Goal: Information Seeking & Learning: Check status

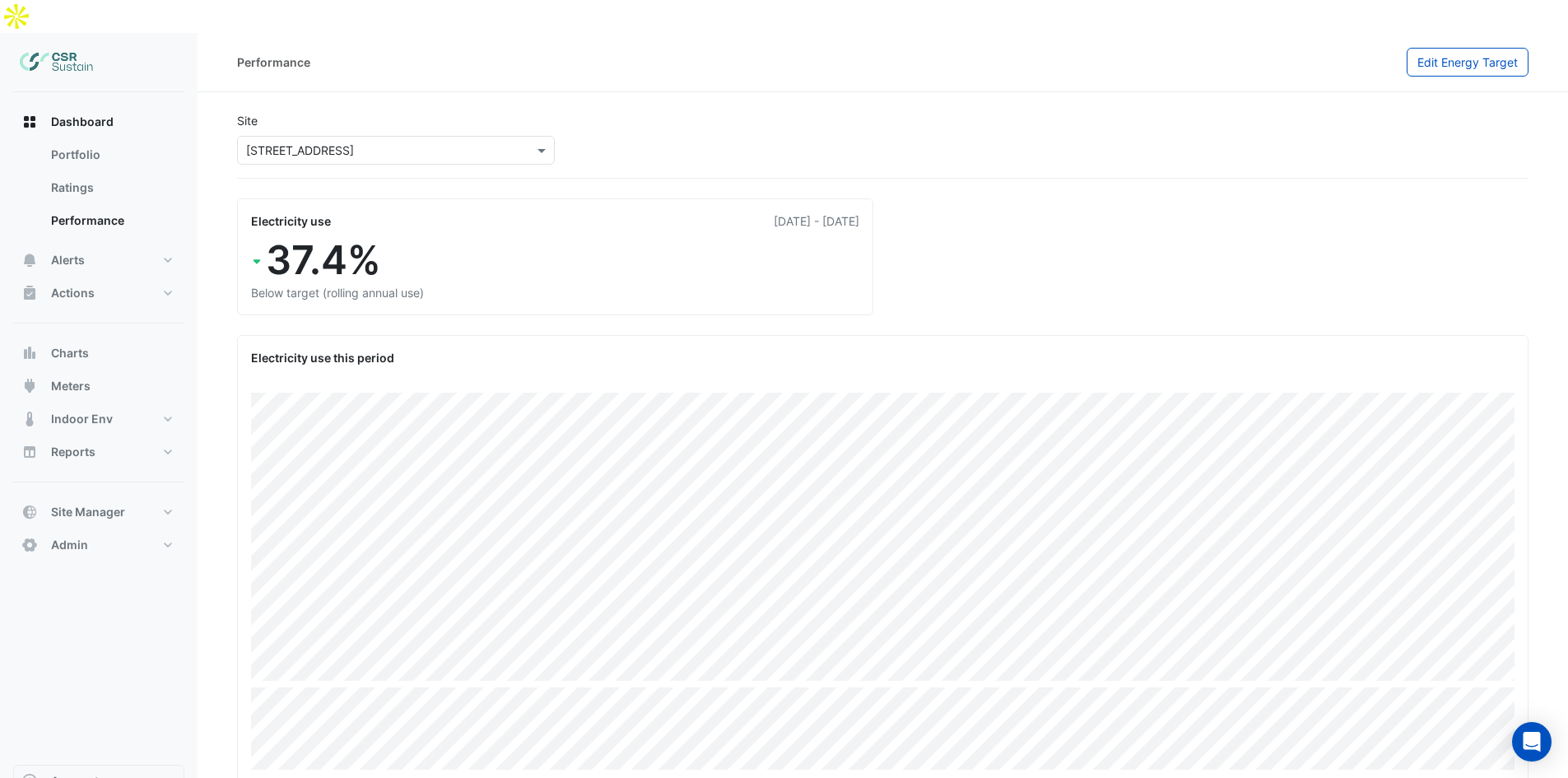
drag, startPoint x: 507, startPoint y: 259, endPoint x: 447, endPoint y: 257, distance: 60.0
click at [485, 284] on div "Below target (rolling annual use)" at bounding box center [556, 292] width 608 height 18
drag, startPoint x: 251, startPoint y: 195, endPoint x: 422, endPoint y: 259, distance: 182.6
click at [422, 259] on div "Electricity use 01 Oct 2024 - 30 Sep 2025 37.4% Below target (rolling annual us…" at bounding box center [555, 257] width 636 height 117
drag, startPoint x: 430, startPoint y: 263, endPoint x: 814, endPoint y: 272, distance: 384.1
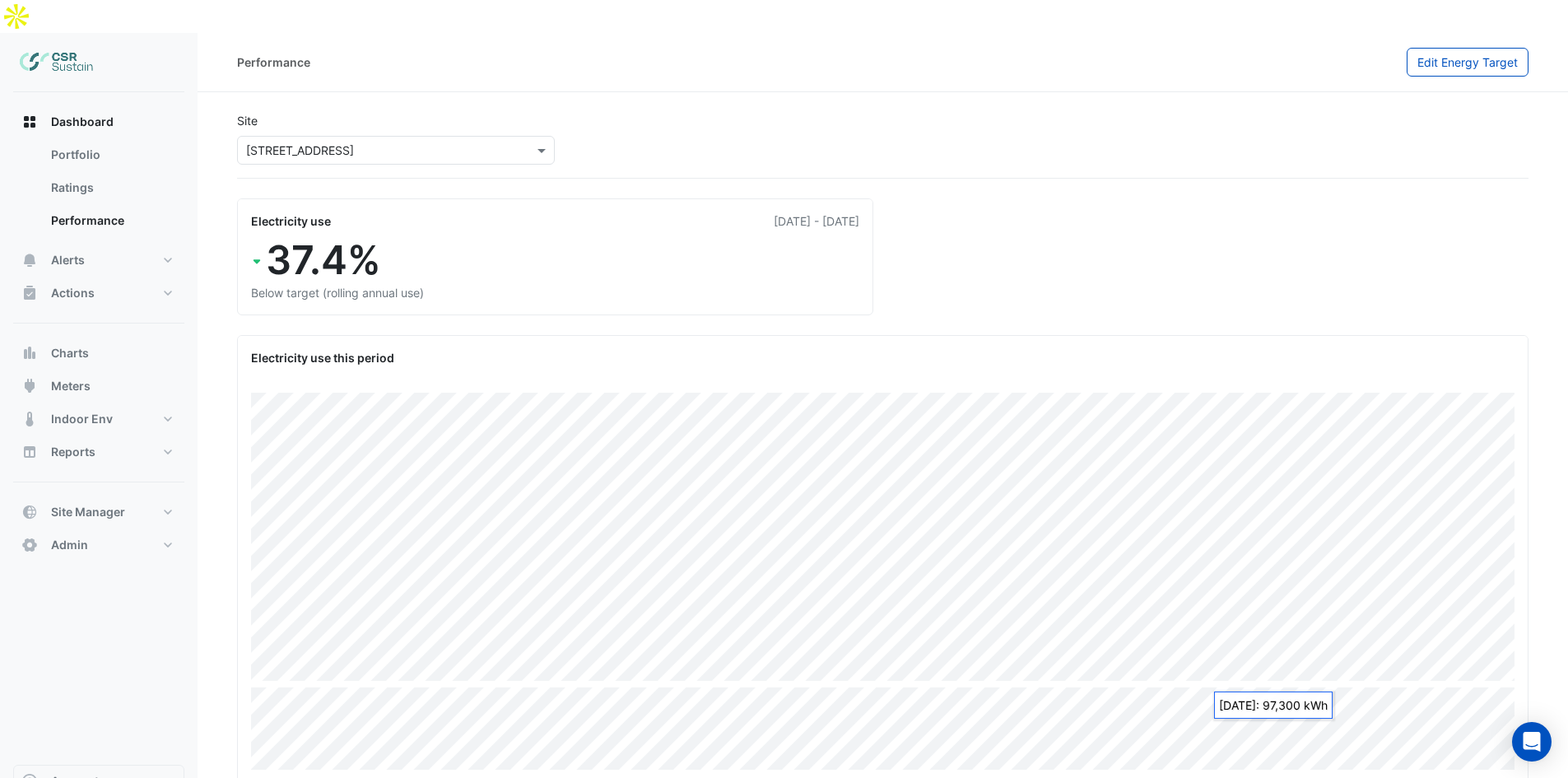
click at [431, 284] on div "Below target (rolling annual use)" at bounding box center [556, 292] width 608 height 18
drag, startPoint x: 265, startPoint y: 224, endPoint x: 386, endPoint y: 237, distance: 121.7
click at [386, 237] on div "37.4%" at bounding box center [556, 261] width 608 height 48
click at [385, 237] on div "37.4%" at bounding box center [556, 261] width 608 height 48
click at [105, 411] on span "Indoor Env" at bounding box center [81, 419] width 62 height 17
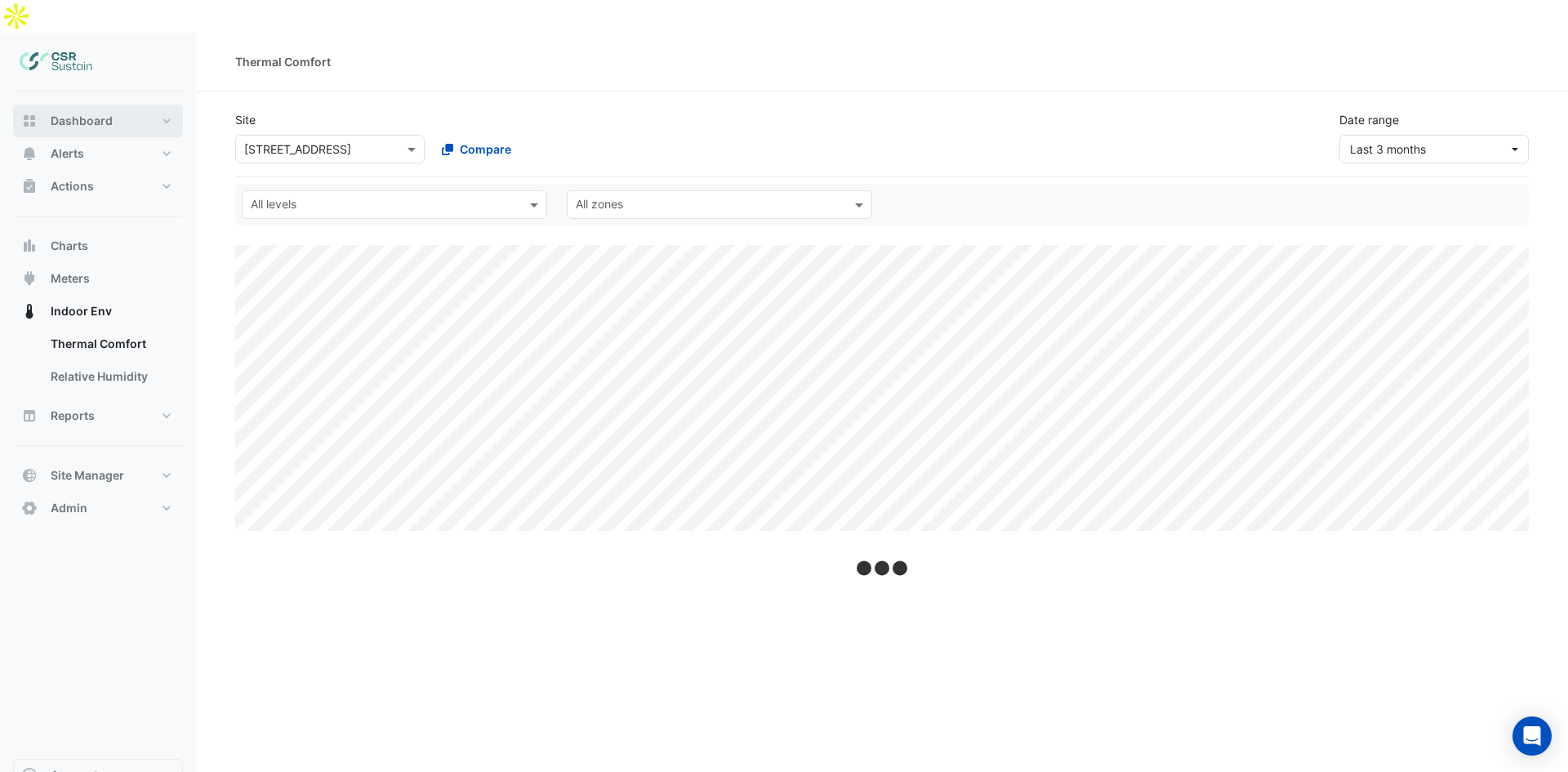
click at [118, 105] on button "Dashboard" at bounding box center [97, 121] width 170 height 33
select select "***"
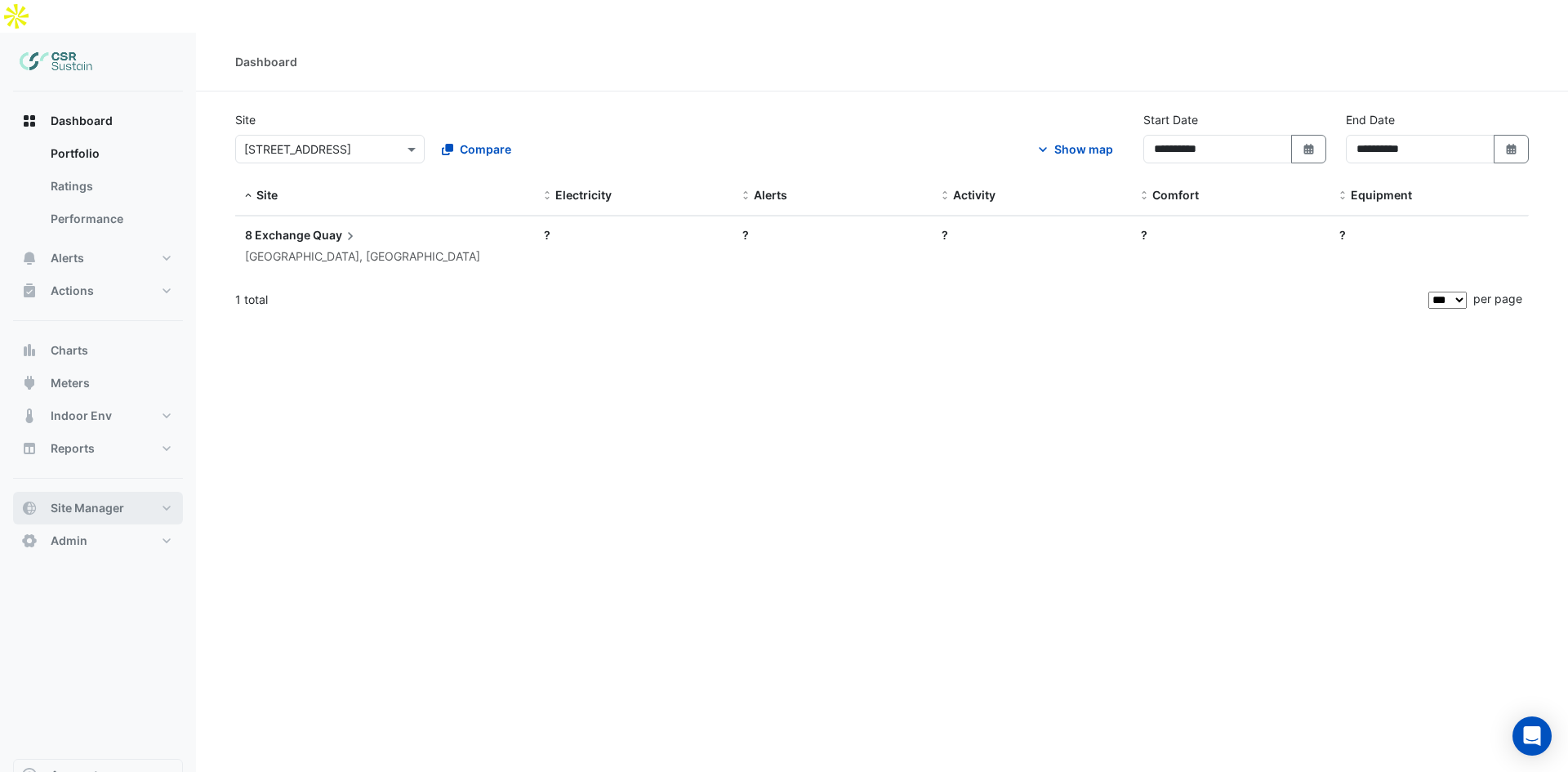
drag, startPoint x: 83, startPoint y: 478, endPoint x: 205, endPoint y: 486, distance: 122.3
click at [83, 500] on span "Site Manager" at bounding box center [87, 509] width 73 height 17
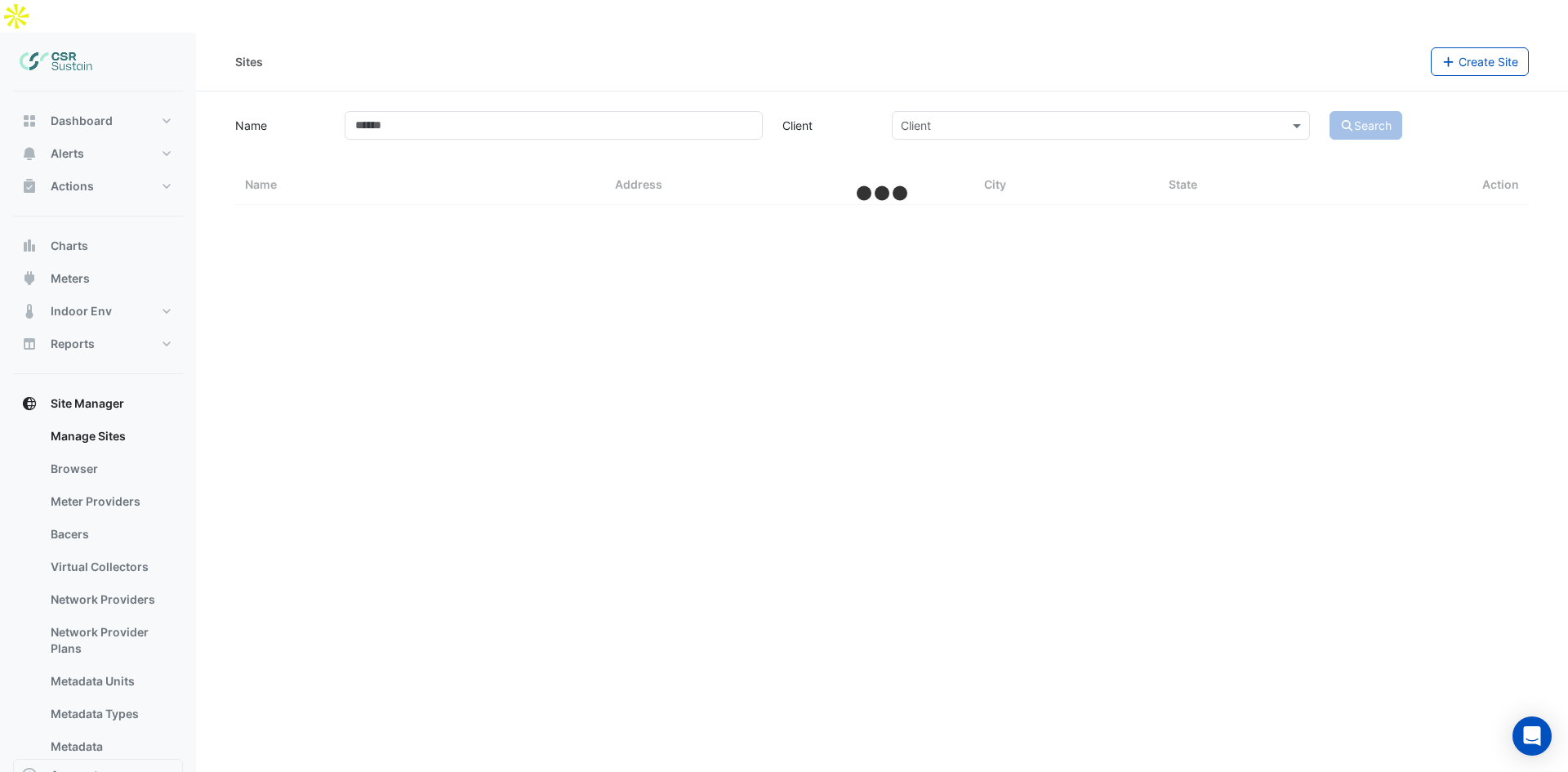
select select "***"
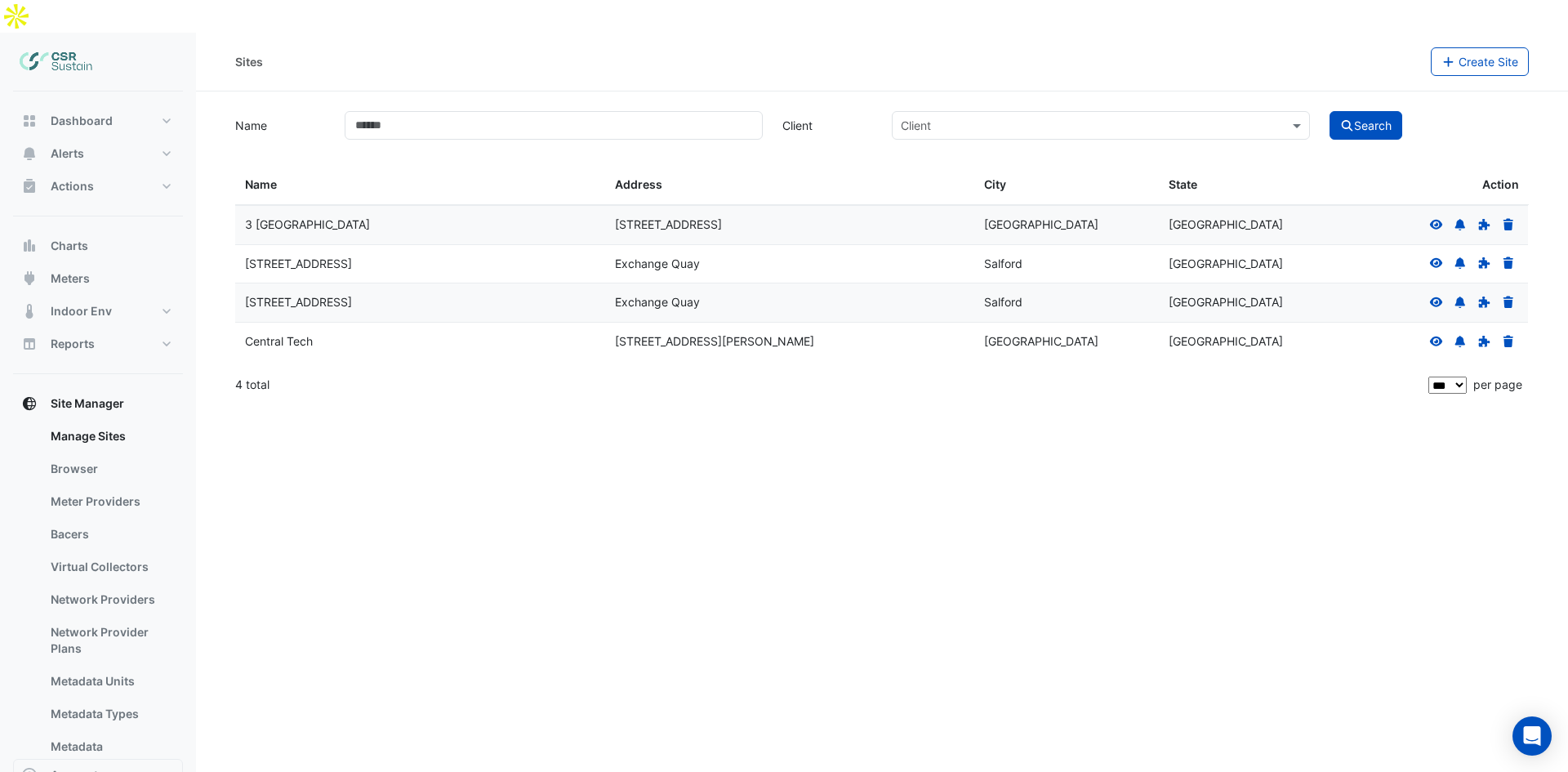
click at [443, 92] on section "Name Client Client Search Sites Name Sites Address Sites City Sites State Actio…" at bounding box center [883, 249] width 1373 height 314
drag, startPoint x: 71, startPoint y: 492, endPoint x: 276, endPoint y: 404, distance: 223.1
click at [71, 518] on link "Bacers" at bounding box center [110, 534] width 145 height 33
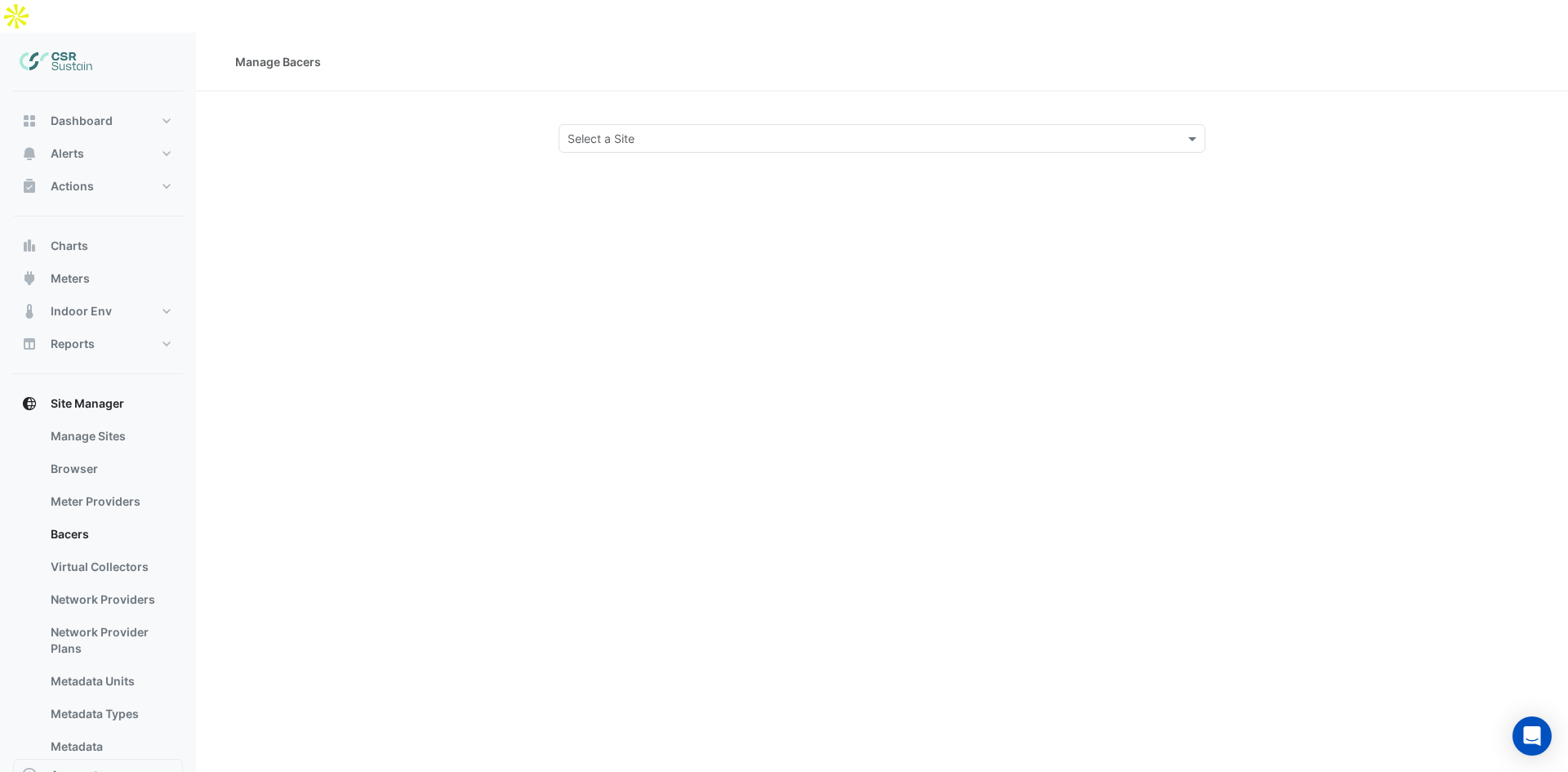
click at [684, 130] on input "text" at bounding box center [866, 139] width 596 height 17
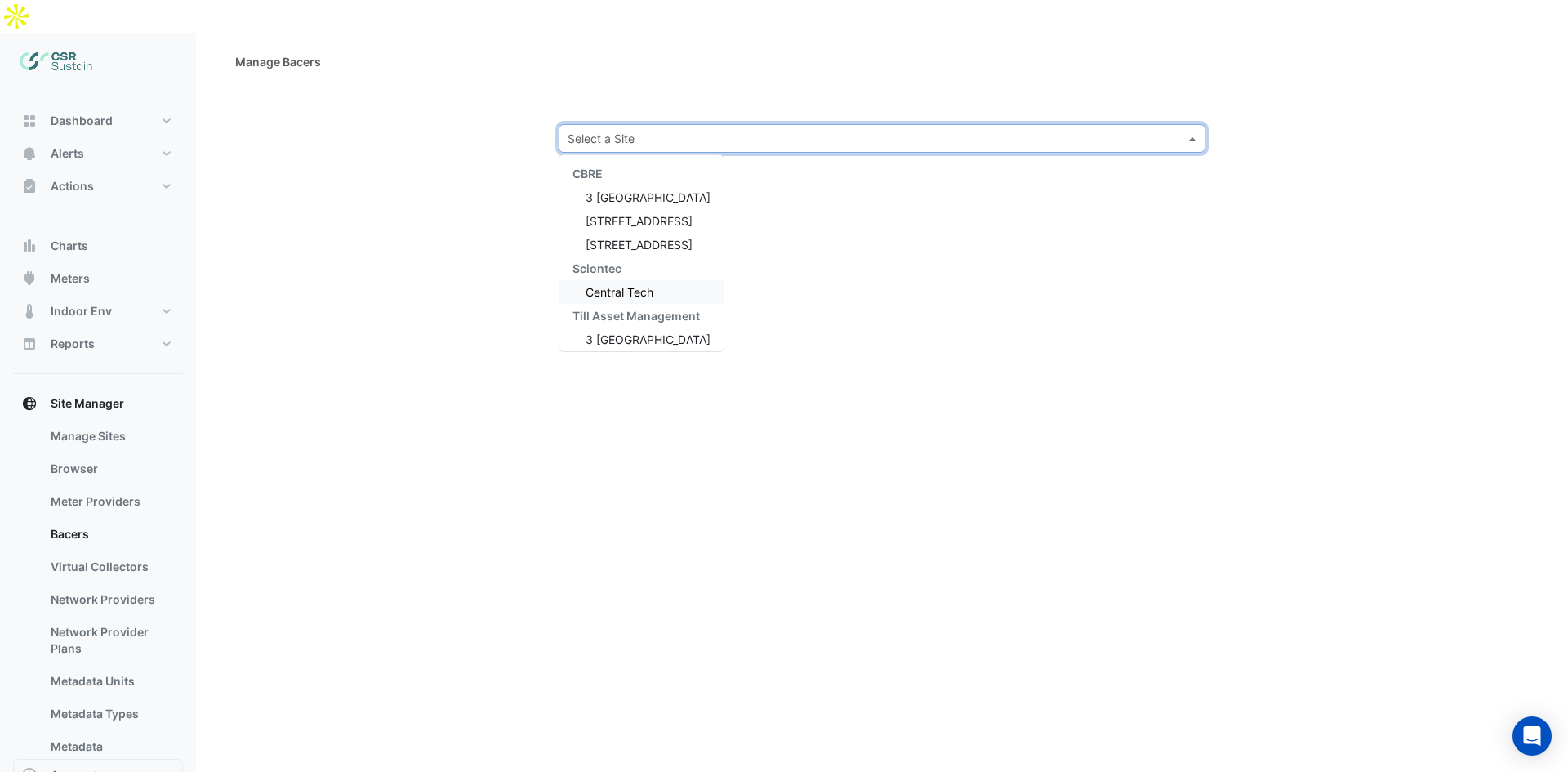
click at [615, 285] on span "Central Tech" at bounding box center [619, 292] width 68 height 14
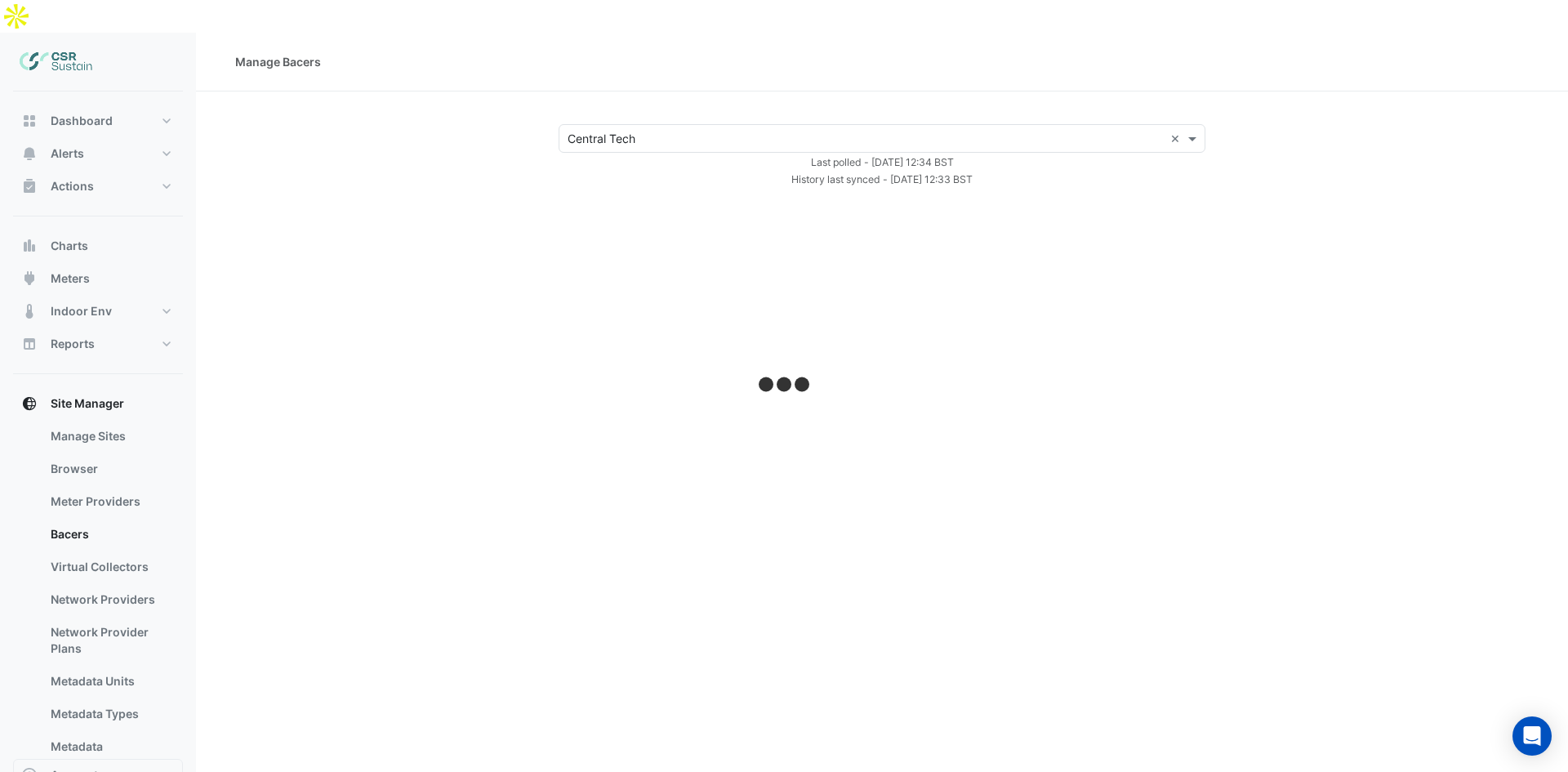
select select "***"
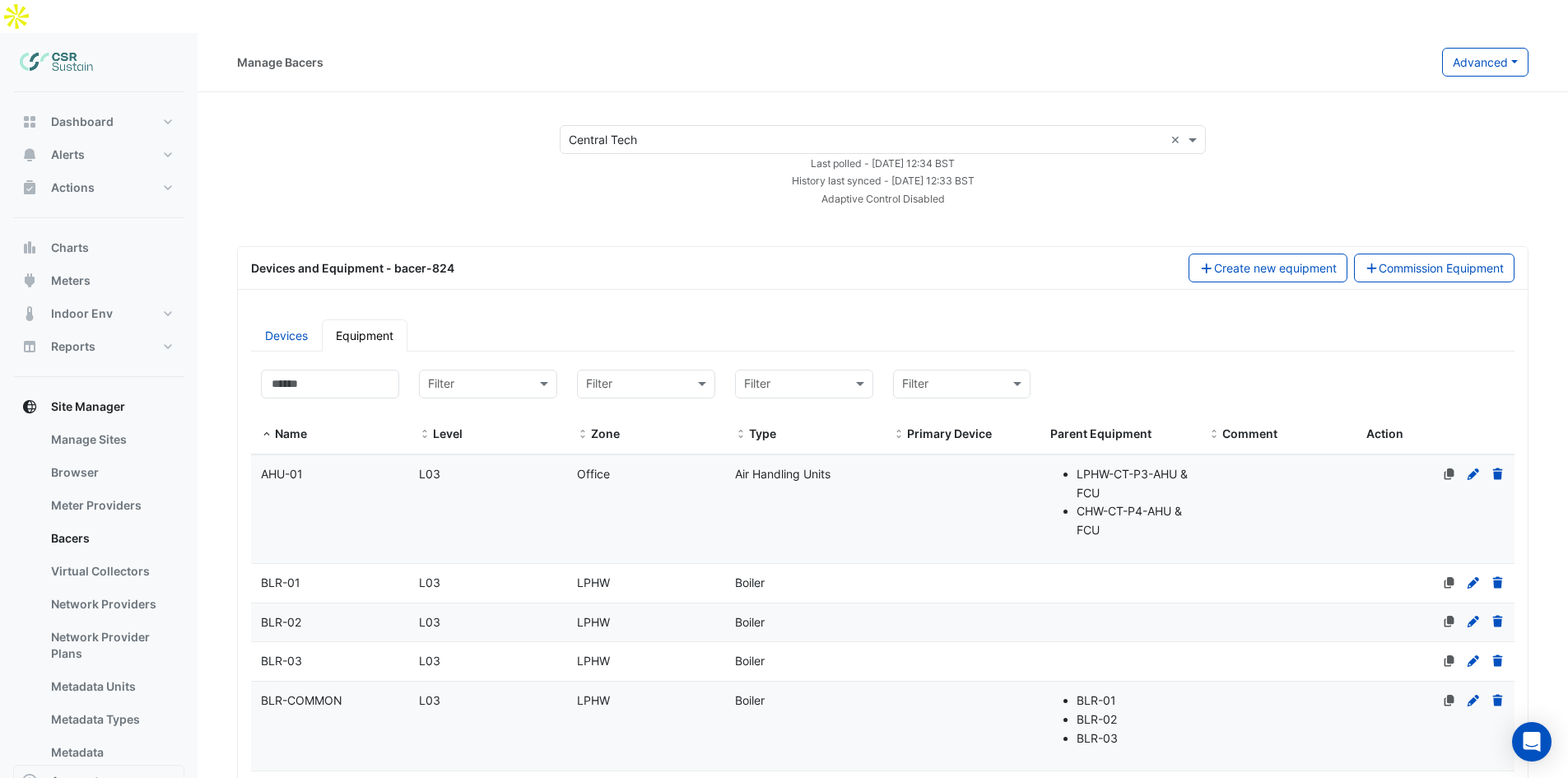
click at [362, 476] on datatable-body-cell "Name AHU-01" at bounding box center [330, 509] width 158 height 108
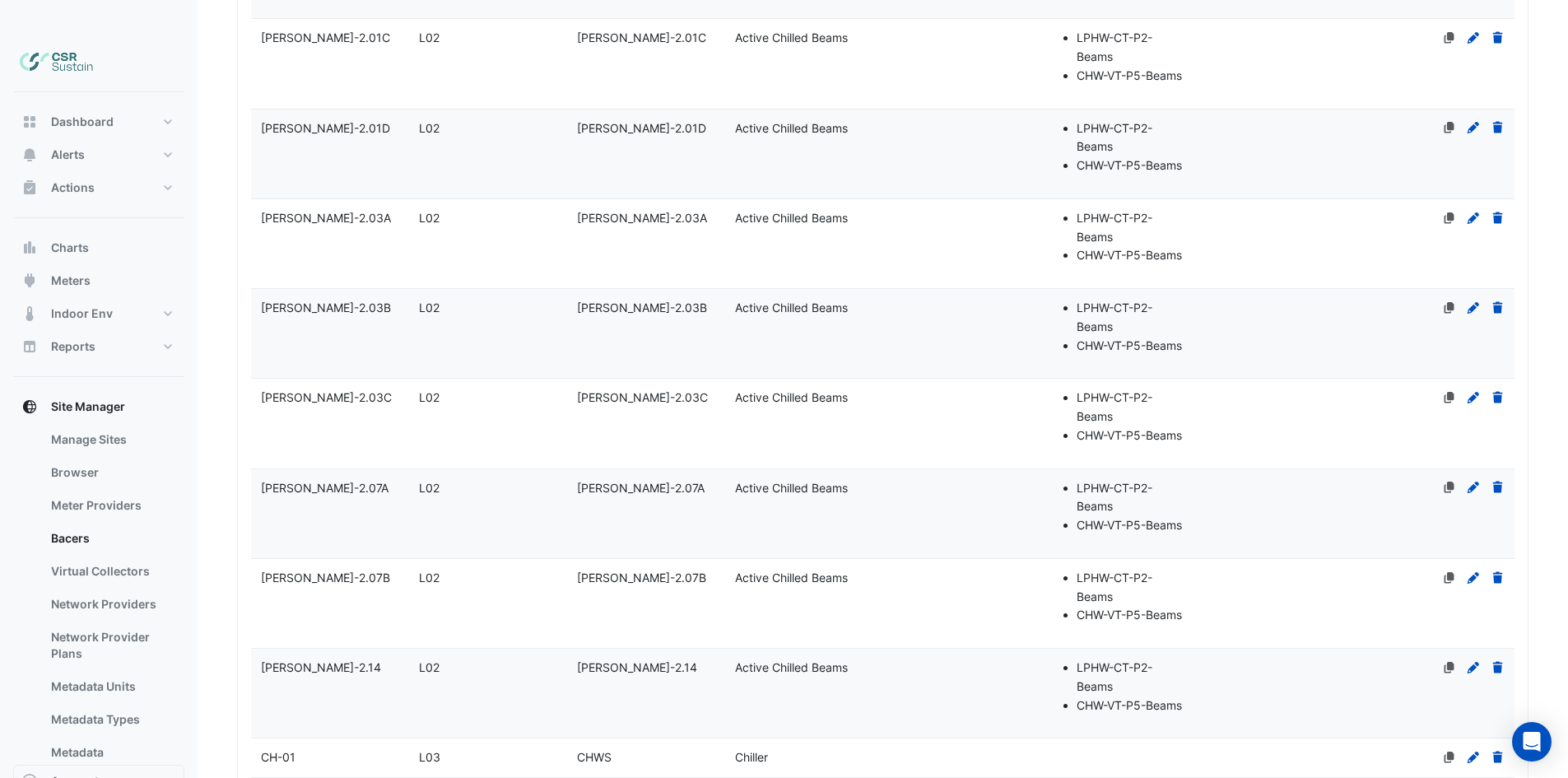
scroll to position [3205, 0]
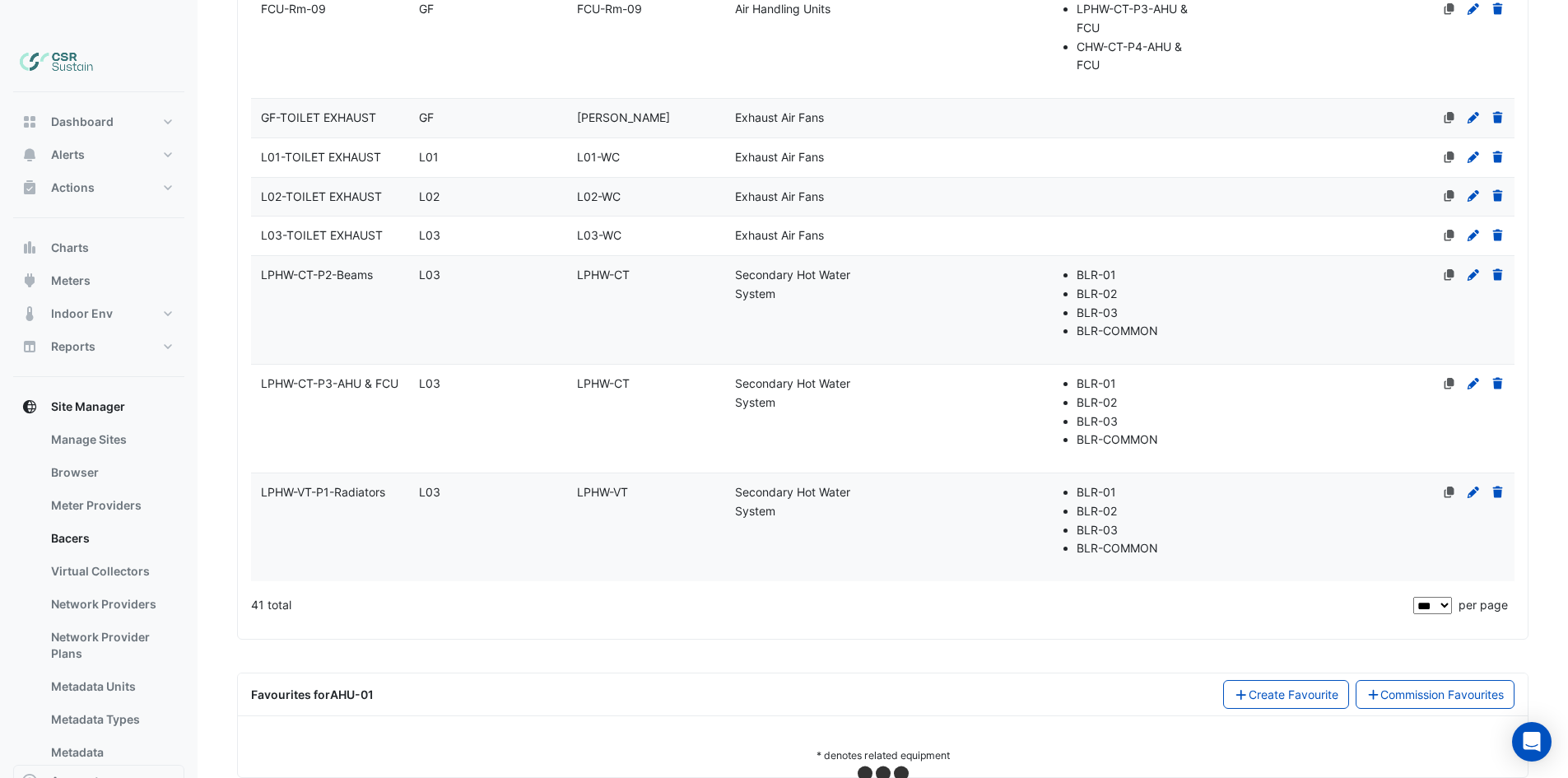
drag, startPoint x: 719, startPoint y: 214, endPoint x: 747, endPoint y: 341, distance: 130.0
select select "***"
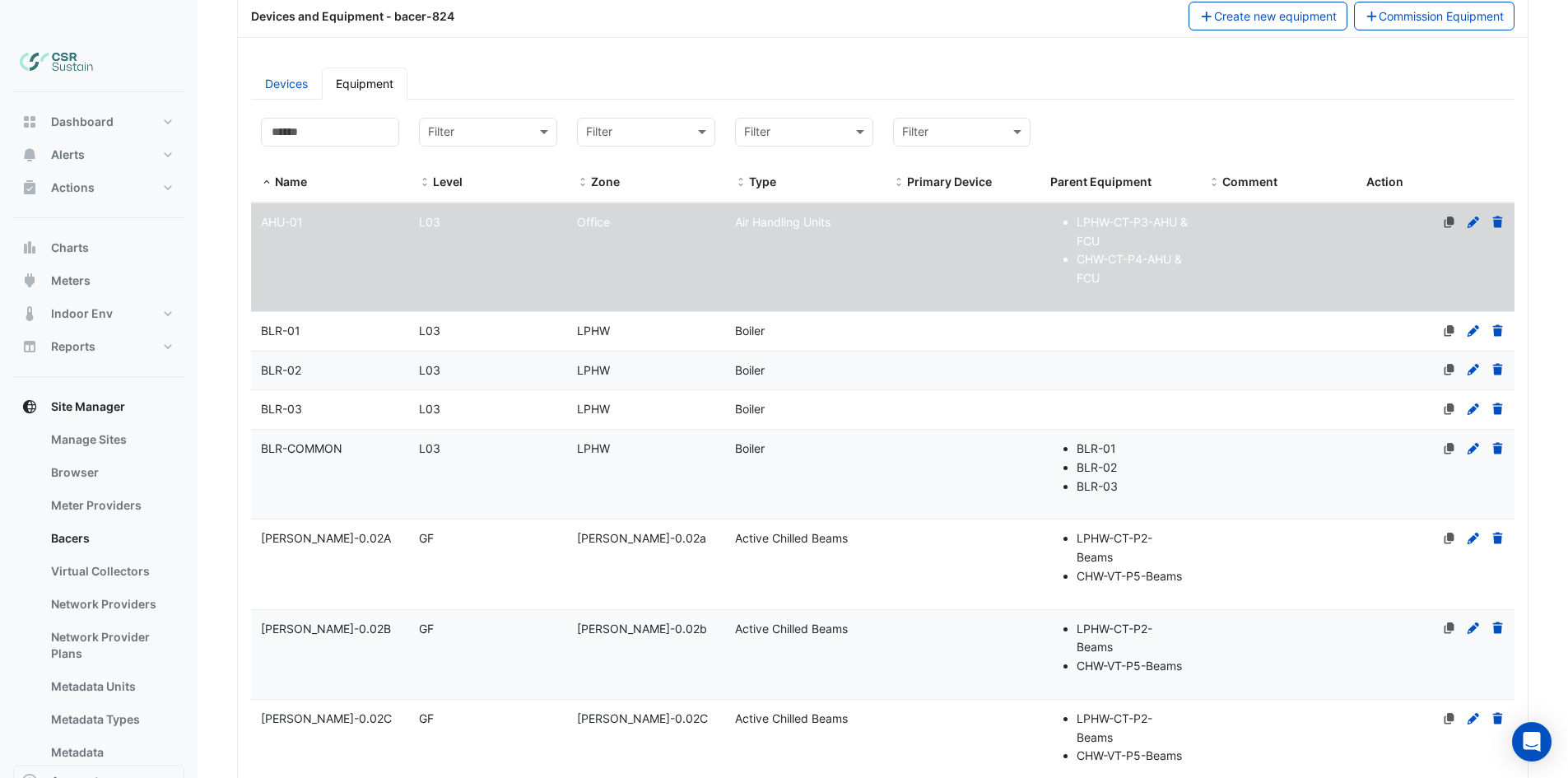
scroll to position [146, 0]
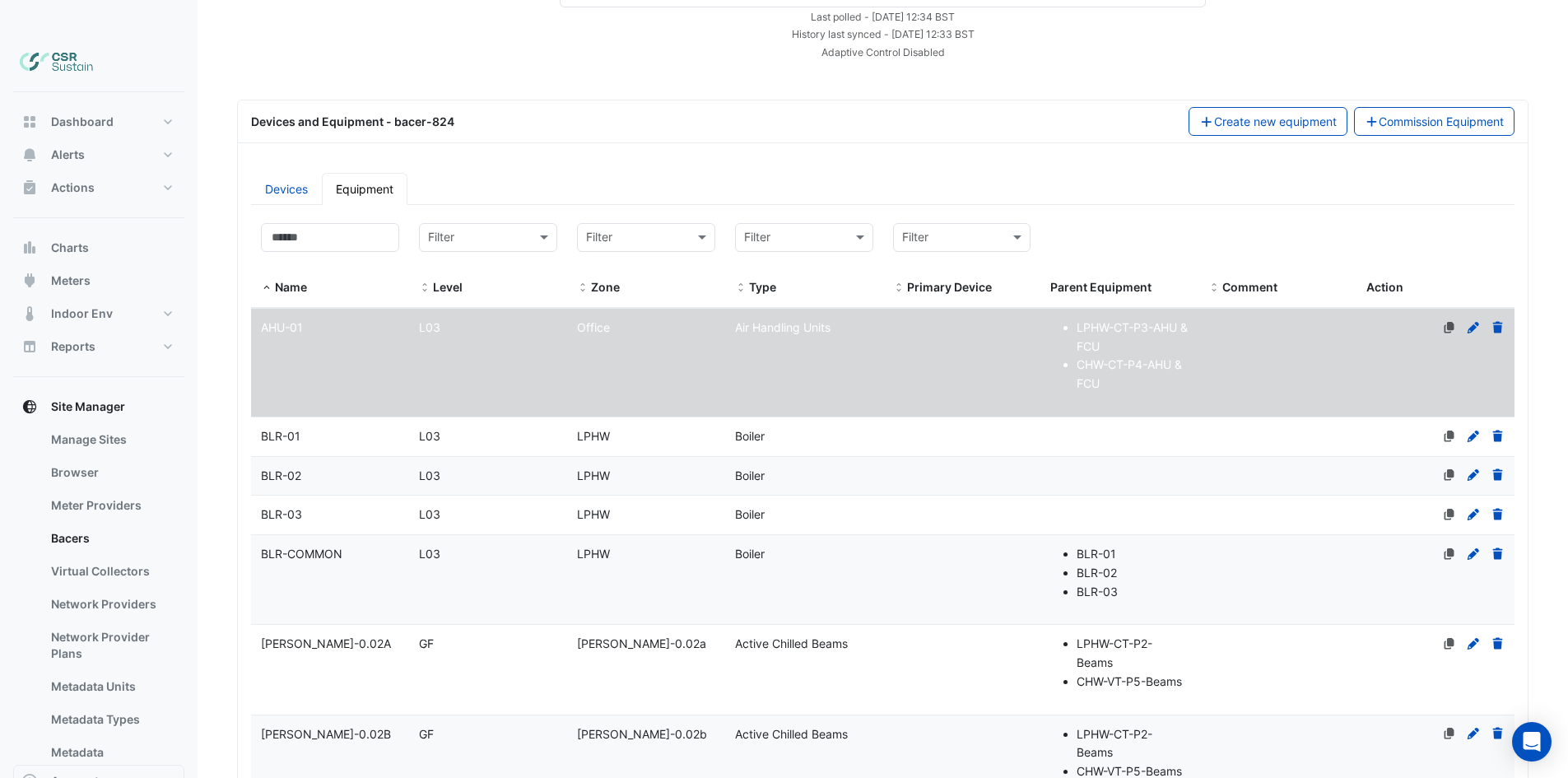
click at [379, 417] on datatable-body-cell "Name BLR-01" at bounding box center [330, 437] width 158 height 39
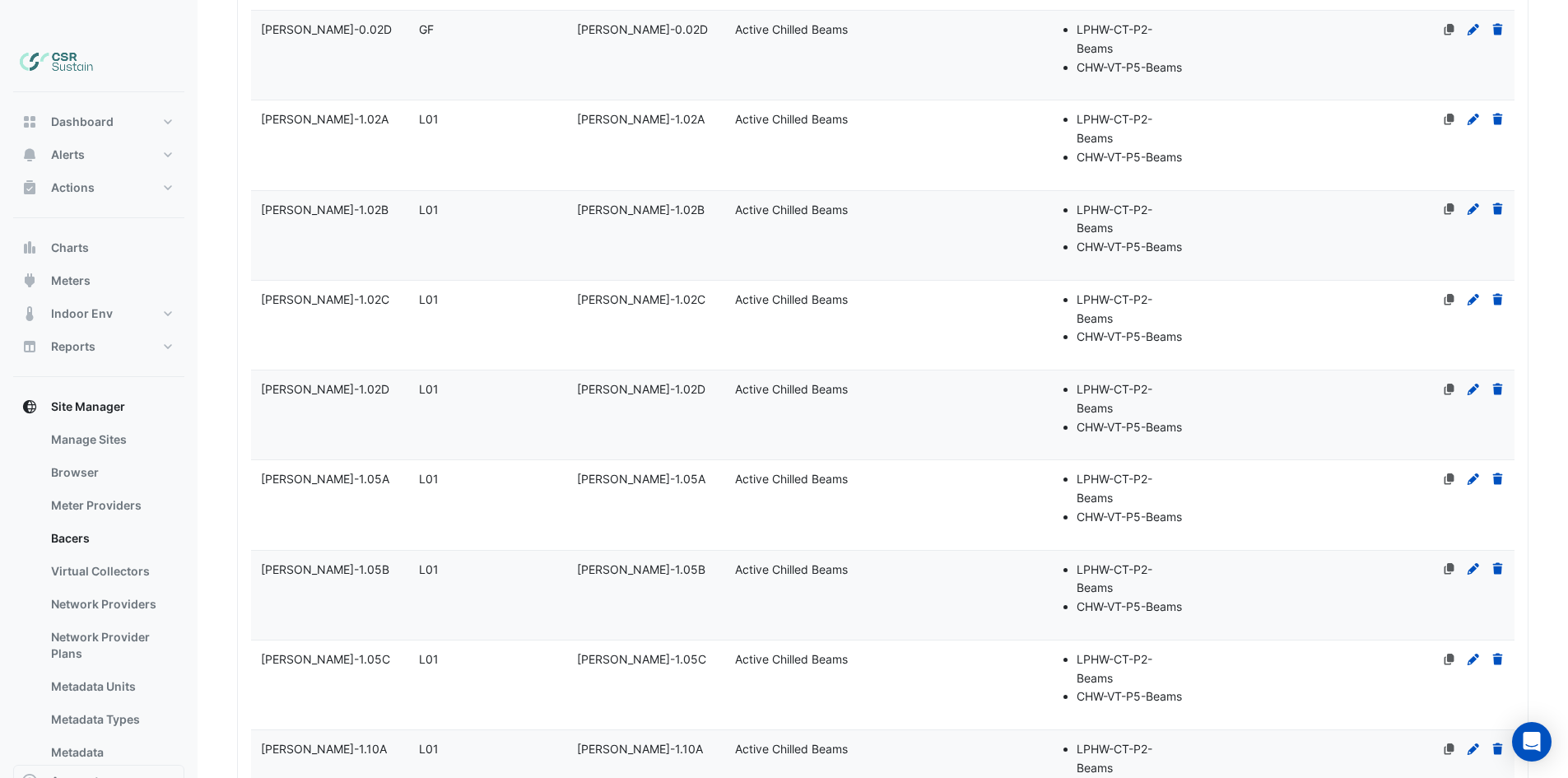
drag, startPoint x: 574, startPoint y: 463, endPoint x: 567, endPoint y: 566, distance: 103.2
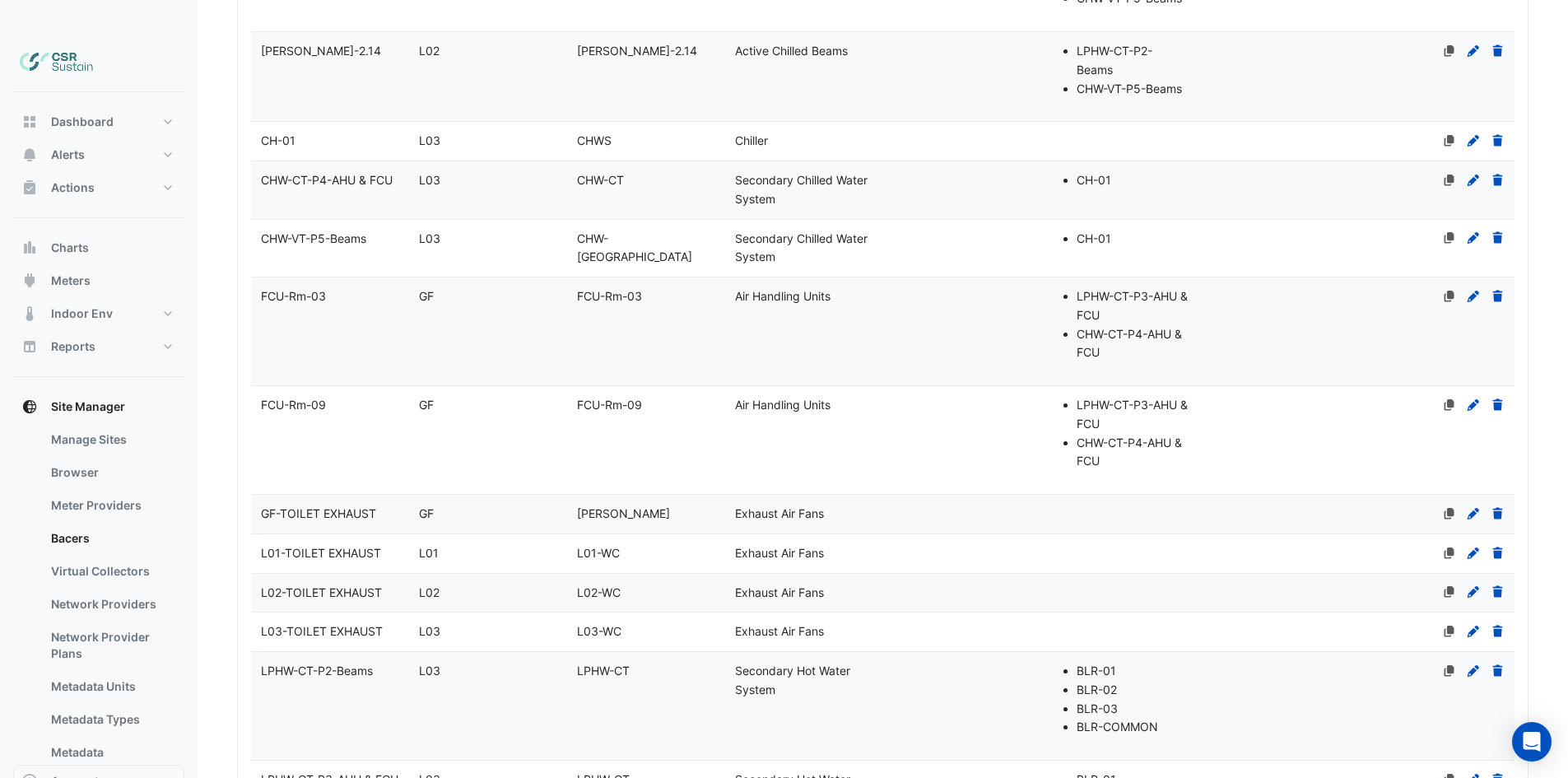
drag, startPoint x: 551, startPoint y: 377, endPoint x: 557, endPoint y: 336, distance: 41.4
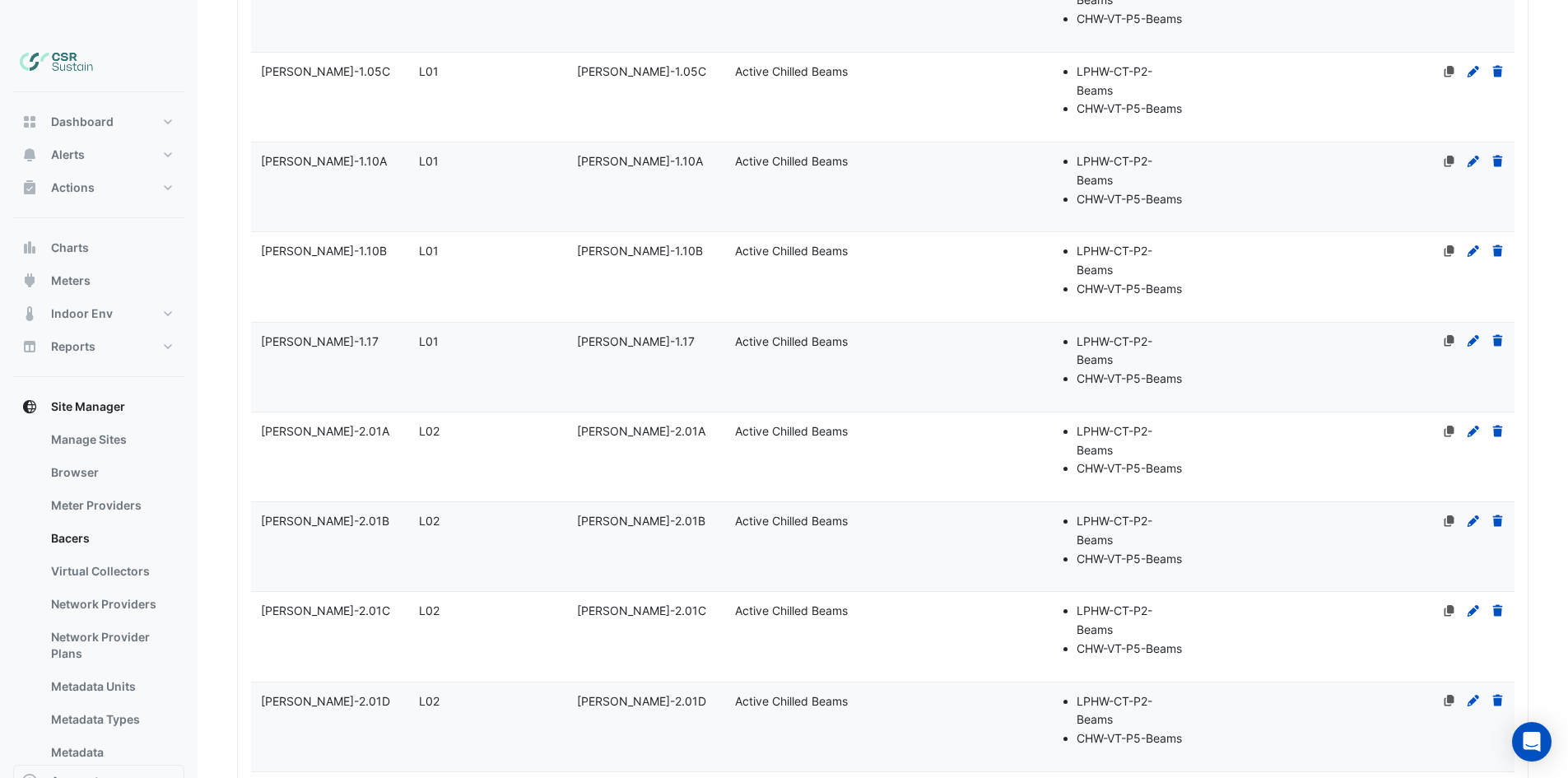
drag, startPoint x: 447, startPoint y: 173, endPoint x: 449, endPoint y: 165, distance: 8.2
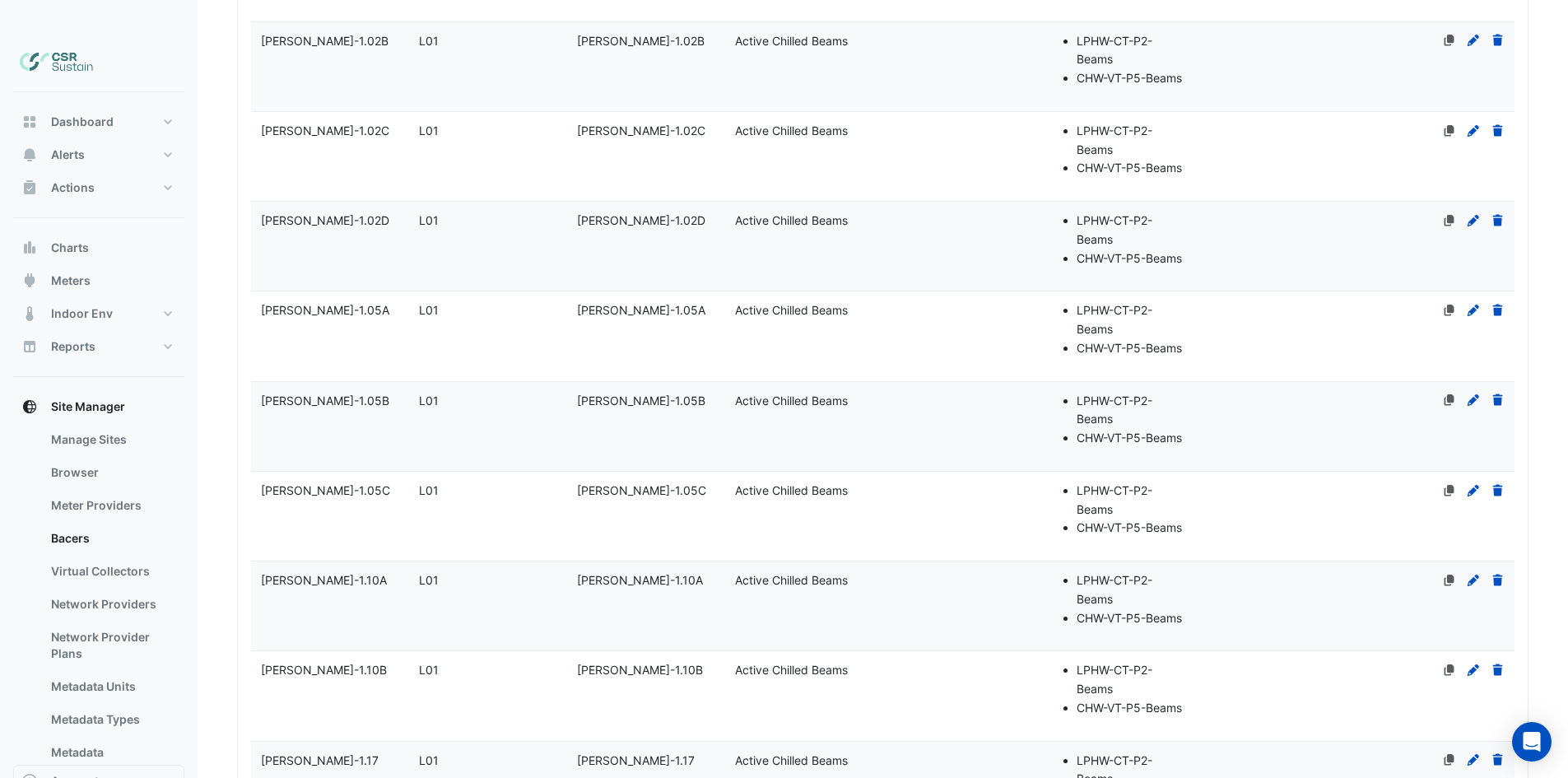
scroll to position [846, 0]
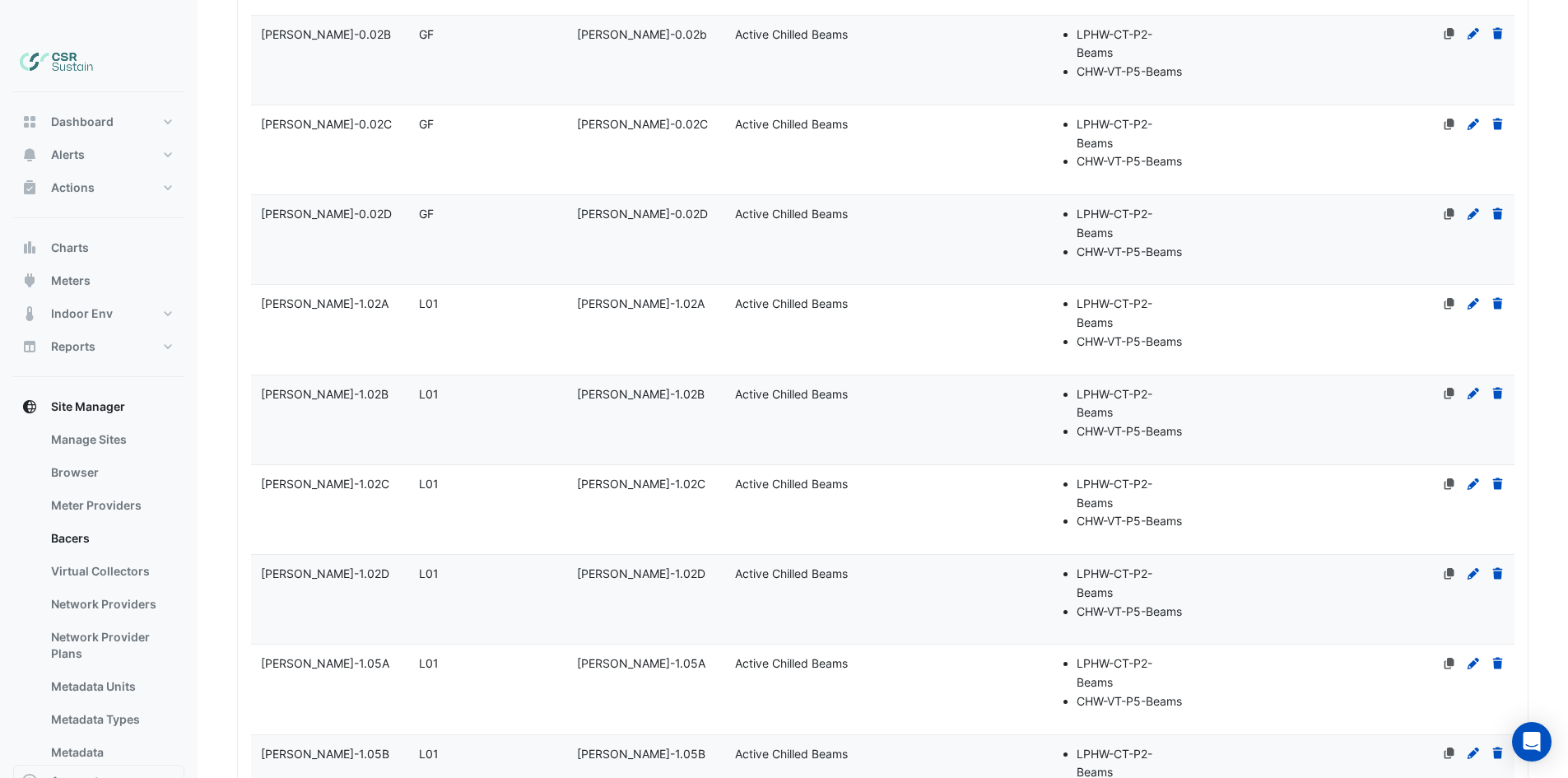
drag, startPoint x: 402, startPoint y: 137, endPoint x: 361, endPoint y: 271, distance: 140.1
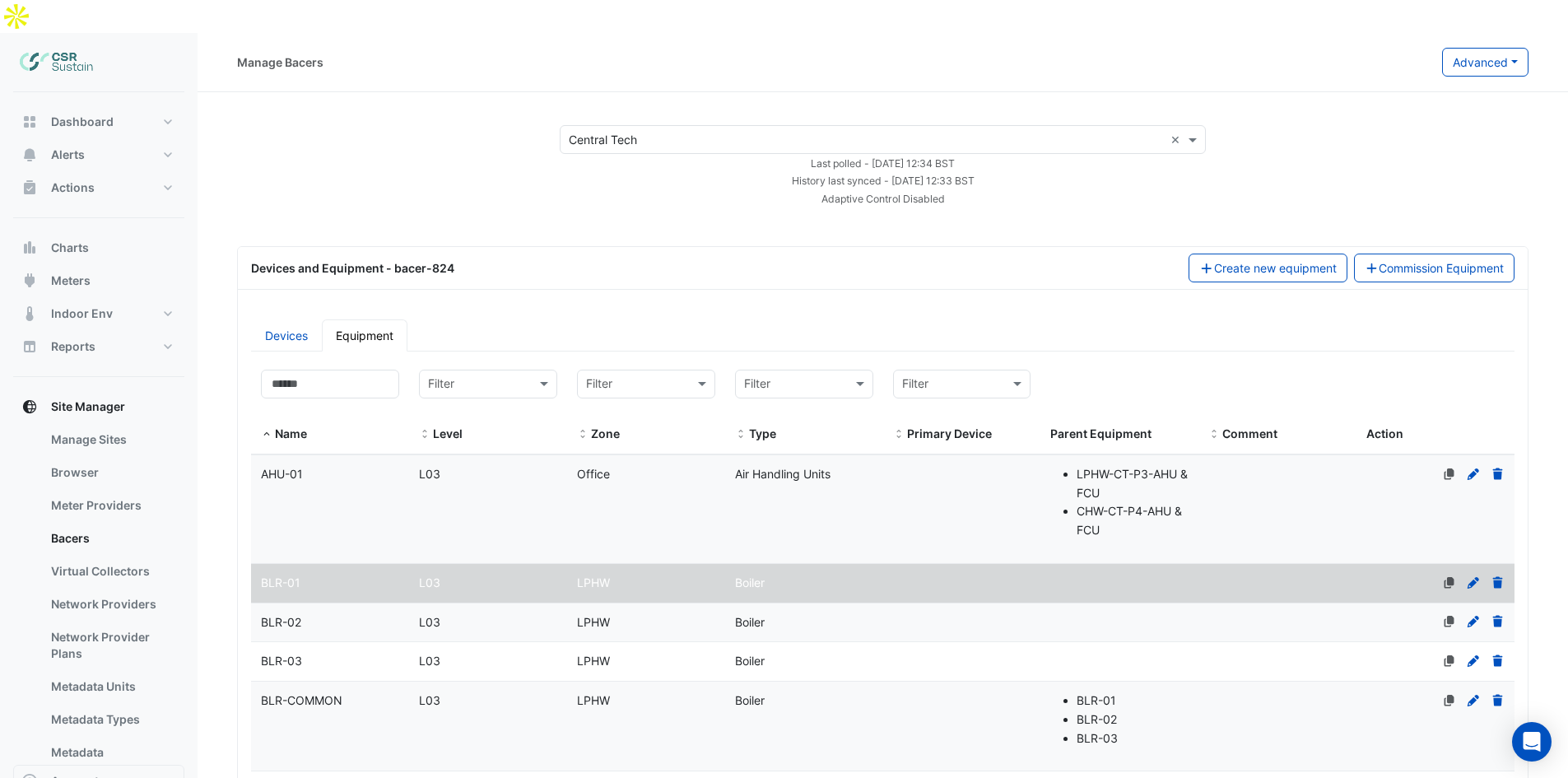
click at [330, 684] on datatable-body-cell "Name BLR-COMMON" at bounding box center [330, 726] width 158 height 89
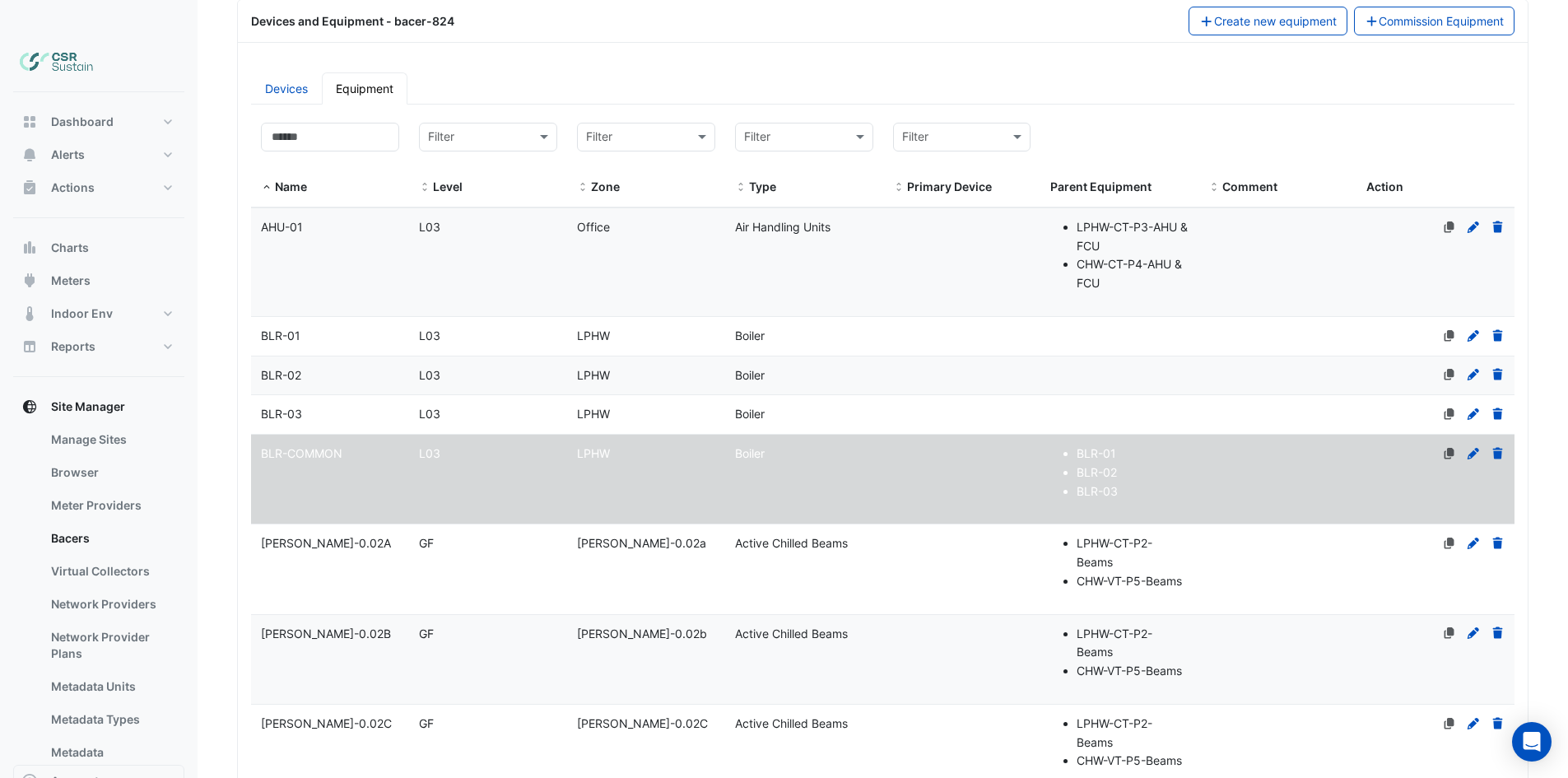
click at [352, 525] on datatable-body-cell "Name CB-Rm-0.02A" at bounding box center [330, 569] width 158 height 89
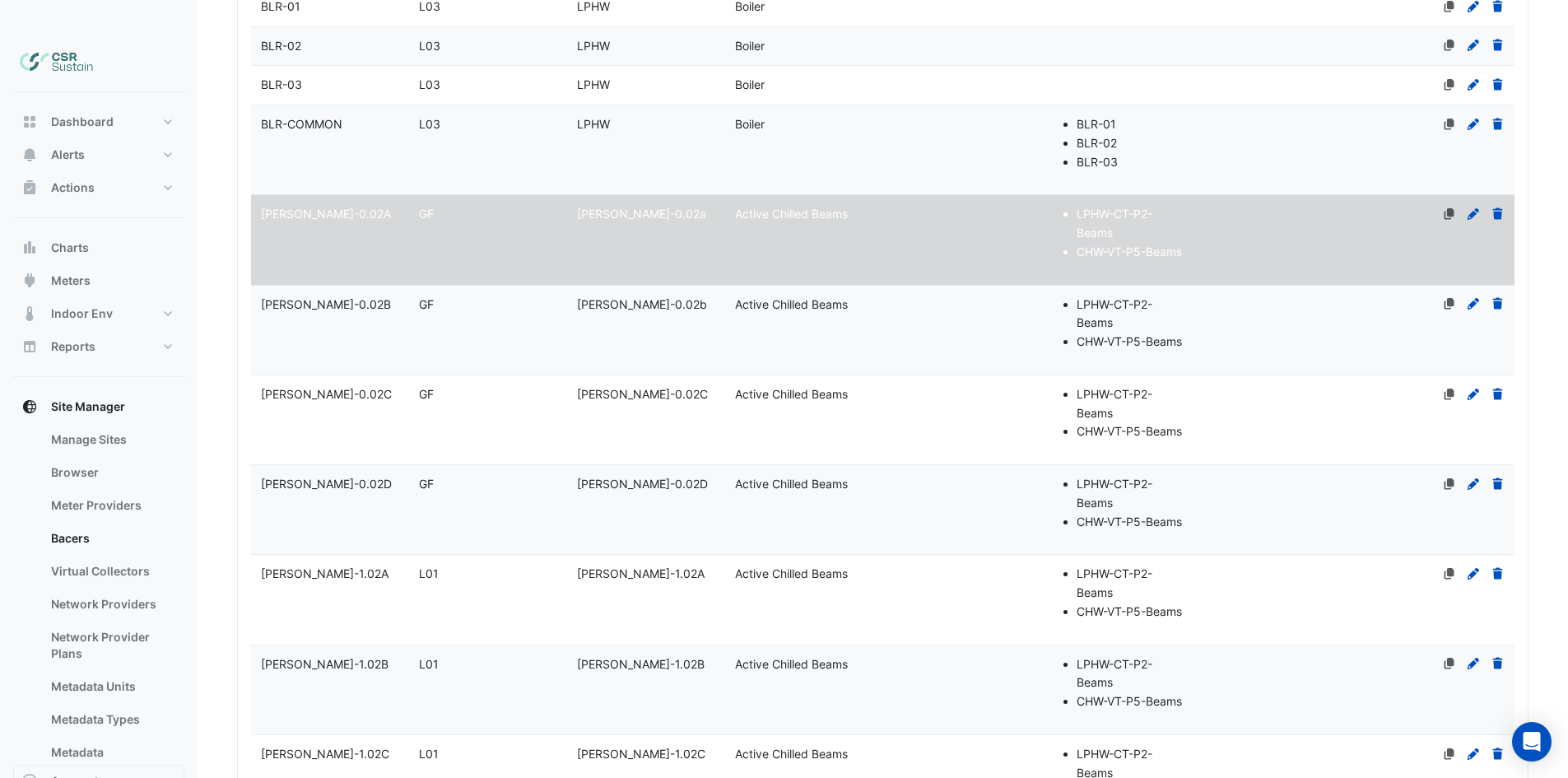
select select "***"
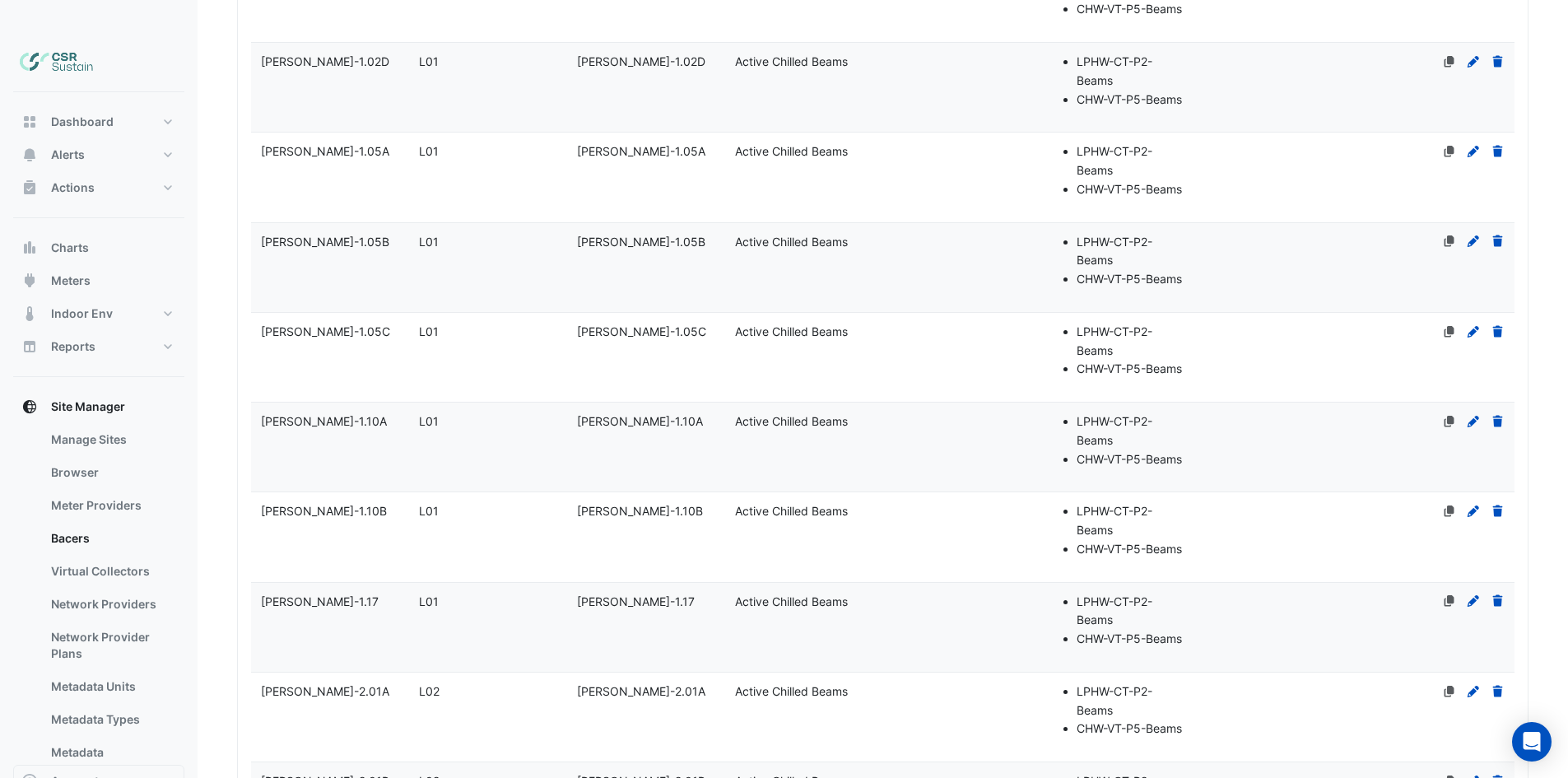
drag, startPoint x: 408, startPoint y: 696, endPoint x: 411, endPoint y: 716, distance: 20.2
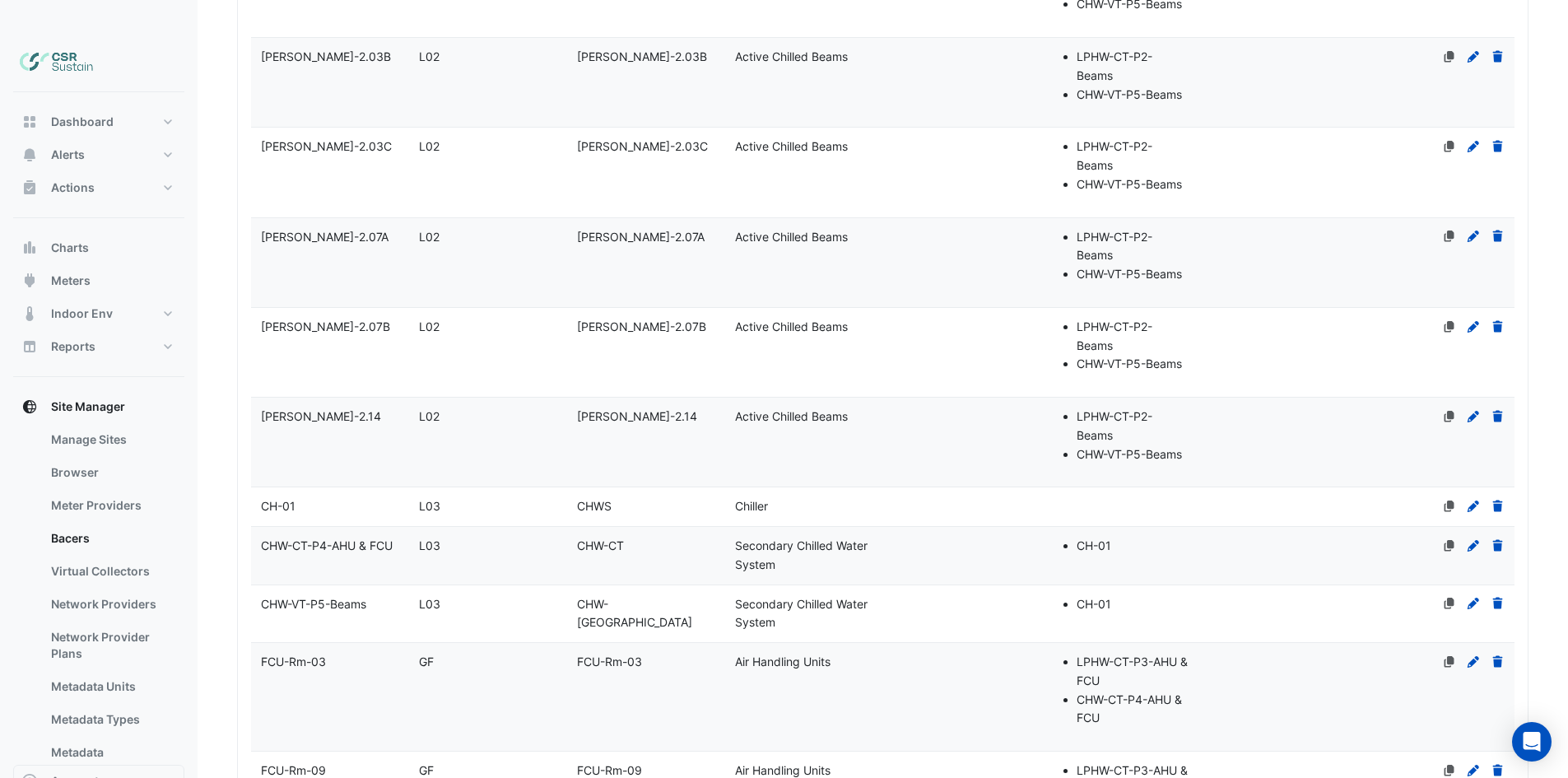
drag, startPoint x: 448, startPoint y: 501, endPoint x: 443, endPoint y: 553, distance: 52.2
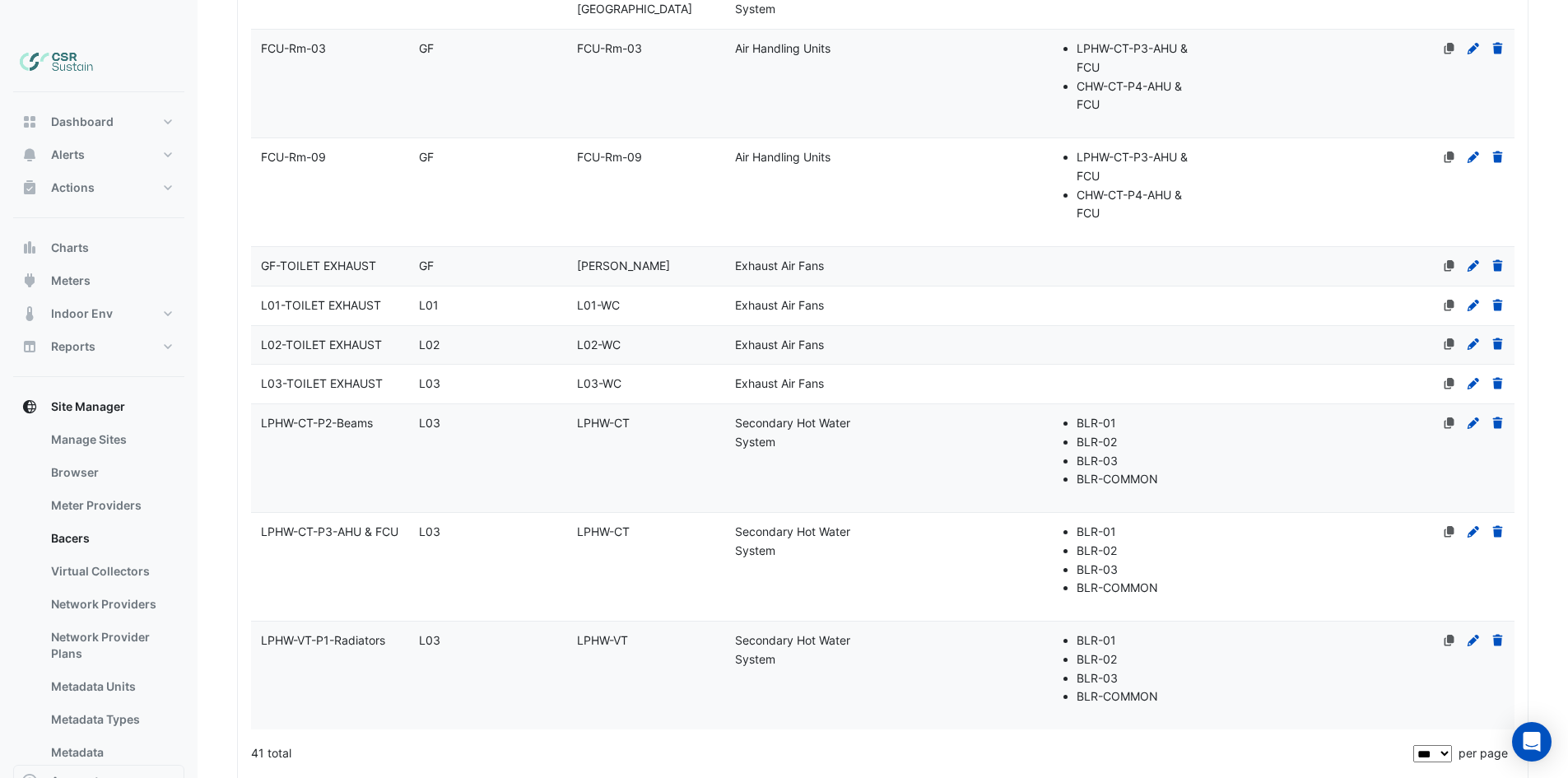
click at [355, 259] on span "GF-TOILET EXHAUST" at bounding box center [318, 266] width 116 height 14
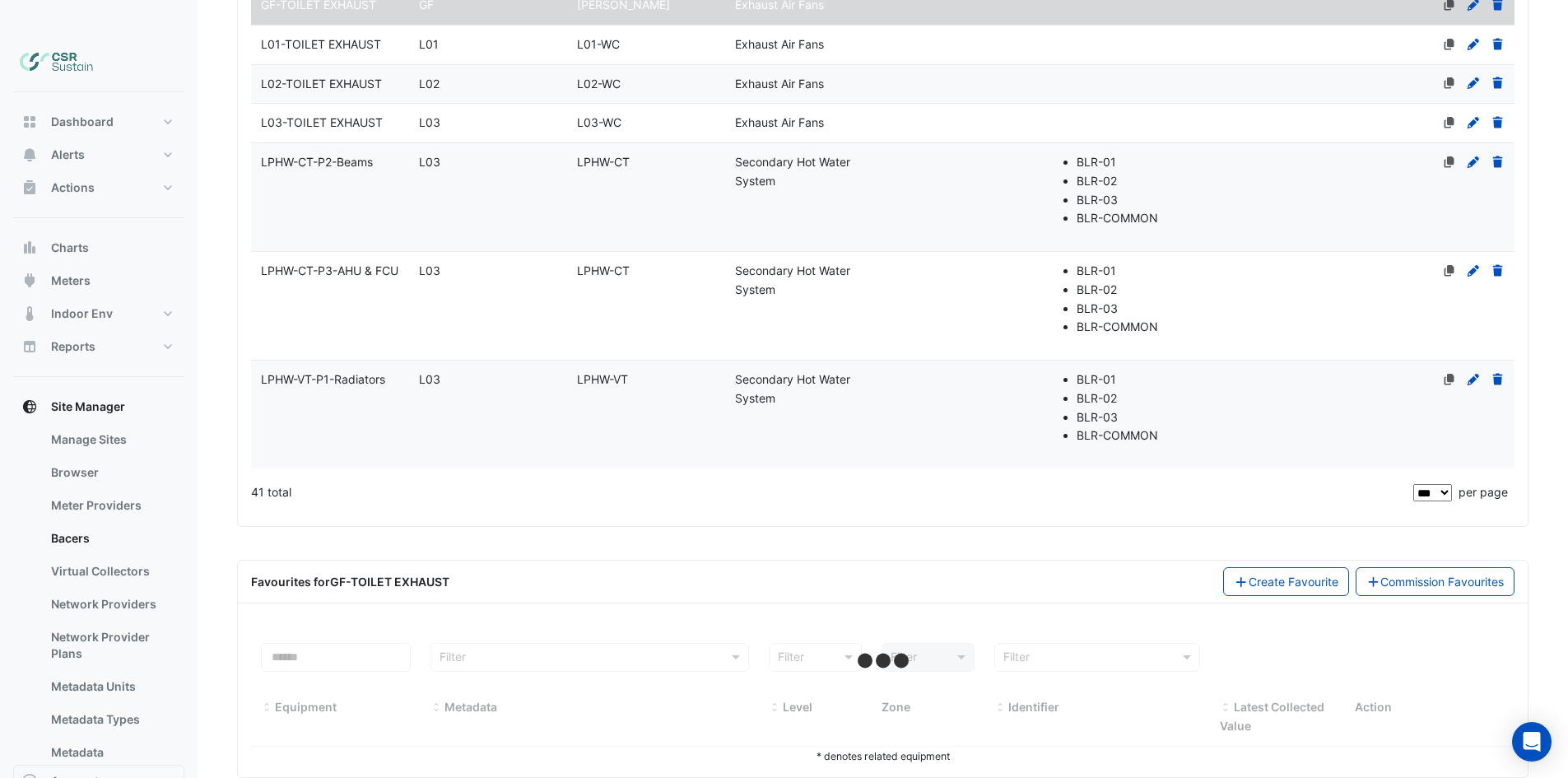
drag, startPoint x: 753, startPoint y: 311, endPoint x: 733, endPoint y: 519, distance: 209.0
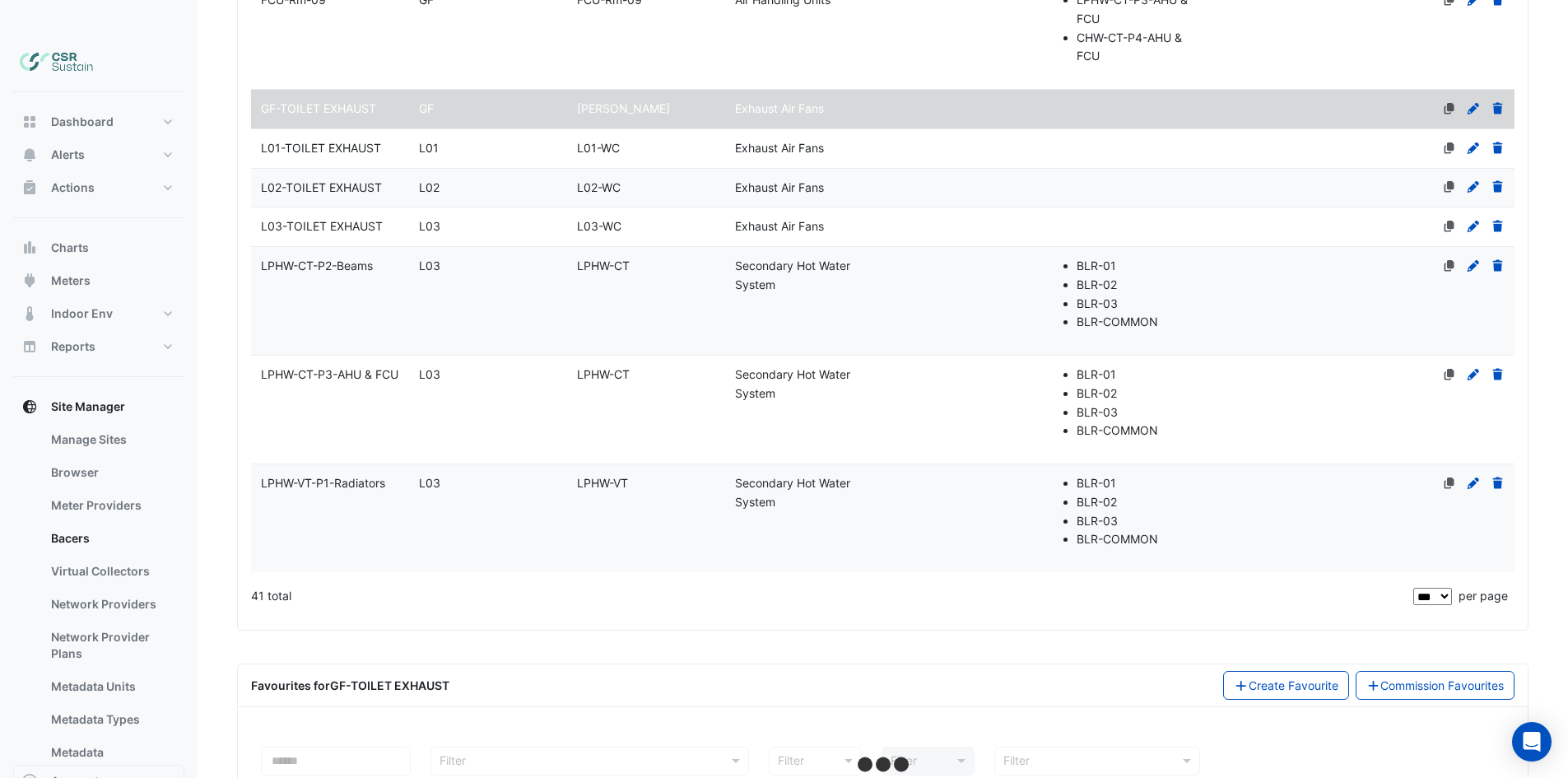
select select "***"
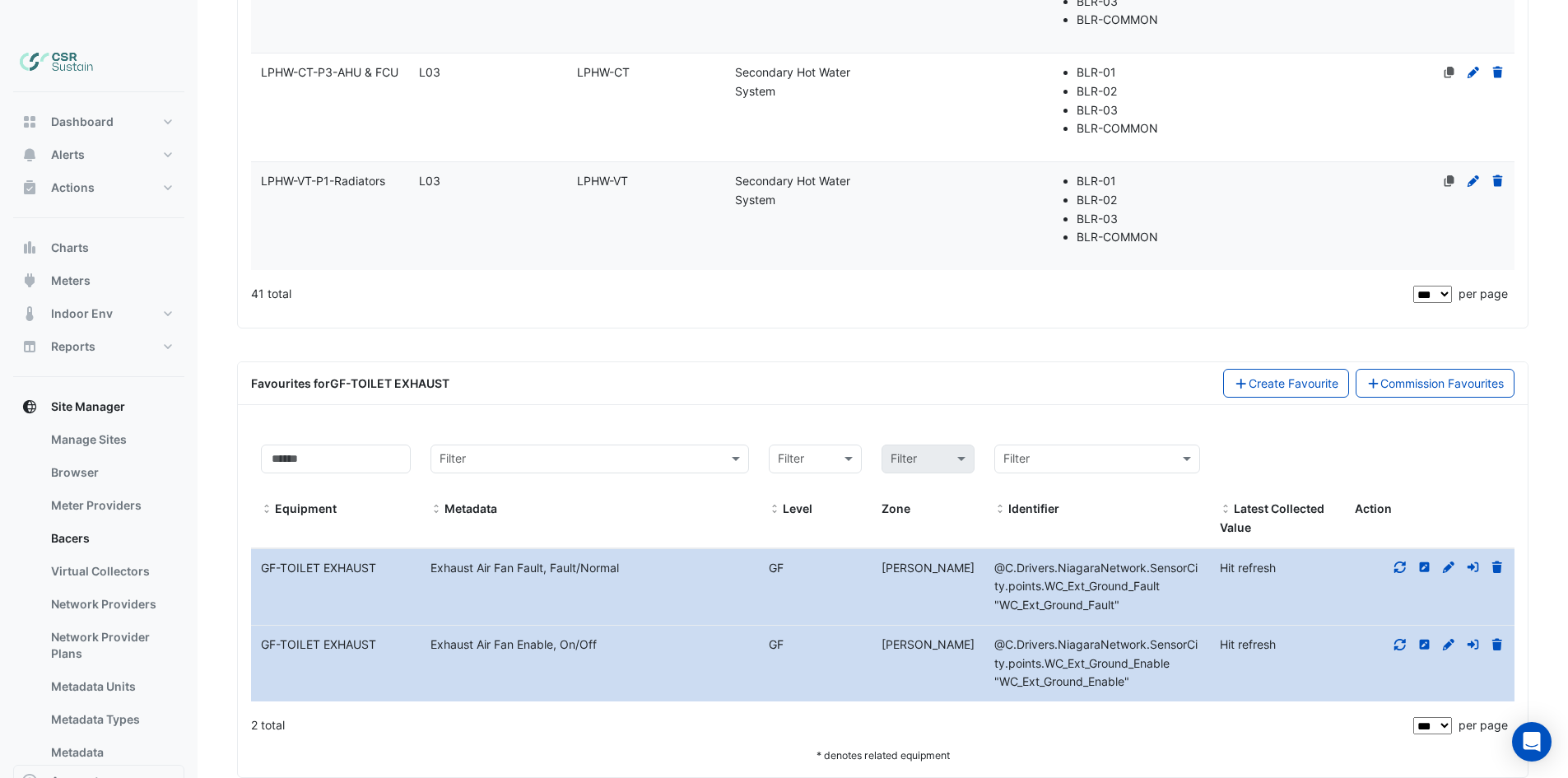
drag, startPoint x: 718, startPoint y: 493, endPoint x: 715, endPoint y: 584, distance: 91.0
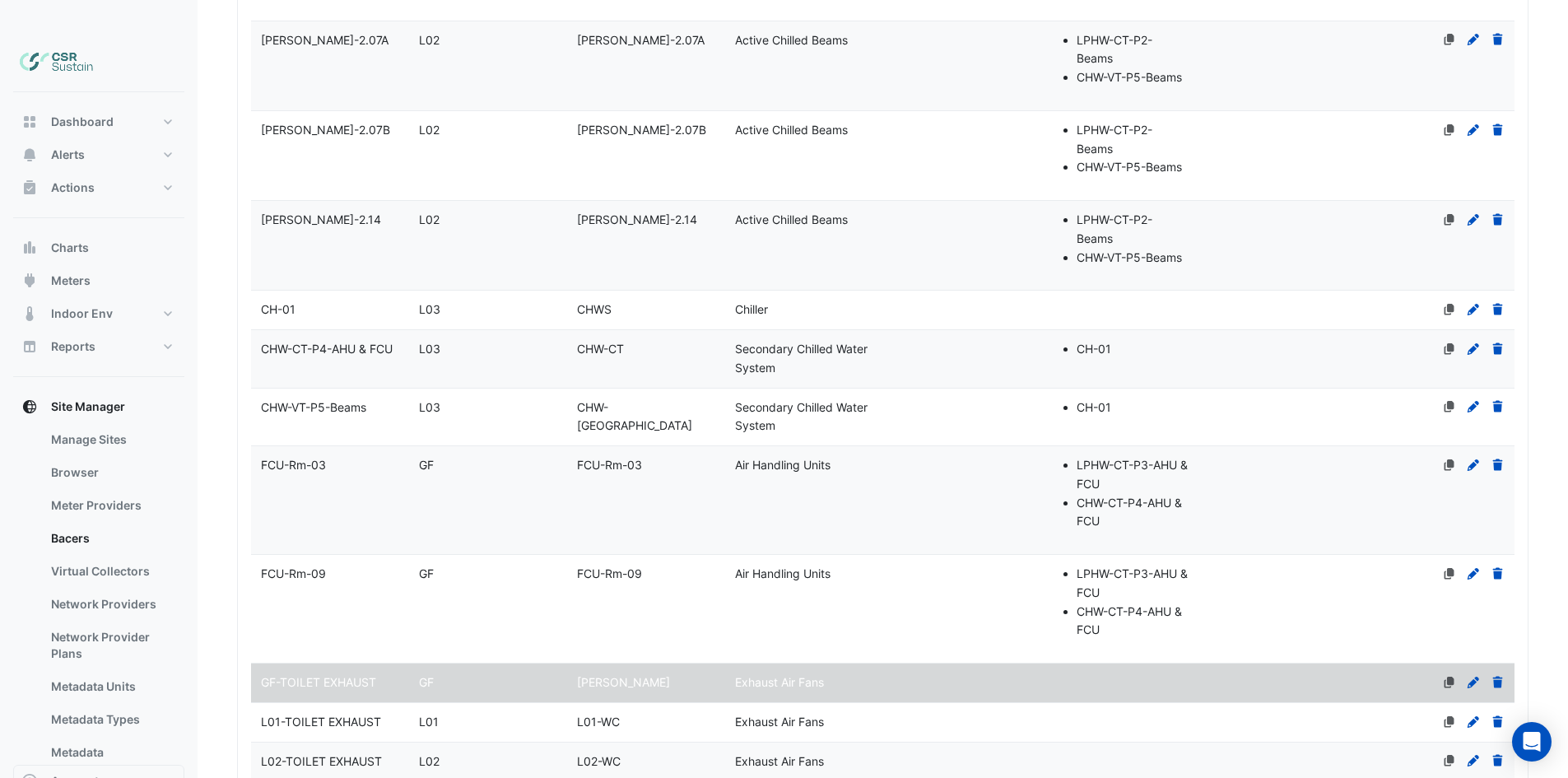
drag, startPoint x: 851, startPoint y: 587, endPoint x: 837, endPoint y: 420, distance: 167.6
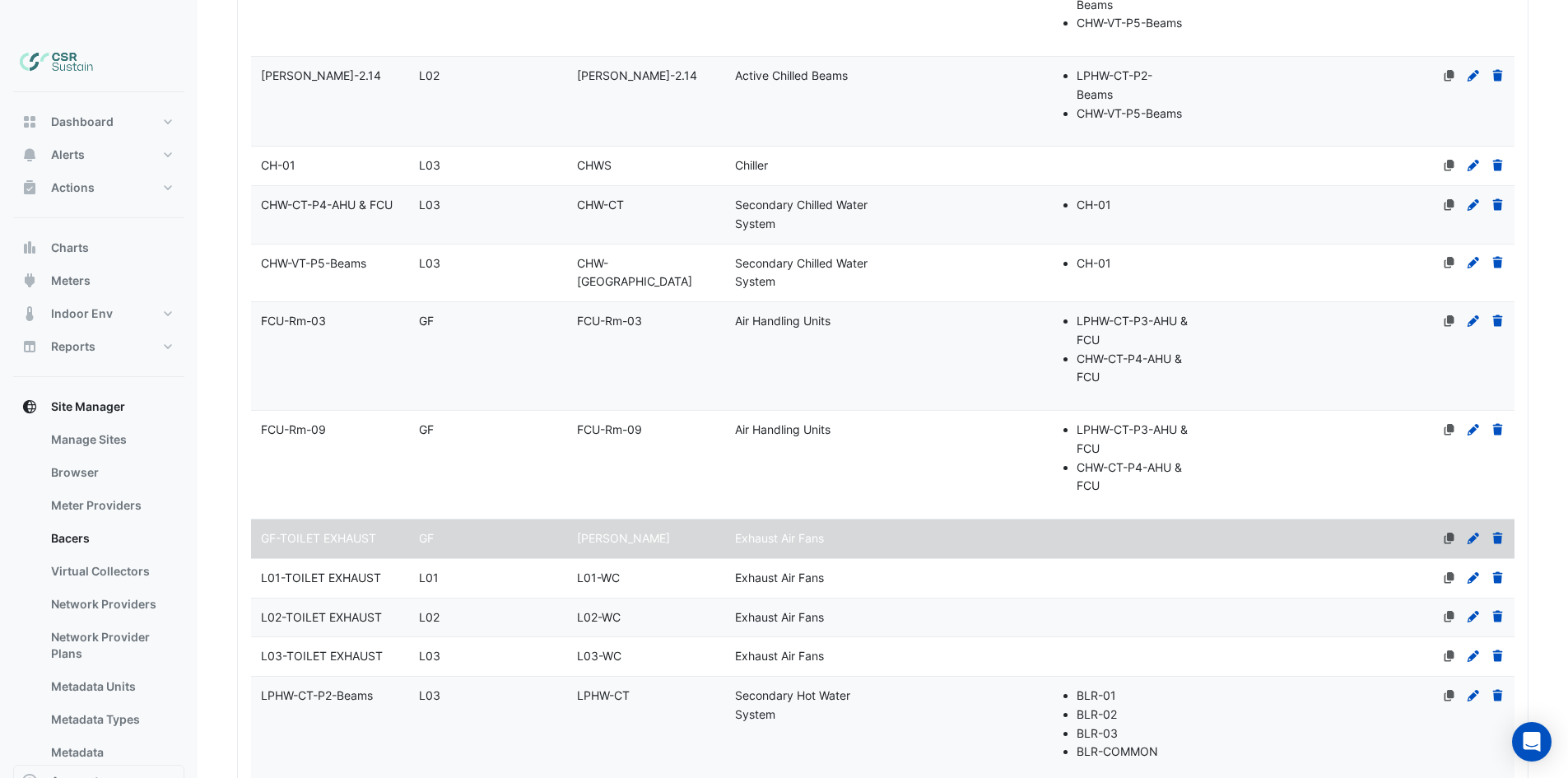
drag, startPoint x: 780, startPoint y: 420, endPoint x: 767, endPoint y: 507, distance: 88.0
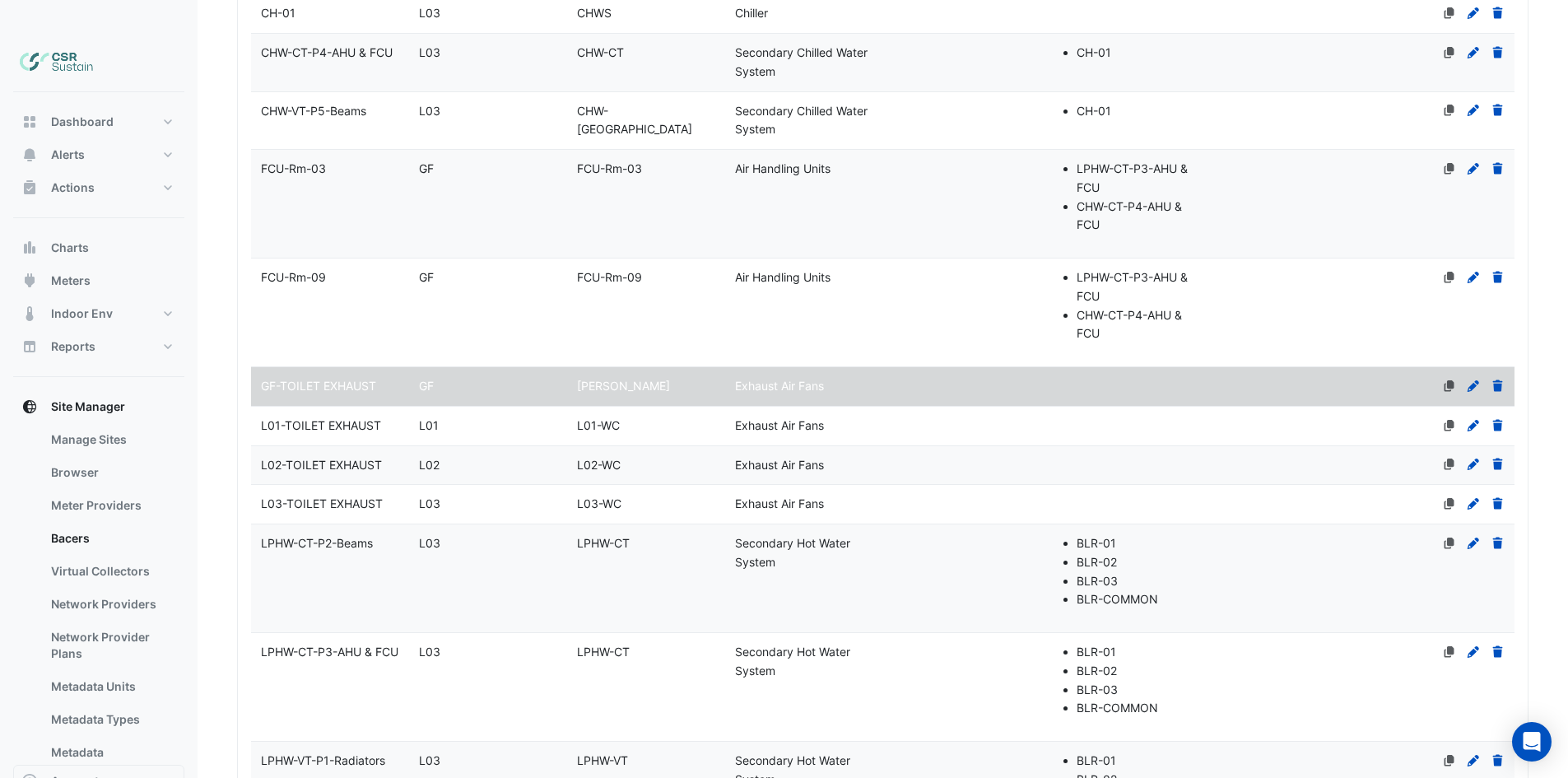
click at [307, 418] on span "L01-TOILET EXHAUST" at bounding box center [321, 425] width 120 height 14
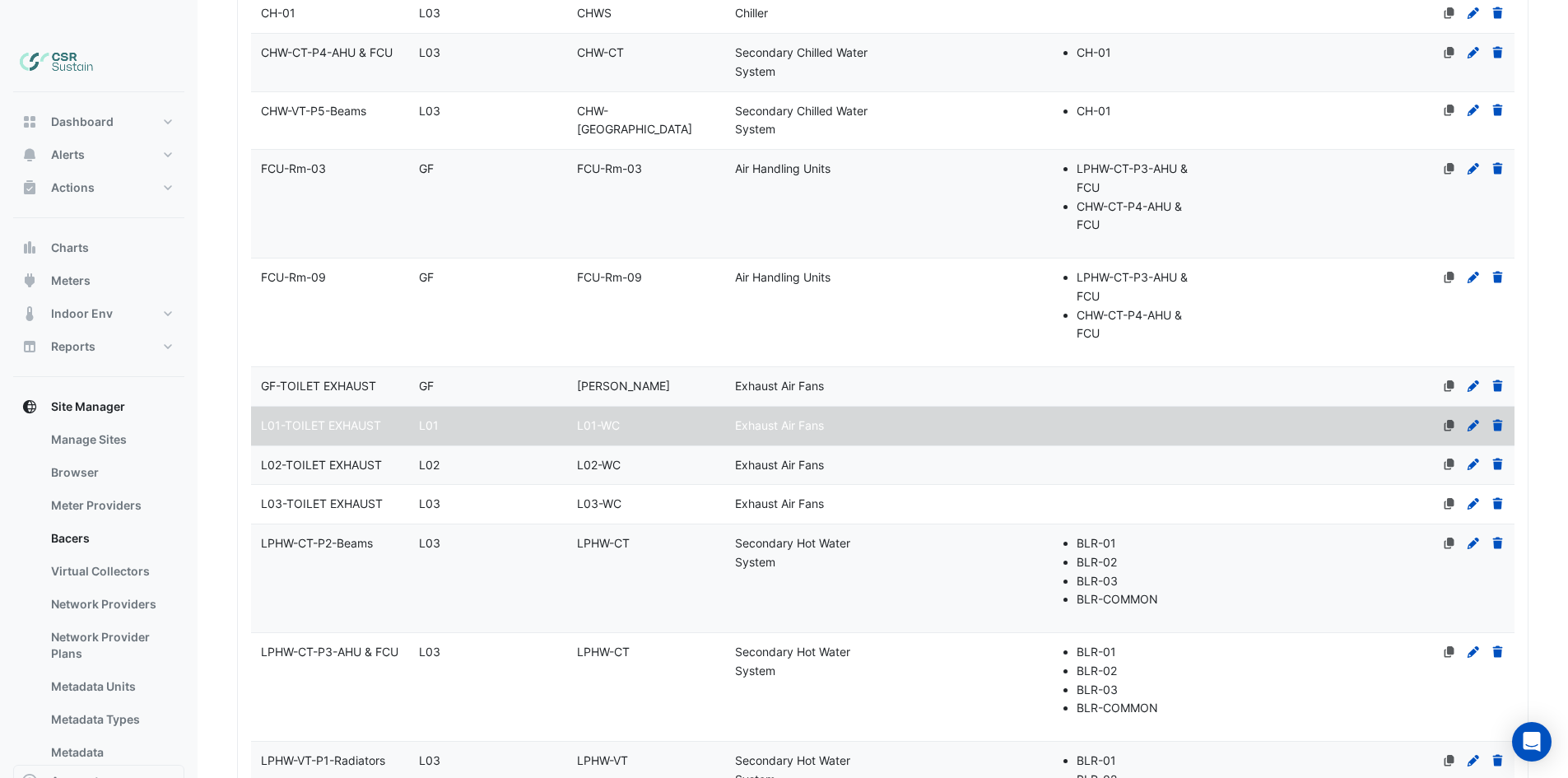
click at [331, 458] on span "L02-TOILET EXHAUST" at bounding box center [321, 464] width 121 height 14
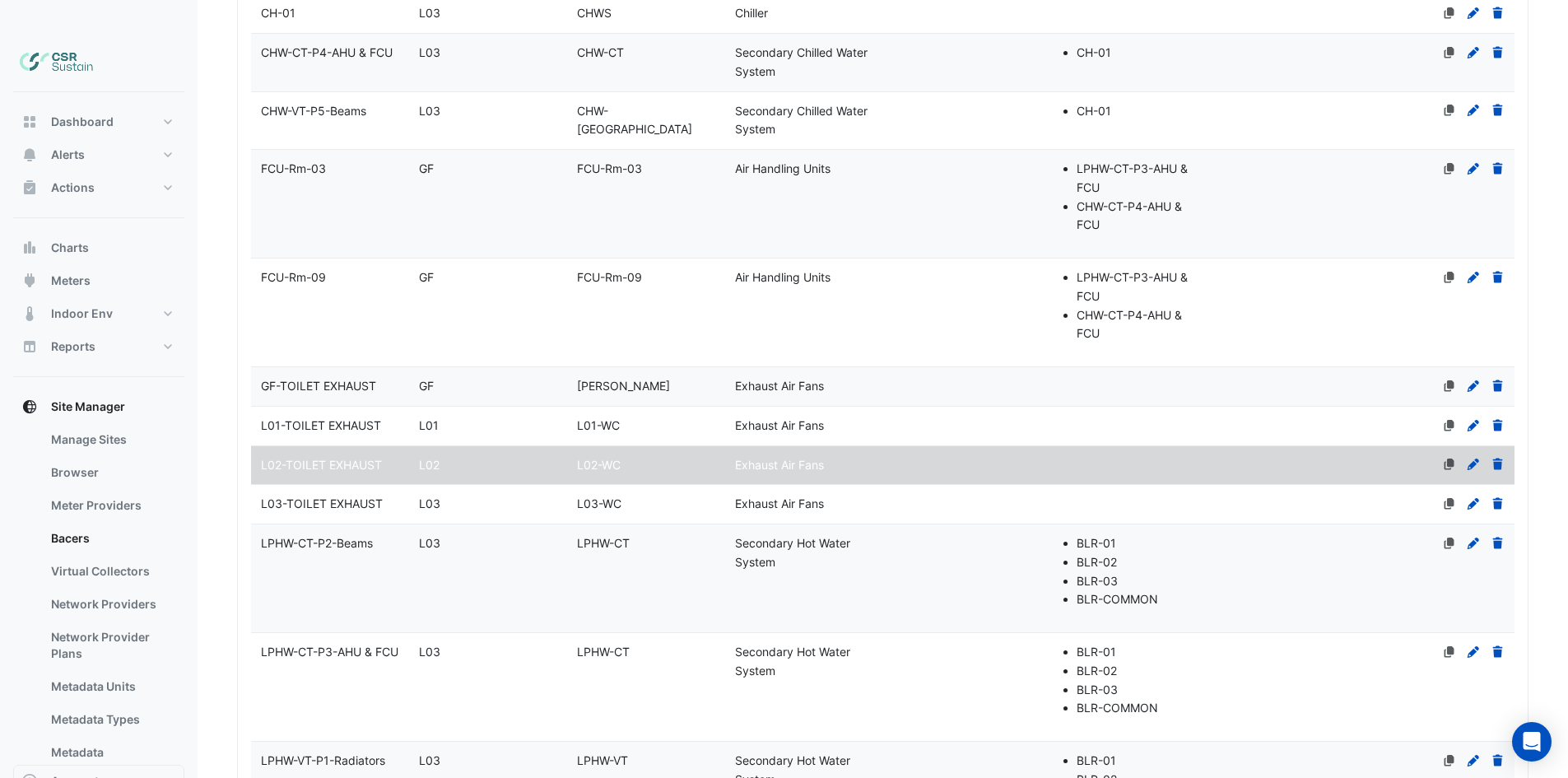
click at [344, 497] on span "L03-TOILET EXHAUST" at bounding box center [322, 503] width 122 height 14
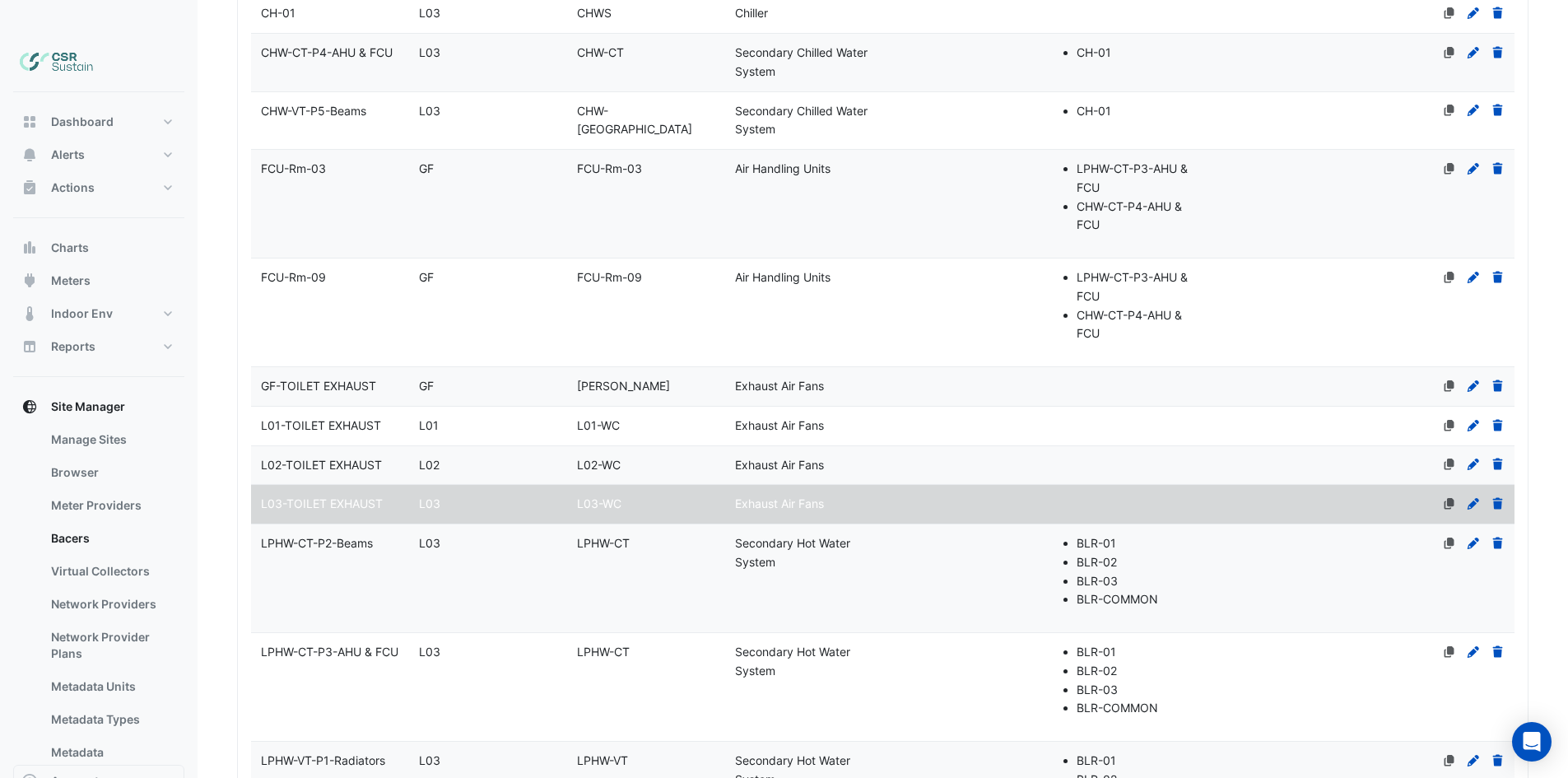
select select "***"
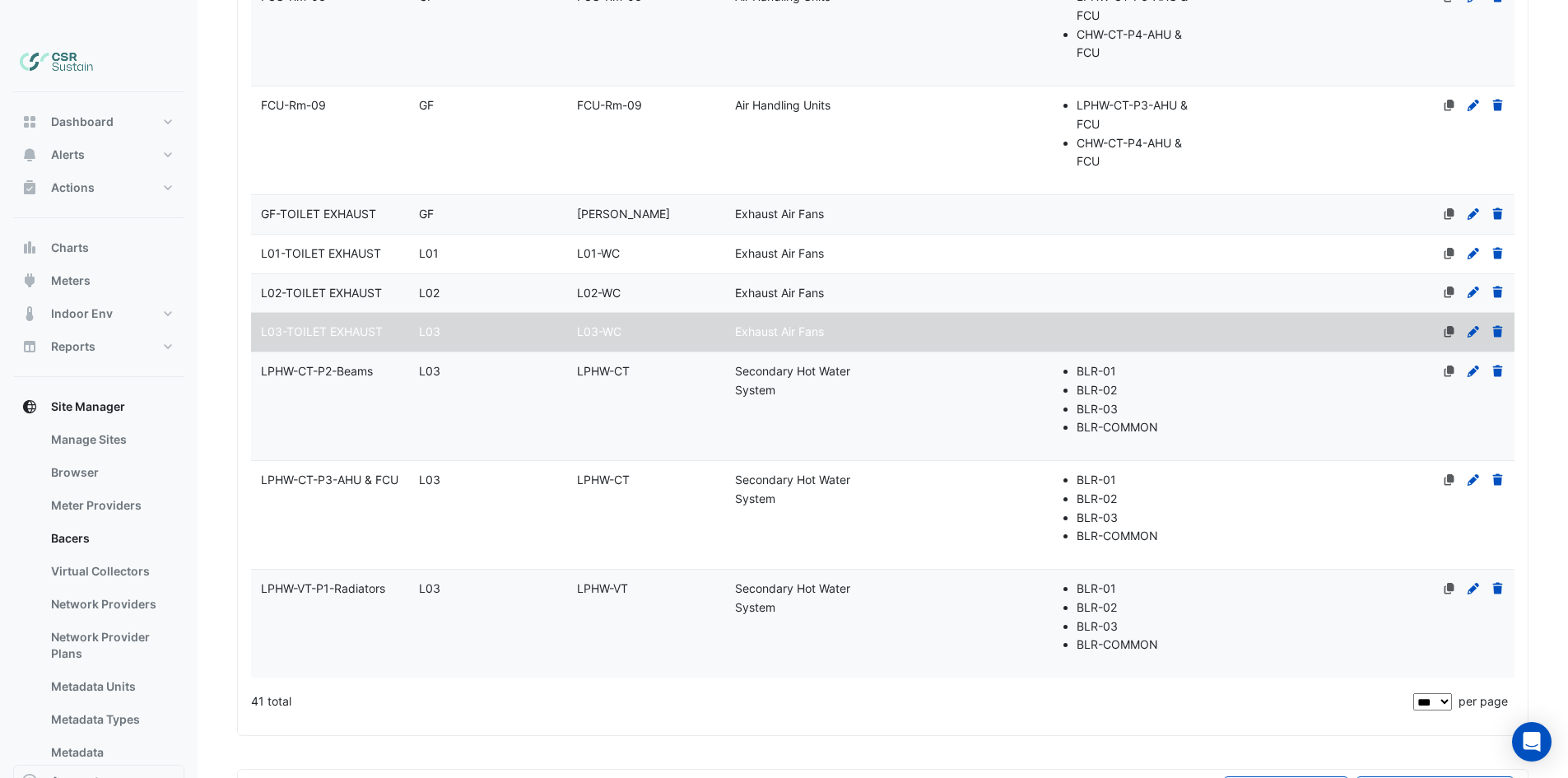
drag, startPoint x: 497, startPoint y: 295, endPoint x: 497, endPoint y: 304, distance: 9.0
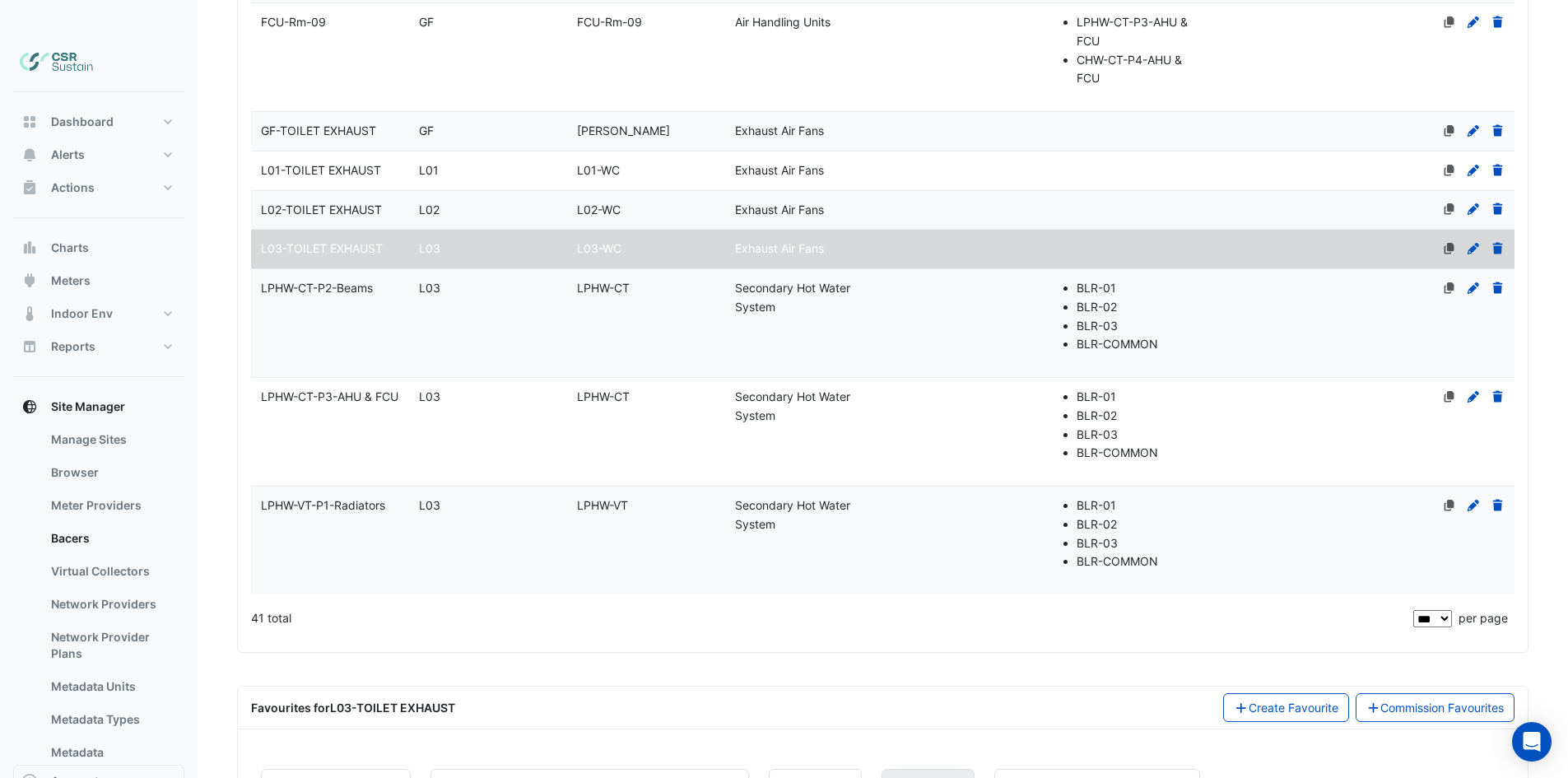
drag, startPoint x: 410, startPoint y: 284, endPoint x: 411, endPoint y: 266, distance: 18.0
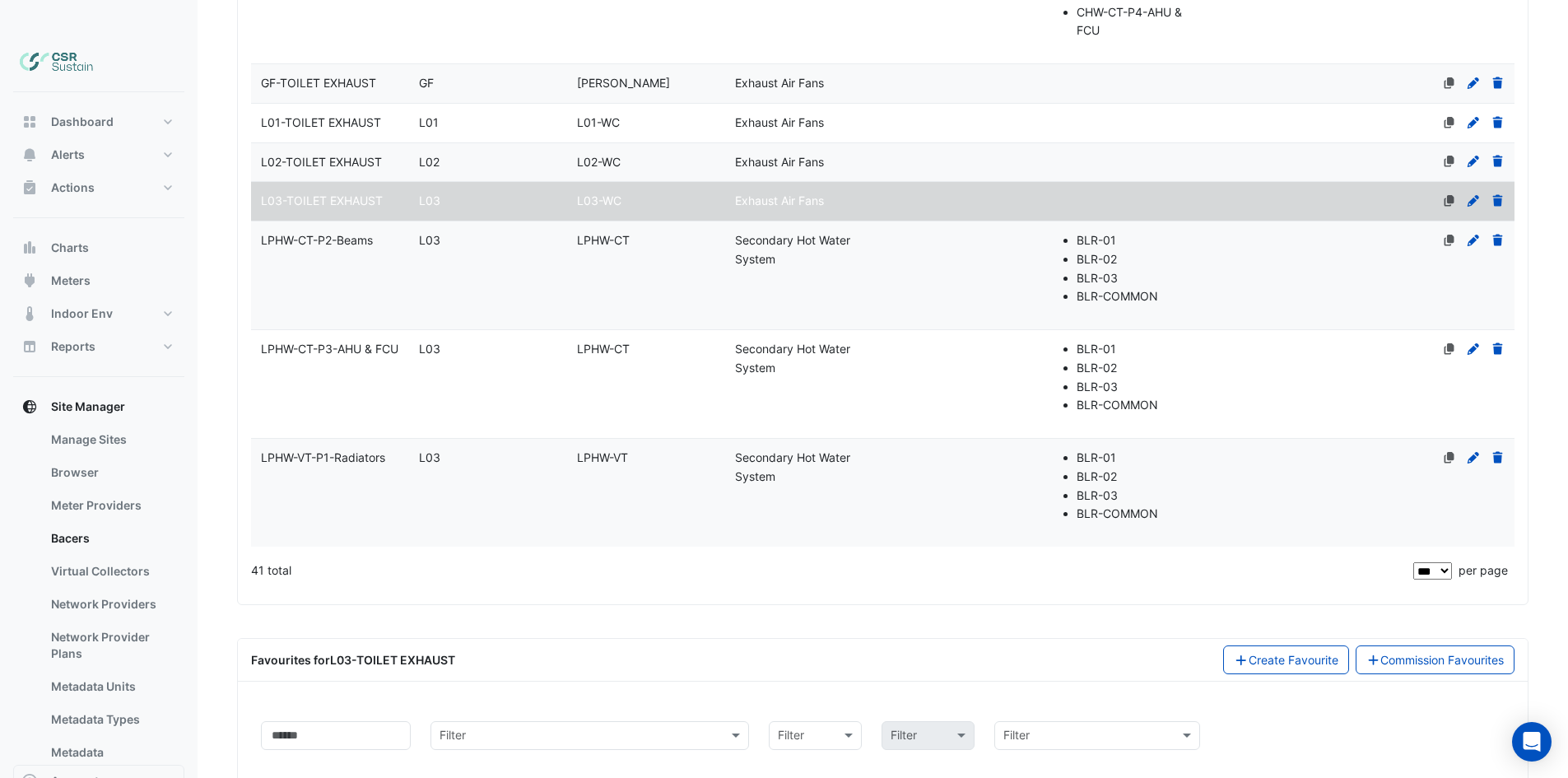
click at [371, 221] on datatable-body-cell "Name LPHW-CT-P2-Beams" at bounding box center [330, 275] width 158 height 108
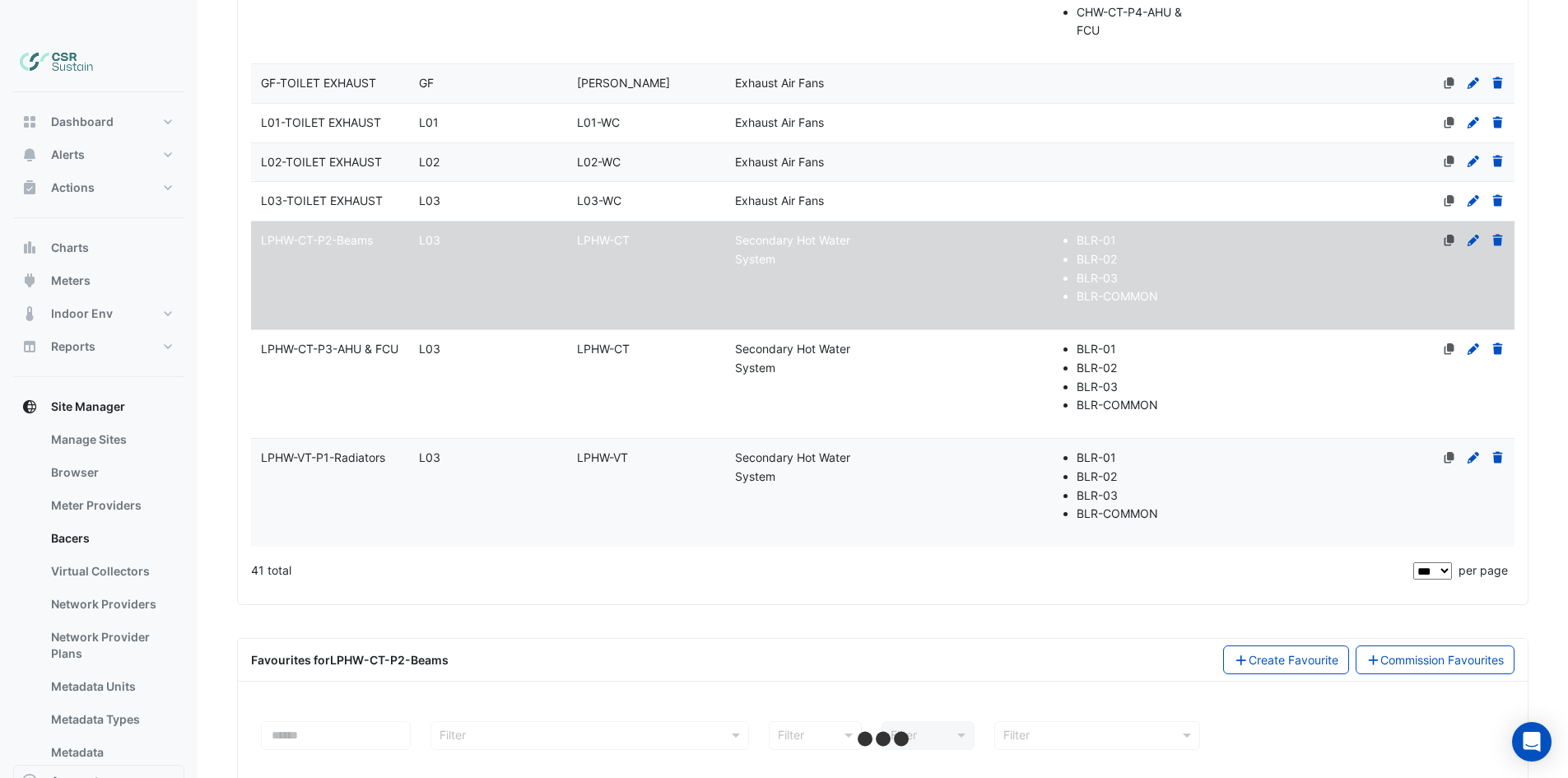
select select "***"
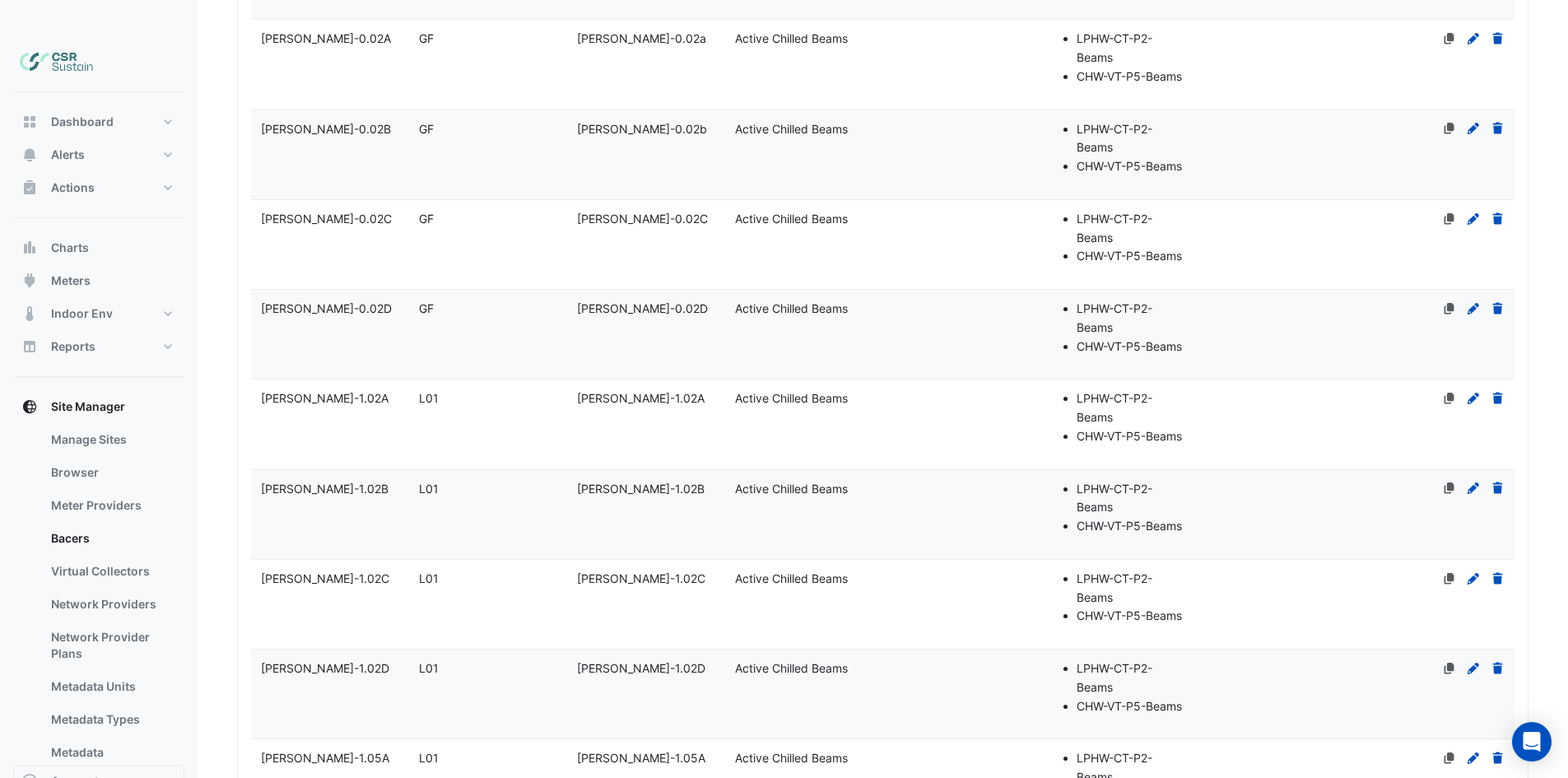
drag, startPoint x: 445, startPoint y: 480, endPoint x: 420, endPoint y: 199, distance: 282.1
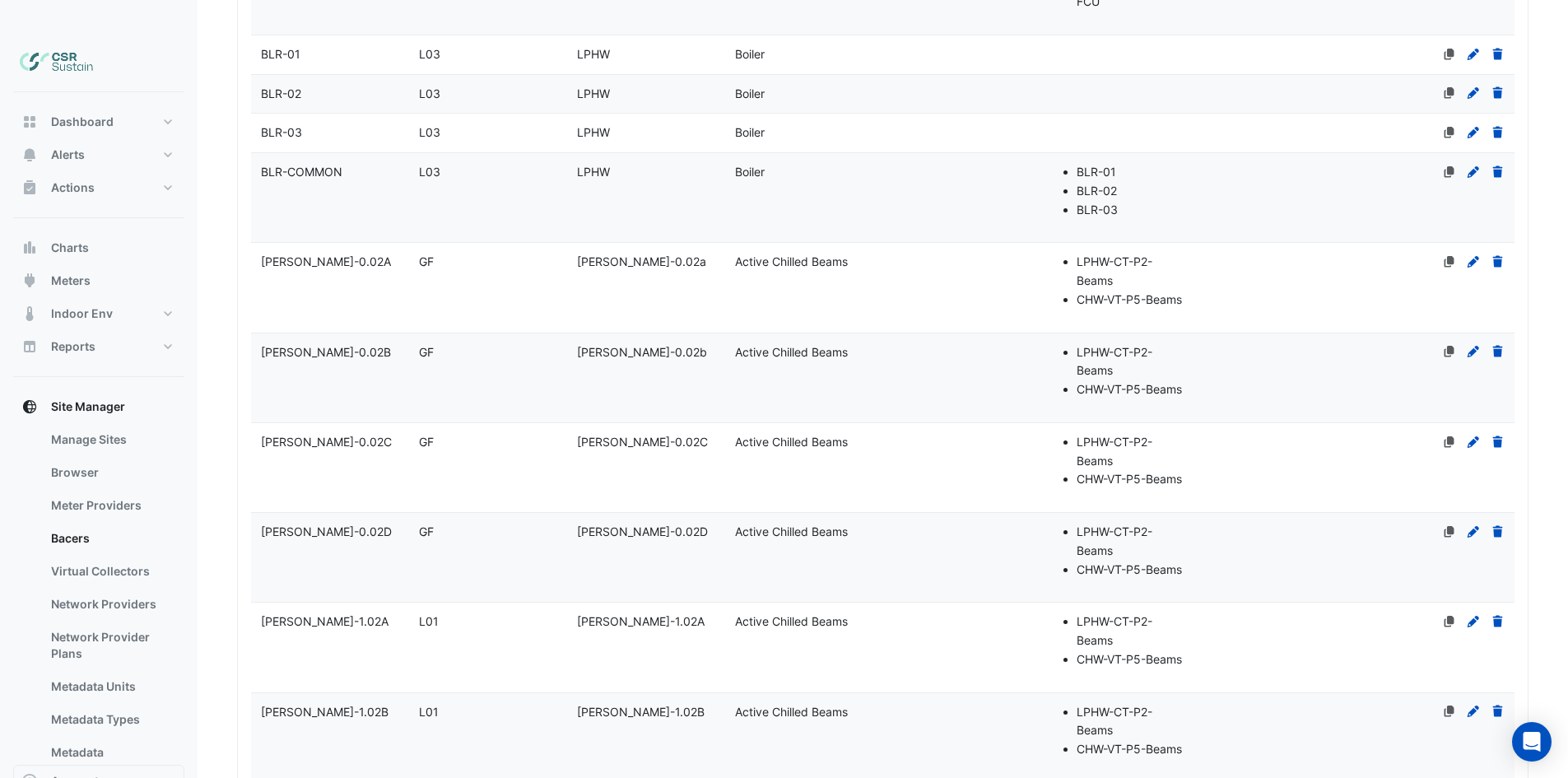
scroll to position [0, 0]
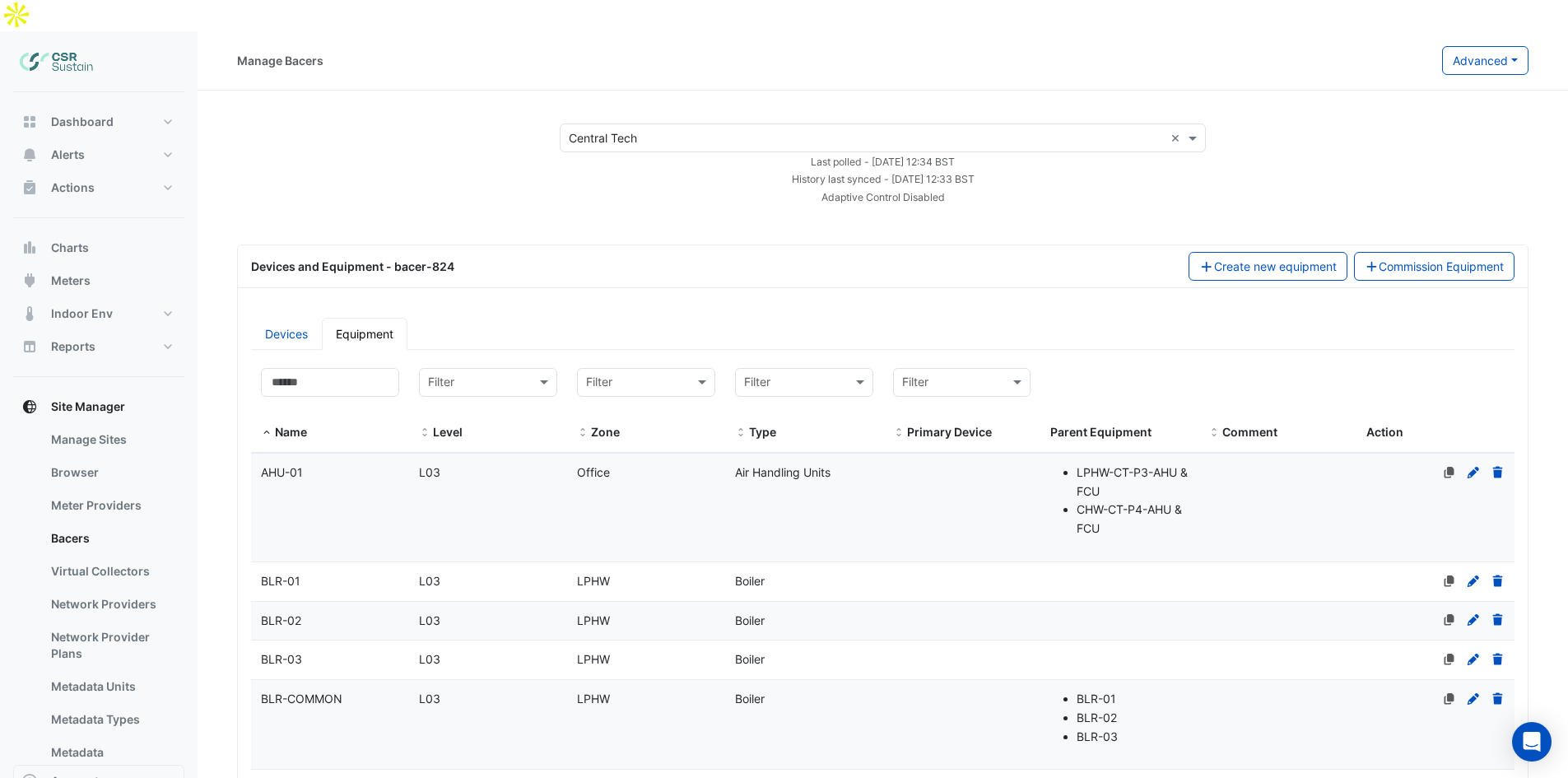
drag, startPoint x: 405, startPoint y: 279, endPoint x: 398, endPoint y: 58, distance: 221.1
click at [319, 370] on input at bounding box center [330, 384] width 139 height 29
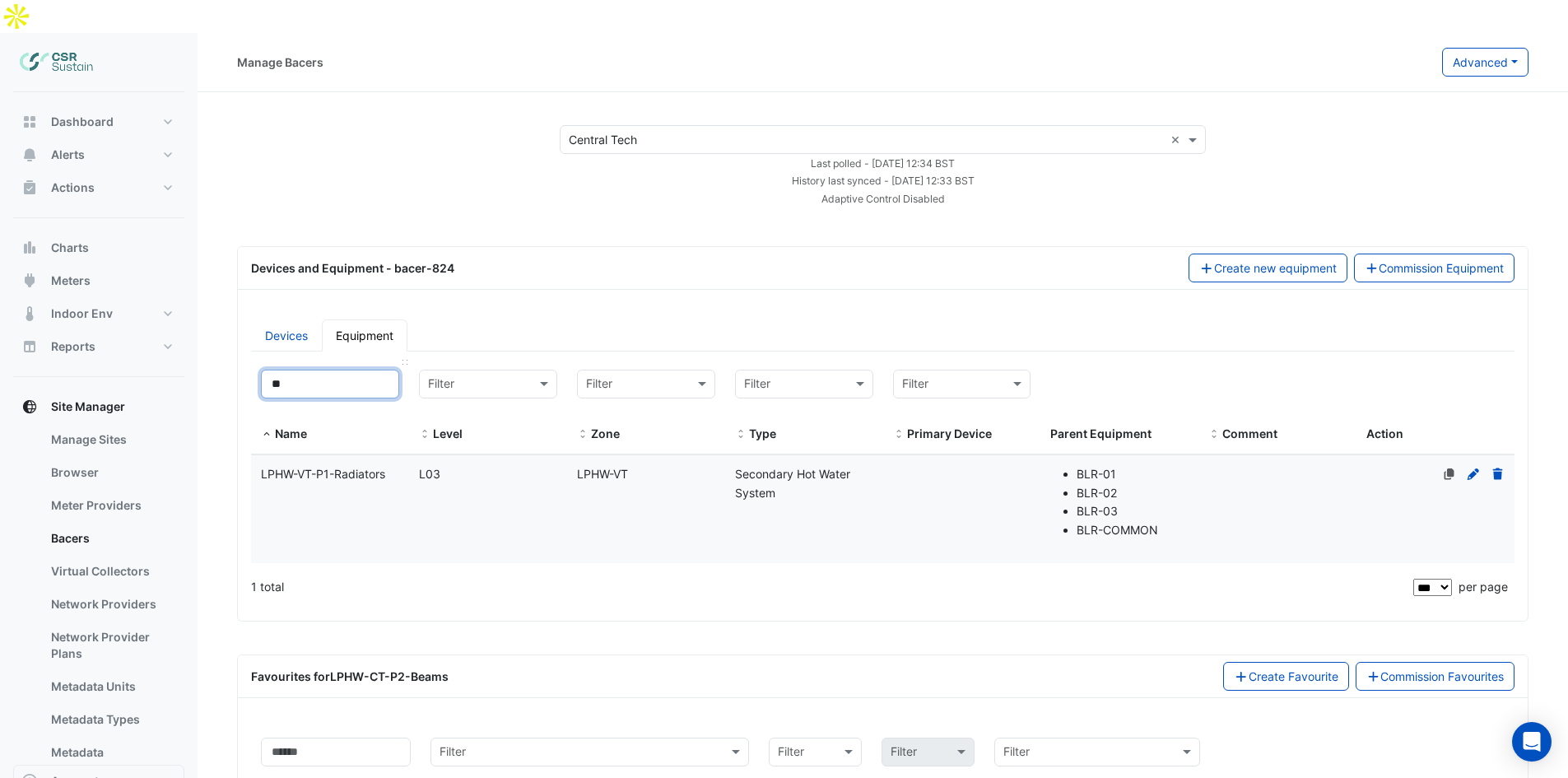
drag, startPoint x: 301, startPoint y: 348, endPoint x: 281, endPoint y: 345, distance: 20.2
click at [281, 370] on input "**" at bounding box center [330, 384] width 139 height 29
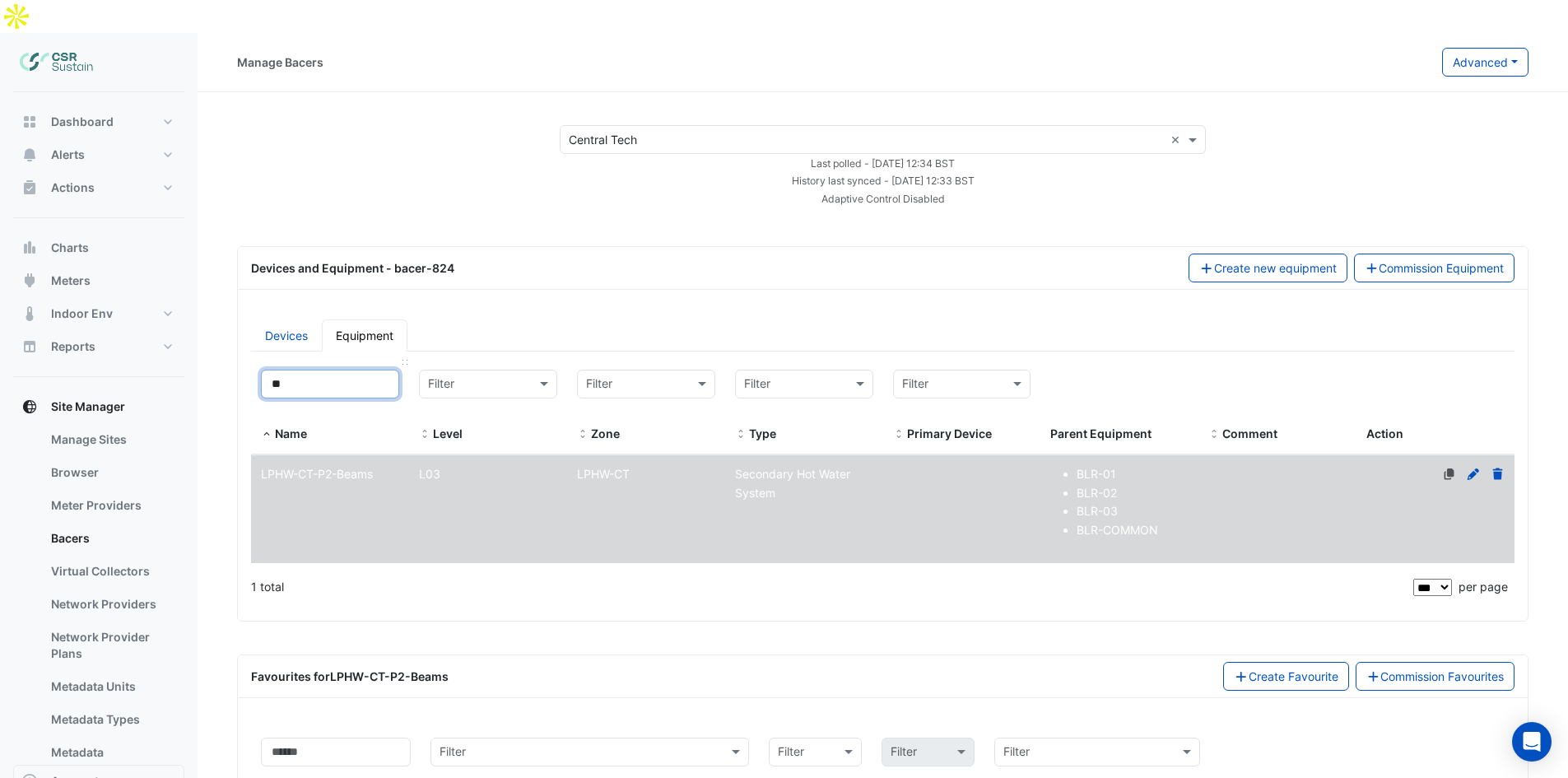
drag, startPoint x: 297, startPoint y: 355, endPoint x: 280, endPoint y: 352, distance: 17.3
click at [280, 370] on input "**" at bounding box center [330, 384] width 139 height 29
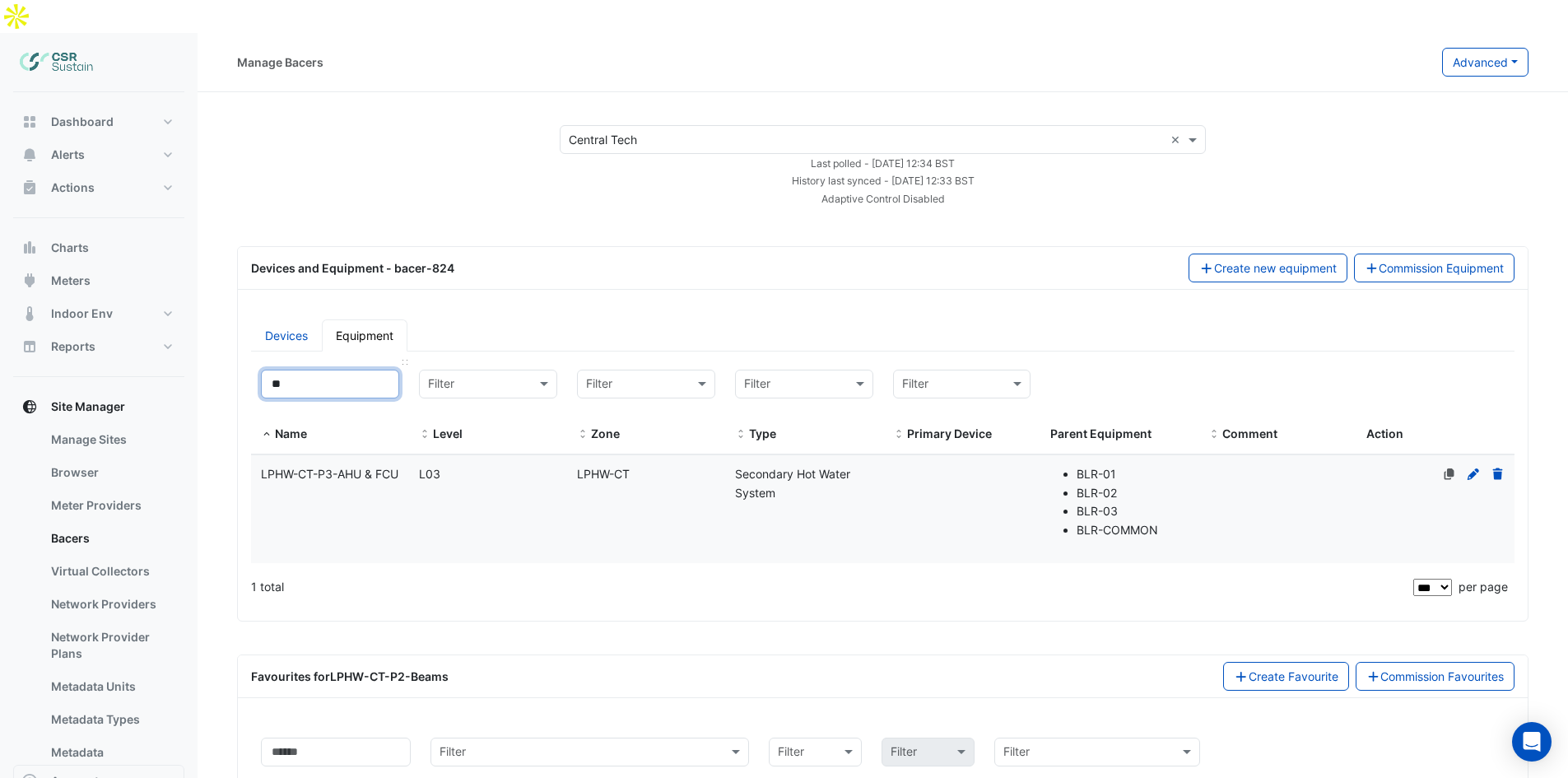
click at [281, 370] on input "**" at bounding box center [330, 384] width 139 height 29
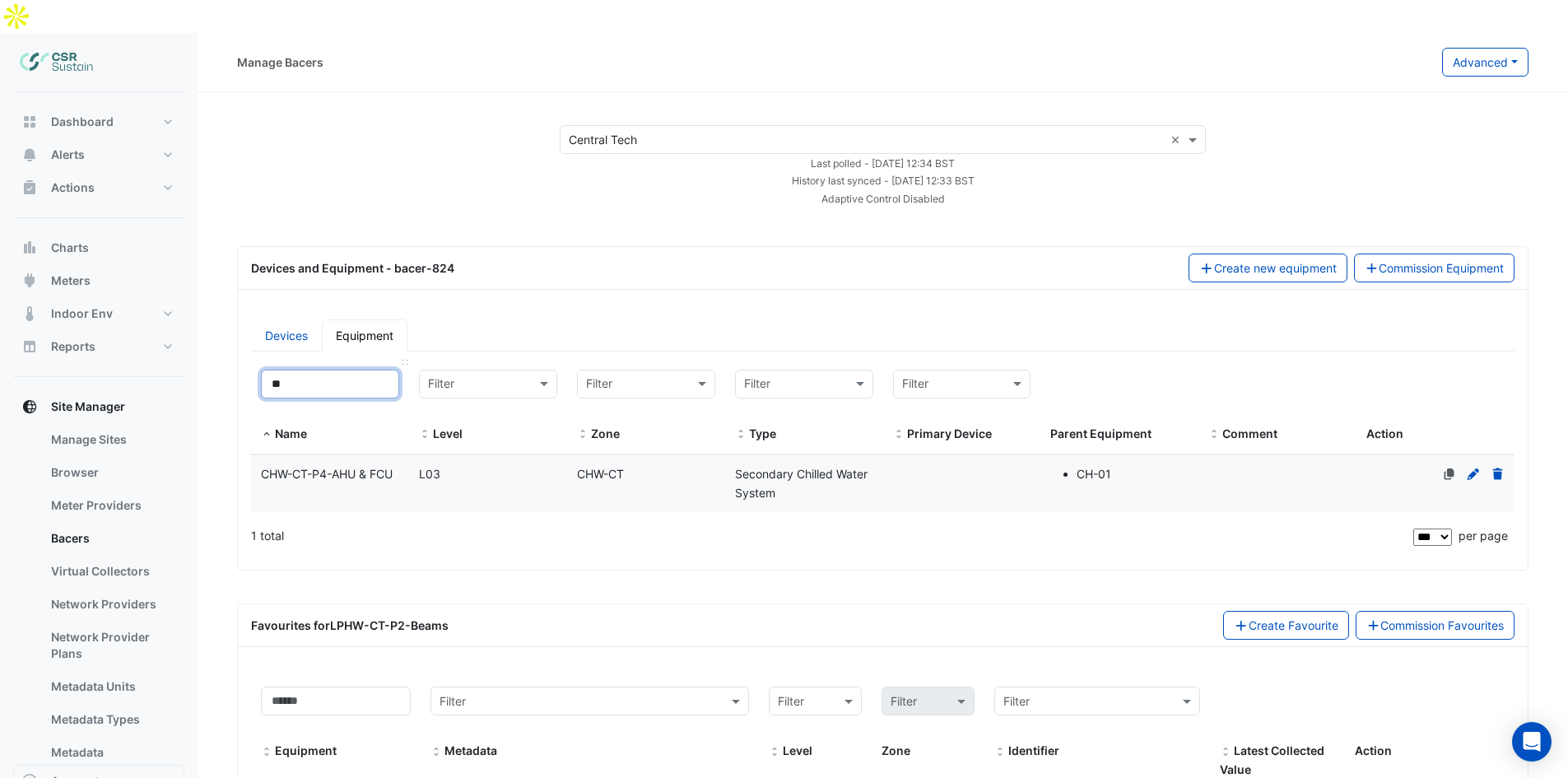
drag, startPoint x: 312, startPoint y: 357, endPoint x: 281, endPoint y: 356, distance: 31.0
click at [281, 370] on input "**" at bounding box center [330, 384] width 139 height 29
drag, startPoint x: 301, startPoint y: 357, endPoint x: 281, endPoint y: 357, distance: 20.0
click at [281, 370] on input "**" at bounding box center [330, 384] width 139 height 29
click at [352, 467] on span "CHW-VT-P5-Beams" at bounding box center [313, 474] width 105 height 14
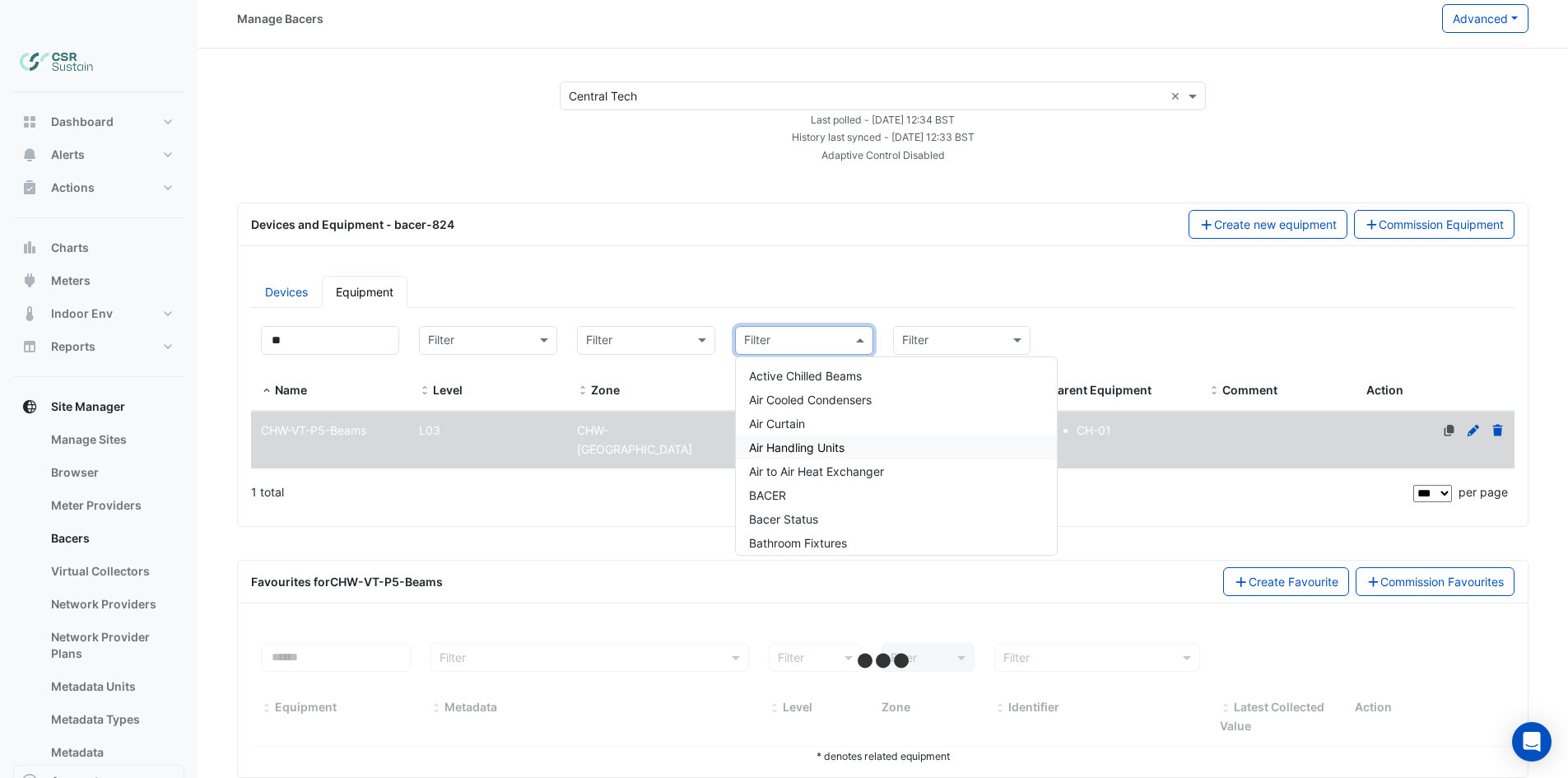
drag, startPoint x: 729, startPoint y: 522, endPoint x: 552, endPoint y: 476, distance: 182.9
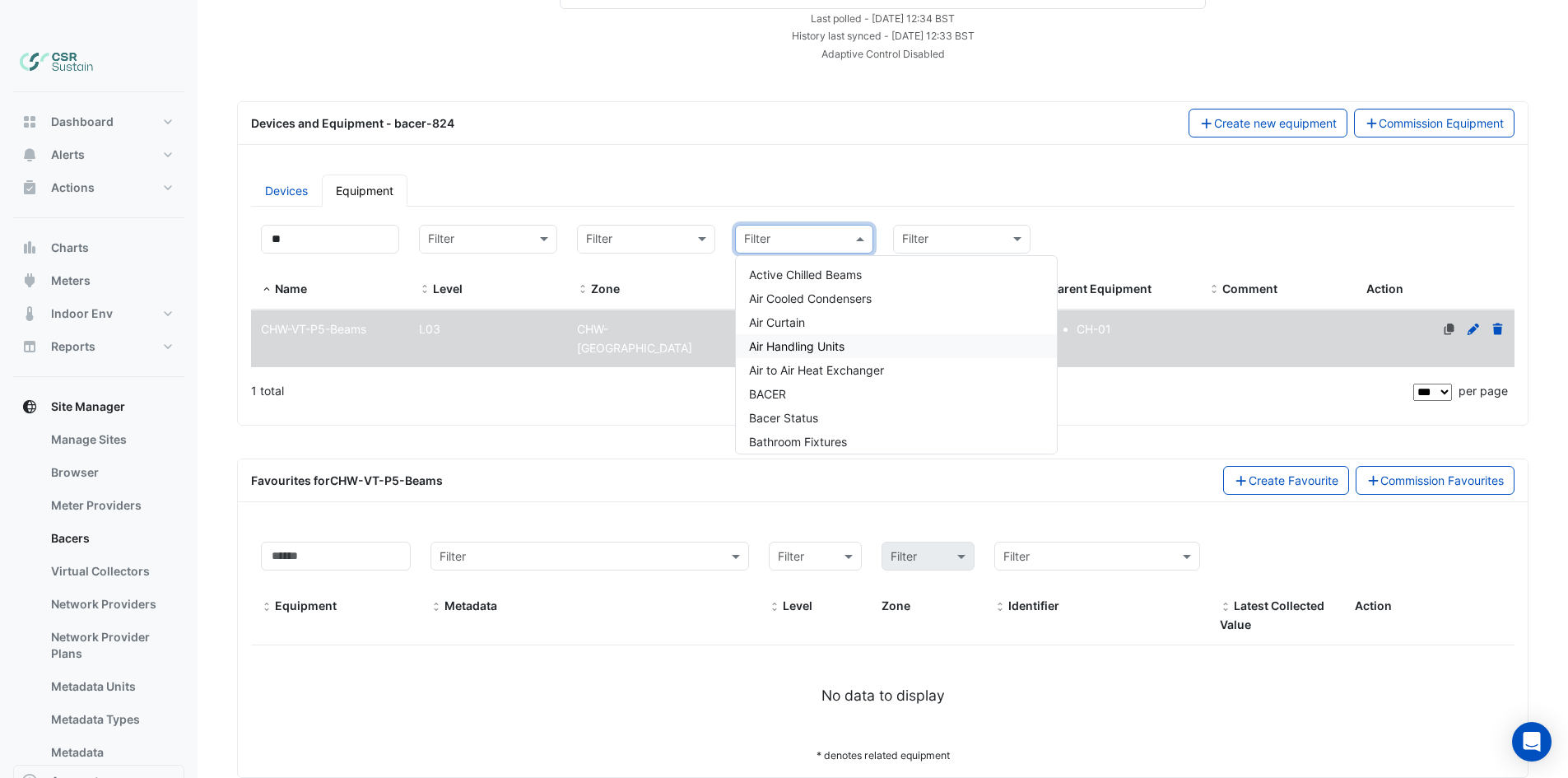
click at [533, 403] on app-bacers "× Central Tech × Last polled - Tue 14-Oct-2025 12:34 BST History last synced - …" at bounding box center [882, 379] width 1292 height 798
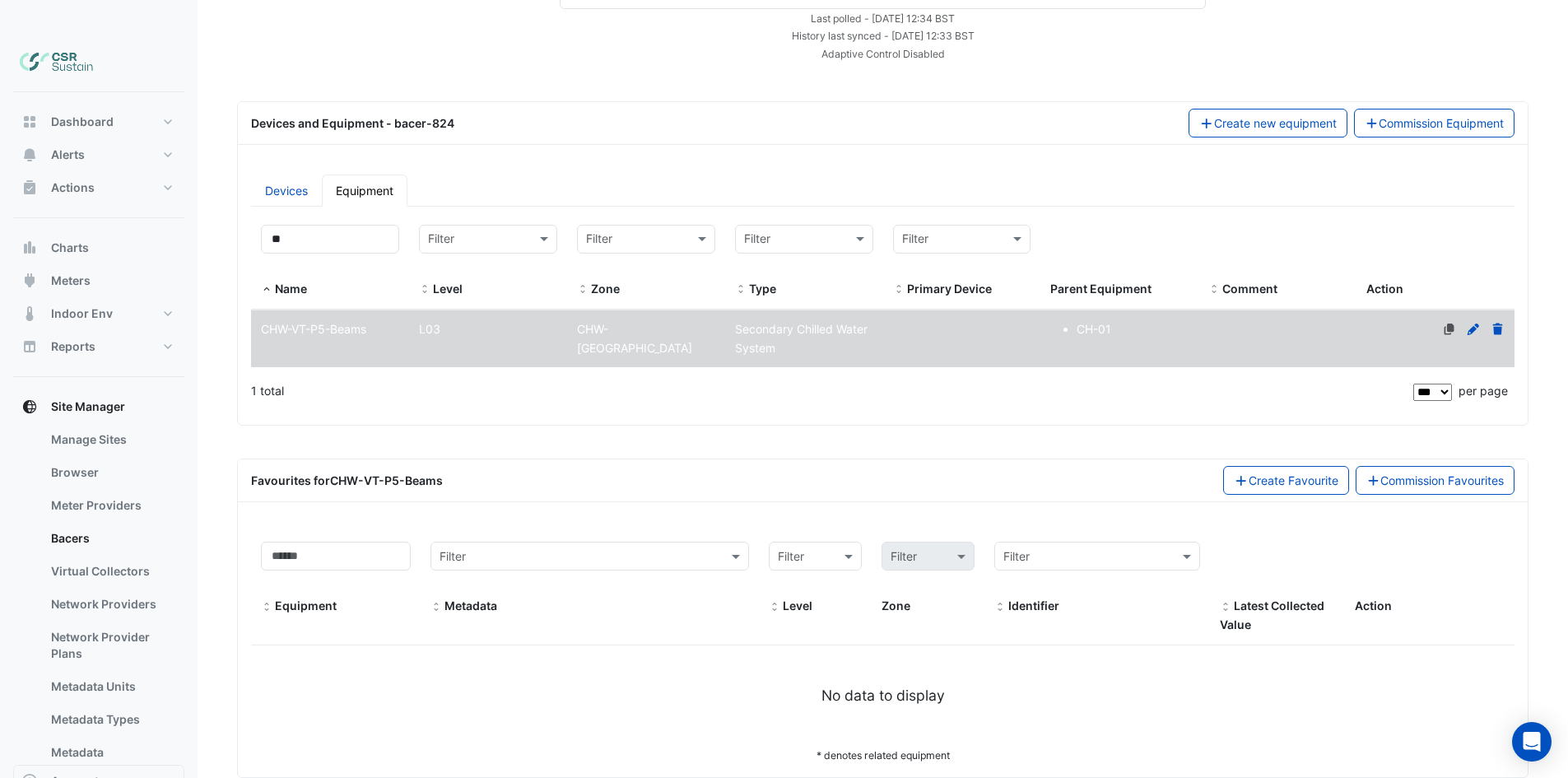
click at [474, 320] on div "L03" at bounding box center [487, 329] width 158 height 19
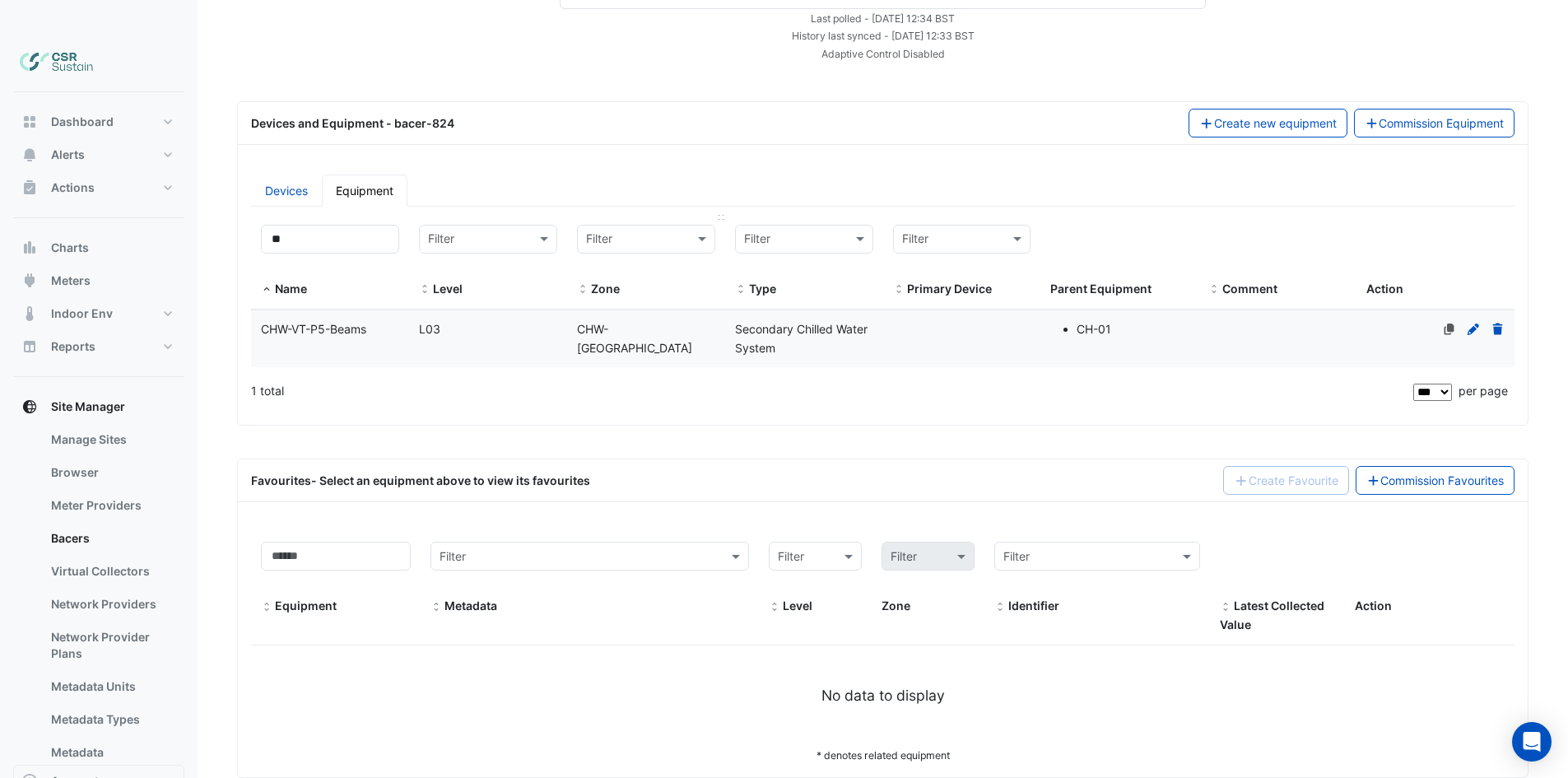
click at [582, 275] on datatable-header-cell "Filter Zone" at bounding box center [645, 262] width 158 height 94
click at [585, 311] on datatable-body-cell "Zone CHW-VT" at bounding box center [645, 340] width 158 height 57
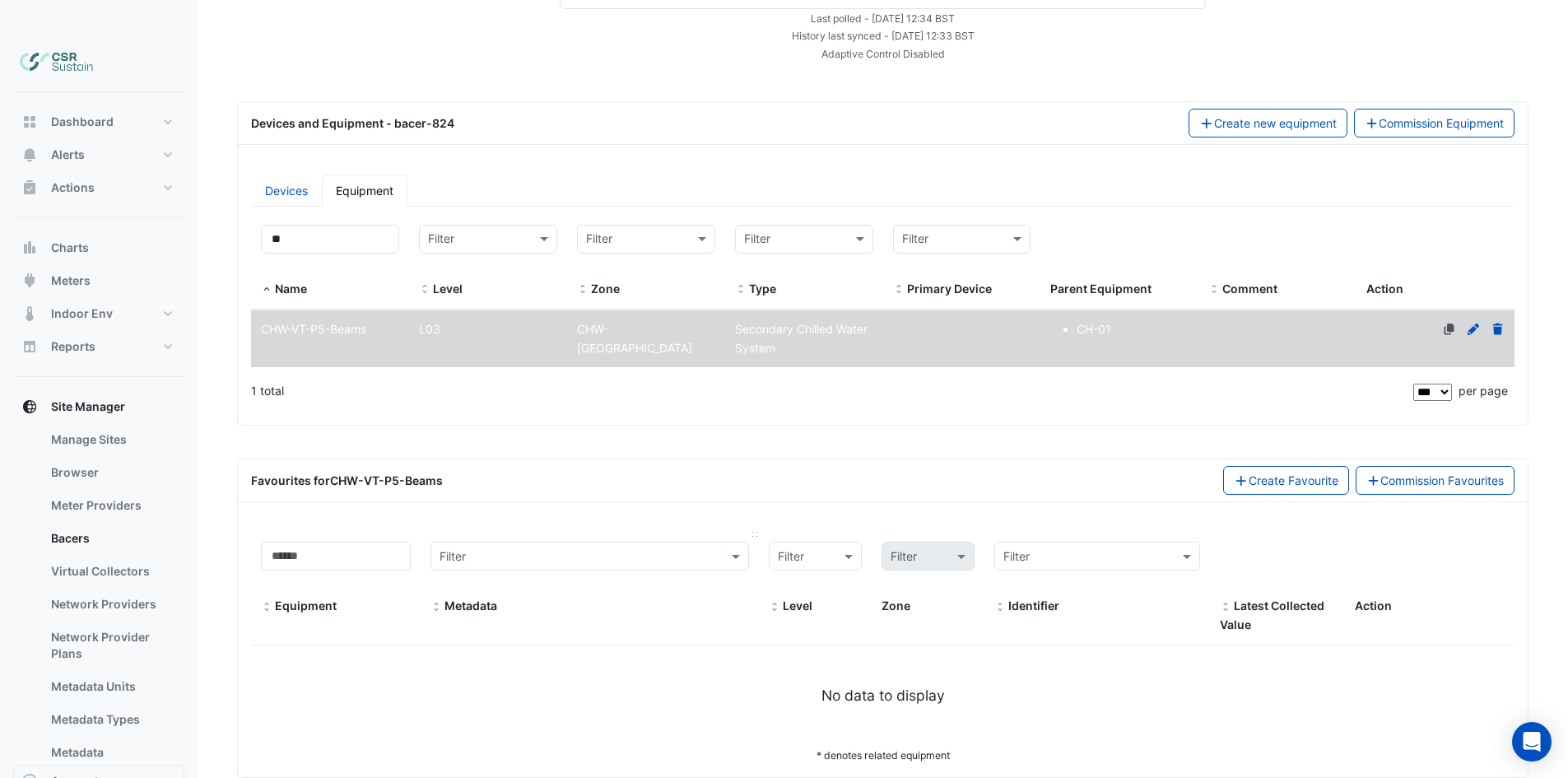
drag, startPoint x: 738, startPoint y: 392, endPoint x: 508, endPoint y: 300, distance: 247.7
click at [253, 215] on datatable-header-cell "** Name" at bounding box center [330, 262] width 158 height 94
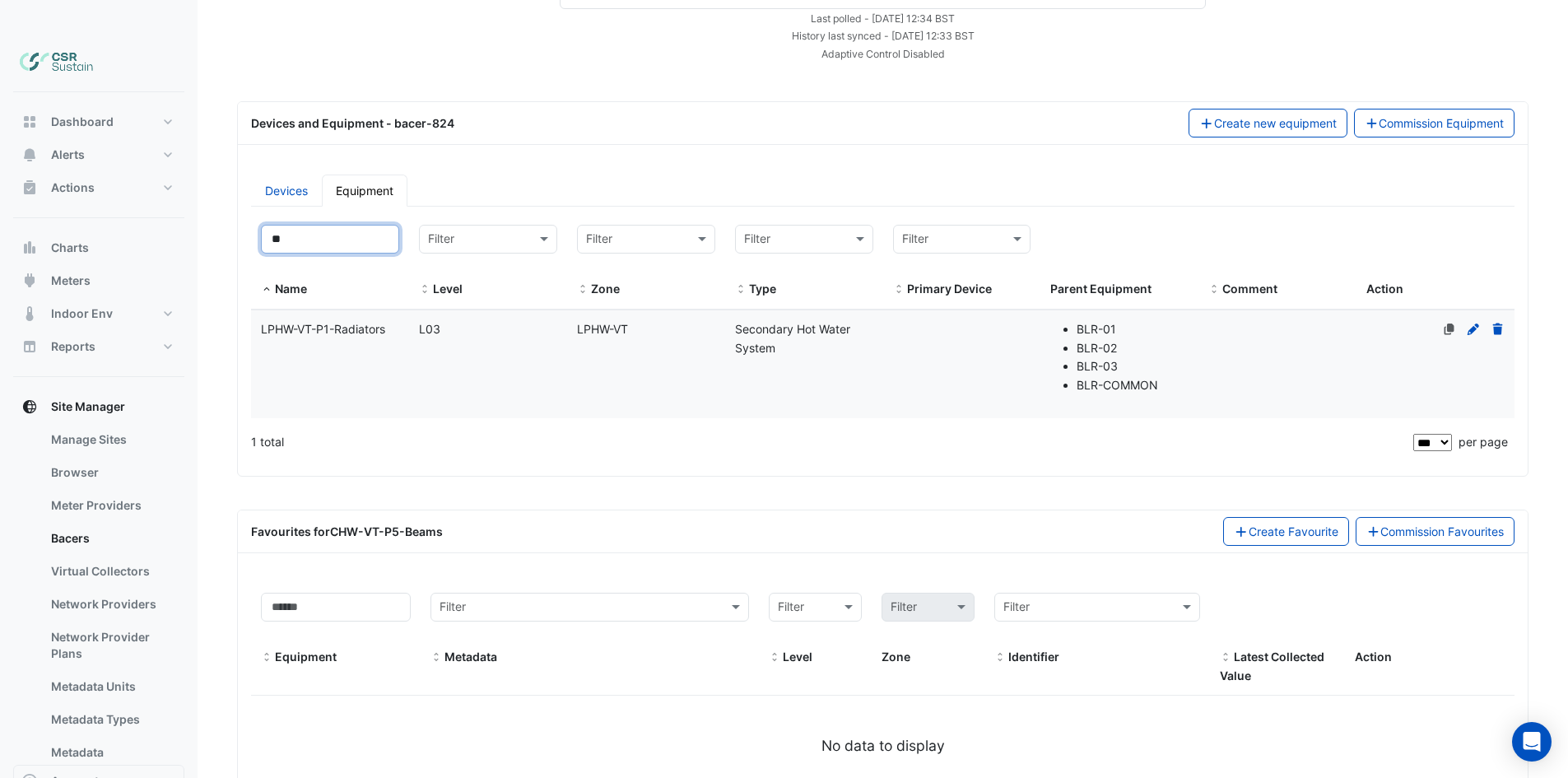
type input "**"
click at [406, 311] on datatable-body-cell "Name LPHW-VT-P1-Radiators" at bounding box center [330, 364] width 158 height 108
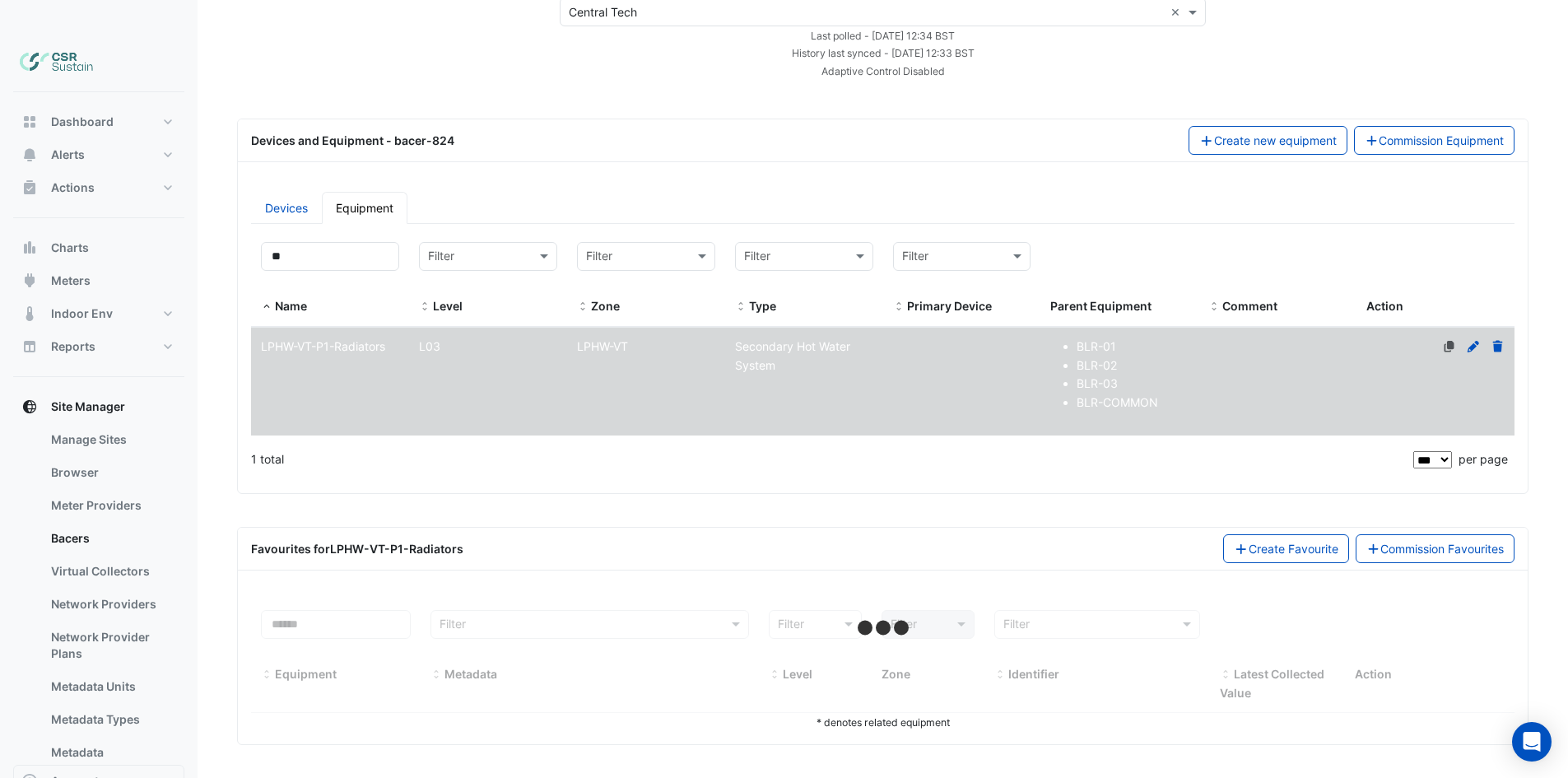
scroll to position [94, 0]
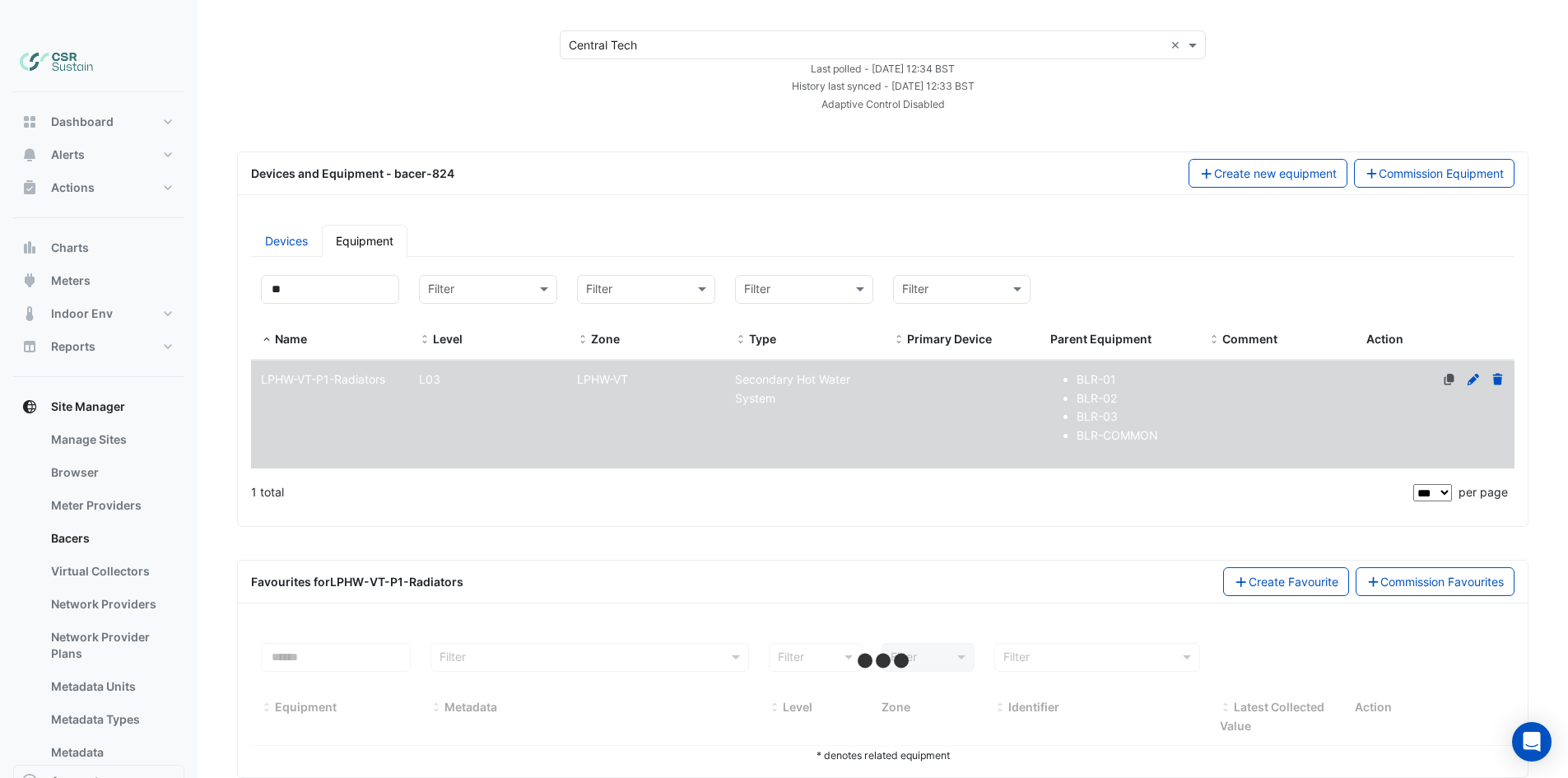
select select "***"
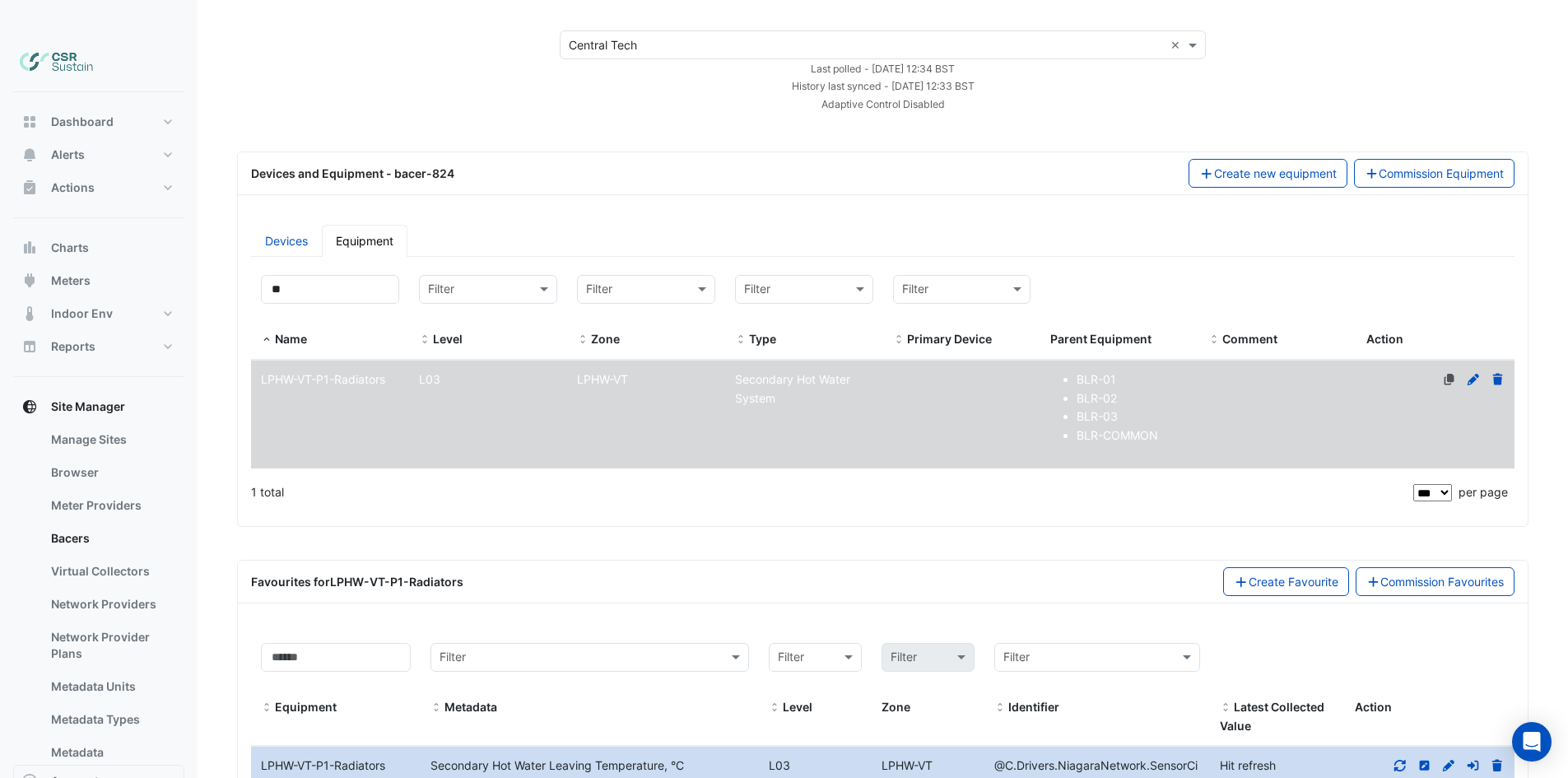
scroll to position [562, 0]
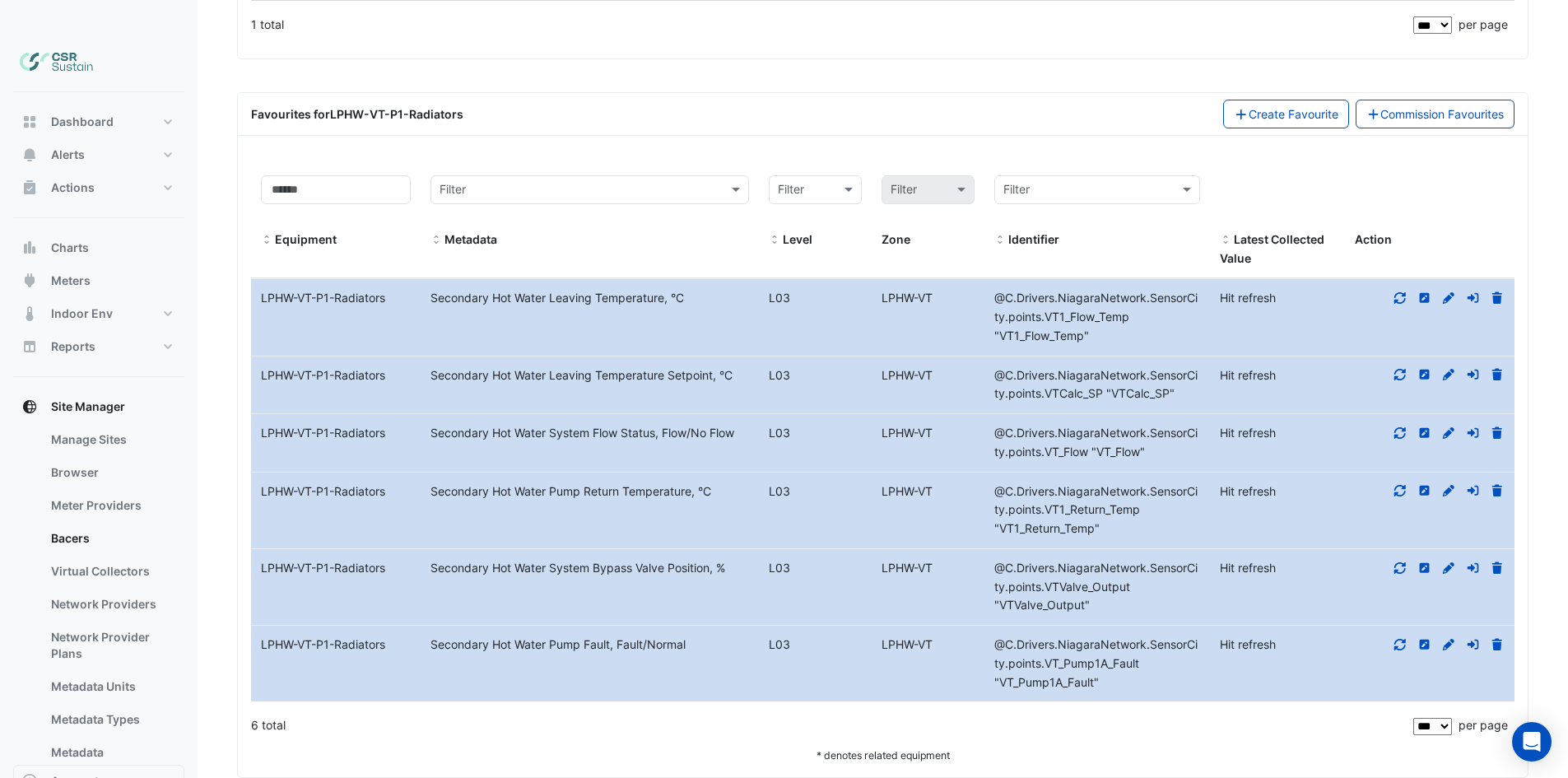
drag, startPoint x: 501, startPoint y: 384, endPoint x: 499, endPoint y: 475, distance: 91.0
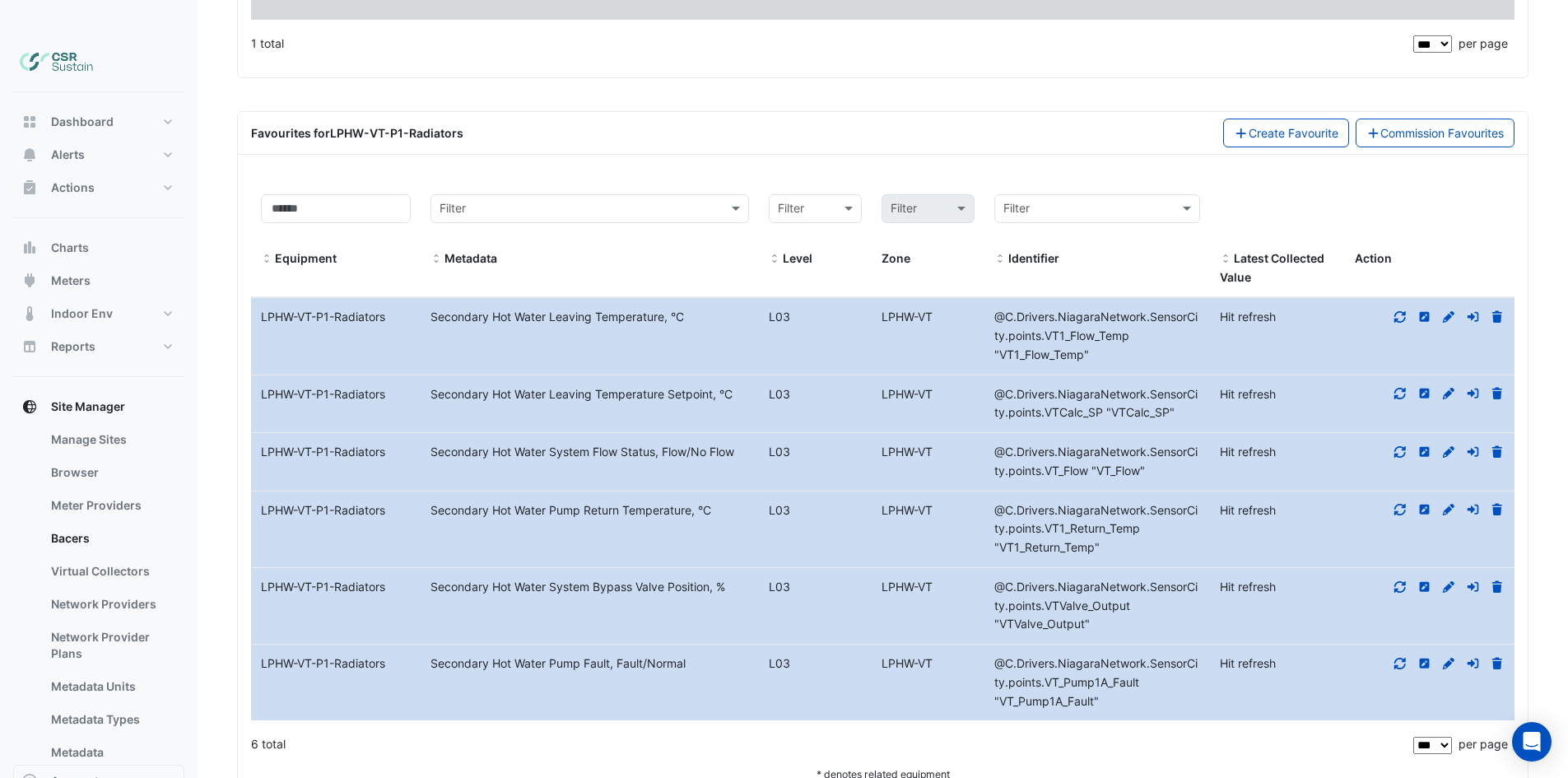
drag, startPoint x: 446, startPoint y: 366, endPoint x: 433, endPoint y: 302, distance: 65.3
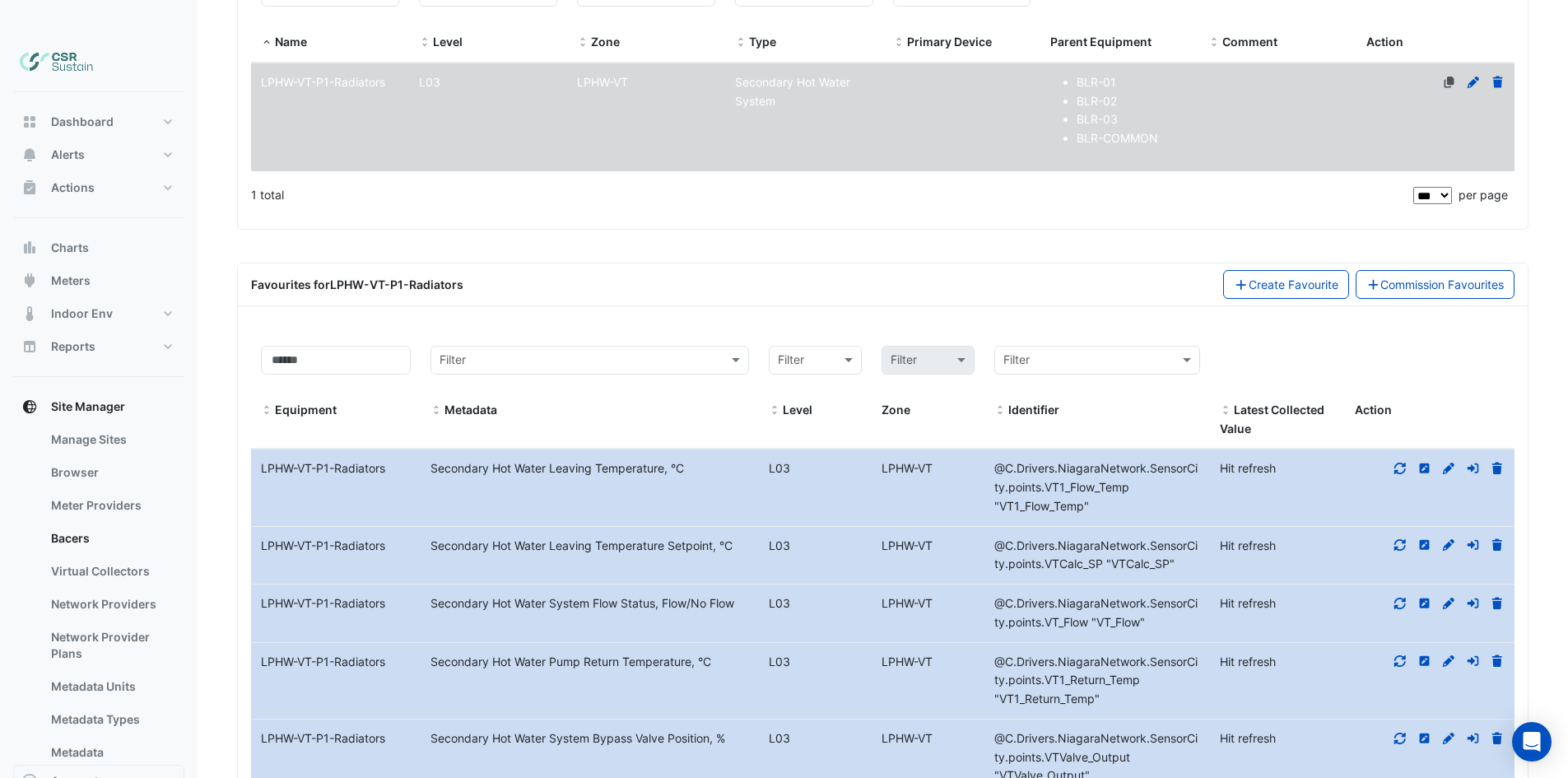
drag, startPoint x: 520, startPoint y: 522, endPoint x: 512, endPoint y: 482, distance: 40.8
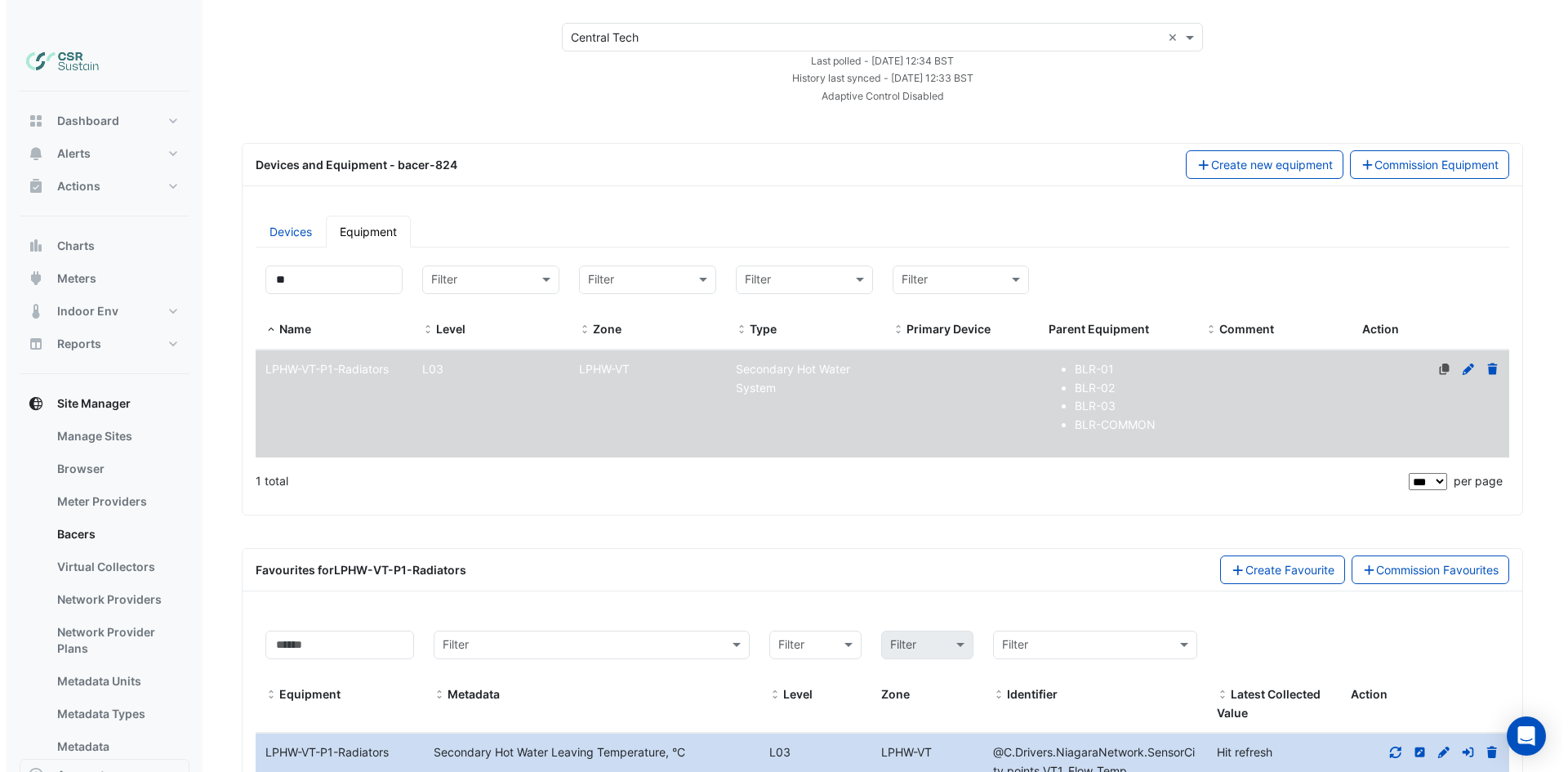
scroll to position [0, 0]
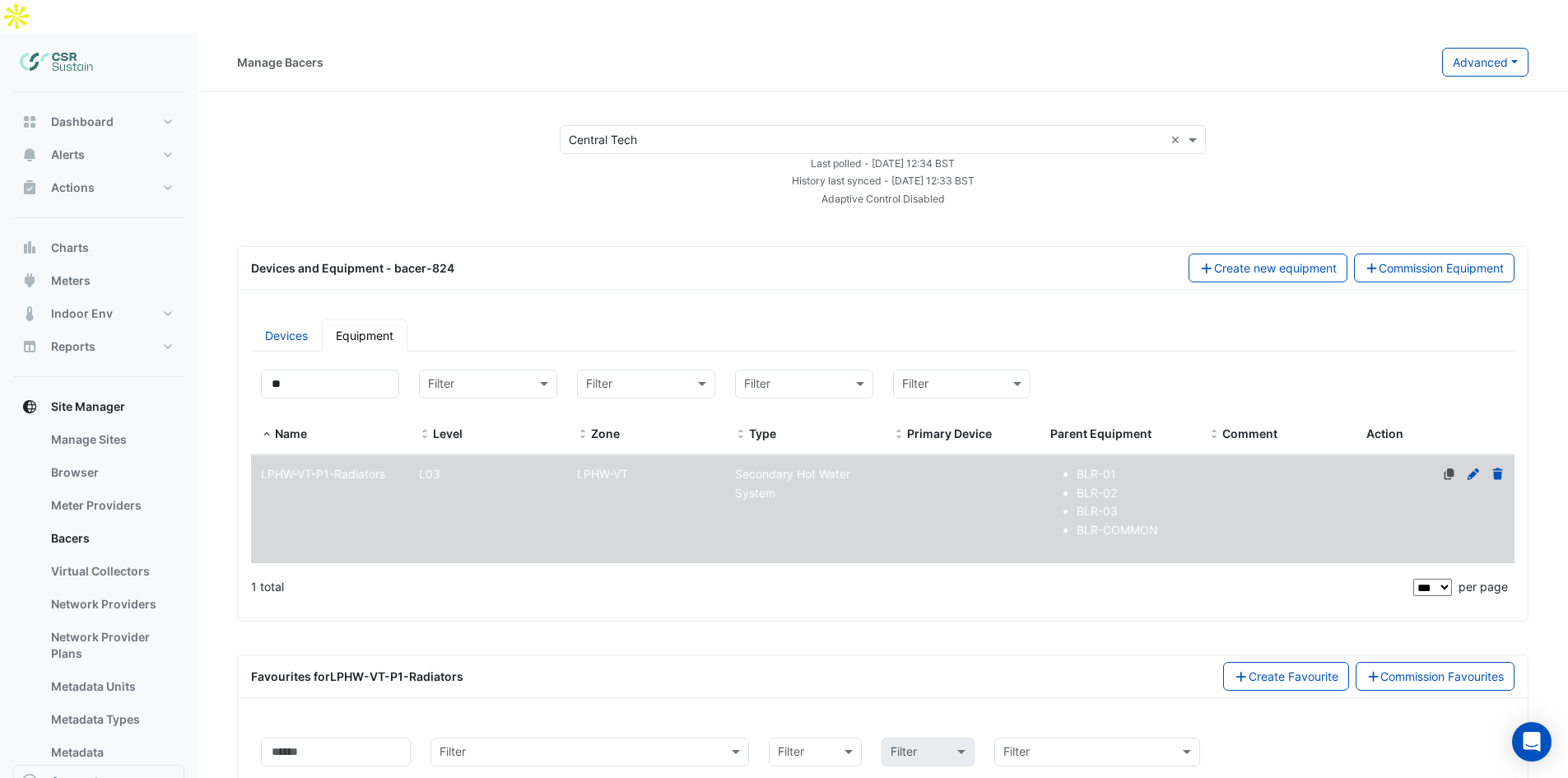
drag, startPoint x: 1024, startPoint y: 259, endPoint x: 1032, endPoint y: 37, distance: 222.1
click at [1437, 253] on button "Commission Equipment" at bounding box center [1435, 267] width 162 height 29
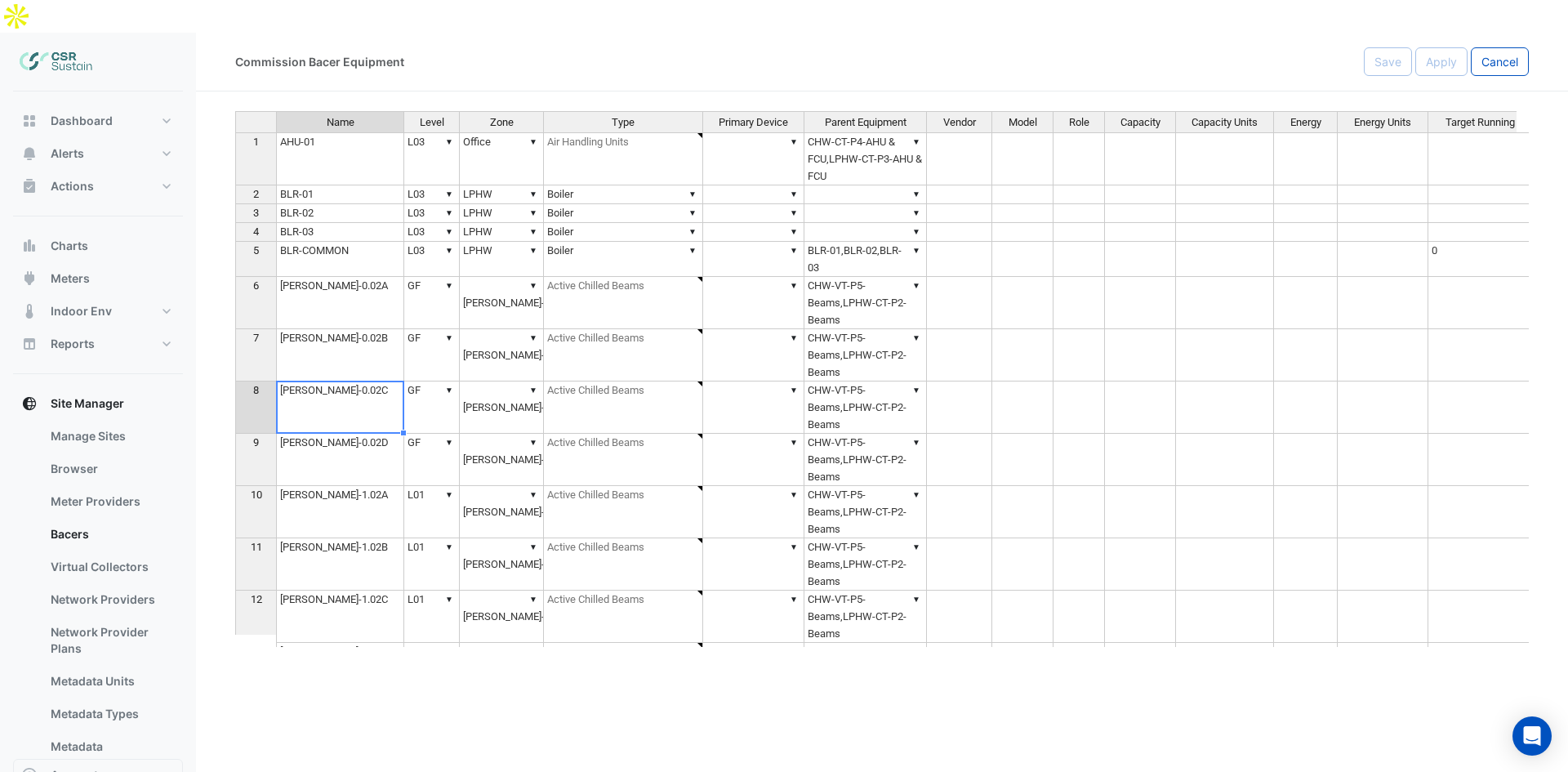
click at [846, 242] on td "▼ BLR-01,BLR-02,BLR-03" at bounding box center [866, 260] width 123 height 35
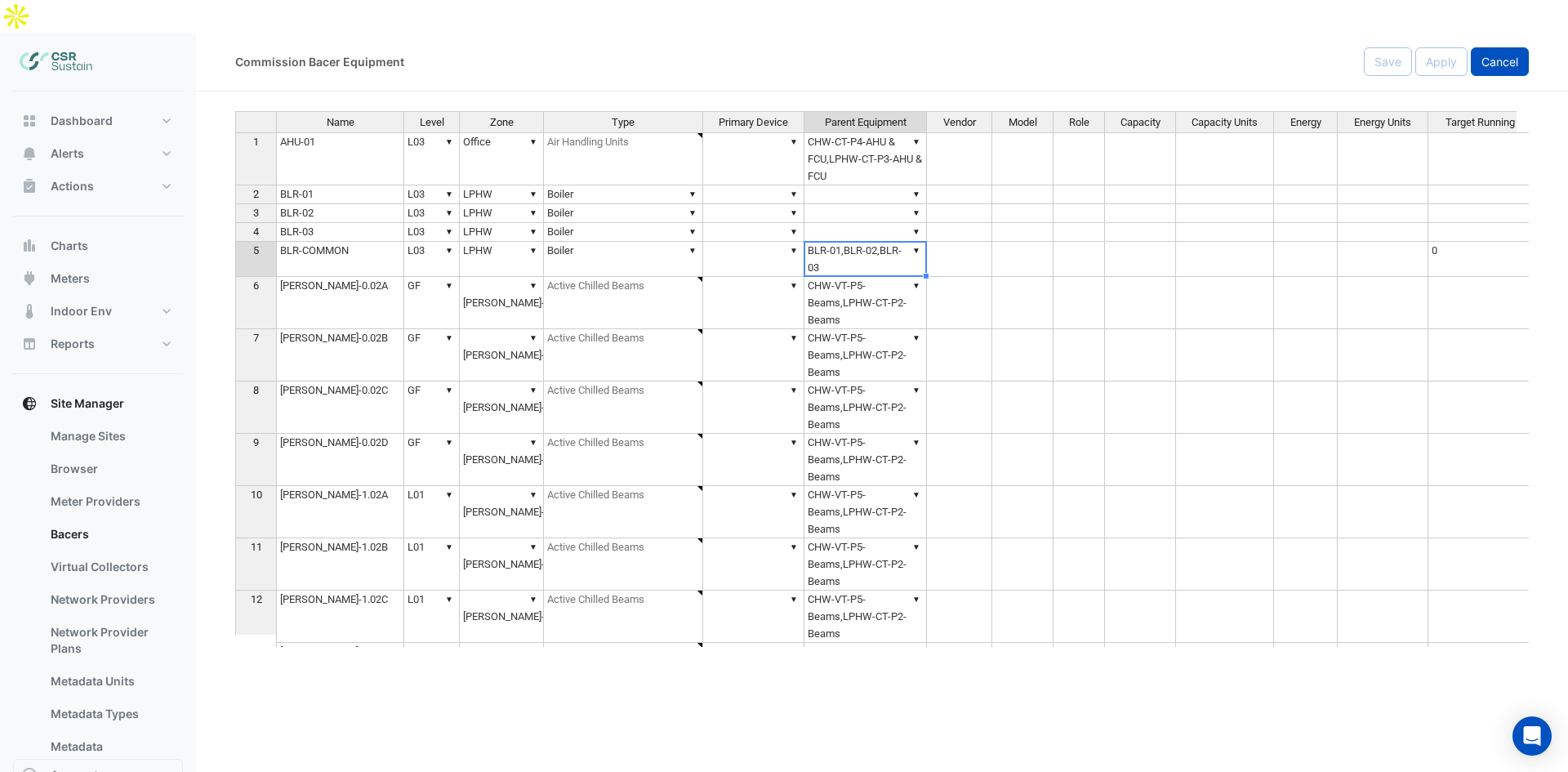
click at [1500, 55] on span "Cancel" at bounding box center [1500, 62] width 37 height 14
select select "***"
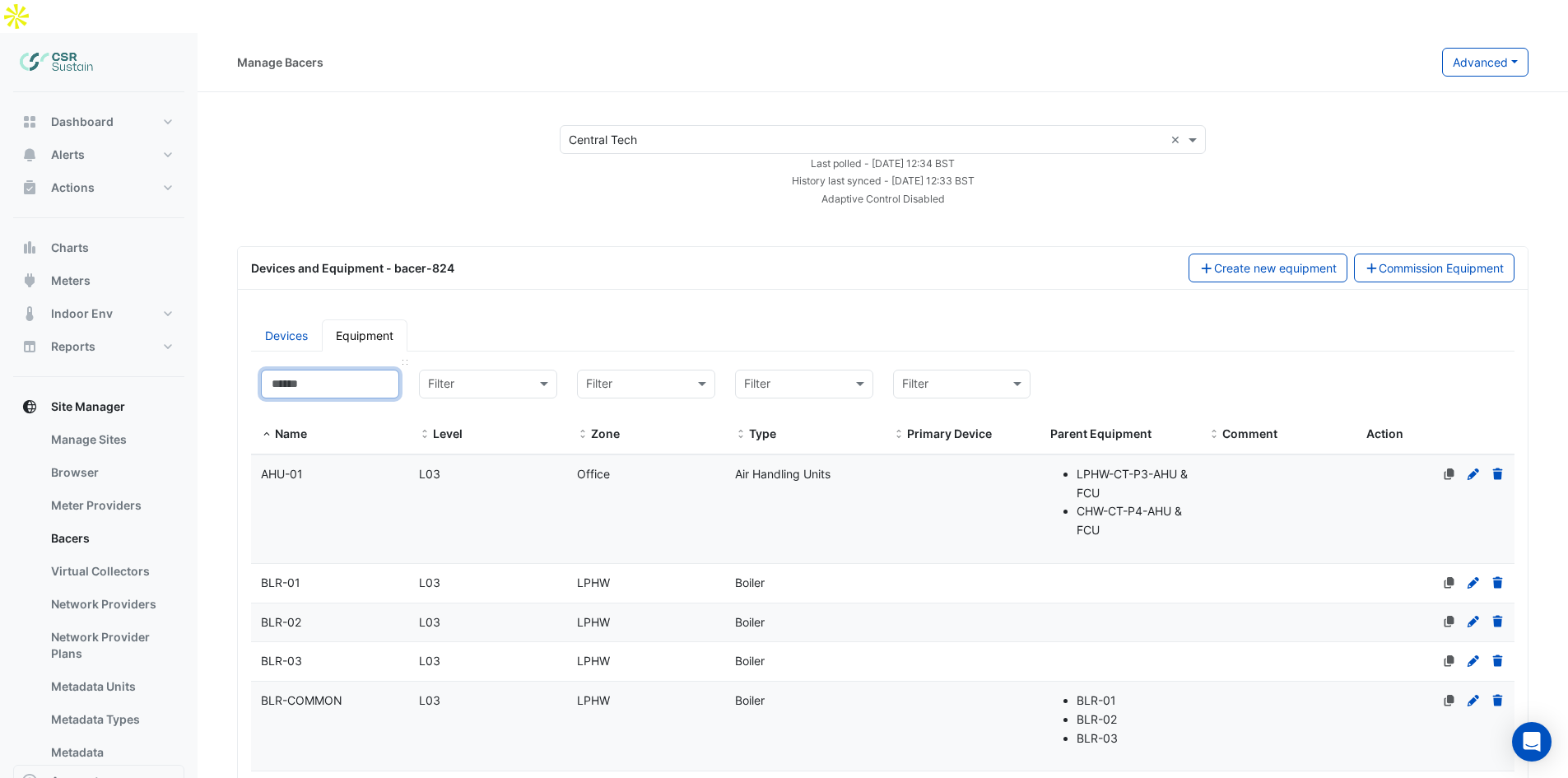
click at [334, 370] on input at bounding box center [330, 384] width 139 height 29
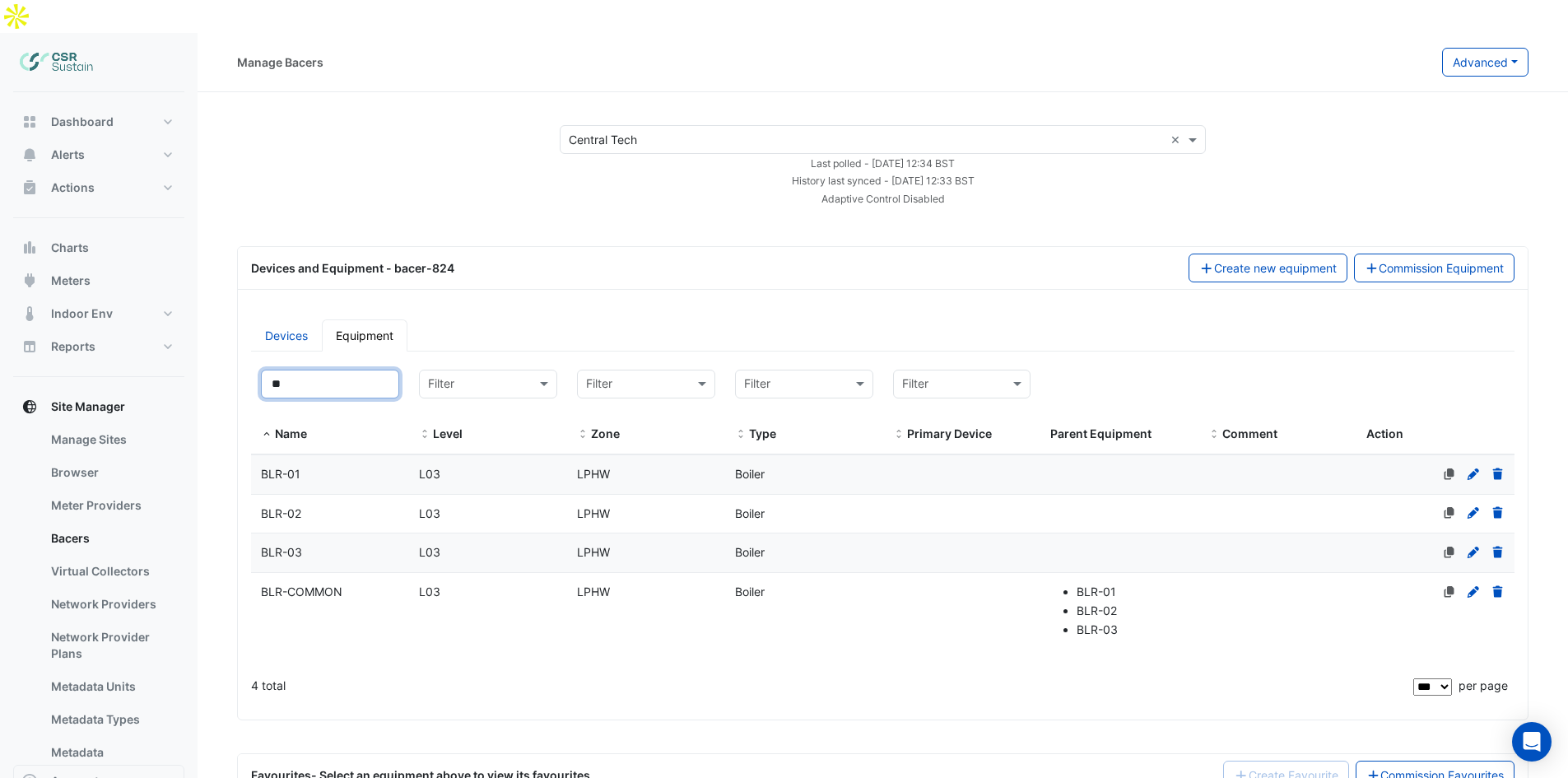
type input "**"
click at [321, 585] on span "BLR-COMMON" at bounding box center [301, 591] width 81 height 14
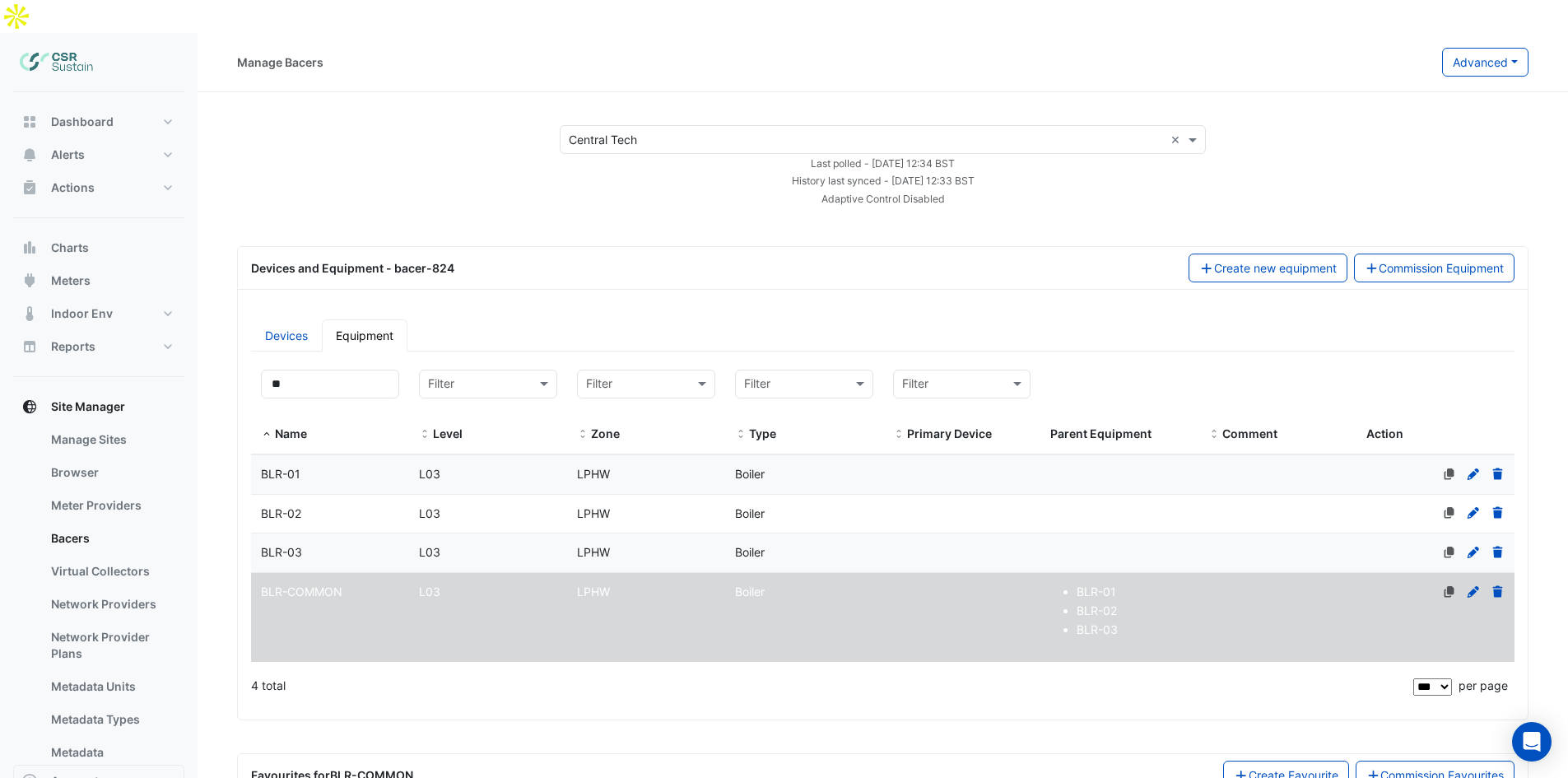
click at [1470, 587] on icon at bounding box center [1474, 592] width 15 height 11
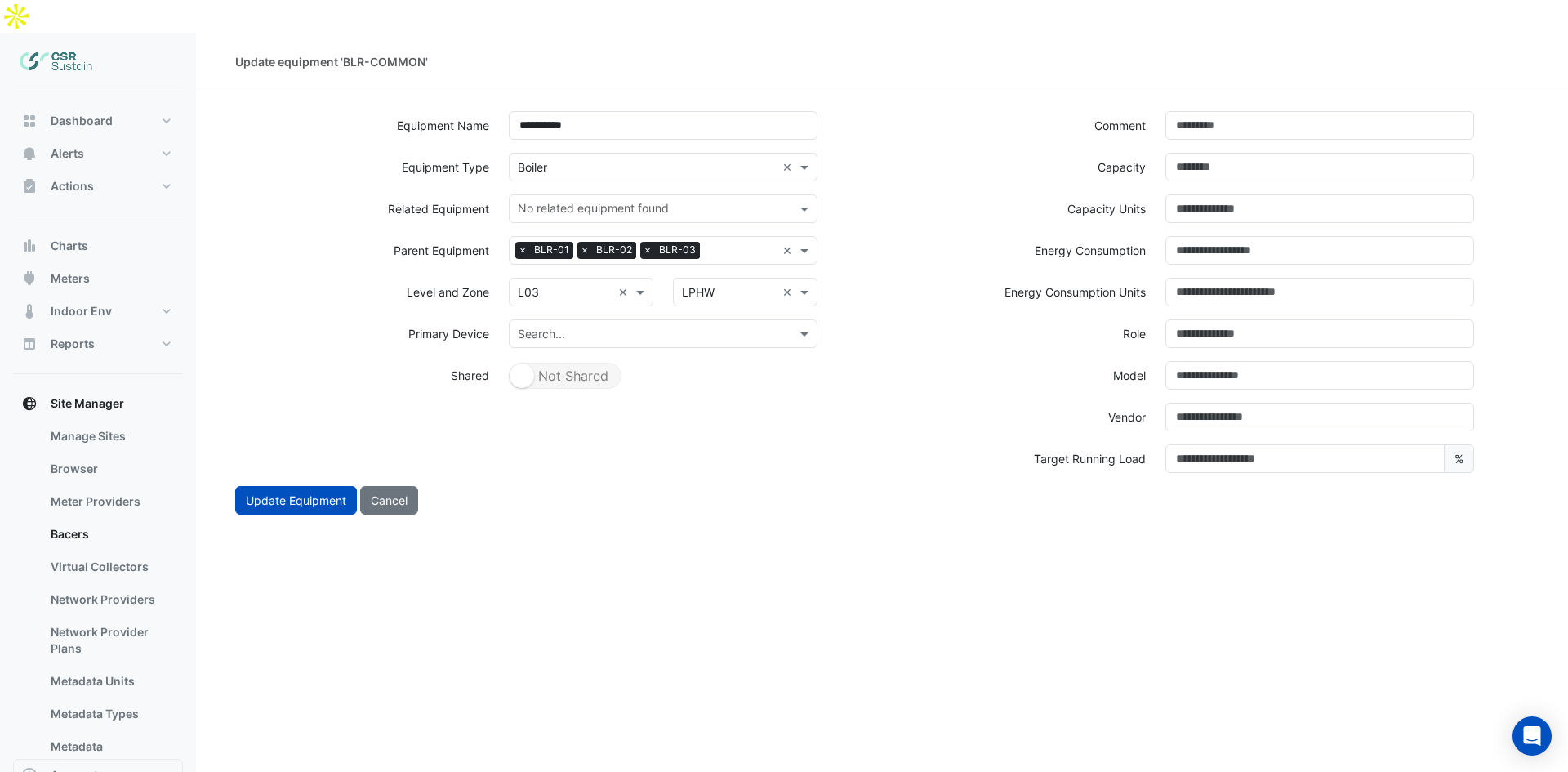
click at [541, 202] on input "text" at bounding box center [653, 210] width 272 height 17
type input "*"
click at [539, 232] on div "No items found" at bounding box center [564, 244] width 108 height 24
click at [538, 232] on div "No items found" at bounding box center [564, 244] width 108 height 24
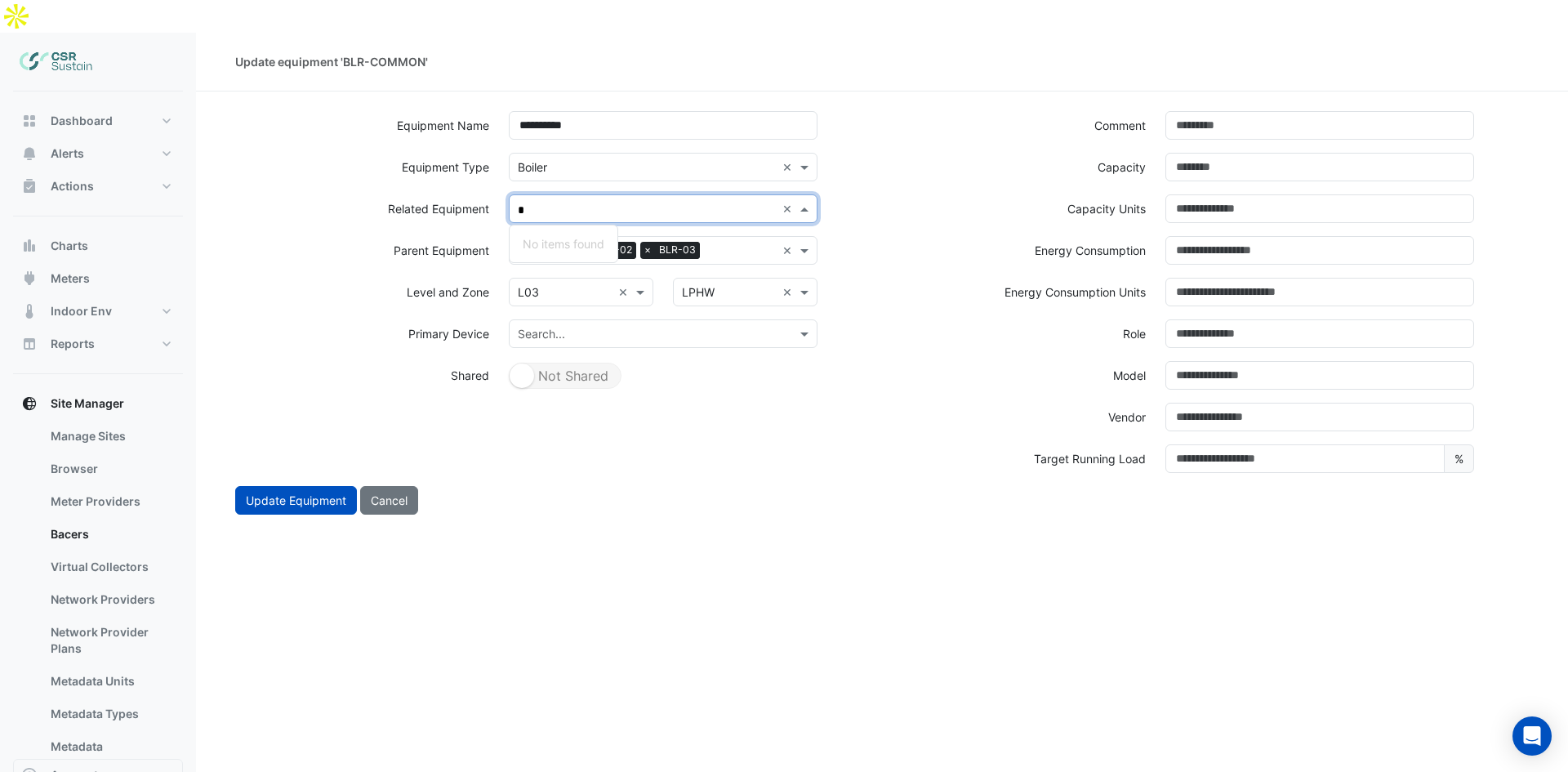
click at [545, 202] on input "*" at bounding box center [646, 210] width 258 height 17
drag, startPoint x: 525, startPoint y: 175, endPoint x: 512, endPoint y: 175, distance: 13.0
click at [512, 196] on div "*" at bounding box center [643, 209] width 266 height 26
click at [380, 278] on div "Level and Zone" at bounding box center [362, 292] width 273 height 28
click at [522, 242] on span "×" at bounding box center [523, 251] width 15 height 17
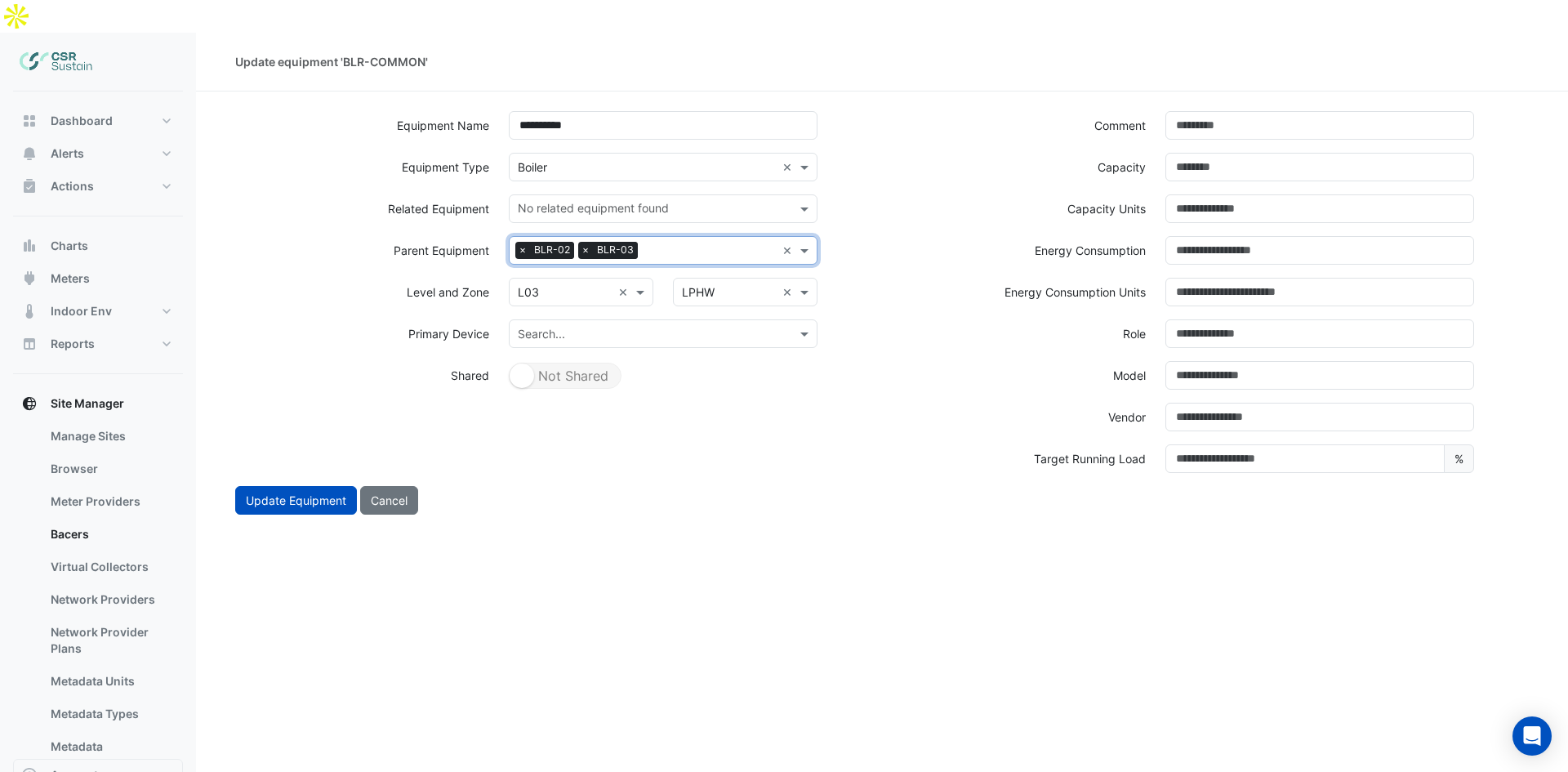
click at [522, 242] on span "×" at bounding box center [523, 251] width 15 height 17
drag, startPoint x: 526, startPoint y: 341, endPoint x: 465, endPoint y: 446, distance: 121.4
click at [525, 364] on small "button" at bounding box center [522, 375] width 25 height 25
click at [462, 487] on div "Update Equipment Cancel" at bounding box center [883, 500] width 1314 height 28
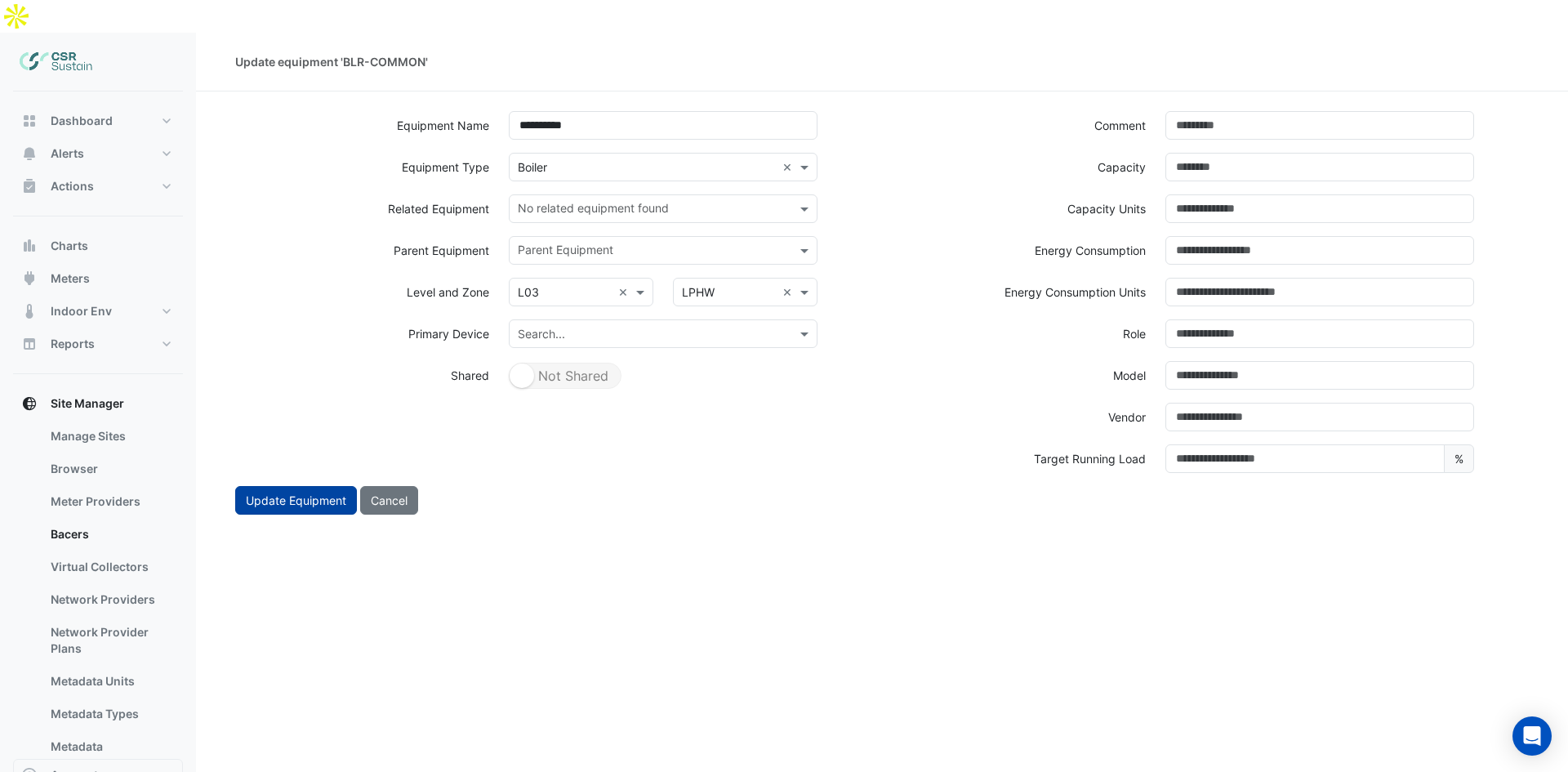
click at [329, 487] on button "Update Equipment" at bounding box center [295, 500] width 122 height 28
select select "***"
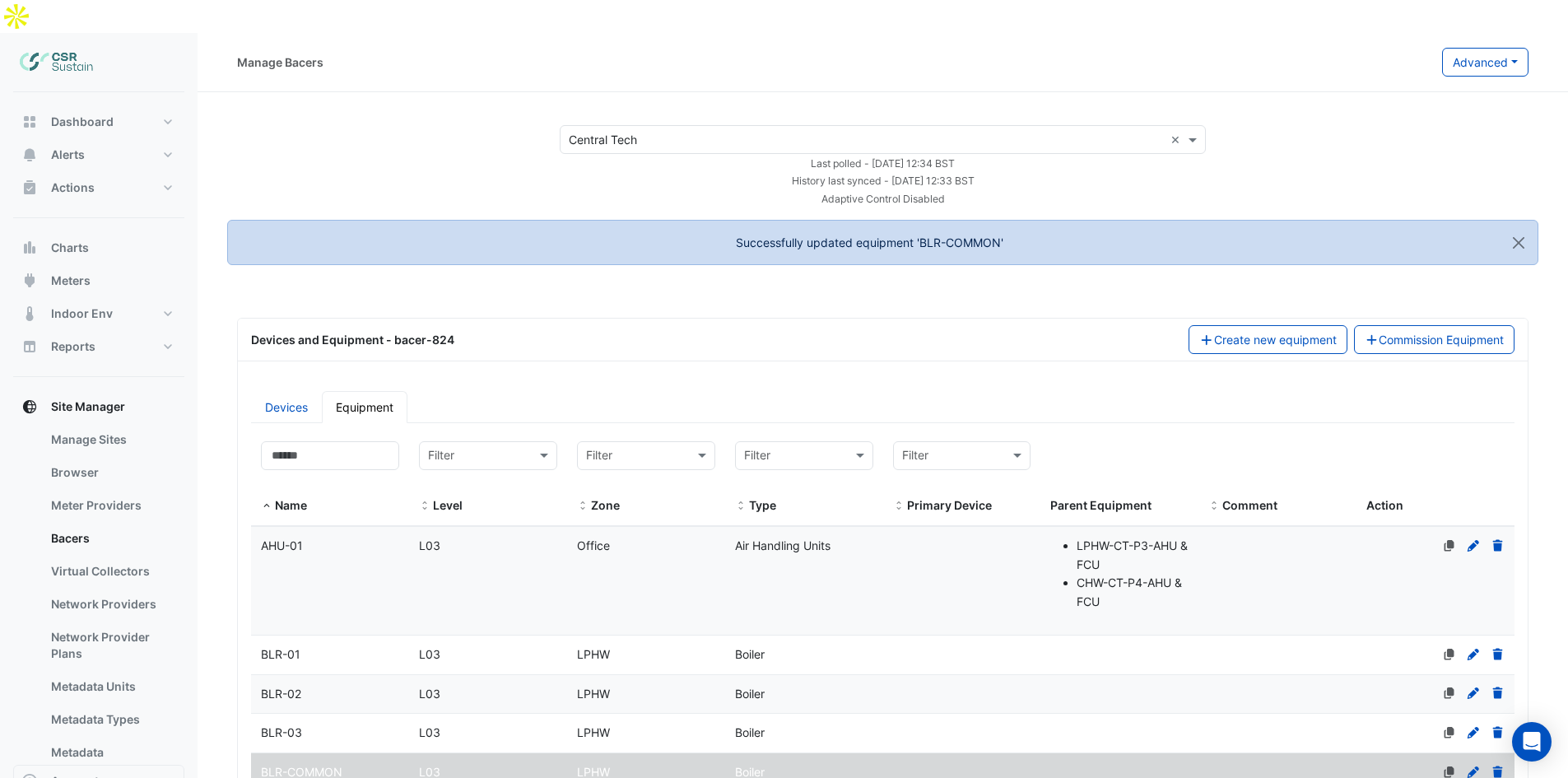
click at [354, 754] on datatable-body-cell "Name BLR-COMMON" at bounding box center [330, 773] width 158 height 39
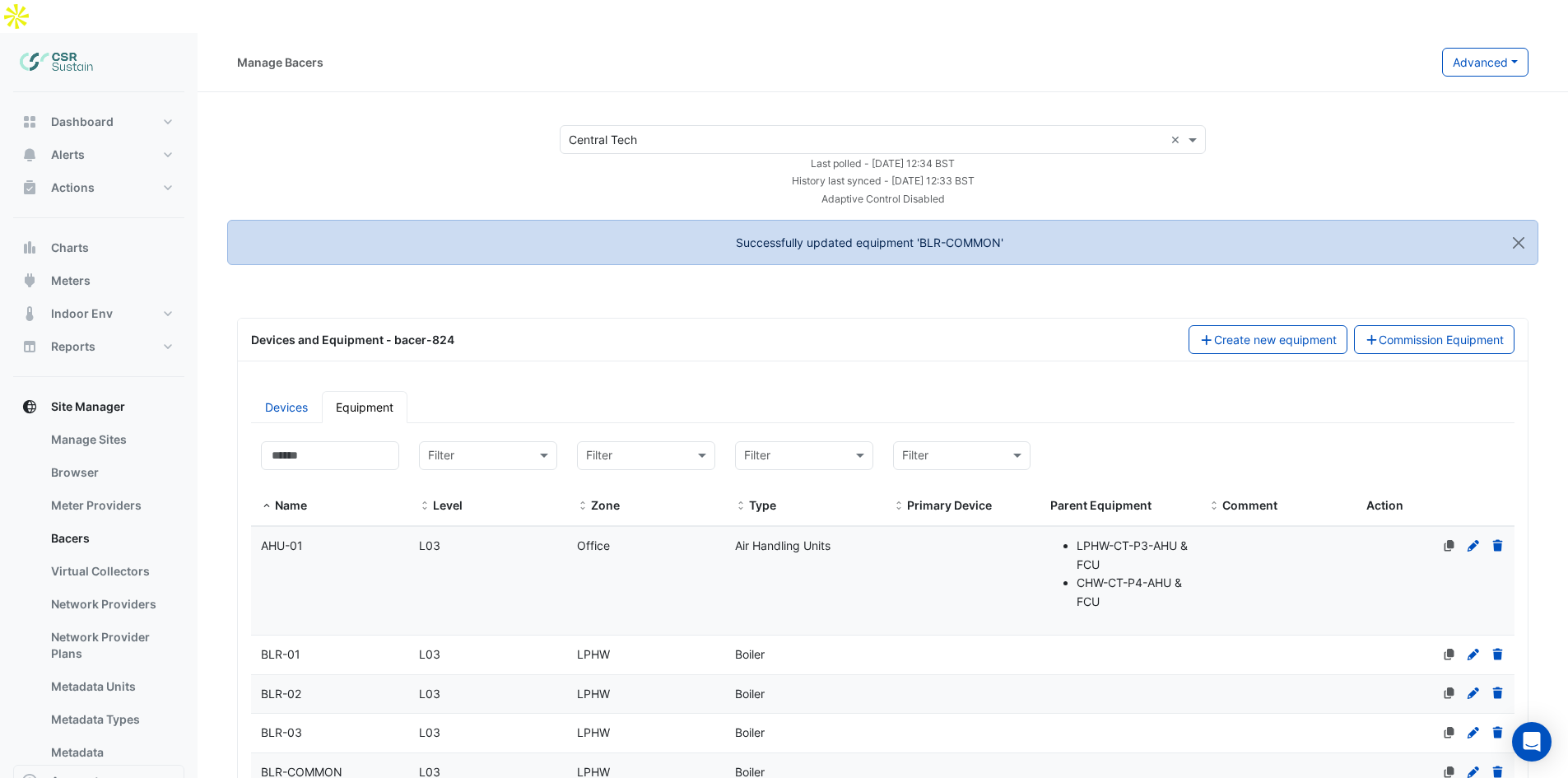
click at [1348, 754] on datatable-body-cell "Comment" at bounding box center [1277, 773] width 158 height 39
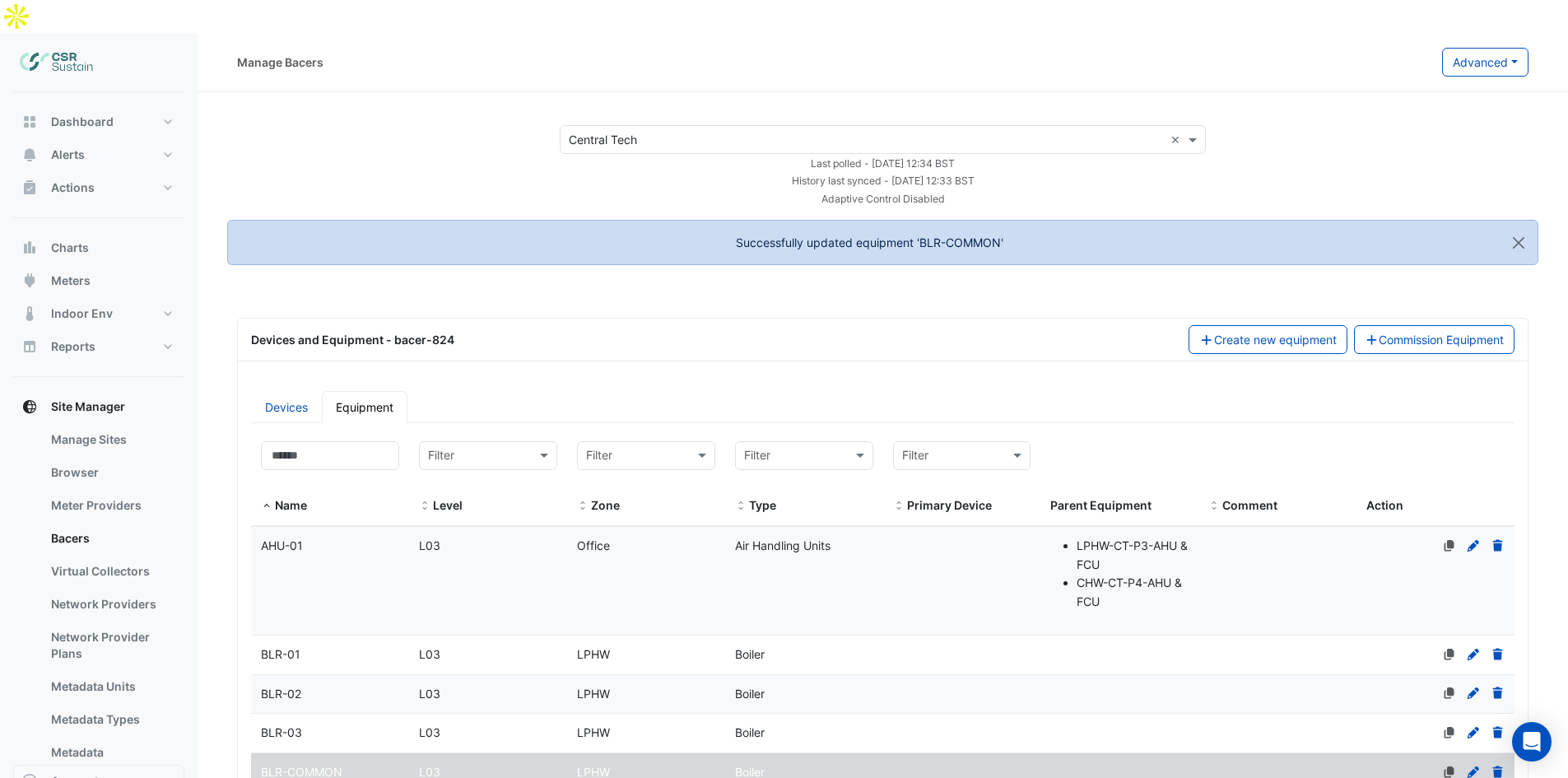
click at [1467, 767] on icon at bounding box center [1474, 772] width 15 height 11
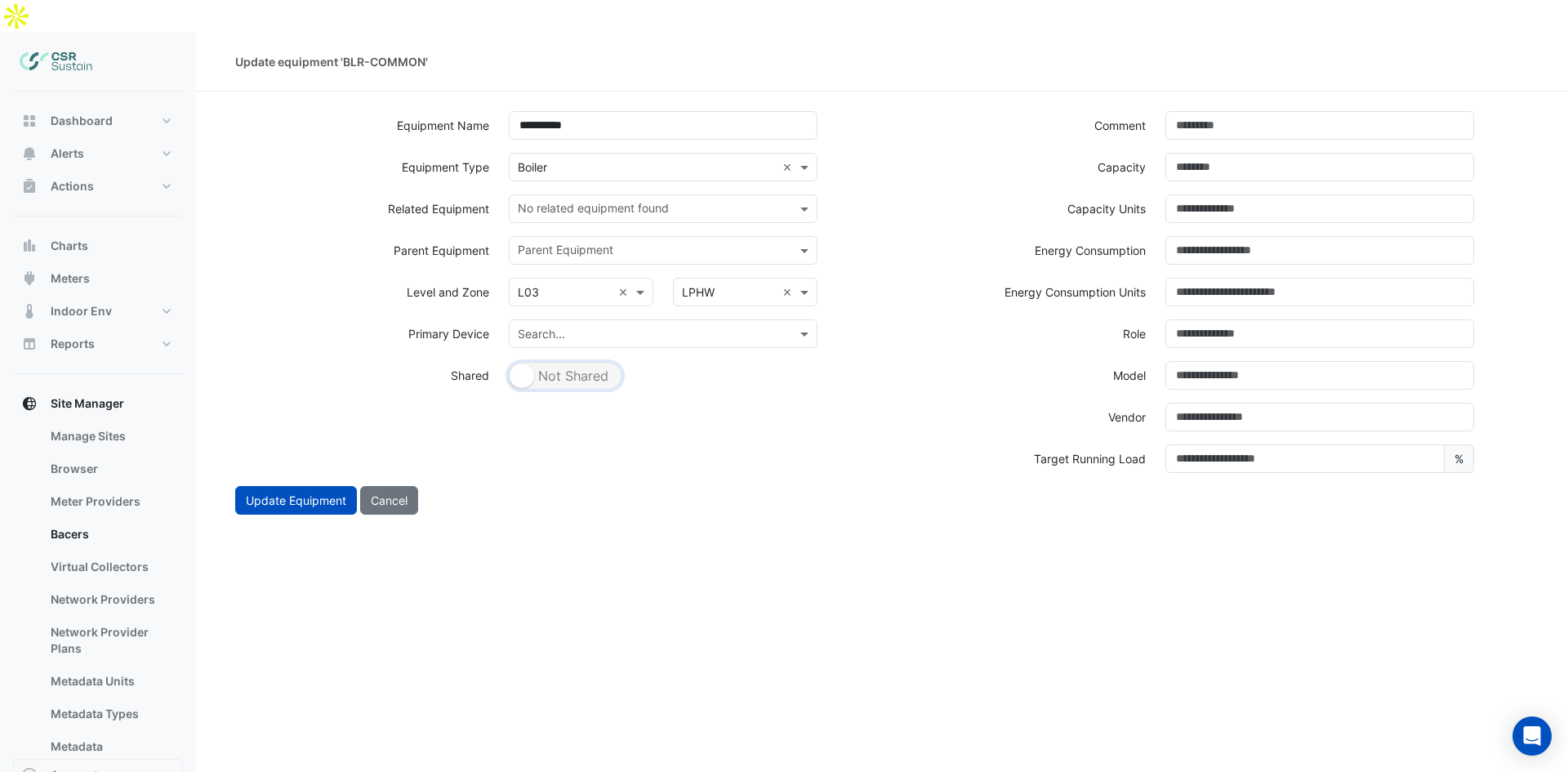
click at [534, 363] on button "Shared Not Shared" at bounding box center [565, 375] width 113 height 26
click at [539, 363] on button "Shared Not Shared" at bounding box center [565, 375] width 113 height 26
click at [528, 364] on small "button" at bounding box center [522, 375] width 25 height 25
click at [541, 202] on input "text" at bounding box center [653, 210] width 272 height 17
type input "*"
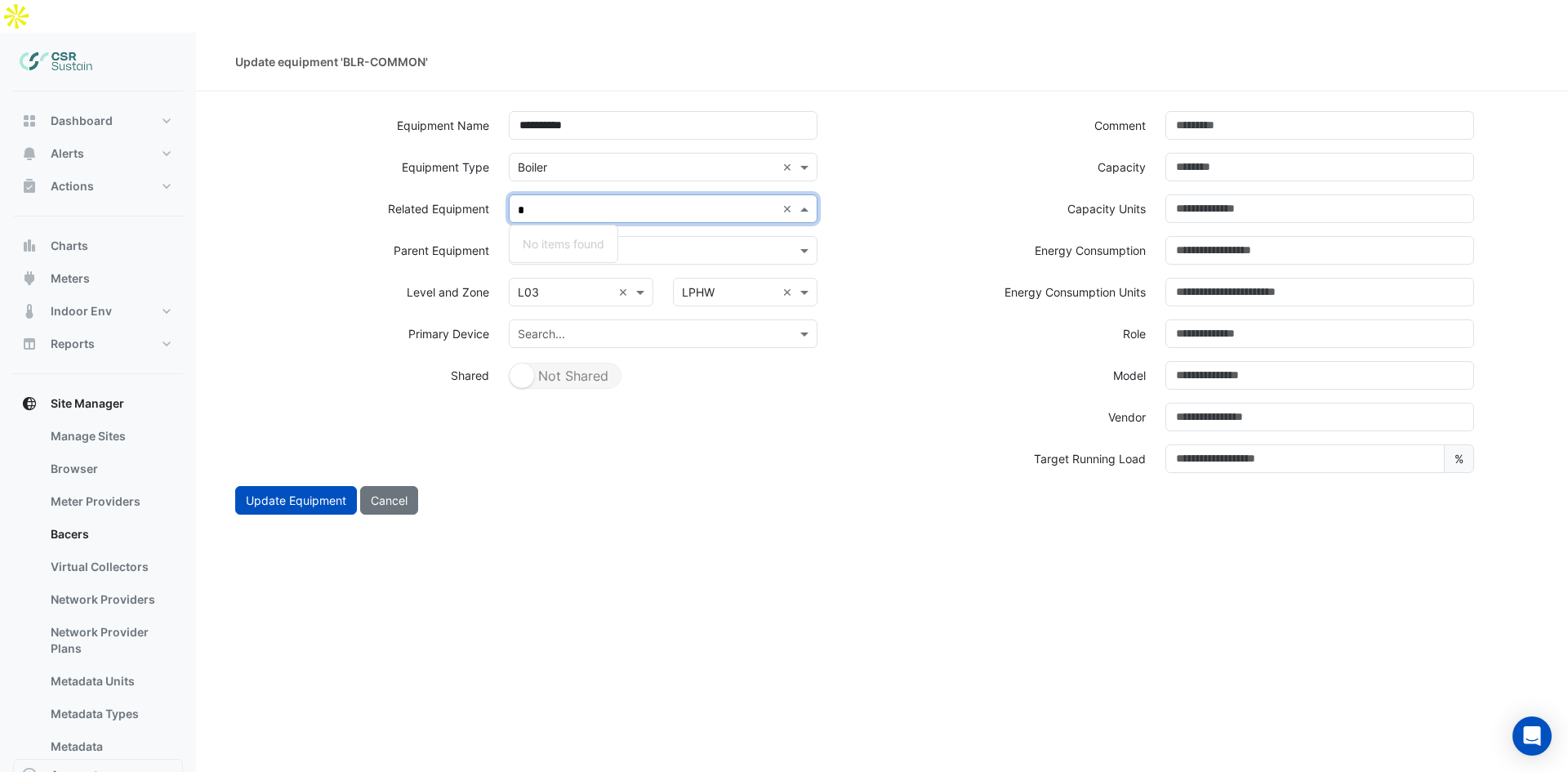
drag, startPoint x: 560, startPoint y: 177, endPoint x: 501, endPoint y: 176, distance: 59.0
click at [501, 195] on div "* × No items found No items found" at bounding box center [663, 215] width 328 height 41
click at [402, 483] on div "**********" at bounding box center [883, 419] width 1373 height 772
click at [406, 487] on button "Cancel" at bounding box center [389, 500] width 58 height 28
select select "***"
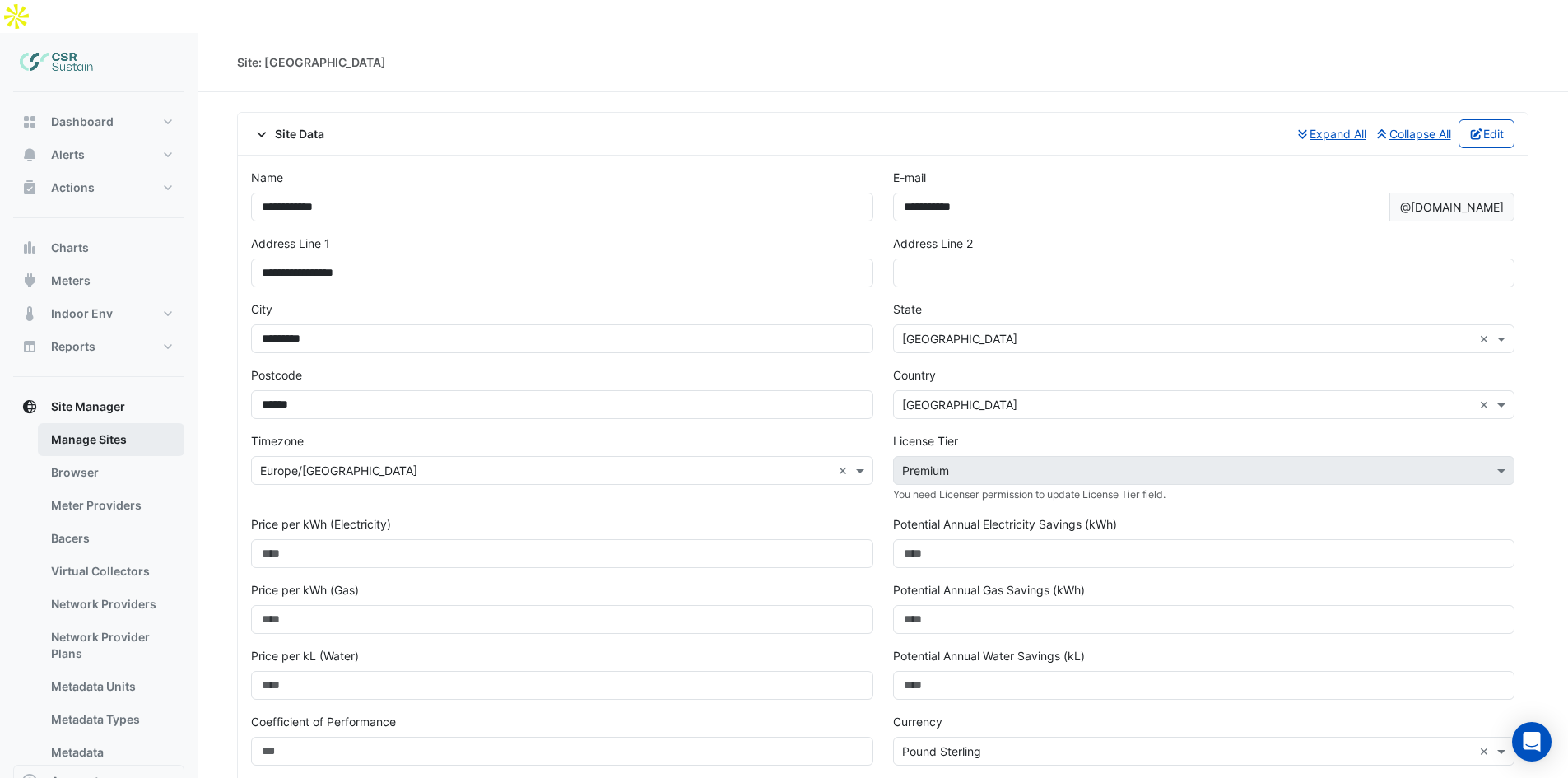
drag, startPoint x: 104, startPoint y: 407, endPoint x: 113, endPoint y: 409, distance: 9.2
click at [104, 424] on link "Manage Sites" at bounding box center [111, 440] width 146 height 33
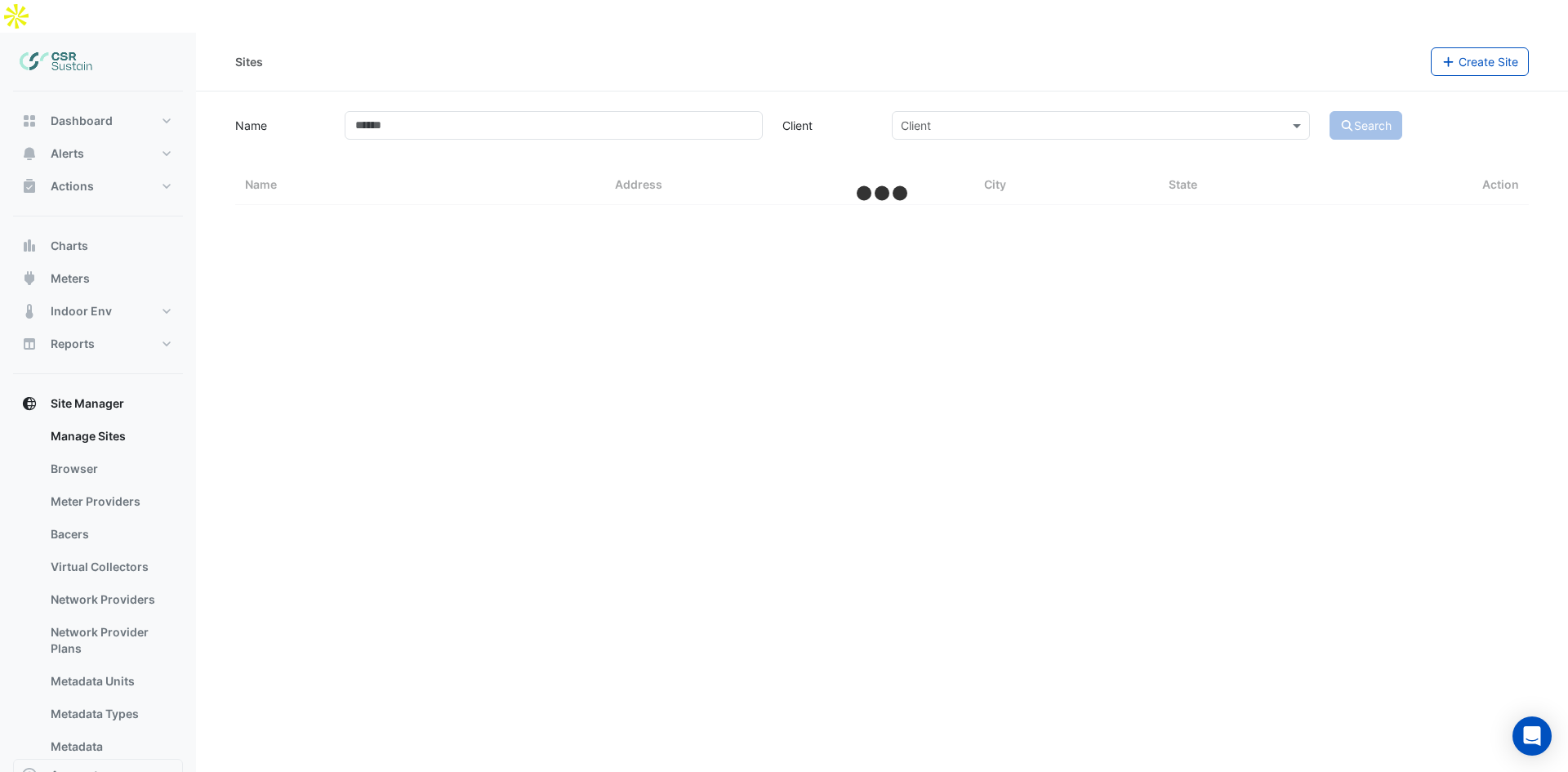
select select "***"
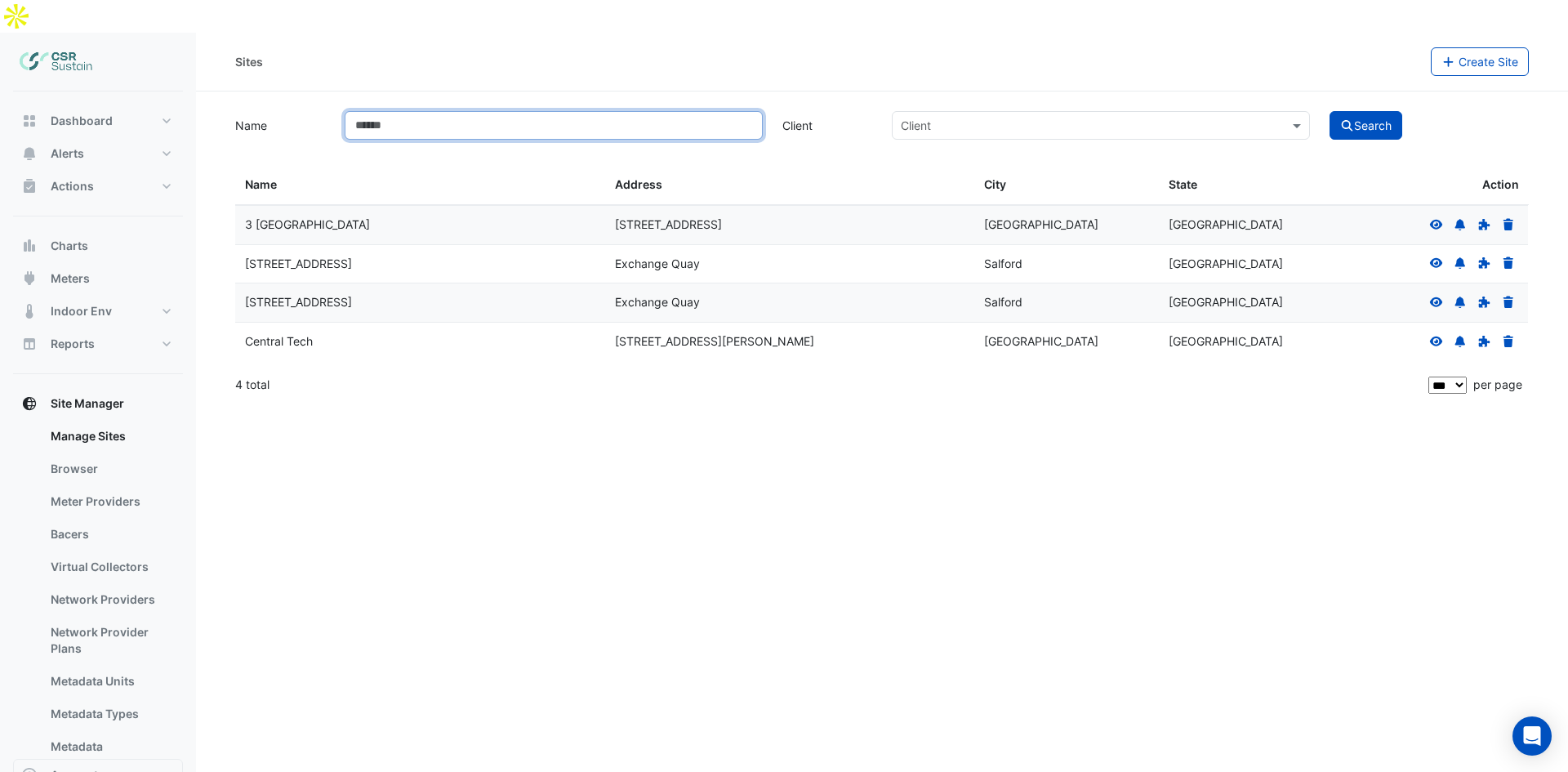
click at [461, 111] on input "Name" at bounding box center [554, 125] width 418 height 28
click at [80, 518] on link "Bacers" at bounding box center [110, 534] width 145 height 33
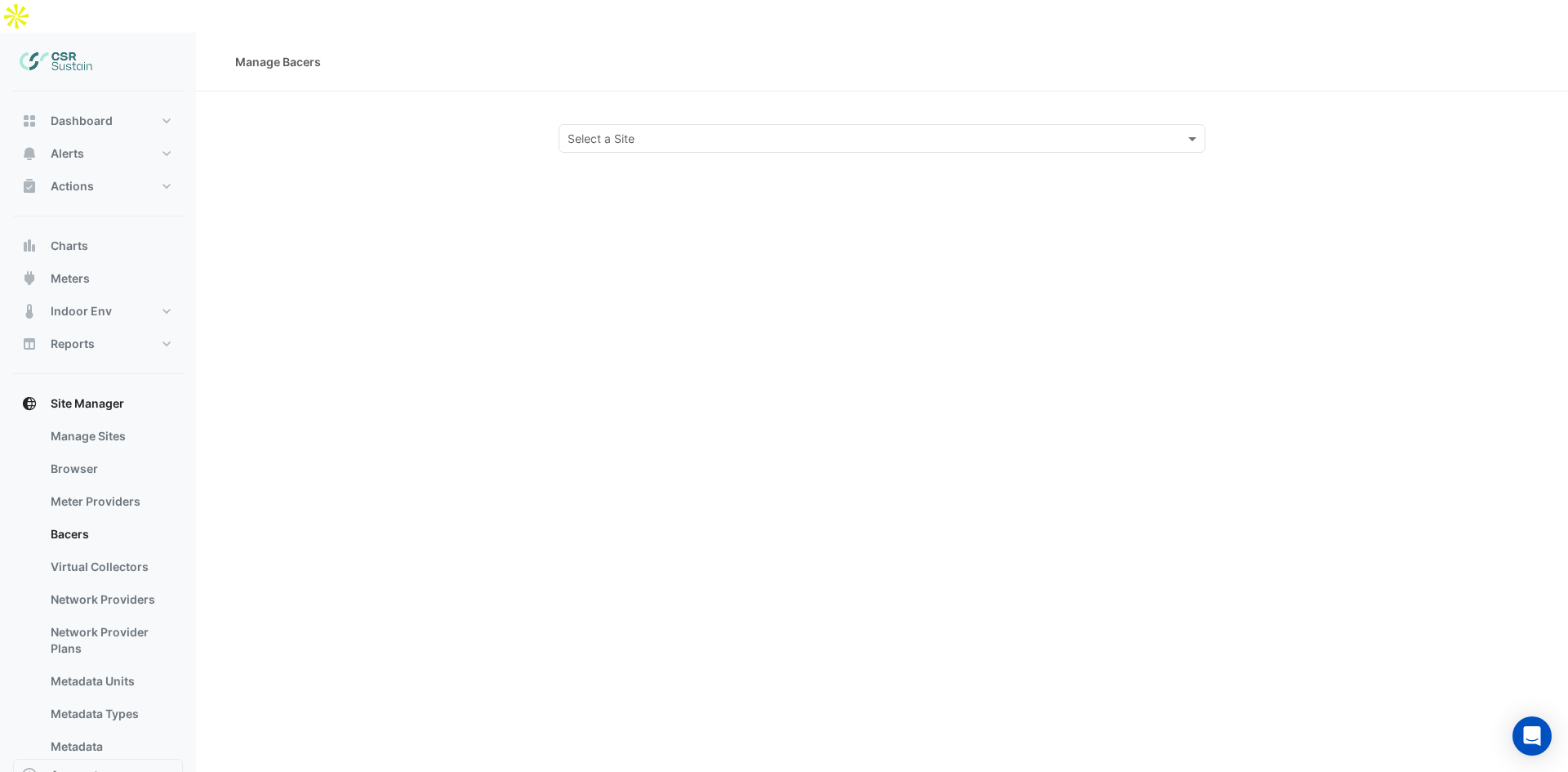
click at [607, 130] on input "text" at bounding box center [866, 139] width 596 height 17
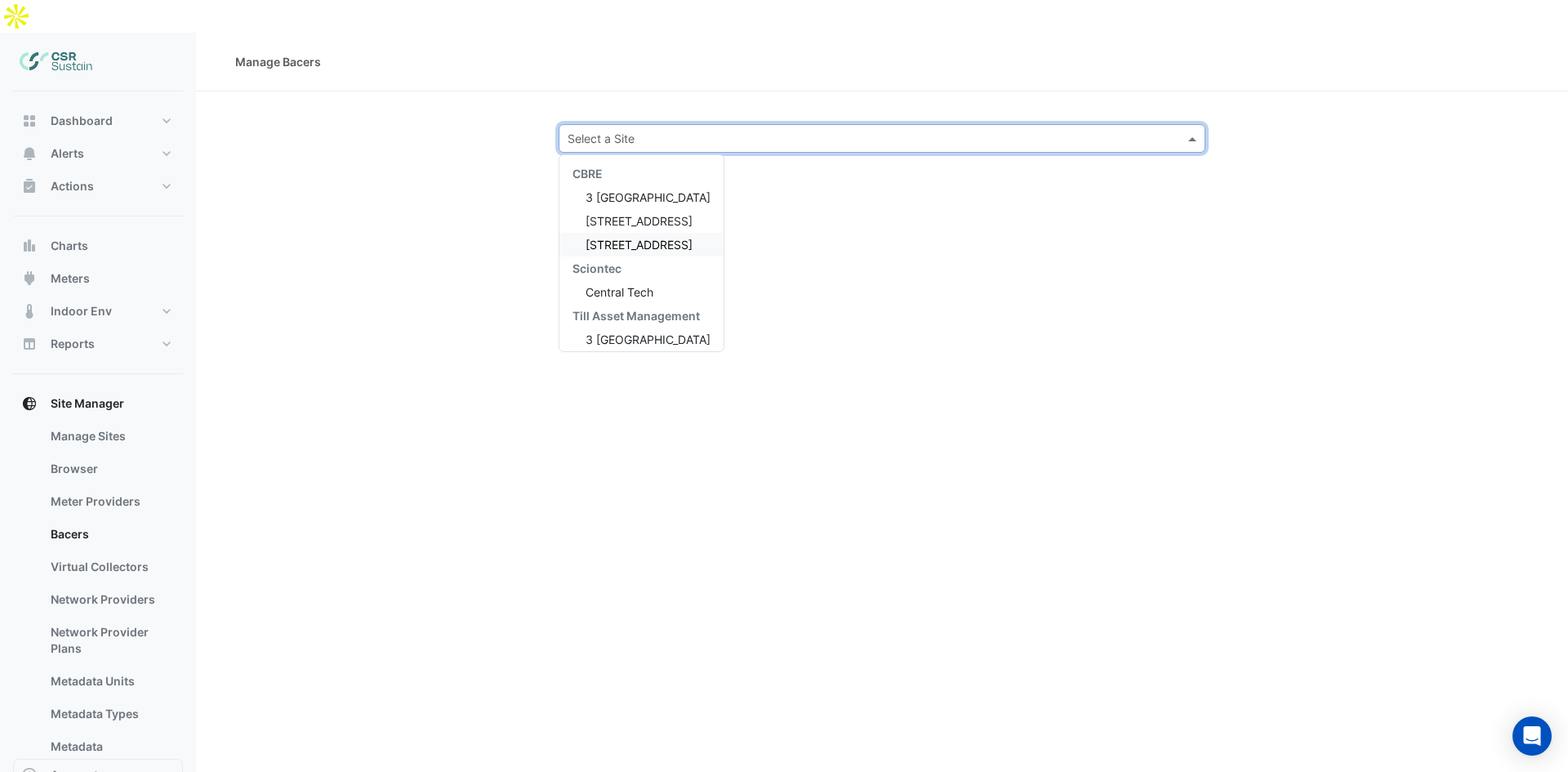
click at [599, 238] on span "[STREET_ADDRESS]" at bounding box center [639, 244] width 107 height 14
click at [640, 130] on input "text" at bounding box center [866, 139] width 596 height 17
click at [594, 233] on div "[STREET_ADDRESS]" at bounding box center [641, 245] width 164 height 24
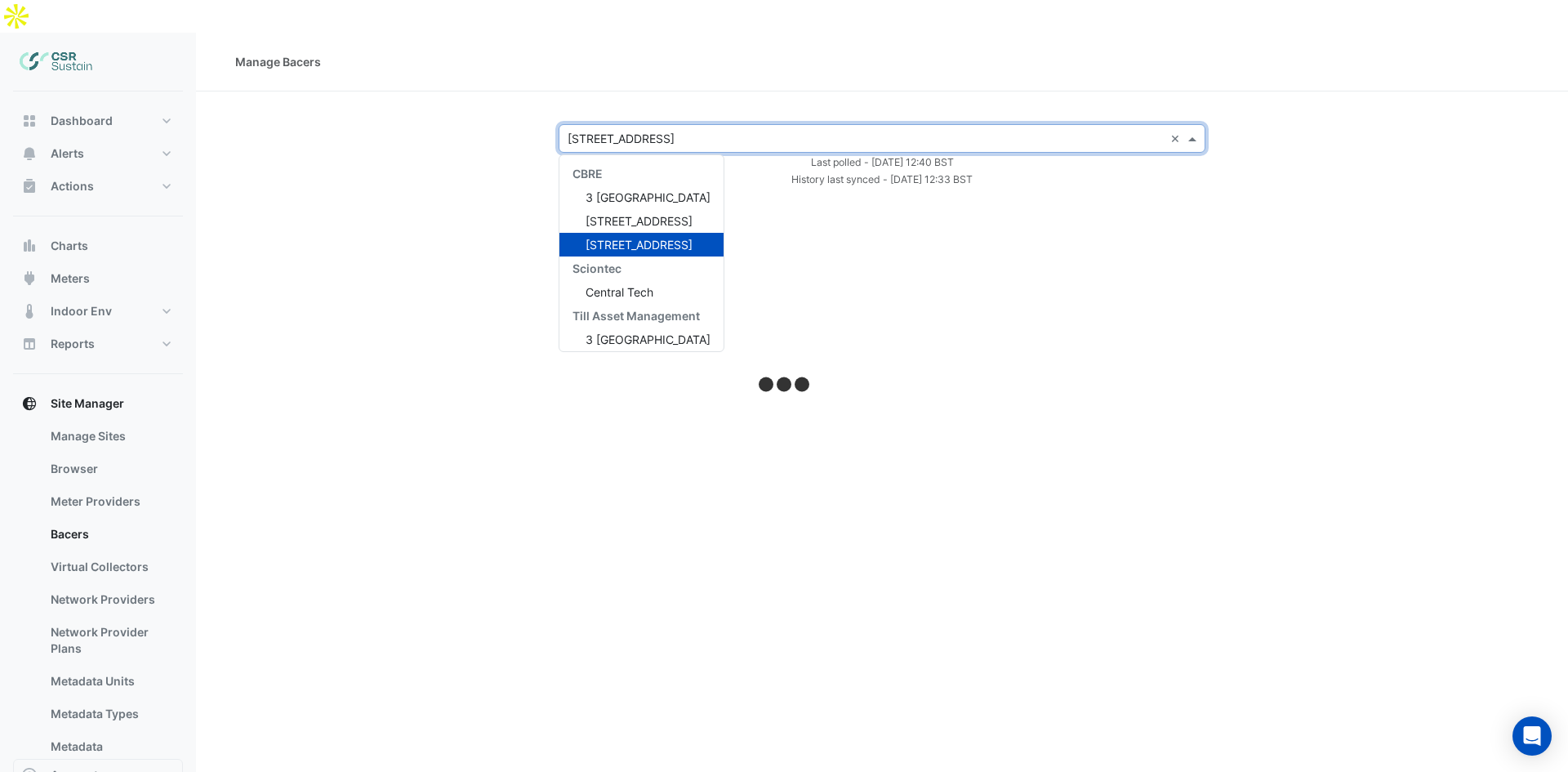
click at [607, 130] on input "text" at bounding box center [866, 139] width 596 height 17
click at [609, 214] on span "[STREET_ADDRESS]" at bounding box center [639, 220] width 107 height 14
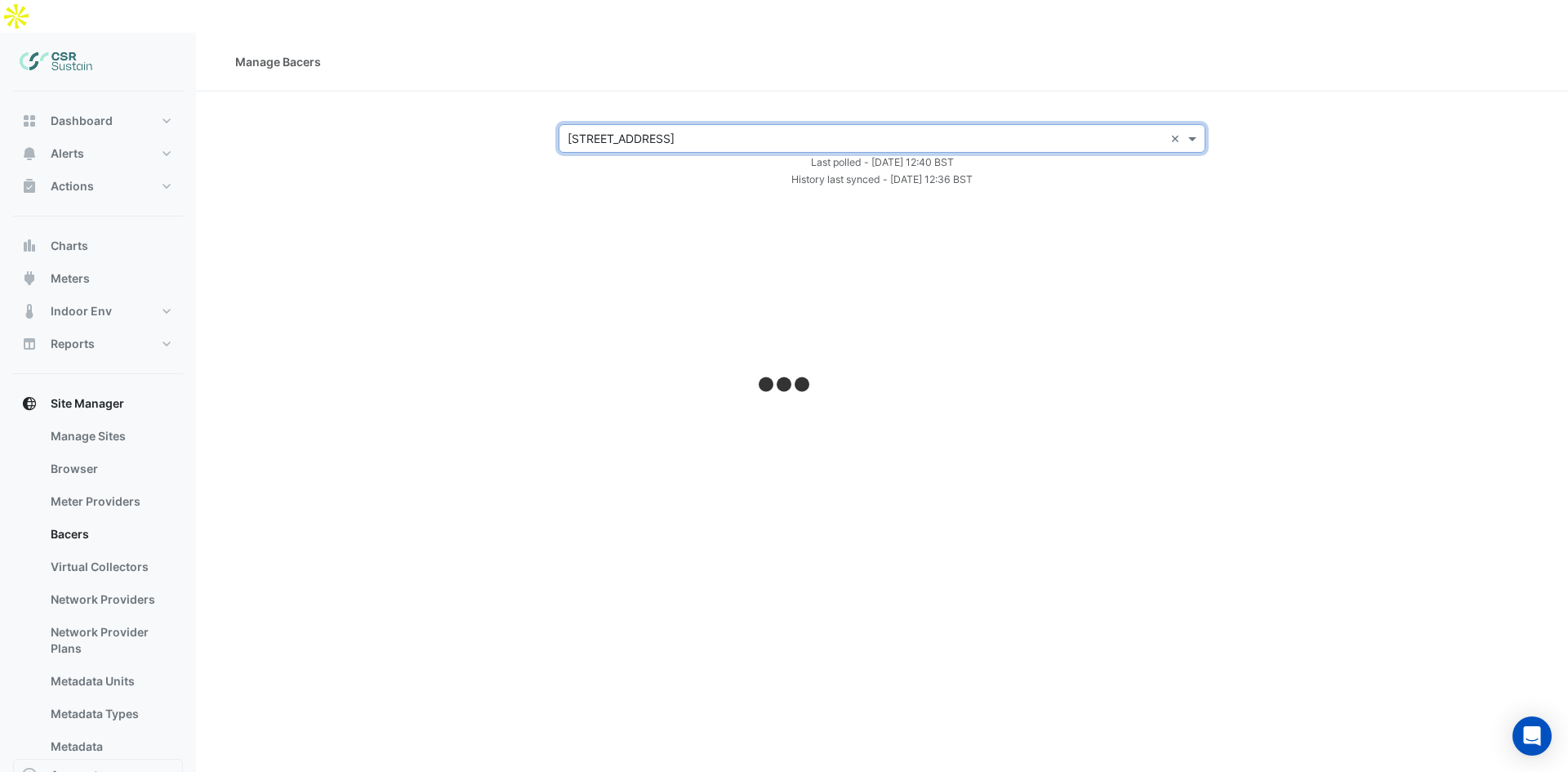
select select "***"
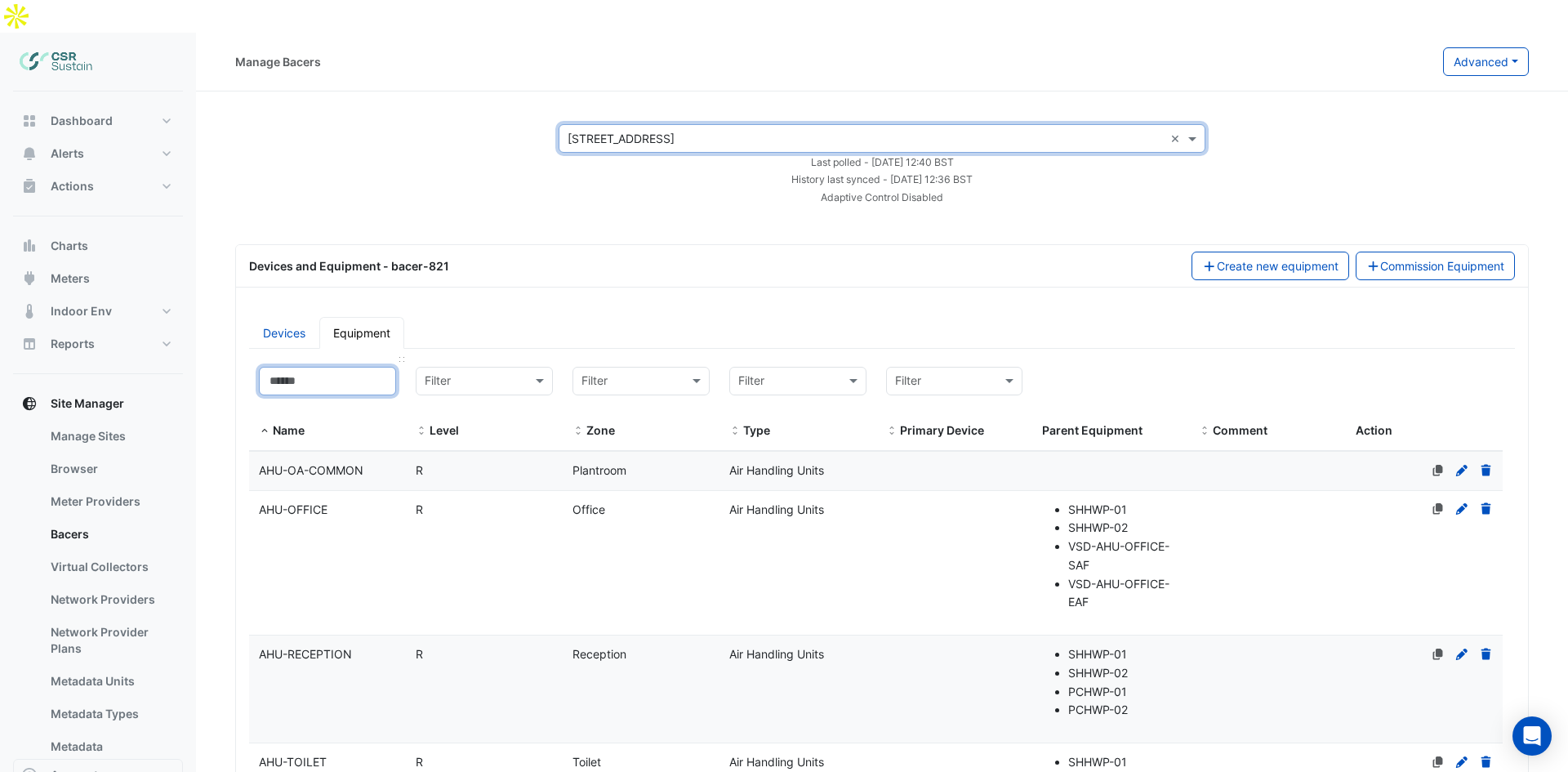
click at [341, 367] on input at bounding box center [328, 381] width 138 height 28
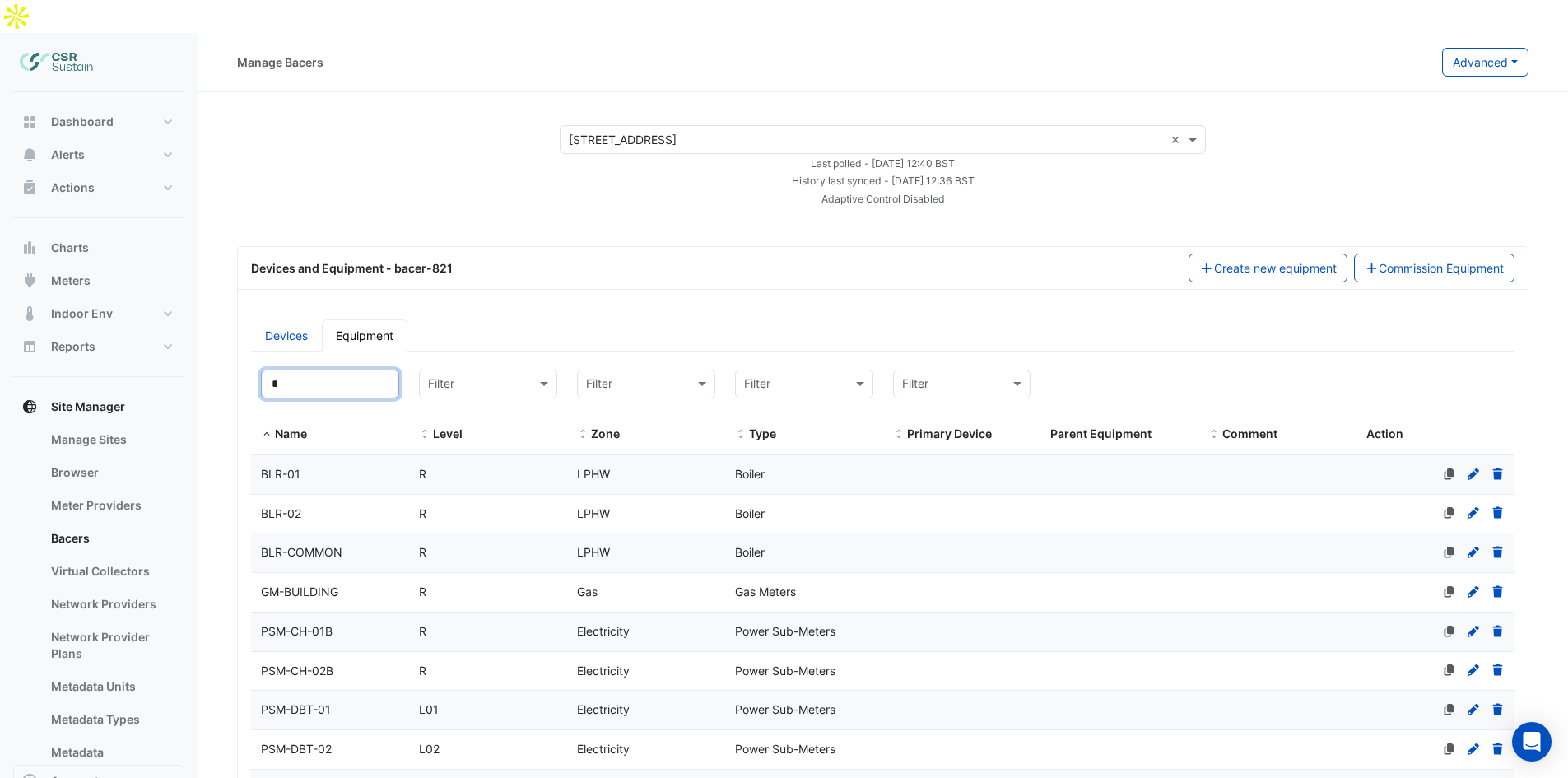
type input "*"
click at [326, 534] on datatable-body-cell "Name BLR-COMMON" at bounding box center [330, 553] width 158 height 39
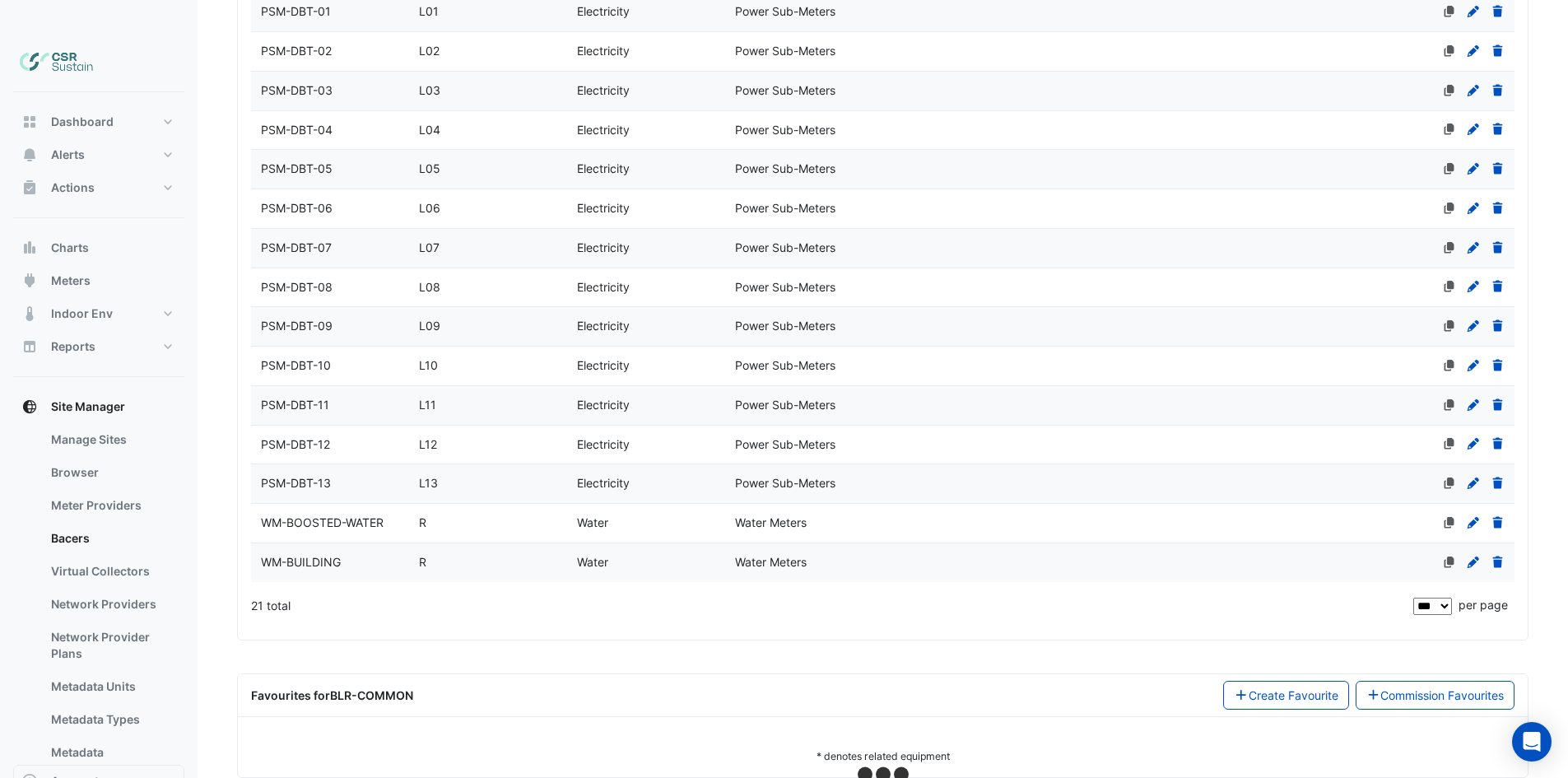
select select "***"
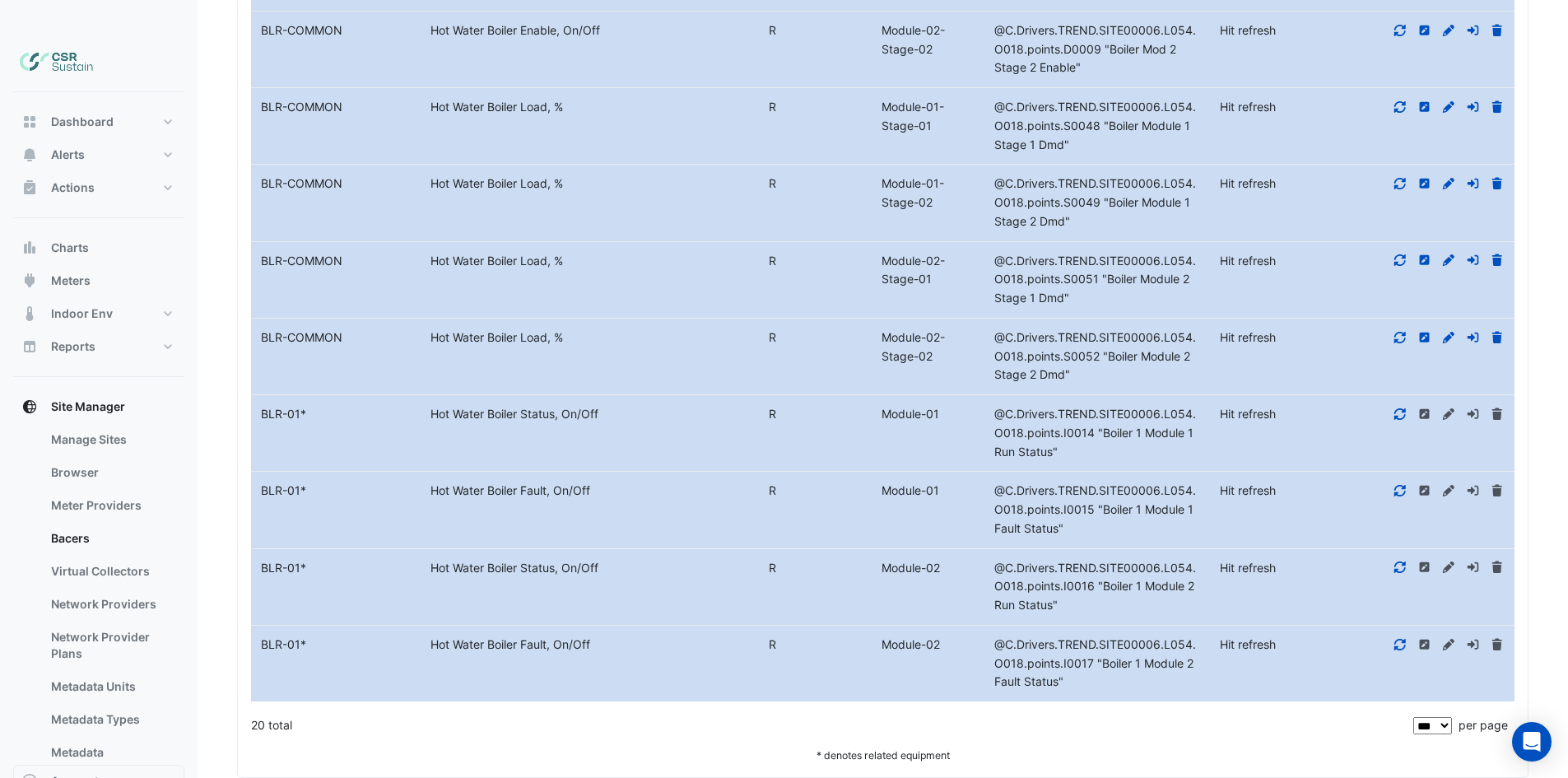
drag, startPoint x: 620, startPoint y: 214, endPoint x: 595, endPoint y: 574, distance: 360.9
drag, startPoint x: 596, startPoint y: 564, endPoint x: 519, endPoint y: 540, distance: 80.7
drag, startPoint x: 306, startPoint y: 534, endPoint x: 295, endPoint y: 534, distance: 11.0
click at [295, 560] on div "BLR-01 *" at bounding box center [336, 569] width 169 height 19
click at [304, 561] on span "*" at bounding box center [303, 567] width 6 height 14
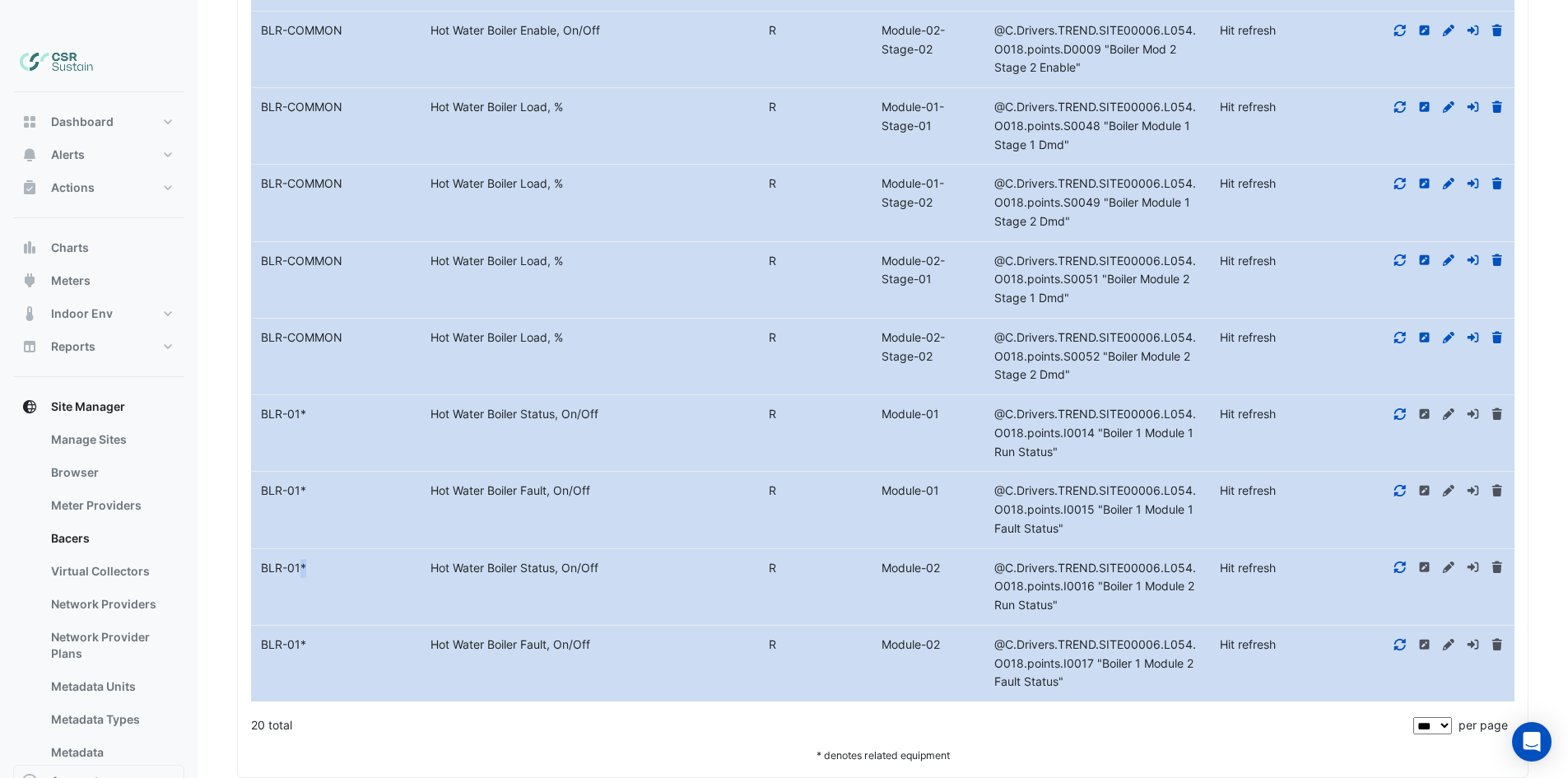
click at [300, 561] on span "*" at bounding box center [303, 567] width 6 height 14
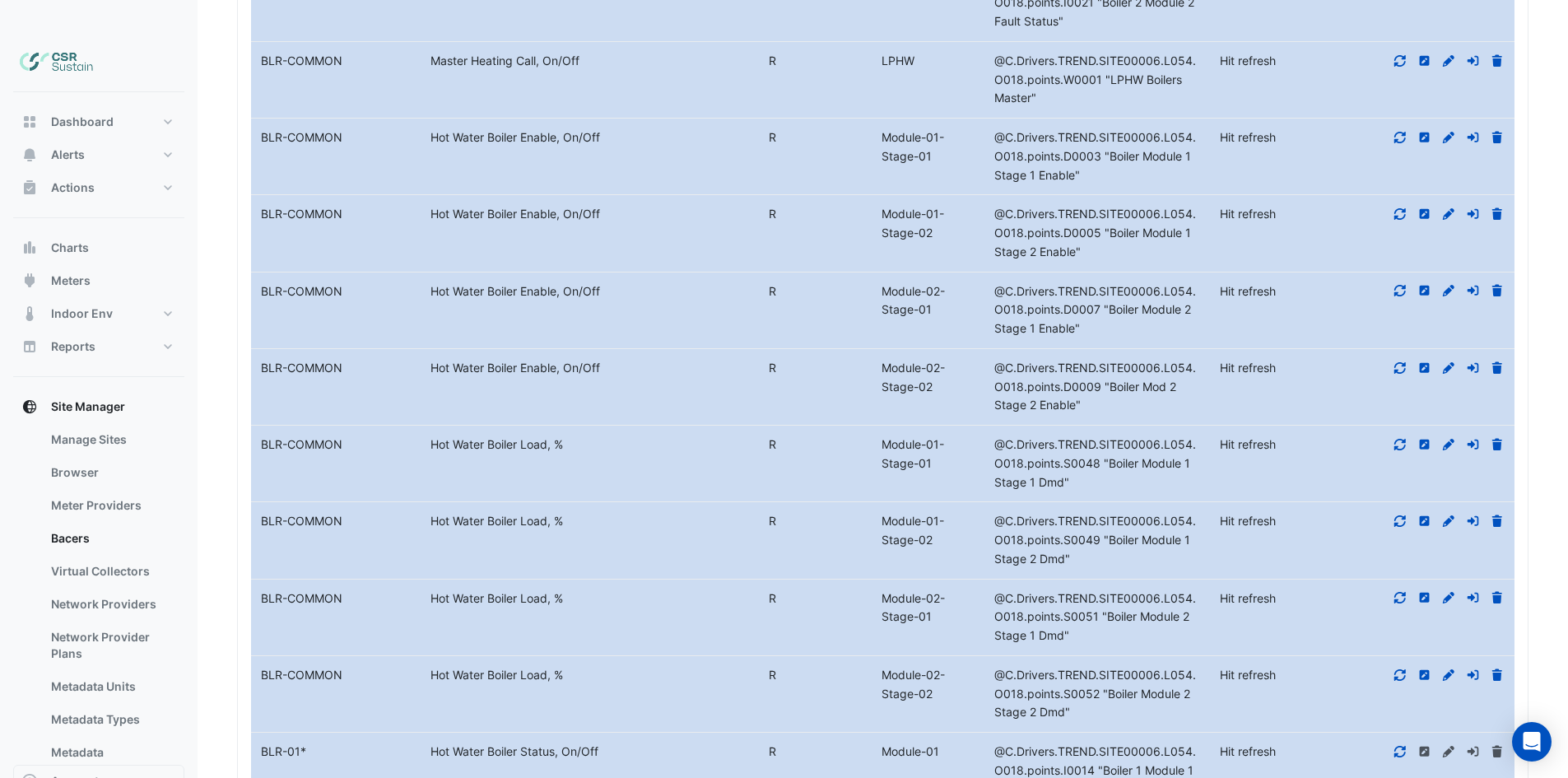
drag, startPoint x: 363, startPoint y: 518, endPoint x: 362, endPoint y: 492, distance: 26.0
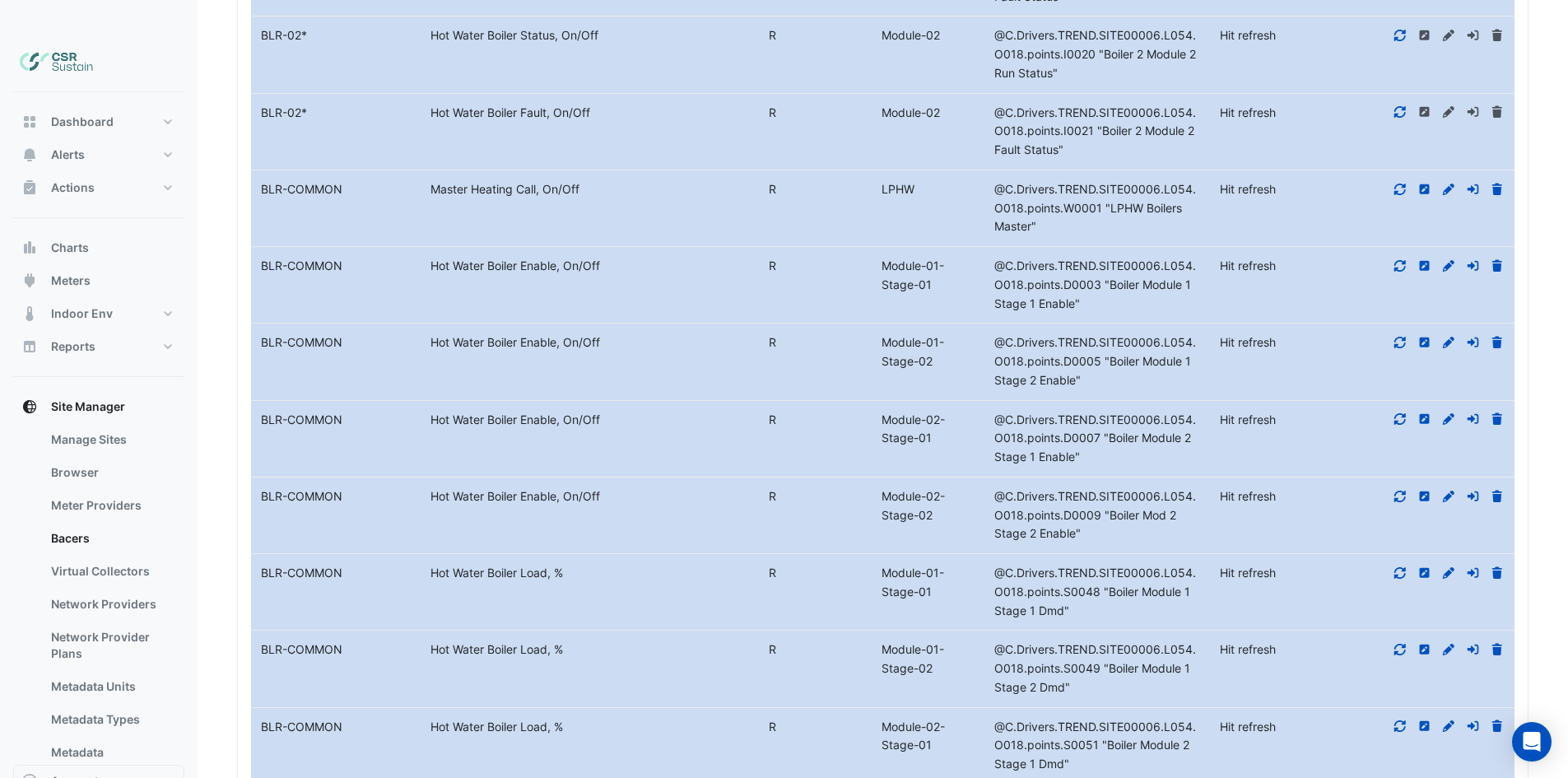
drag, startPoint x: 381, startPoint y: 514, endPoint x: 371, endPoint y: 444, distance: 70.7
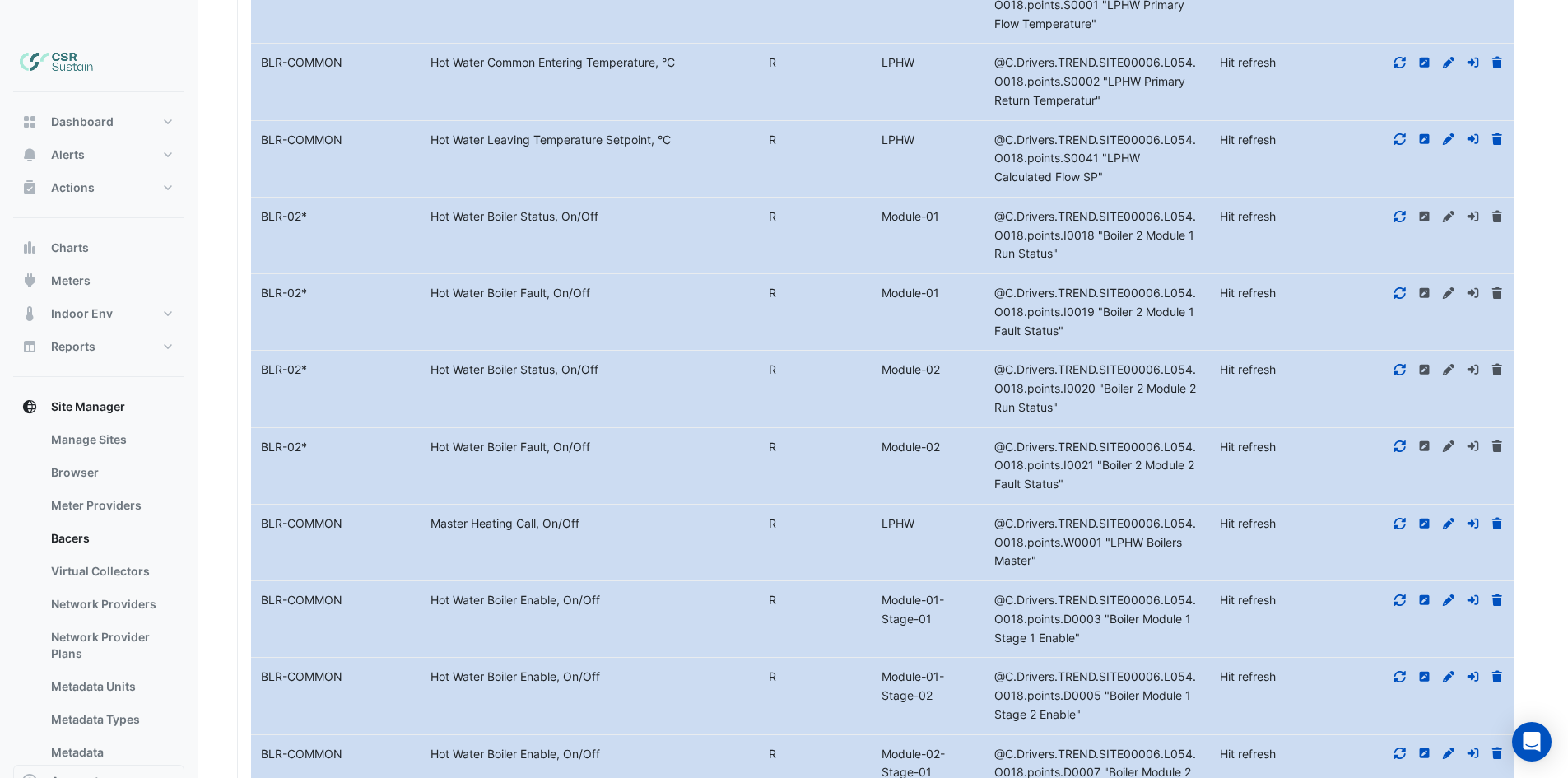
drag, startPoint x: 402, startPoint y: 248, endPoint x: 401, endPoint y: 216, distance: 32.0
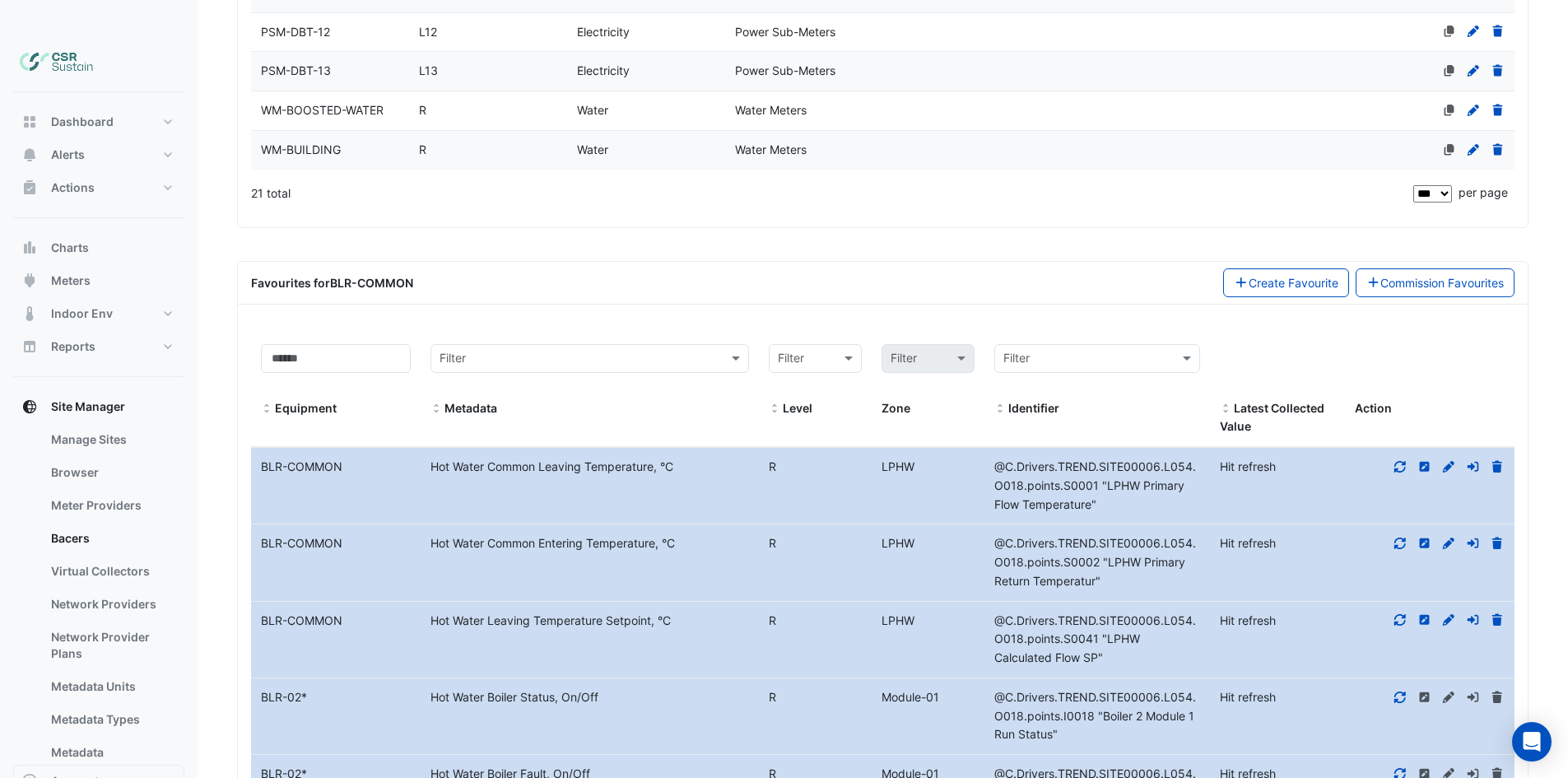
scroll to position [374, 0]
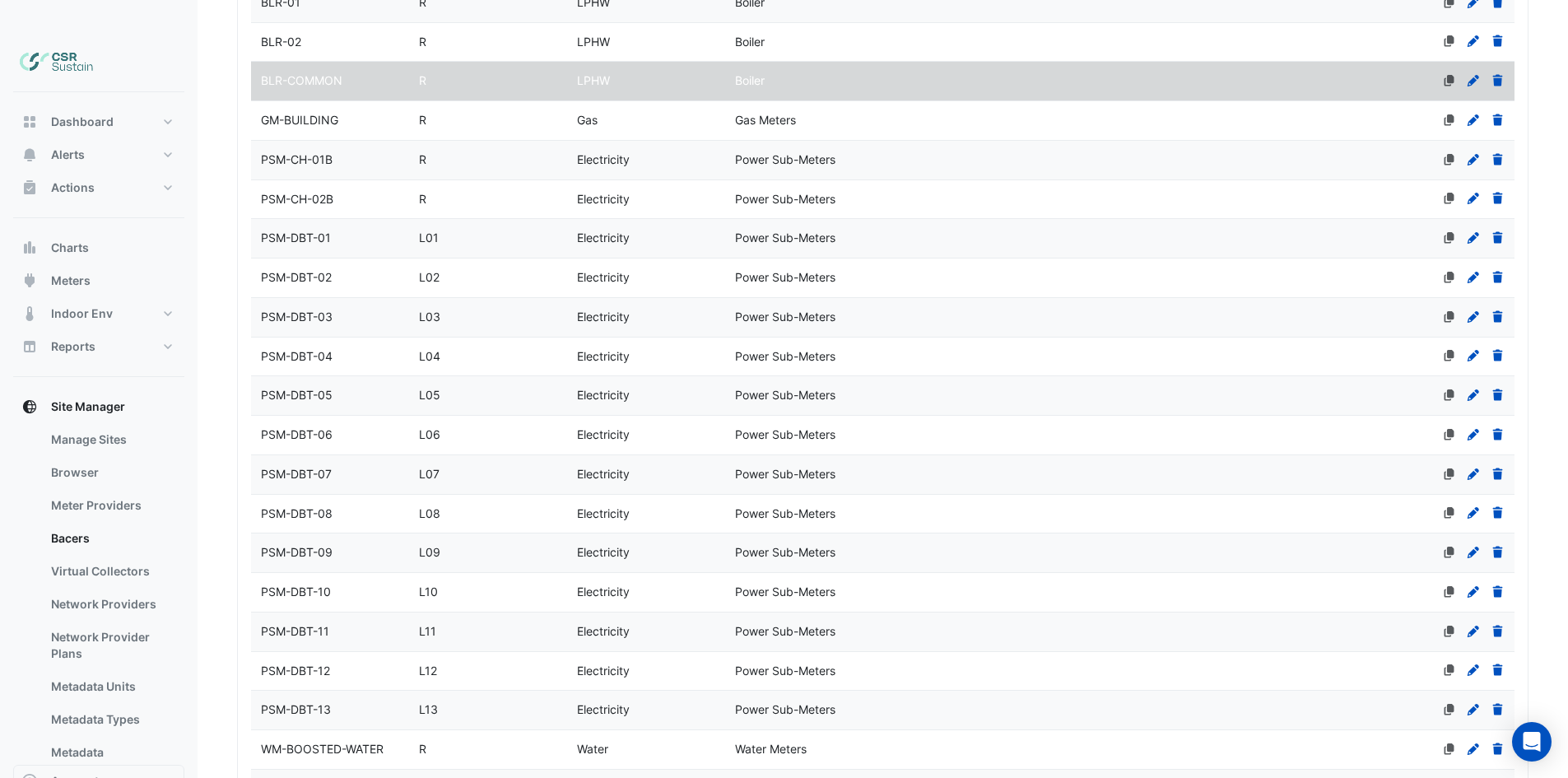
drag, startPoint x: 397, startPoint y: 157, endPoint x: 401, endPoint y: 104, distance: 53.2
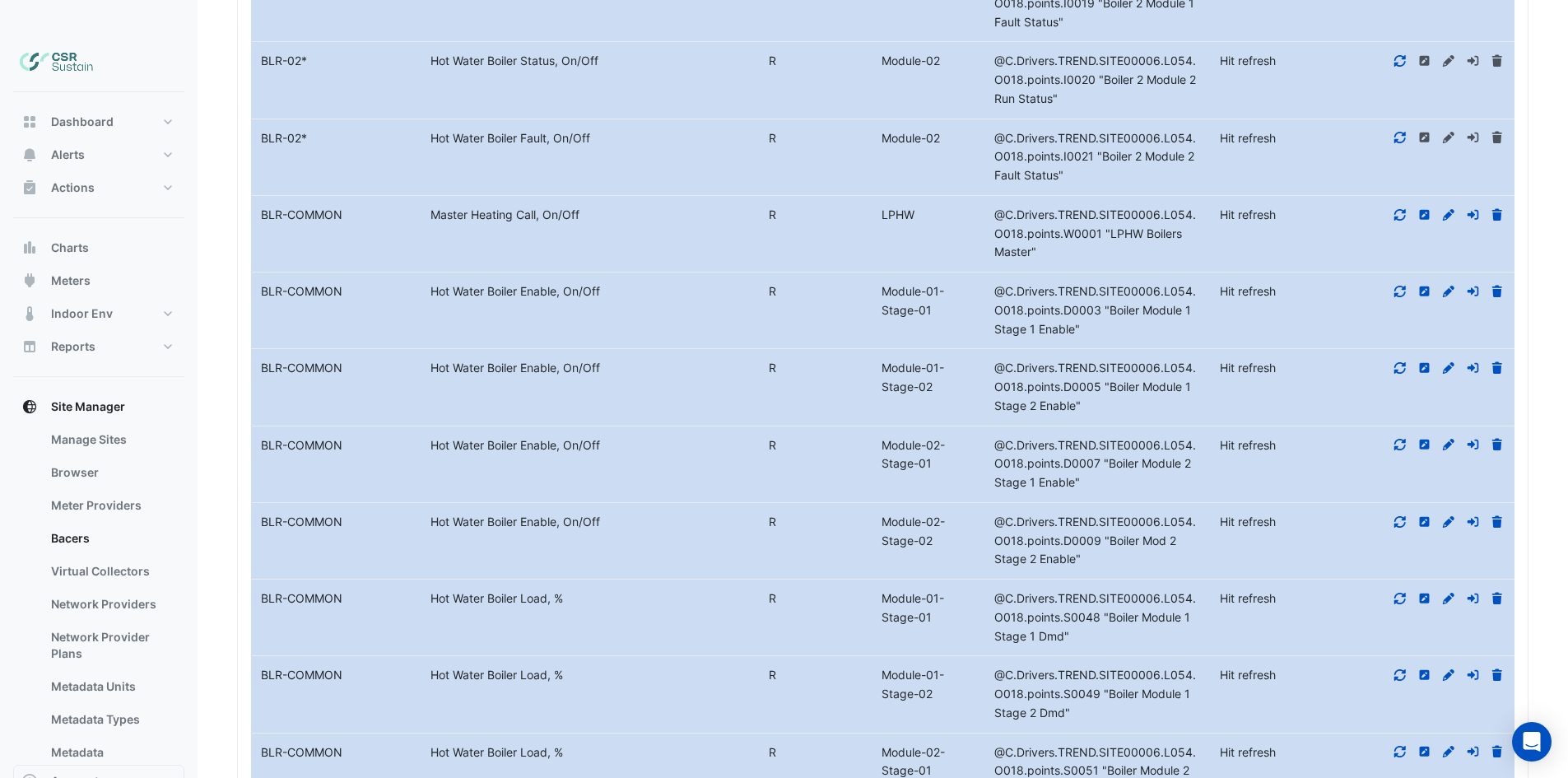
drag, startPoint x: 402, startPoint y: 161, endPoint x: 406, endPoint y: 372, distance: 211.0
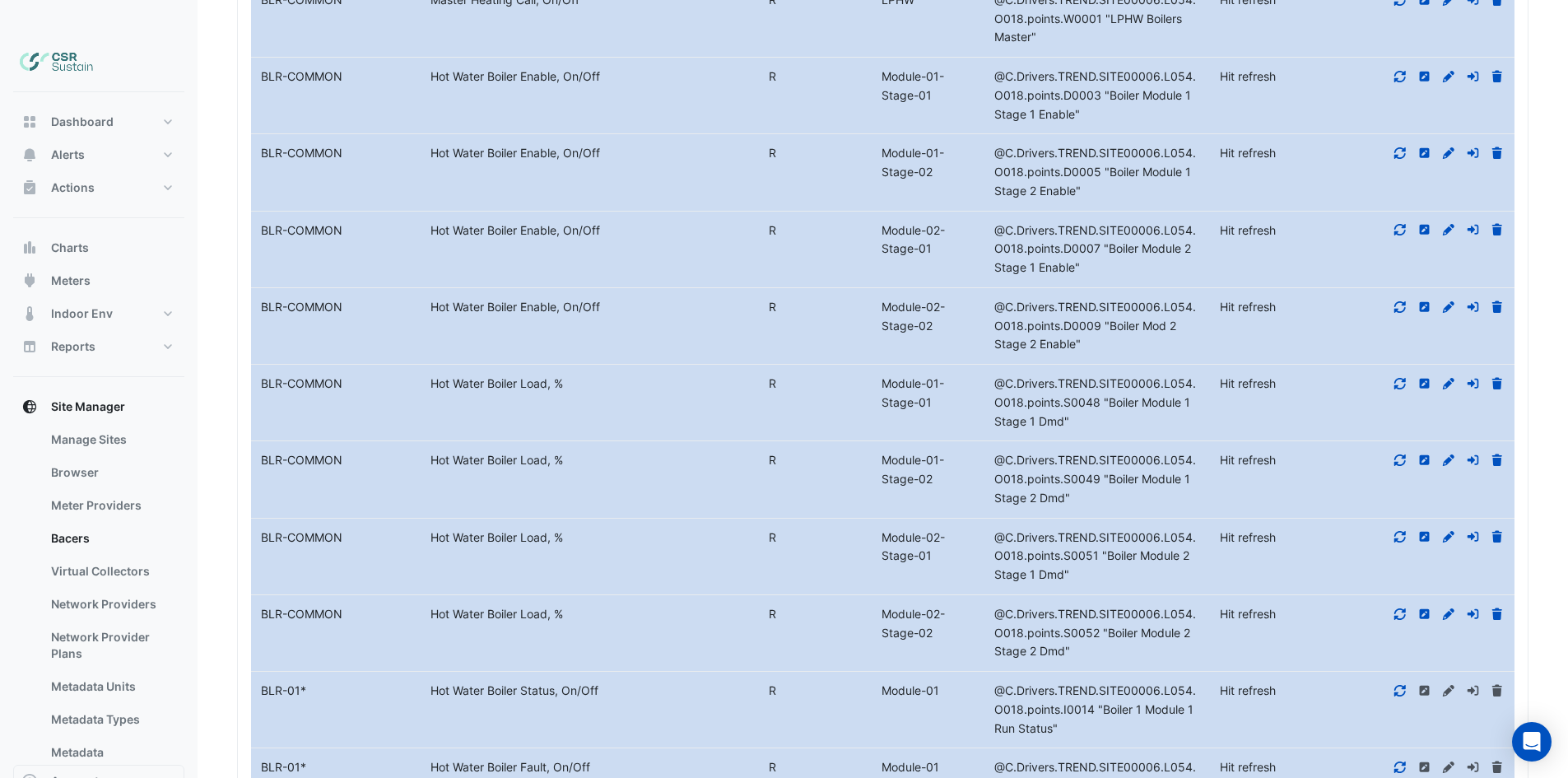
drag, startPoint x: 412, startPoint y: 342, endPoint x: 414, endPoint y: 272, distance: 70.0
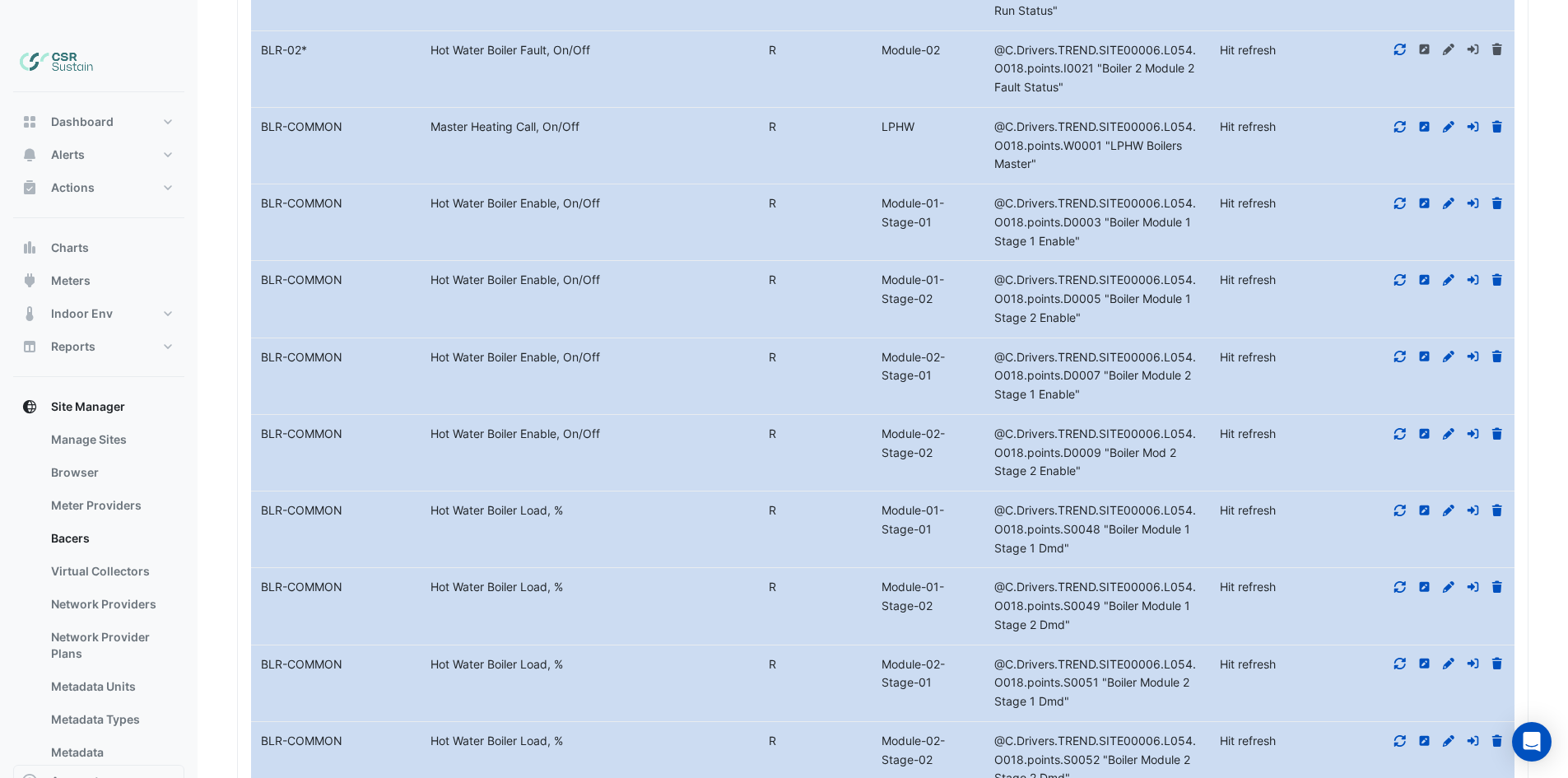
drag, startPoint x: 574, startPoint y: 326, endPoint x: 548, endPoint y: 211, distance: 117.9
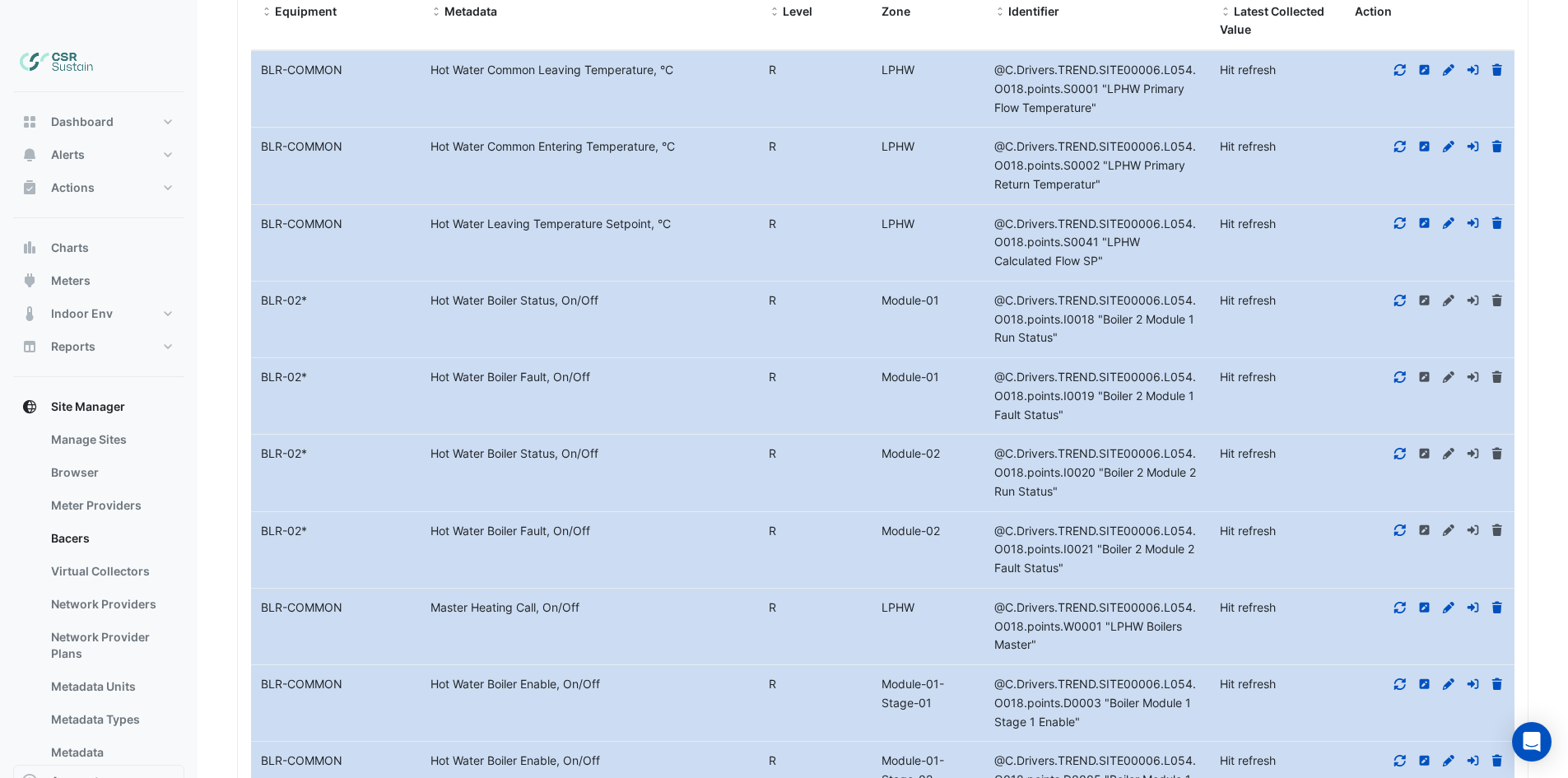
drag, startPoint x: 426, startPoint y: 317, endPoint x: 459, endPoint y: 157, distance: 163.4
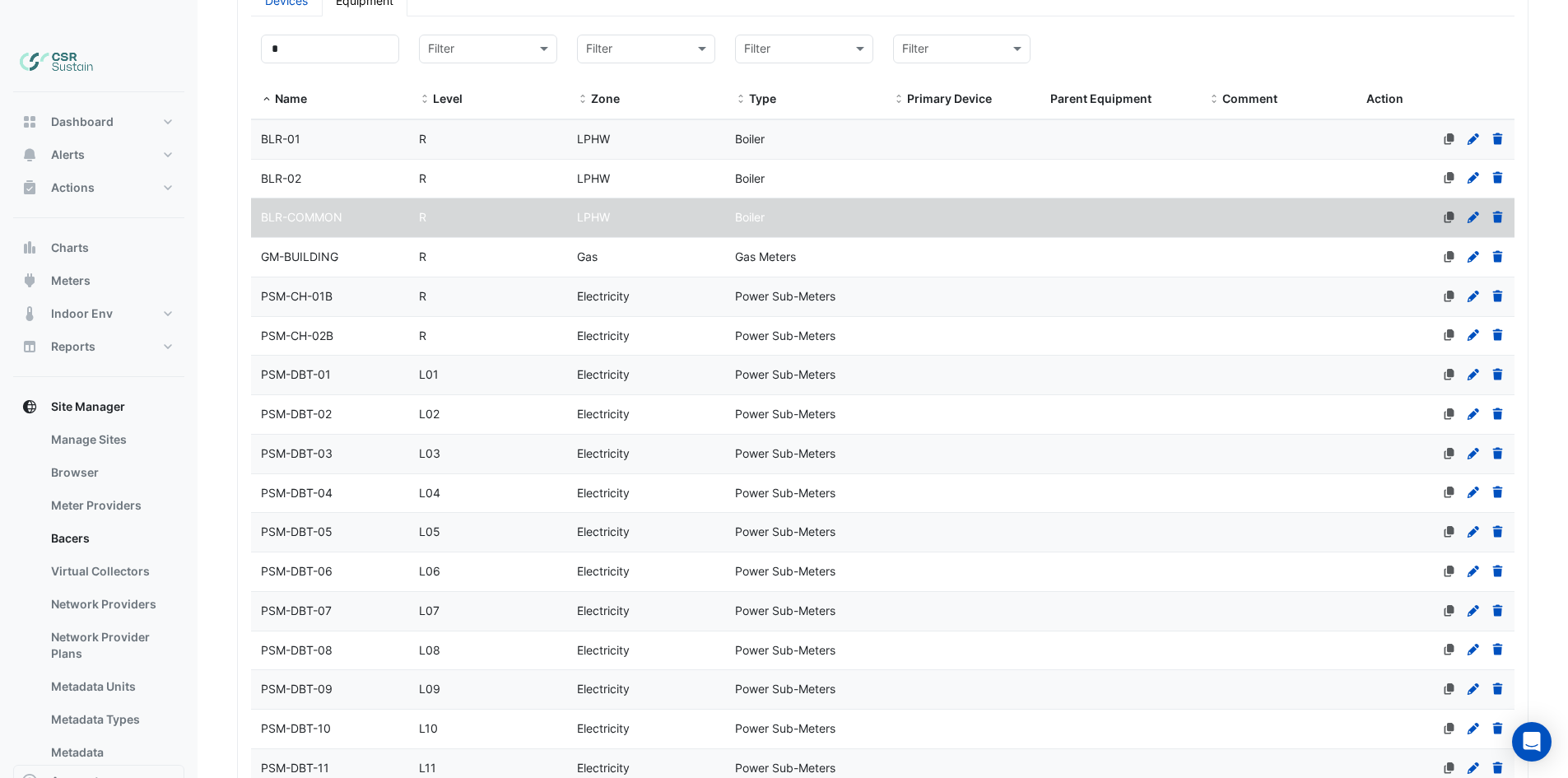
scroll to position [0, 0]
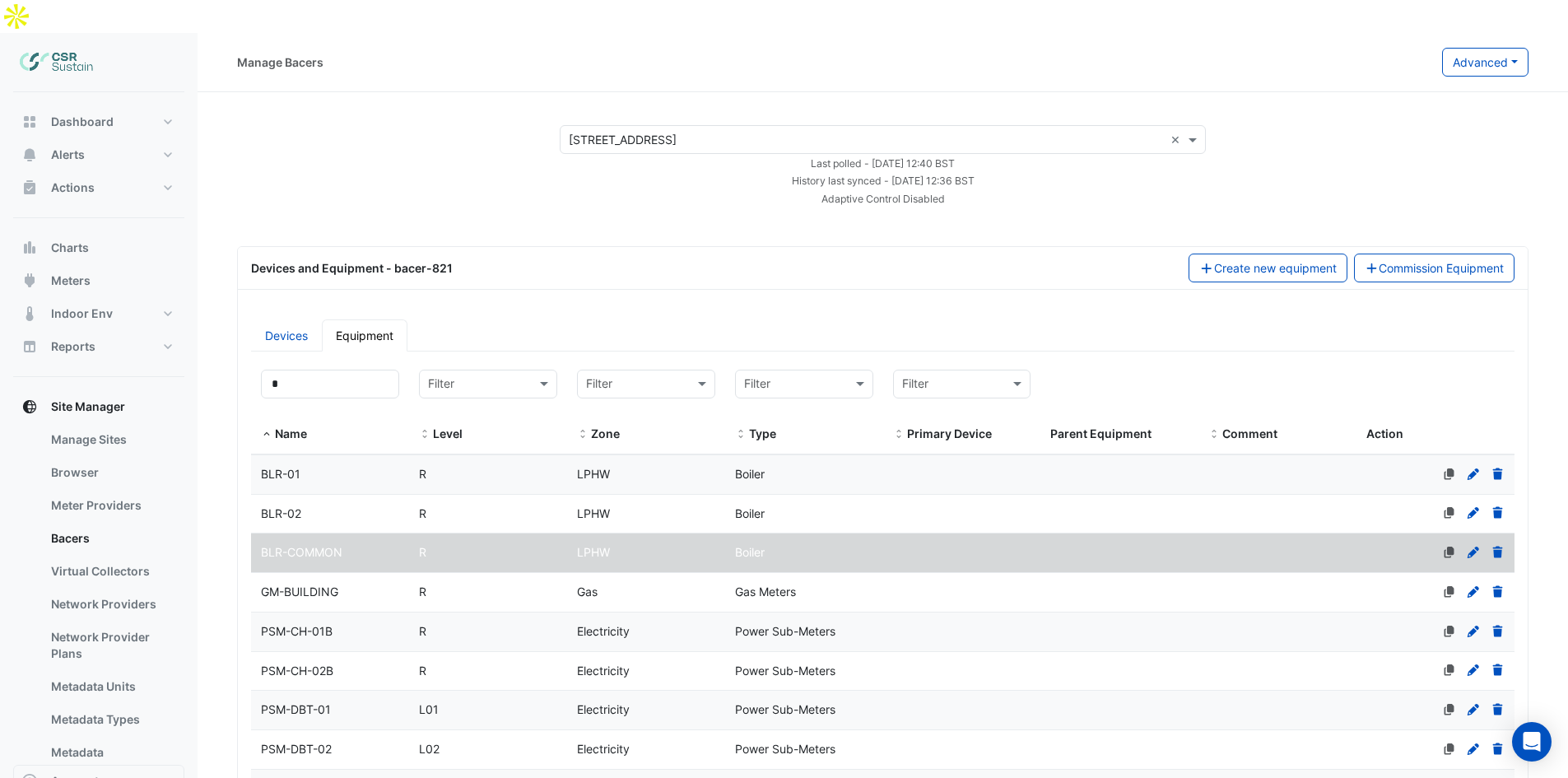
drag, startPoint x: 624, startPoint y: 334, endPoint x: 630, endPoint y: 96, distance: 238.1
click at [1476, 547] on icon at bounding box center [1474, 552] width 15 height 11
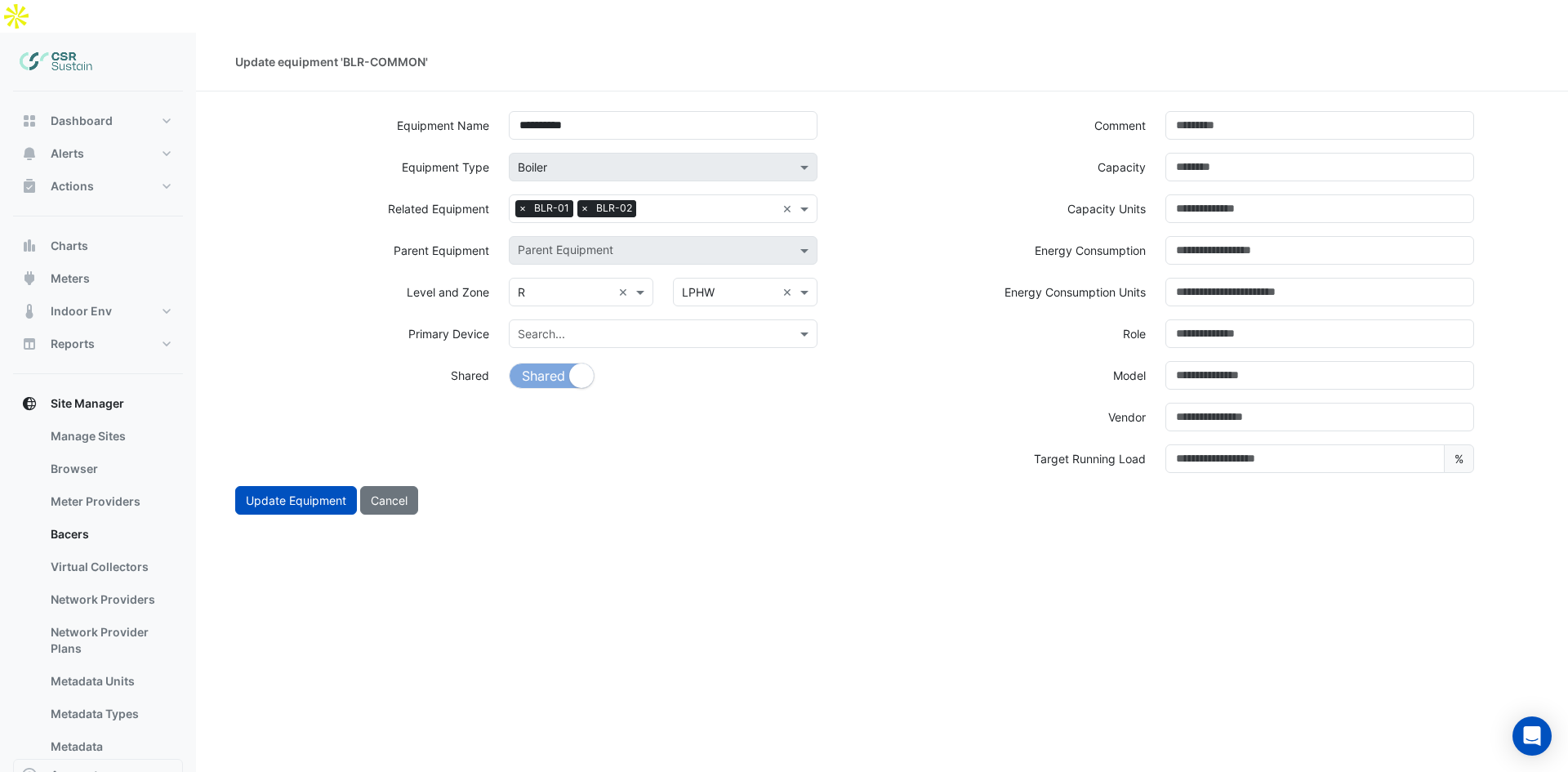
drag, startPoint x: 385, startPoint y: 465, endPoint x: 284, endPoint y: 11, distance: 465.1
click at [386, 487] on button "Cancel" at bounding box center [389, 500] width 58 height 28
select select "***"
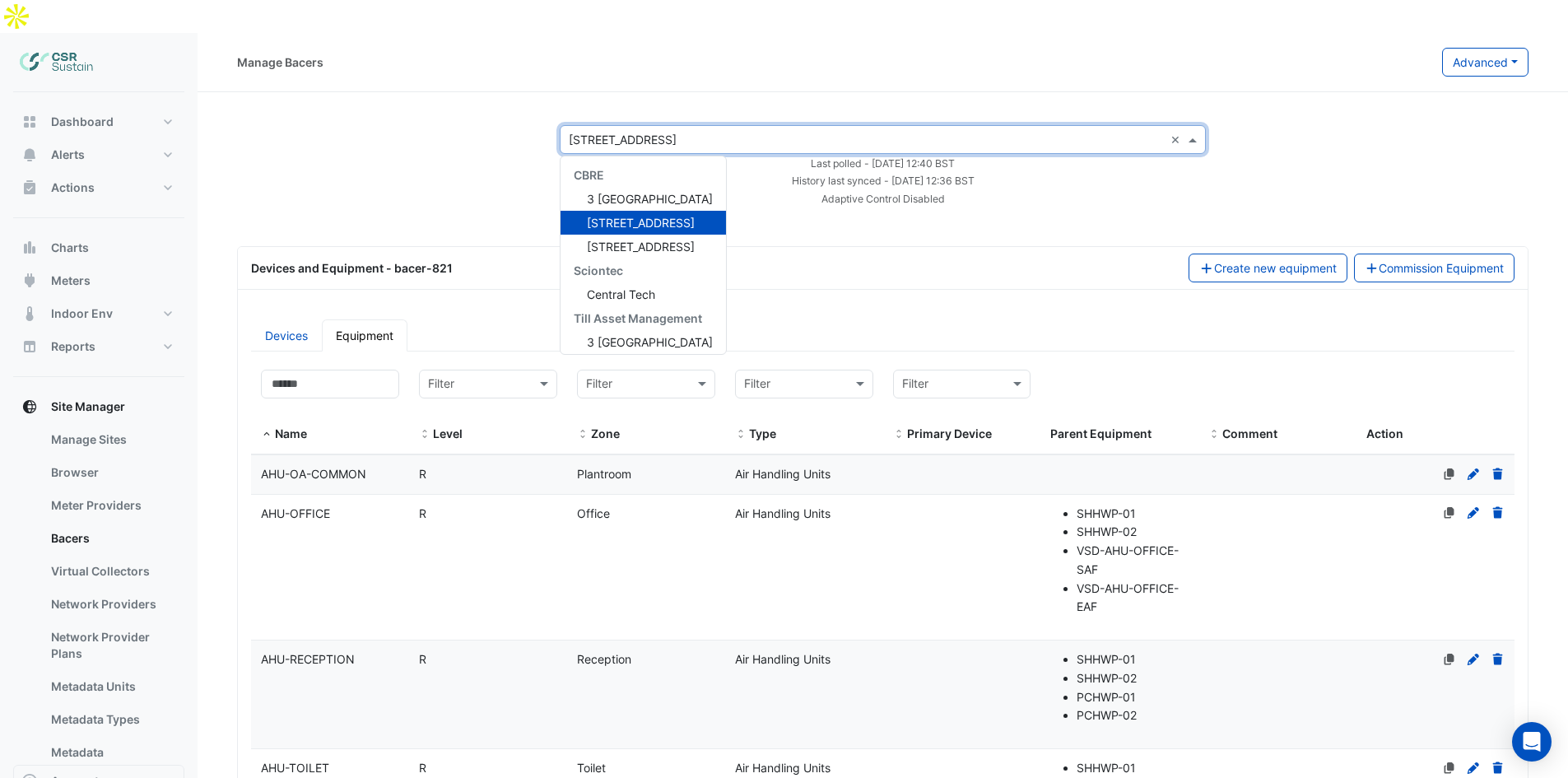
click at [802, 131] on input "text" at bounding box center [866, 140] width 595 height 18
drag, startPoint x: 468, startPoint y: 108, endPoint x: 479, endPoint y: 254, distance: 146.4
click at [468, 125] on div "× 5 Exchange Quay × CBRE 3 St. Paul's Place 5 Exchange Quay 8 Exchange Quay Sci…" at bounding box center [883, 166] width 1331 height 81
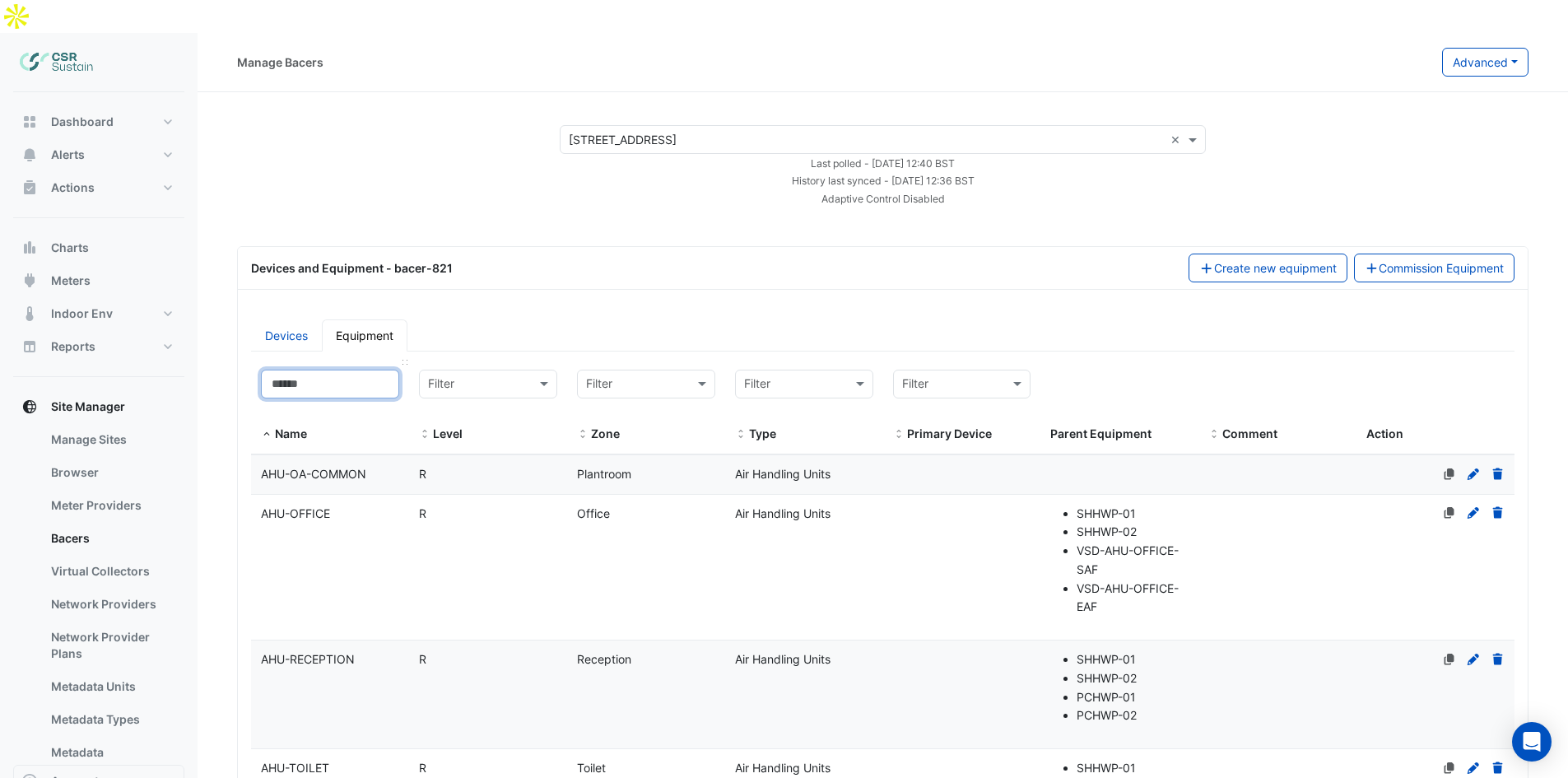
drag, startPoint x: 358, startPoint y: 342, endPoint x: 357, endPoint y: 352, distance: 10.0
click at [358, 370] on input at bounding box center [330, 384] width 139 height 29
click at [357, 370] on input at bounding box center [330, 384] width 139 height 29
click at [326, 495] on datatable-body-cell "Name AHU-OFFICE" at bounding box center [330, 568] width 158 height 146
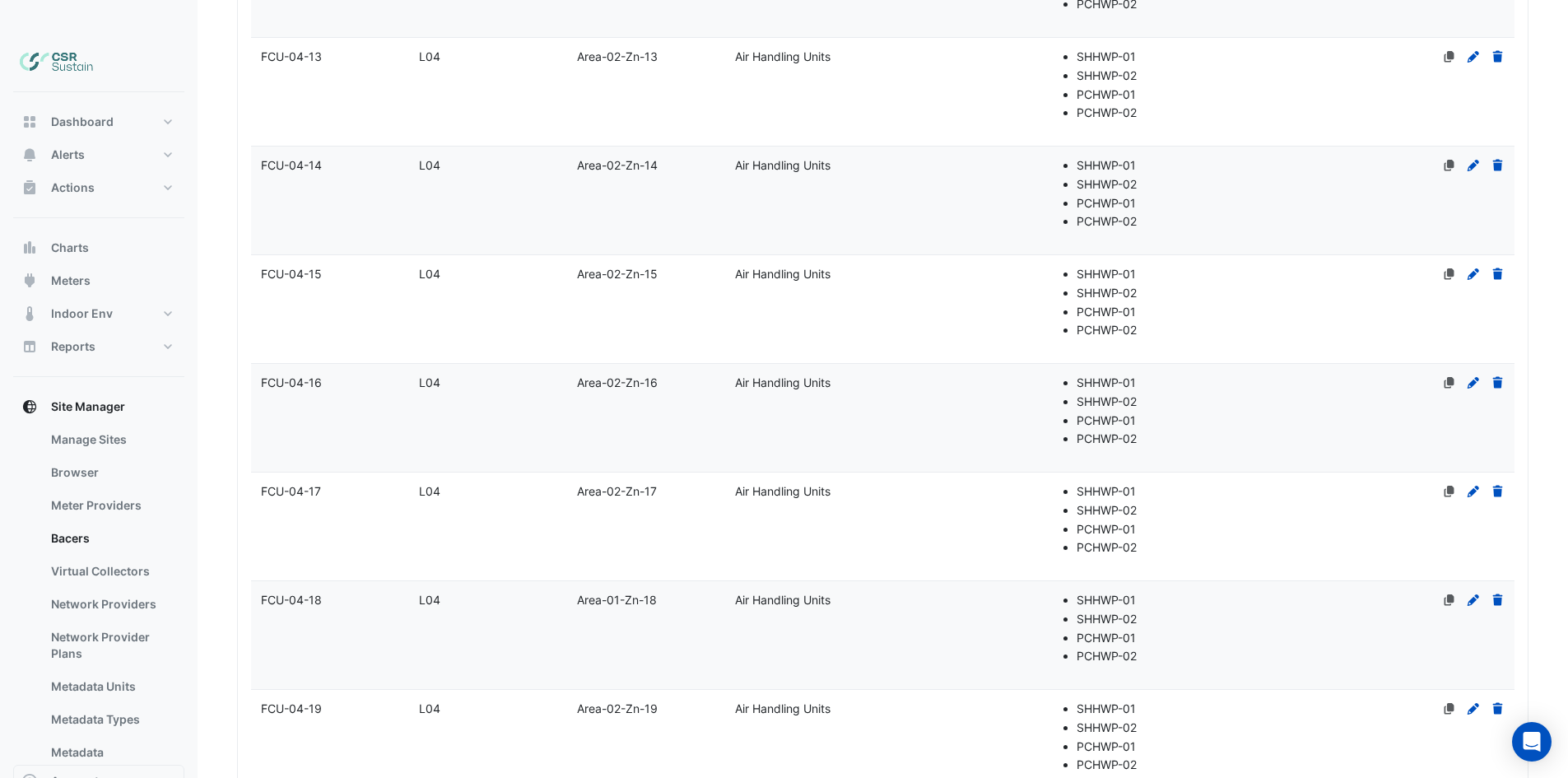
select select "***"
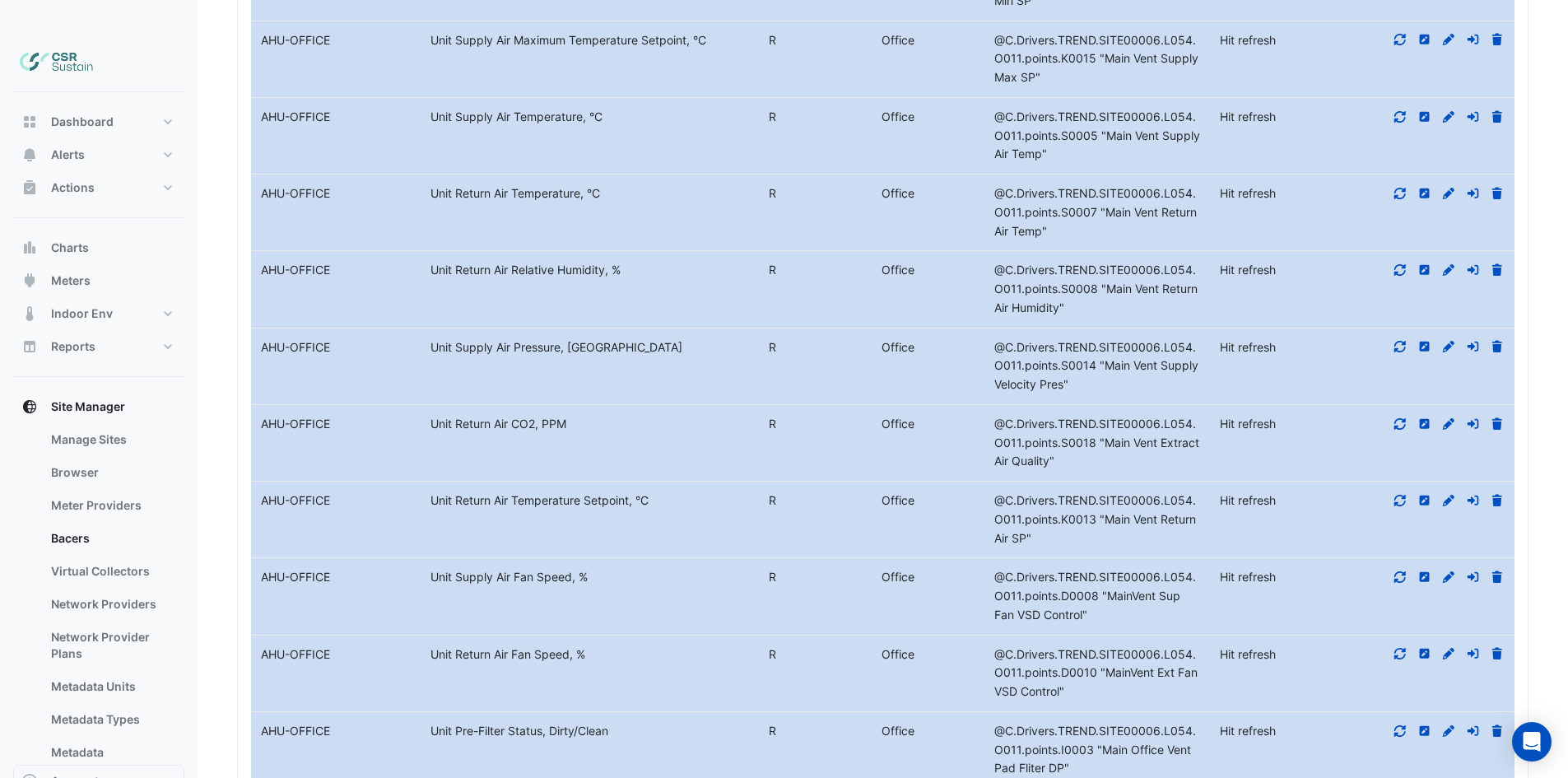
scroll to position [11841, 0]
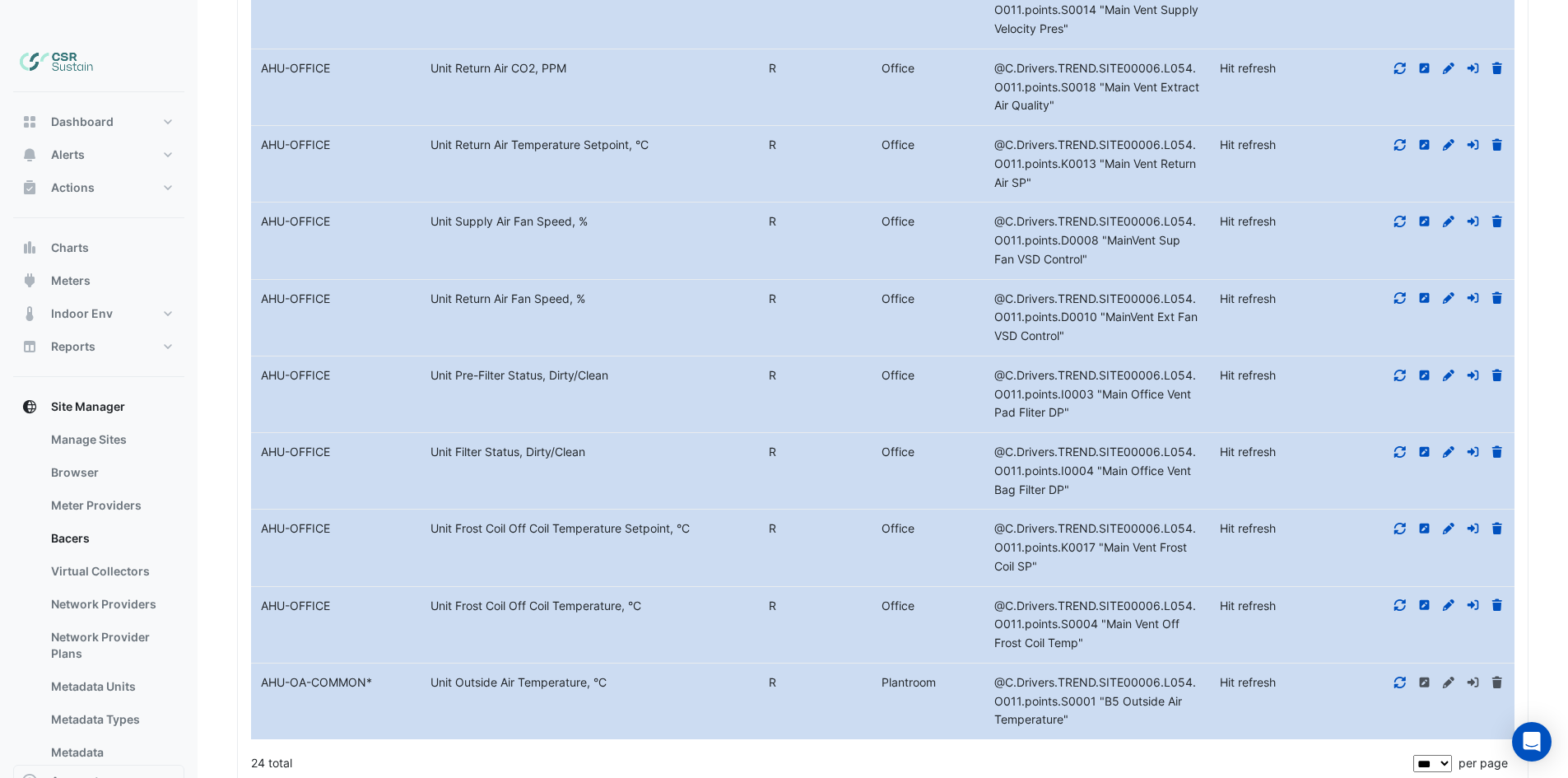
drag, startPoint x: 811, startPoint y: 458, endPoint x: 729, endPoint y: 648, distance: 206.9
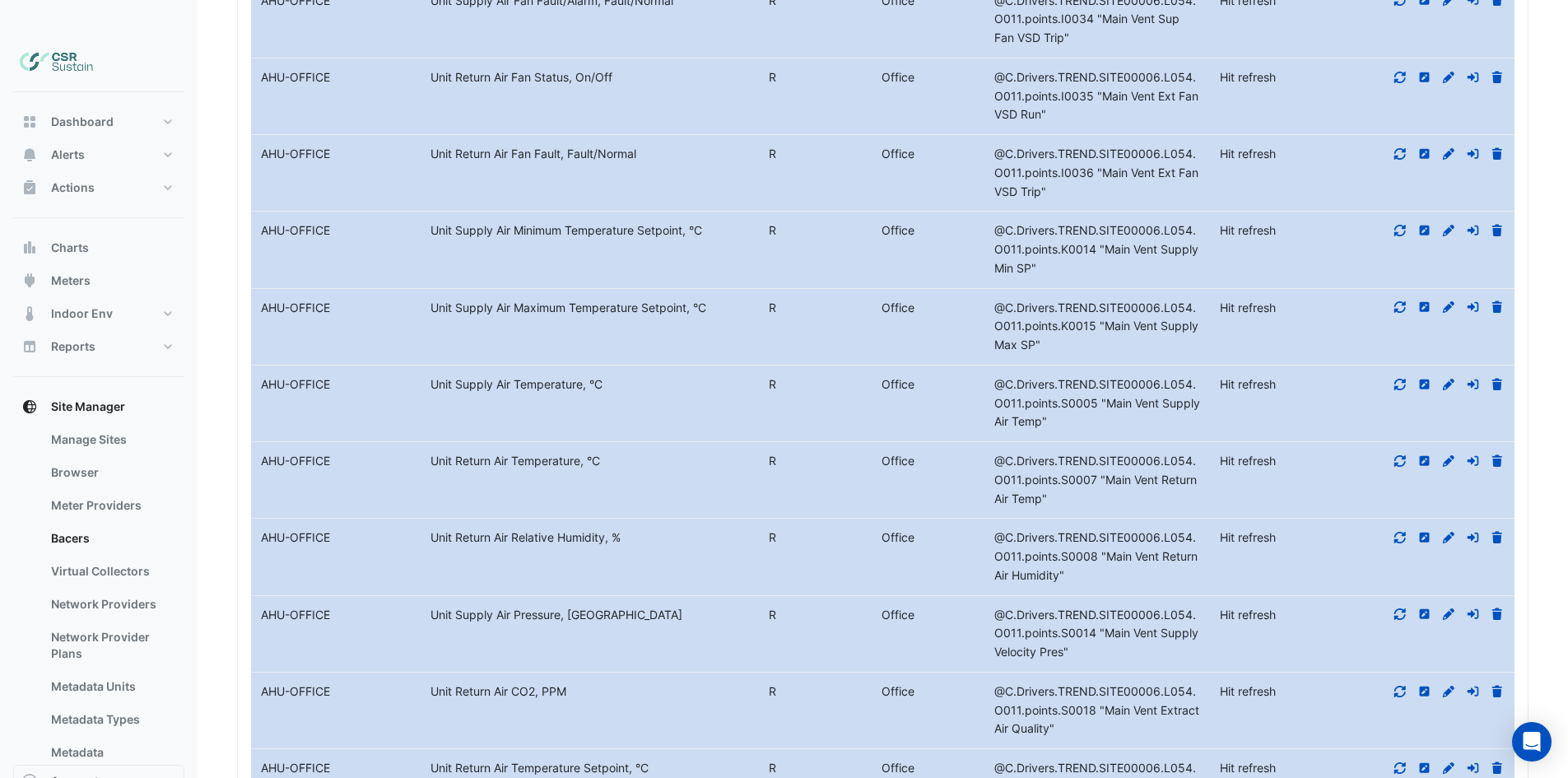
drag, startPoint x: 608, startPoint y: 430, endPoint x: 585, endPoint y: 321, distance: 111.4
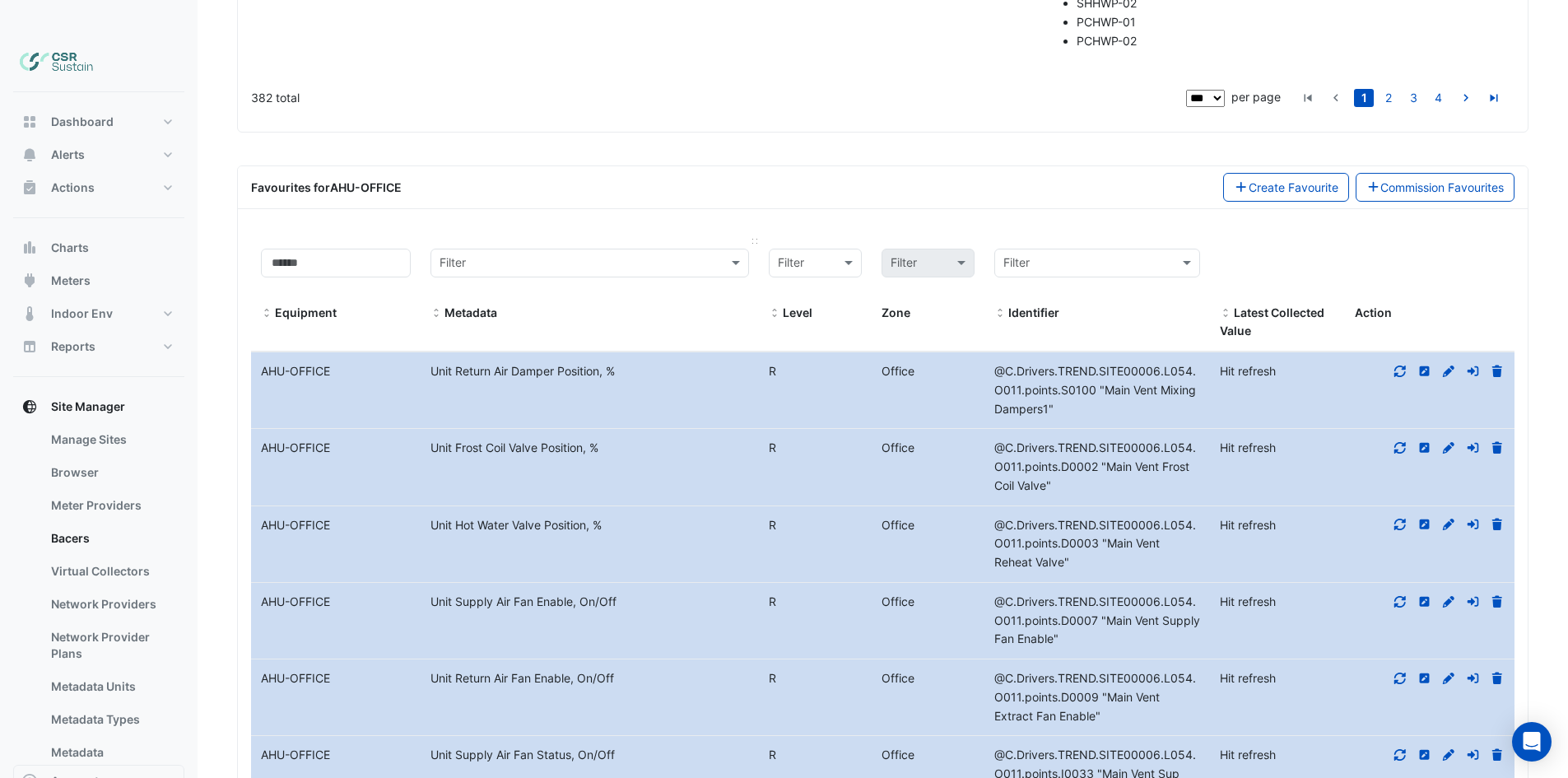
drag, startPoint x: 552, startPoint y: 322, endPoint x: 450, endPoint y: 230, distance: 137.4
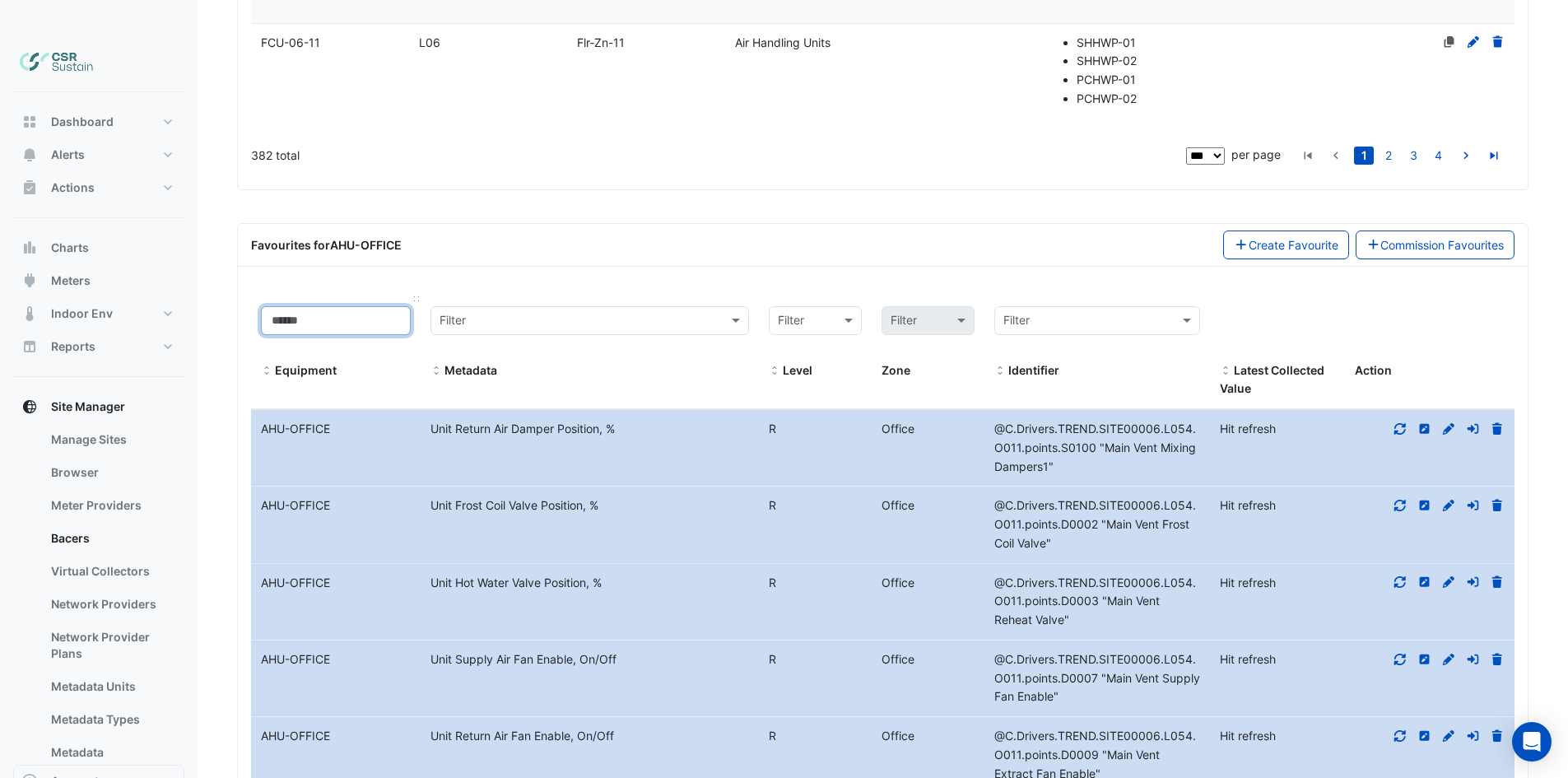
click at [375, 306] on input at bounding box center [336, 320] width 150 height 29
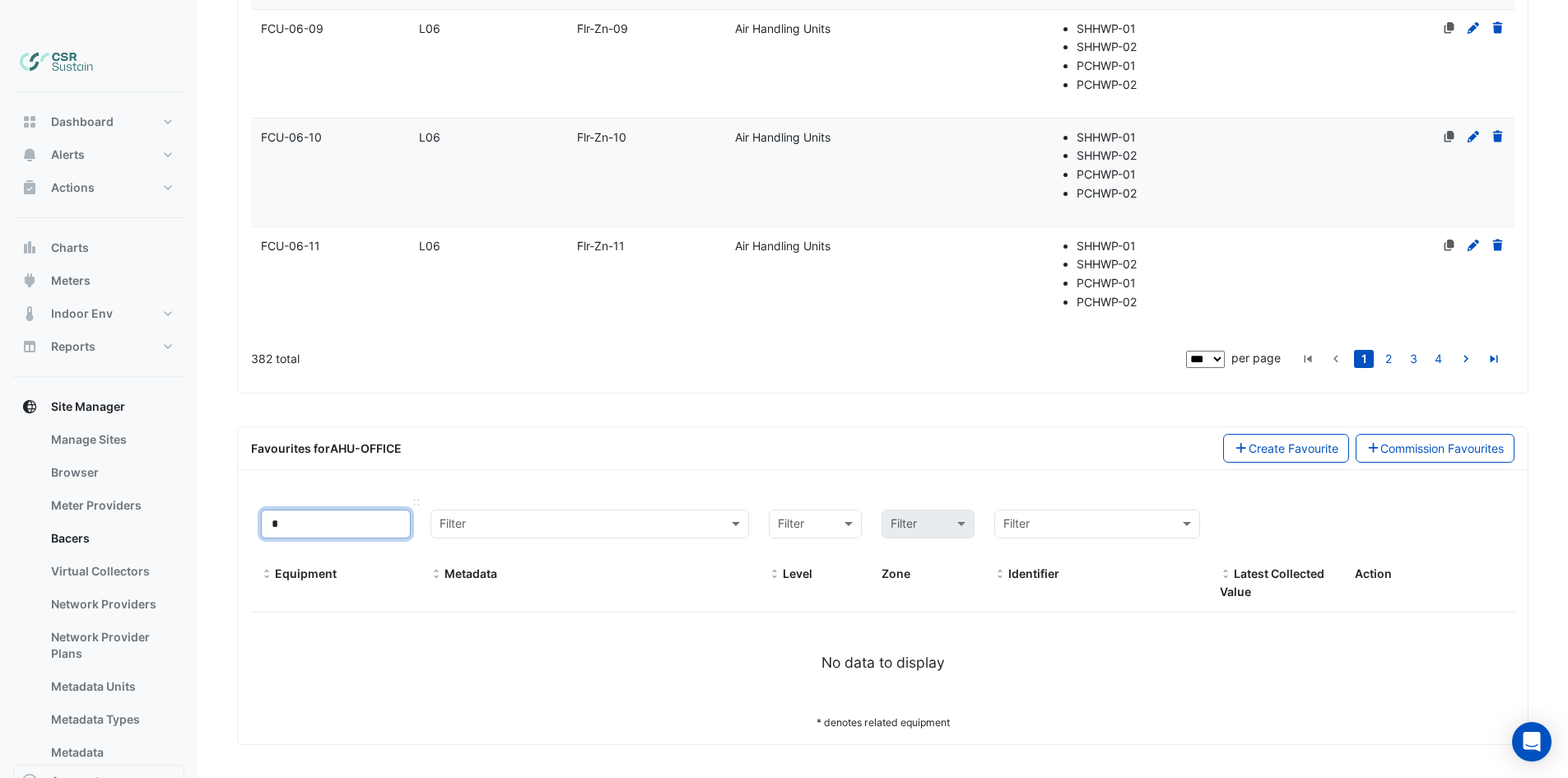
scroll to position [10054, 0]
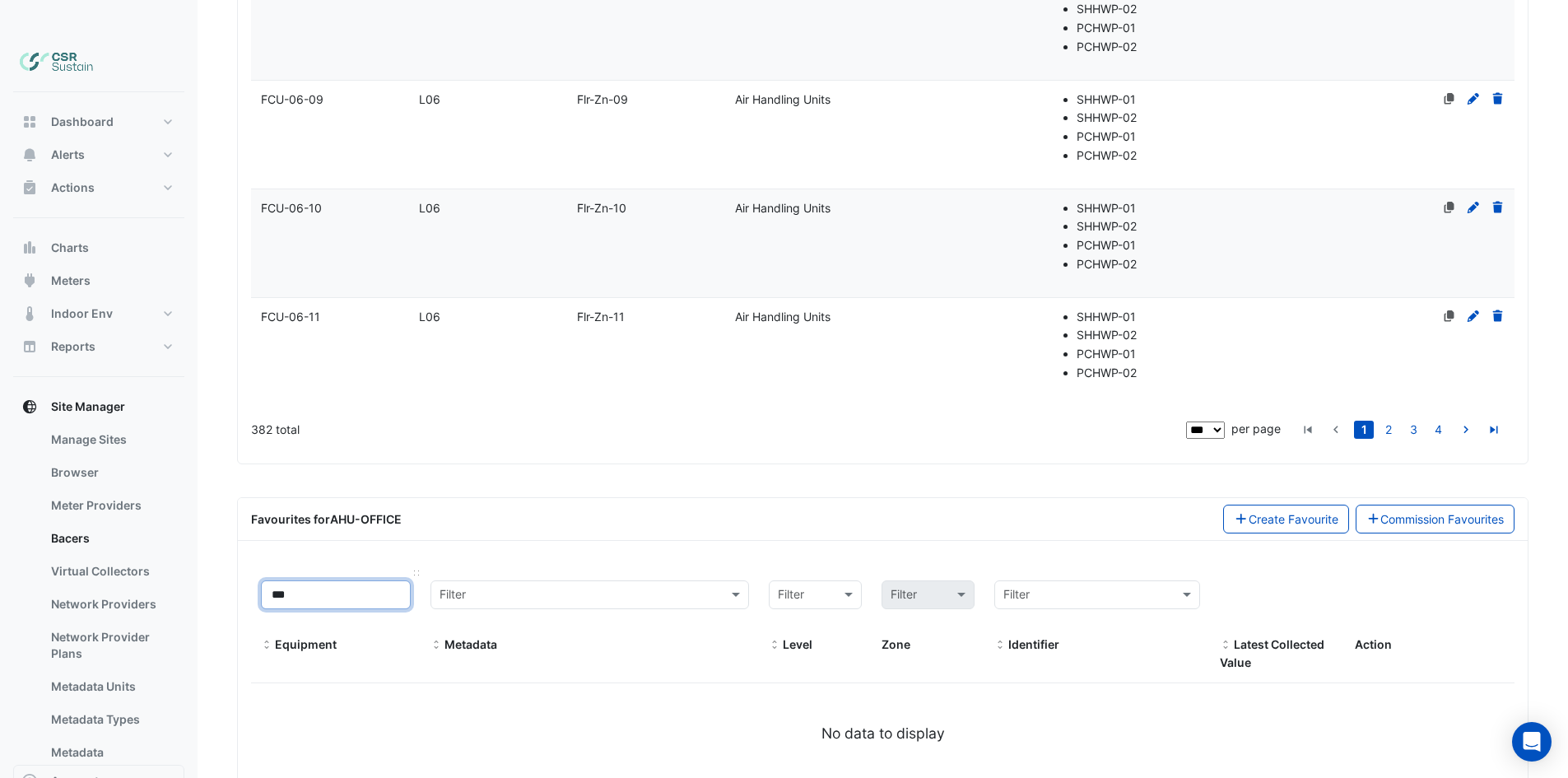
type input "****"
drag, startPoint x: 298, startPoint y: 520, endPoint x: 0, endPoint y: 517, distance: 298.0
select select "***"
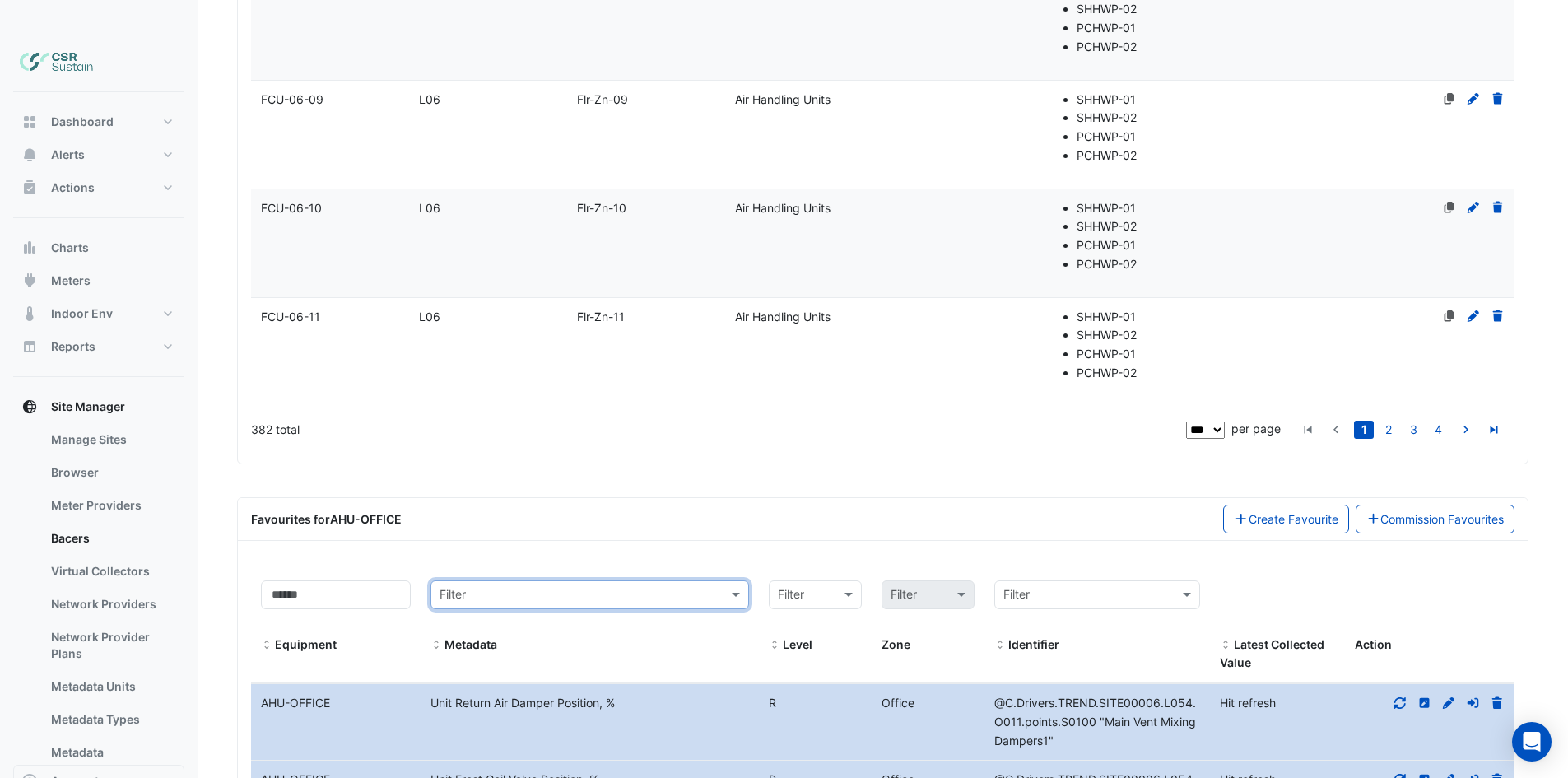
scroll to position [10329, 0]
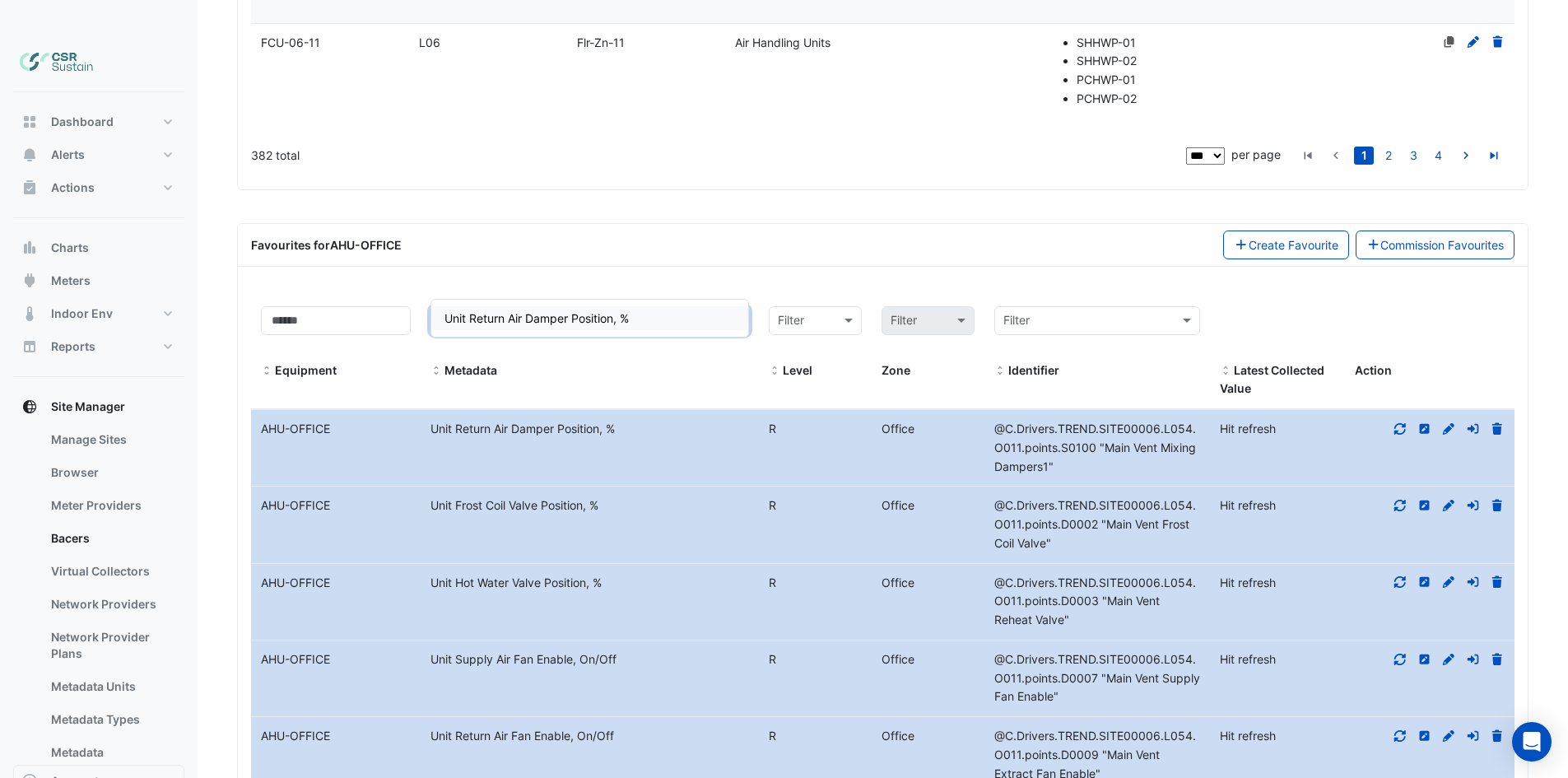
type input "****"
click at [513, 312] on span "Unit Return Air Damper Position, %" at bounding box center [536, 318] width 184 height 14
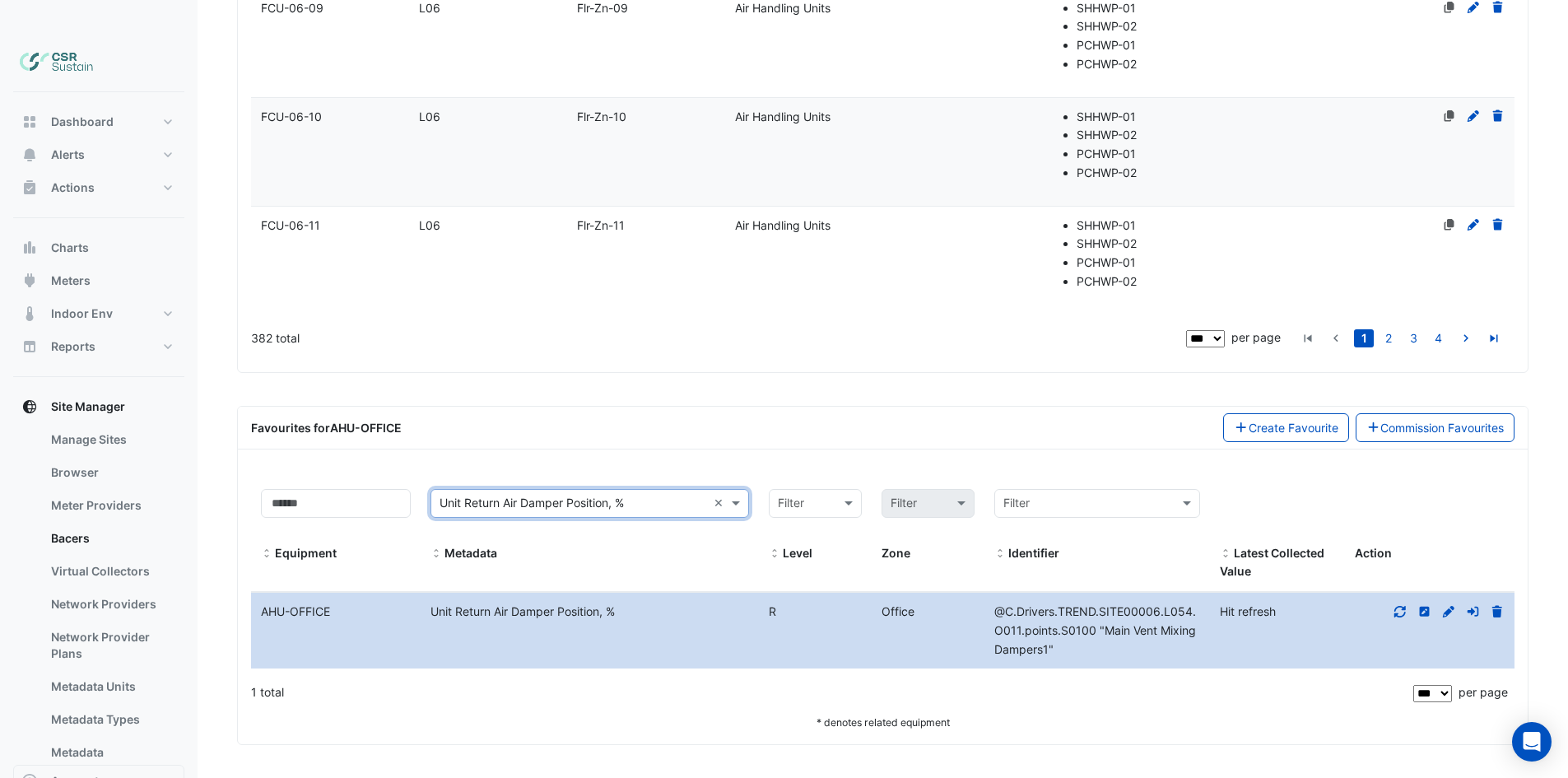
scroll to position [10074, 0]
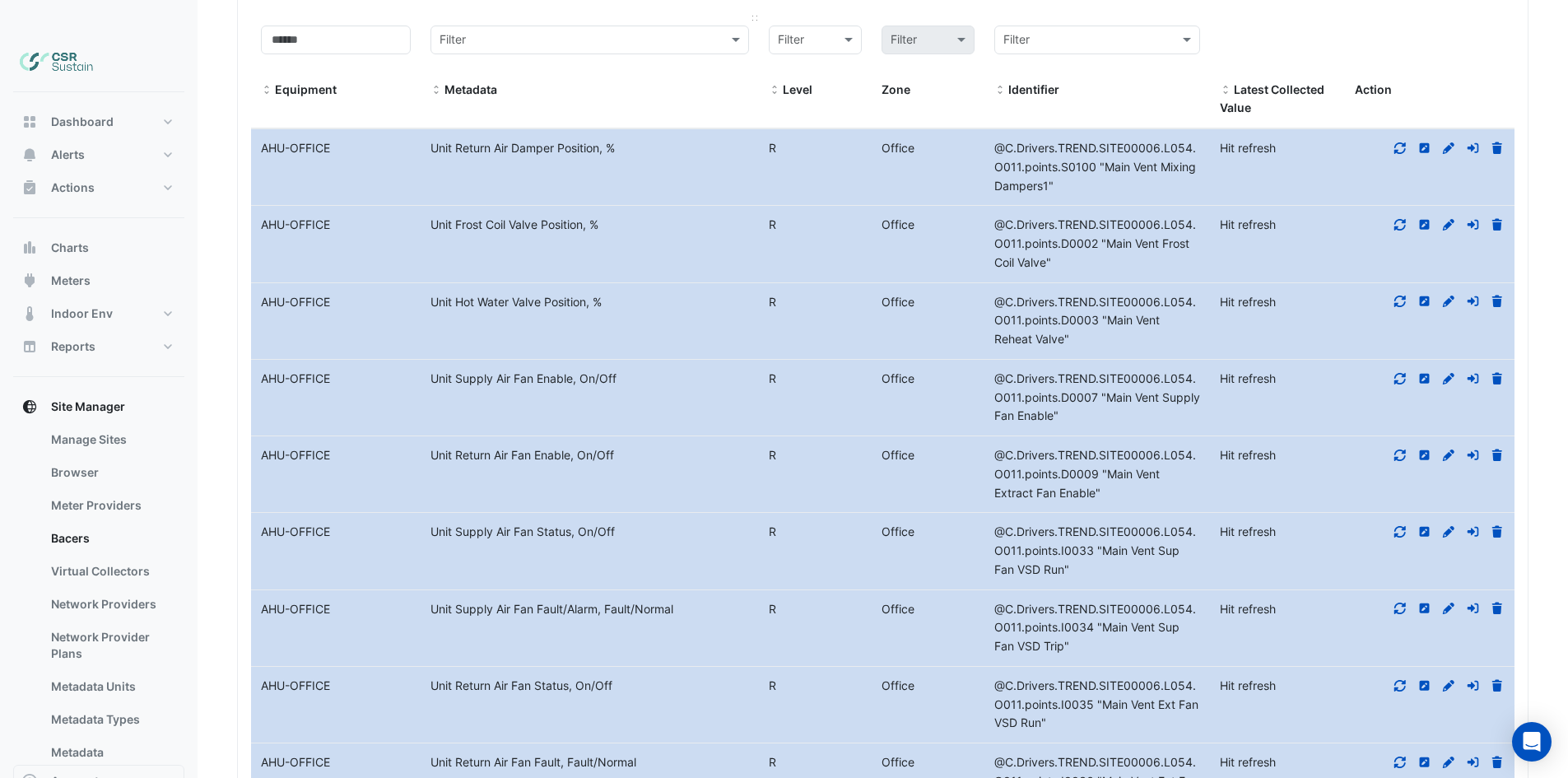
drag, startPoint x: 618, startPoint y: 500, endPoint x: 614, endPoint y: 519, distance: 19.4
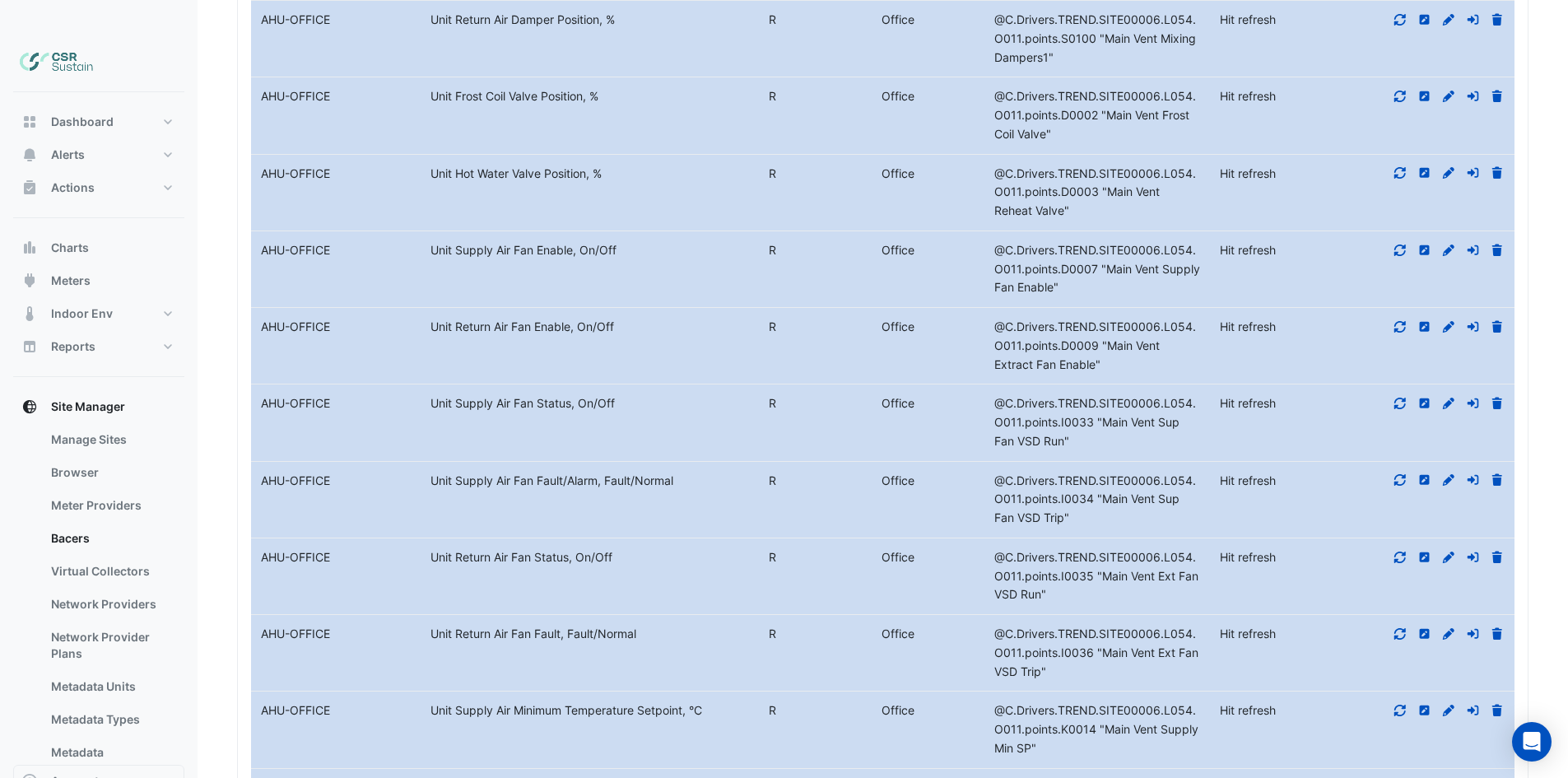
drag, startPoint x: 496, startPoint y: 724, endPoint x: 485, endPoint y: 706, distance: 21.1
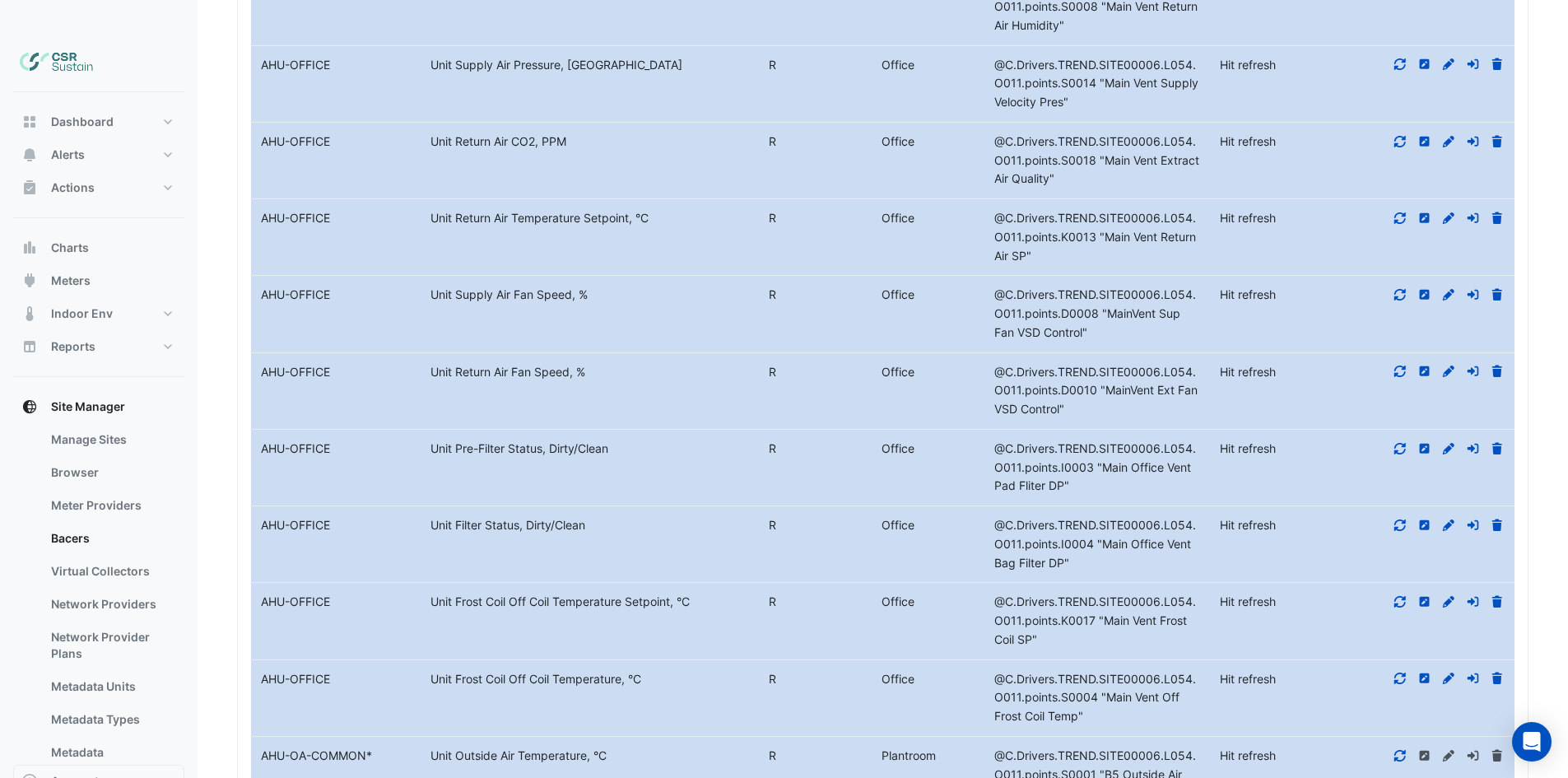
scroll to position [11841, 0]
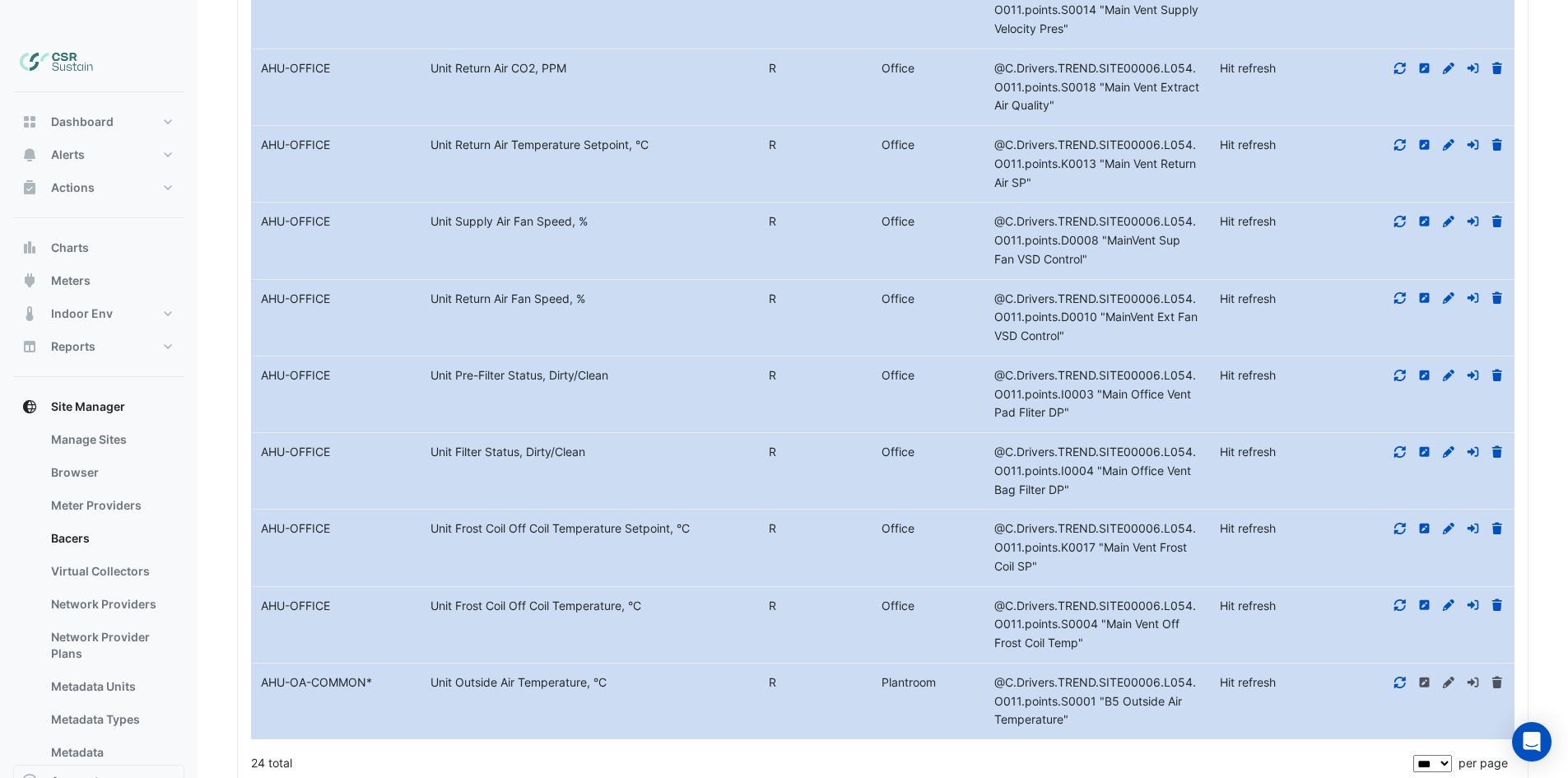
drag, startPoint x: 517, startPoint y: 591, endPoint x: 519, endPoint y: 643, distance: 52.0
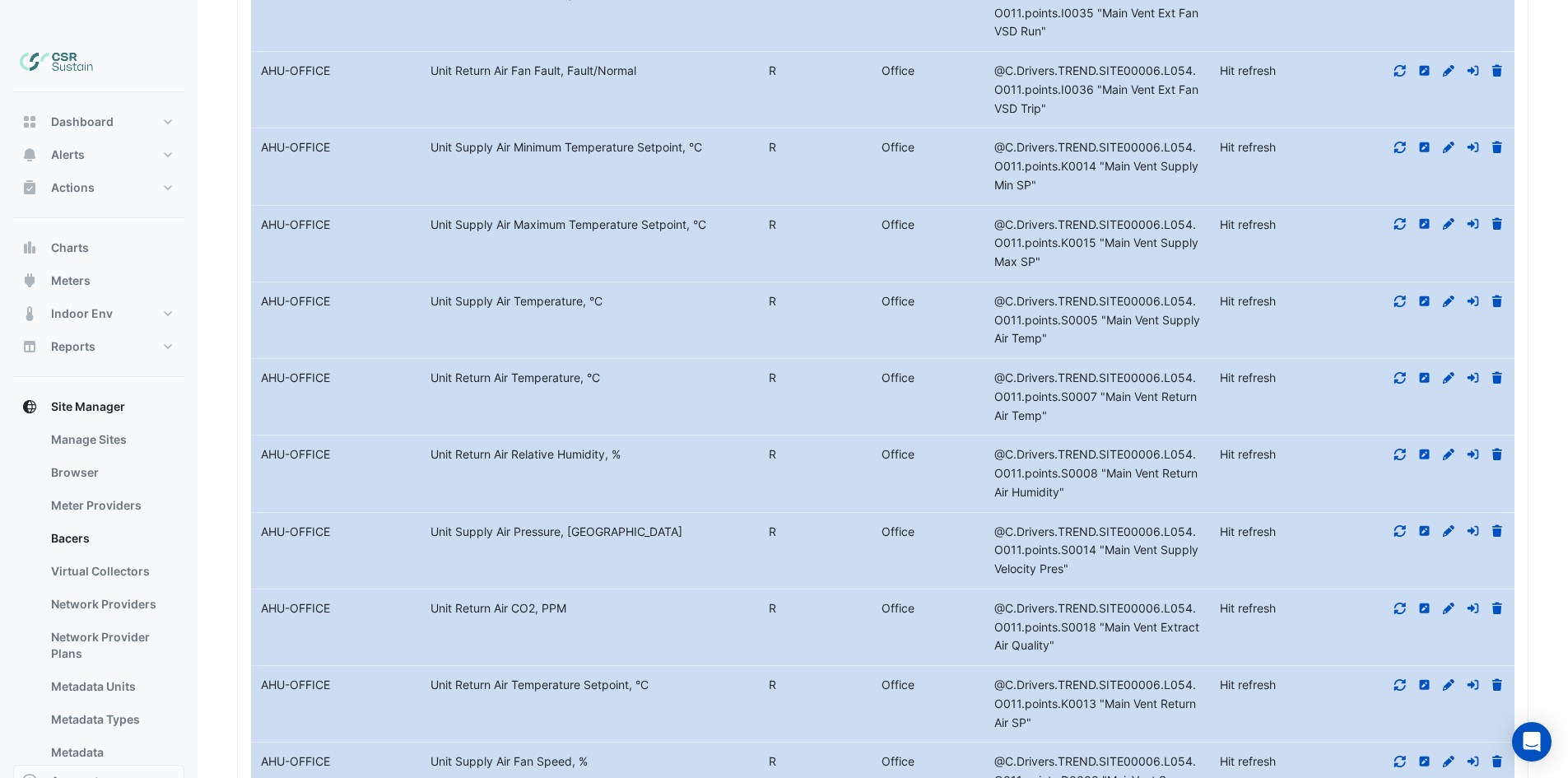
drag, startPoint x: 542, startPoint y: 618, endPoint x: 545, endPoint y: 555, distance: 63.1
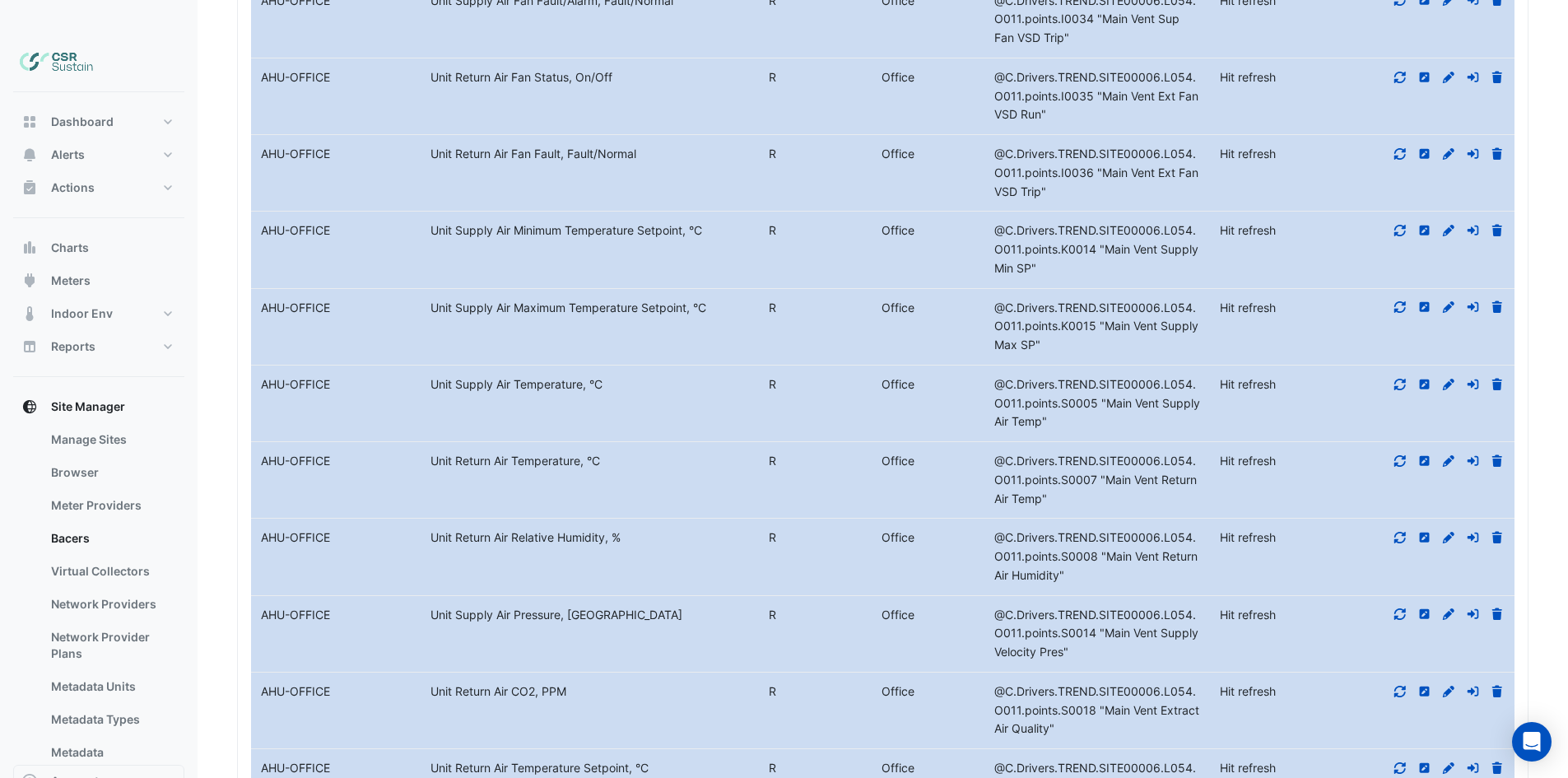
scroll to position [11148, 0]
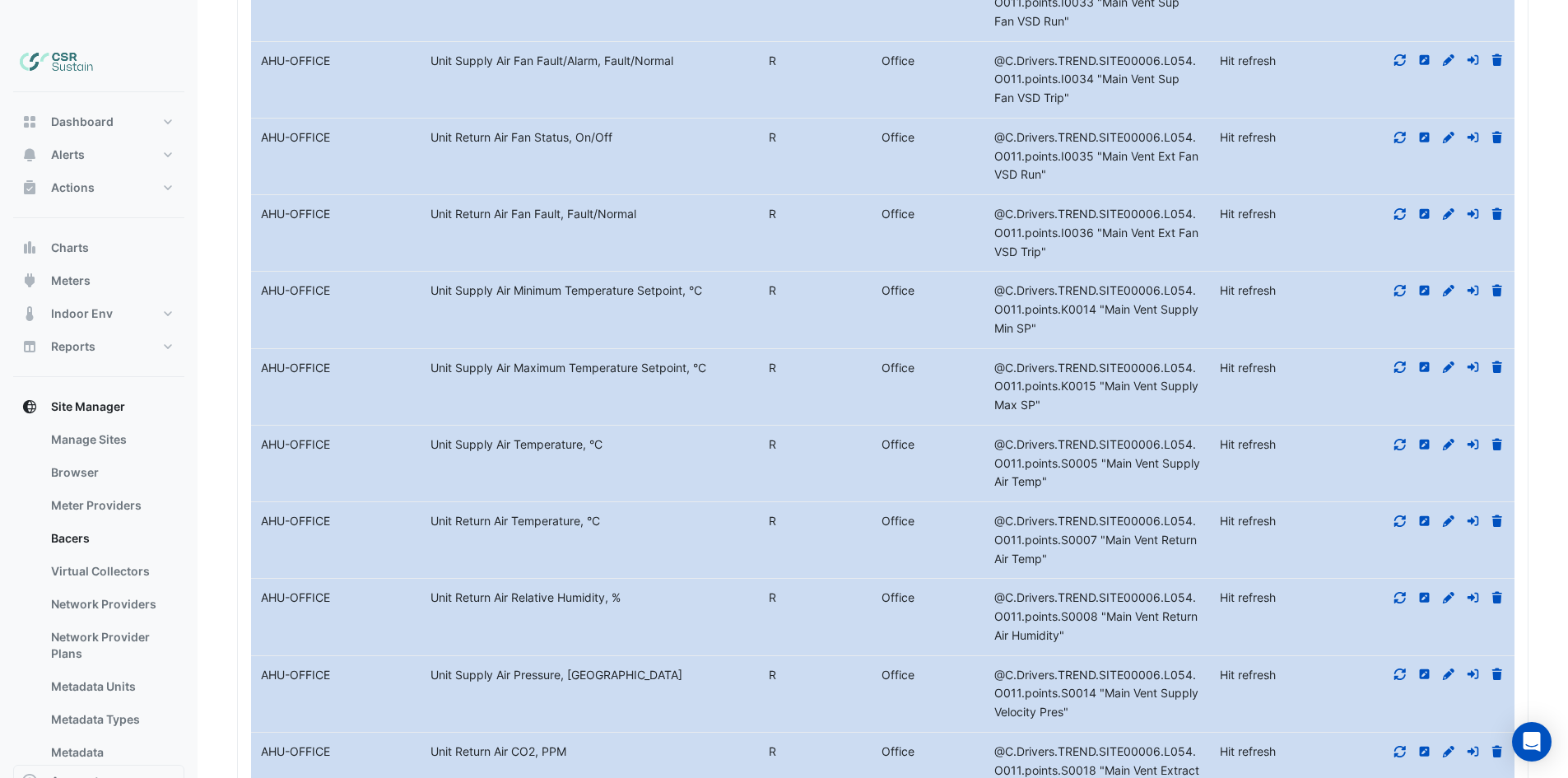
drag, startPoint x: 582, startPoint y: 685, endPoint x: 563, endPoint y: 617, distance: 70.6
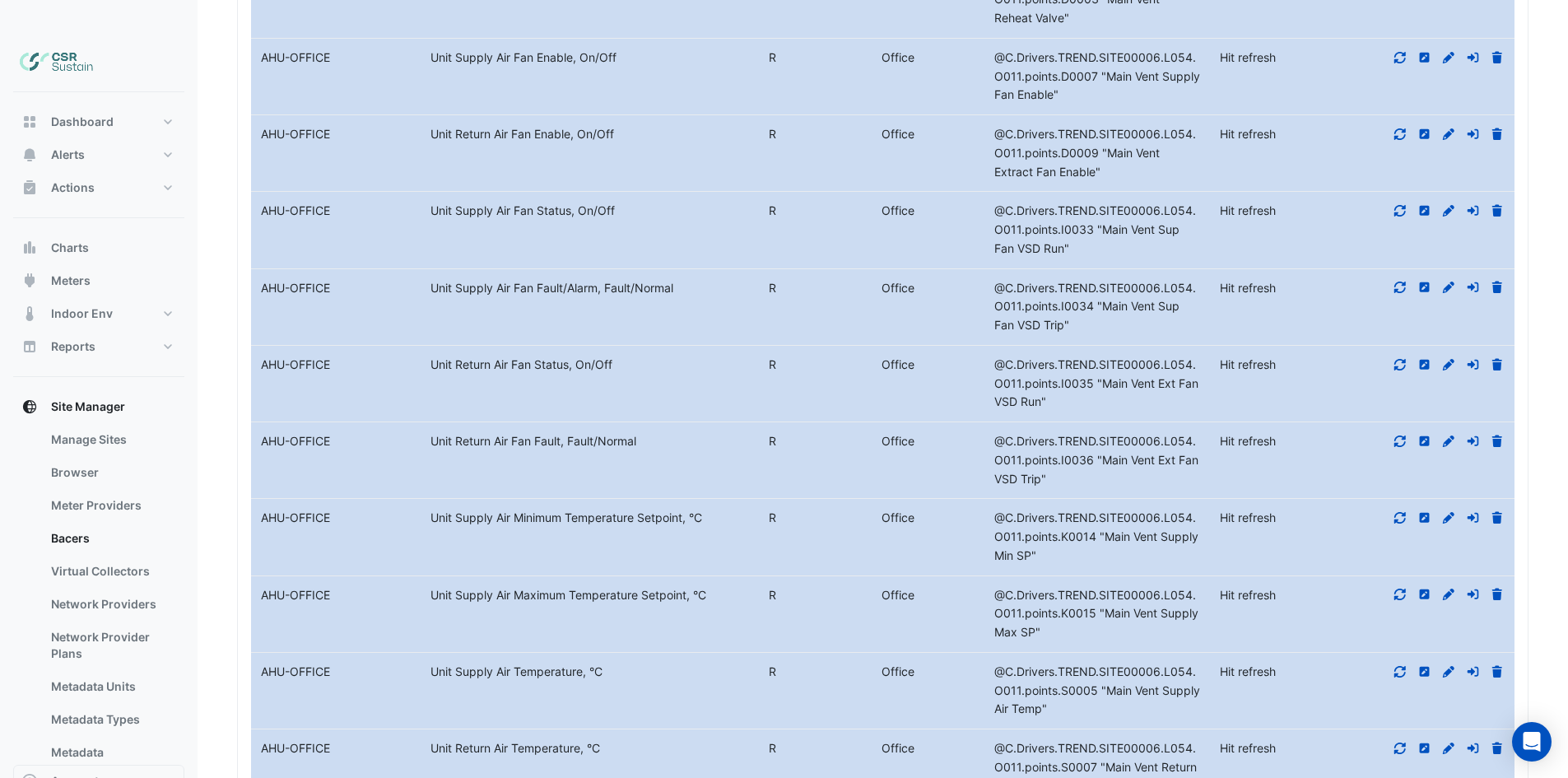
drag, startPoint x: 541, startPoint y: 560, endPoint x: 543, endPoint y: 509, distance: 51.0
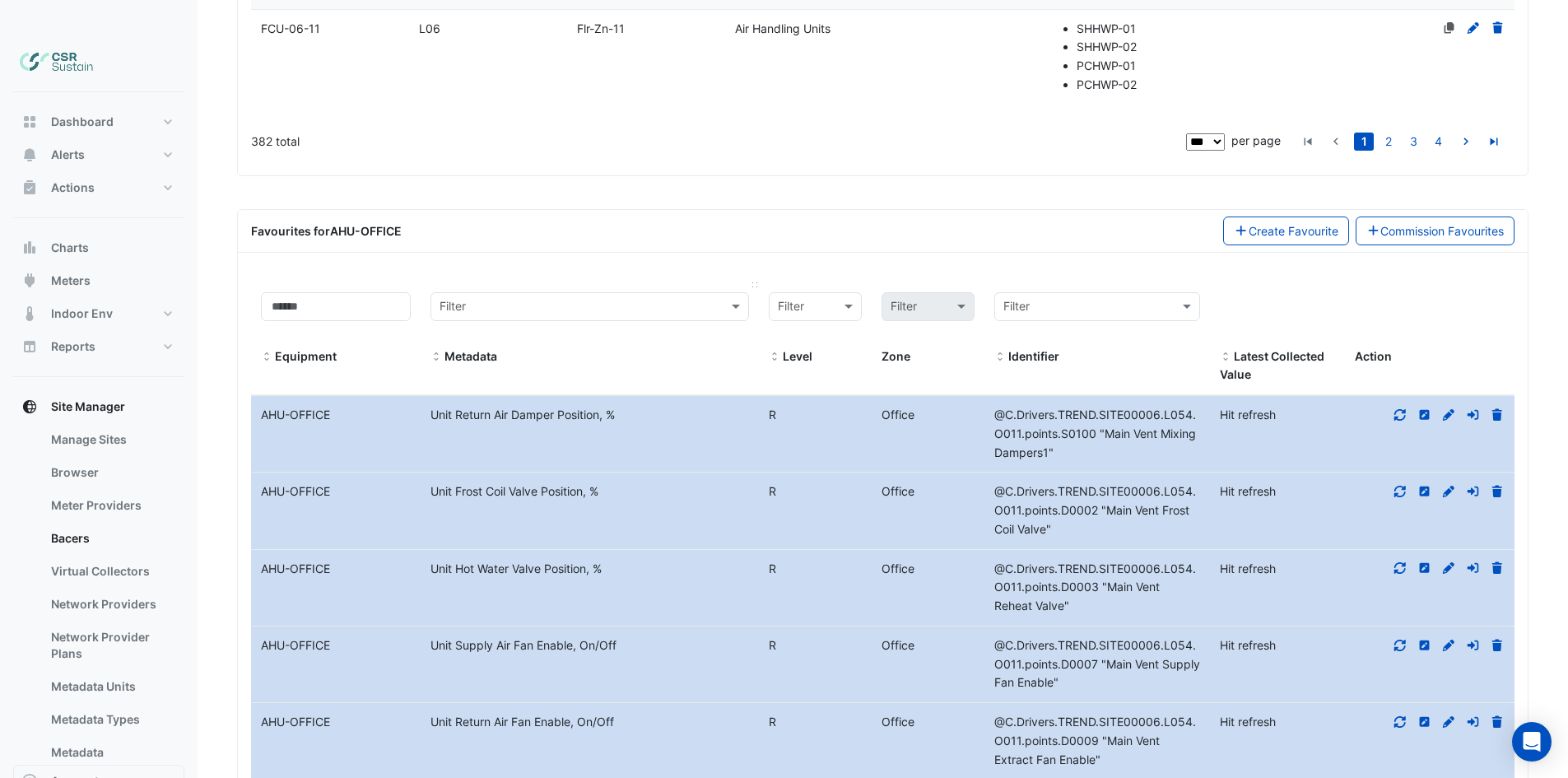
scroll to position [10194, 0]
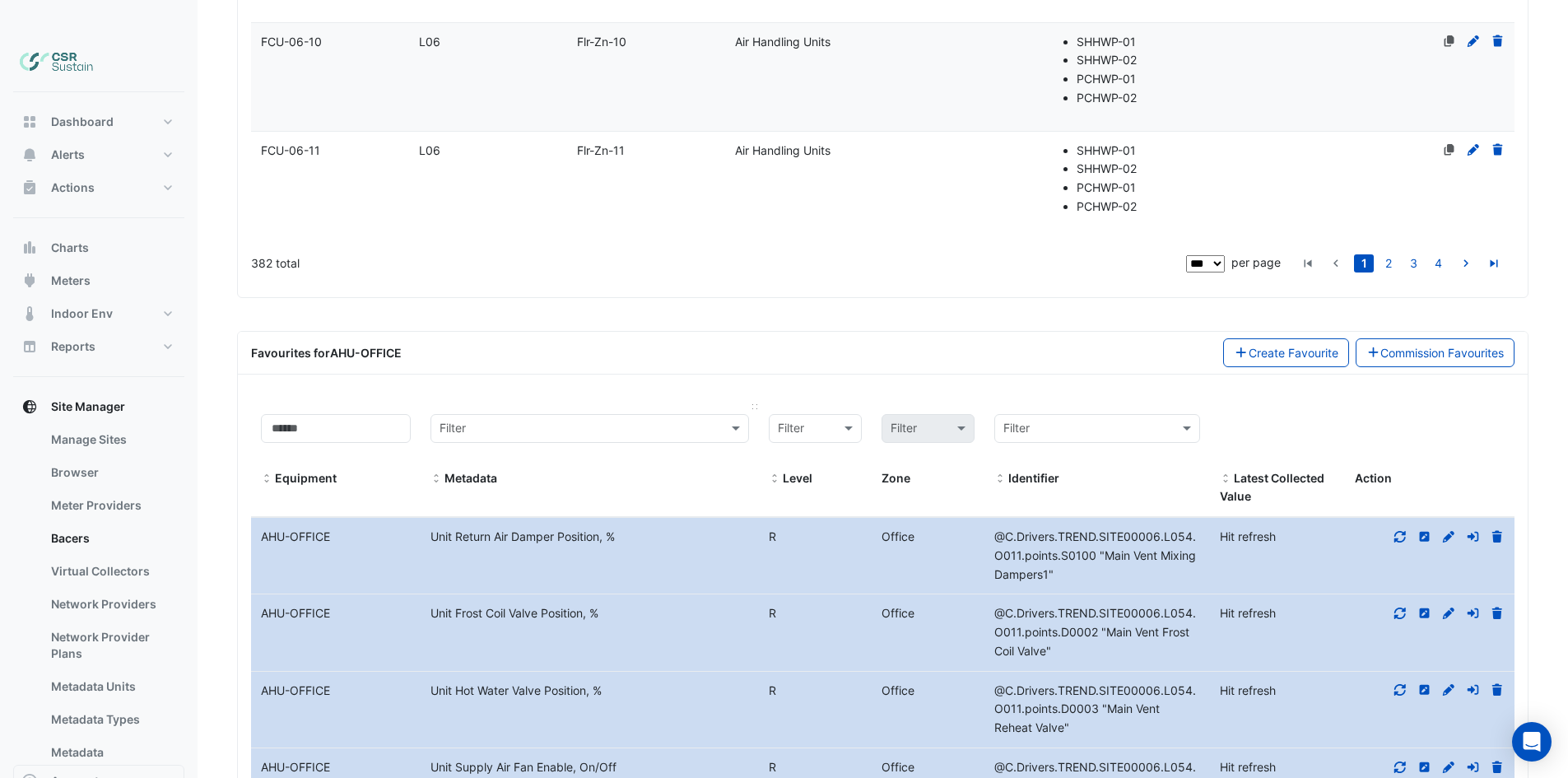
drag, startPoint x: 531, startPoint y: 488, endPoint x: 514, endPoint y: 425, distance: 65.3
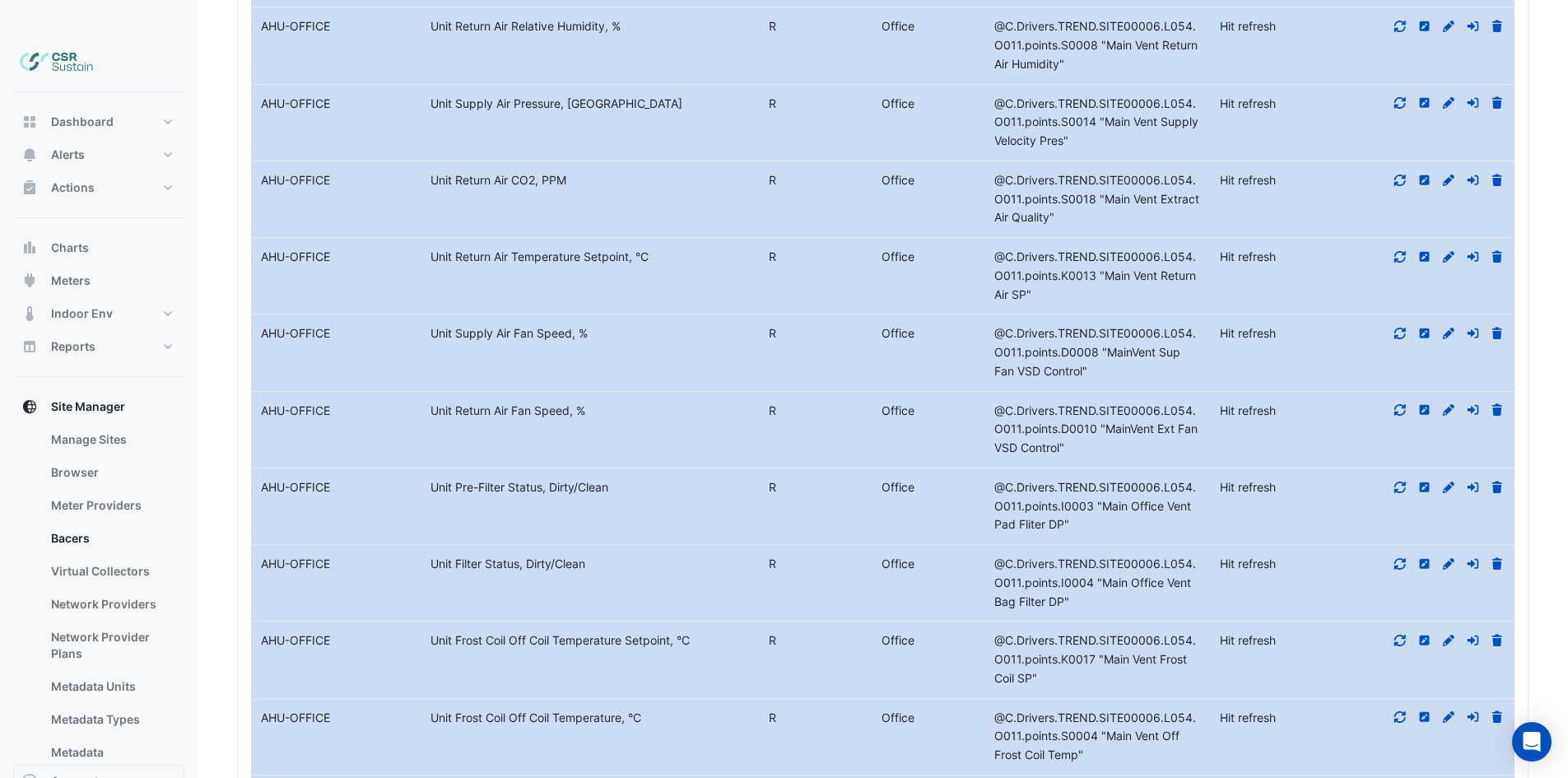
drag, startPoint x: 424, startPoint y: 627, endPoint x: 429, endPoint y: 698, distance: 71.2
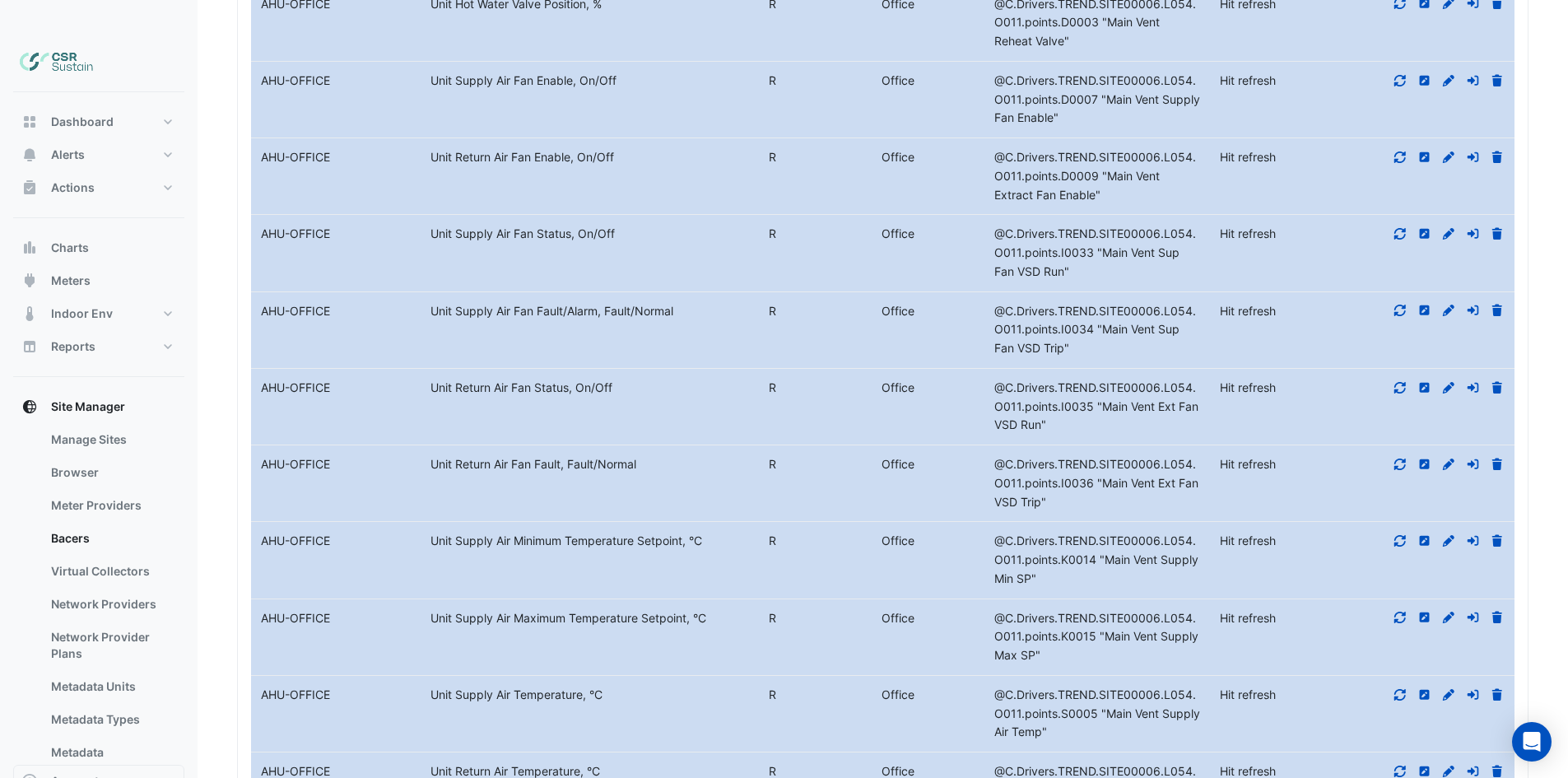
drag, startPoint x: 515, startPoint y: 515, endPoint x: 508, endPoint y: 432, distance: 83.3
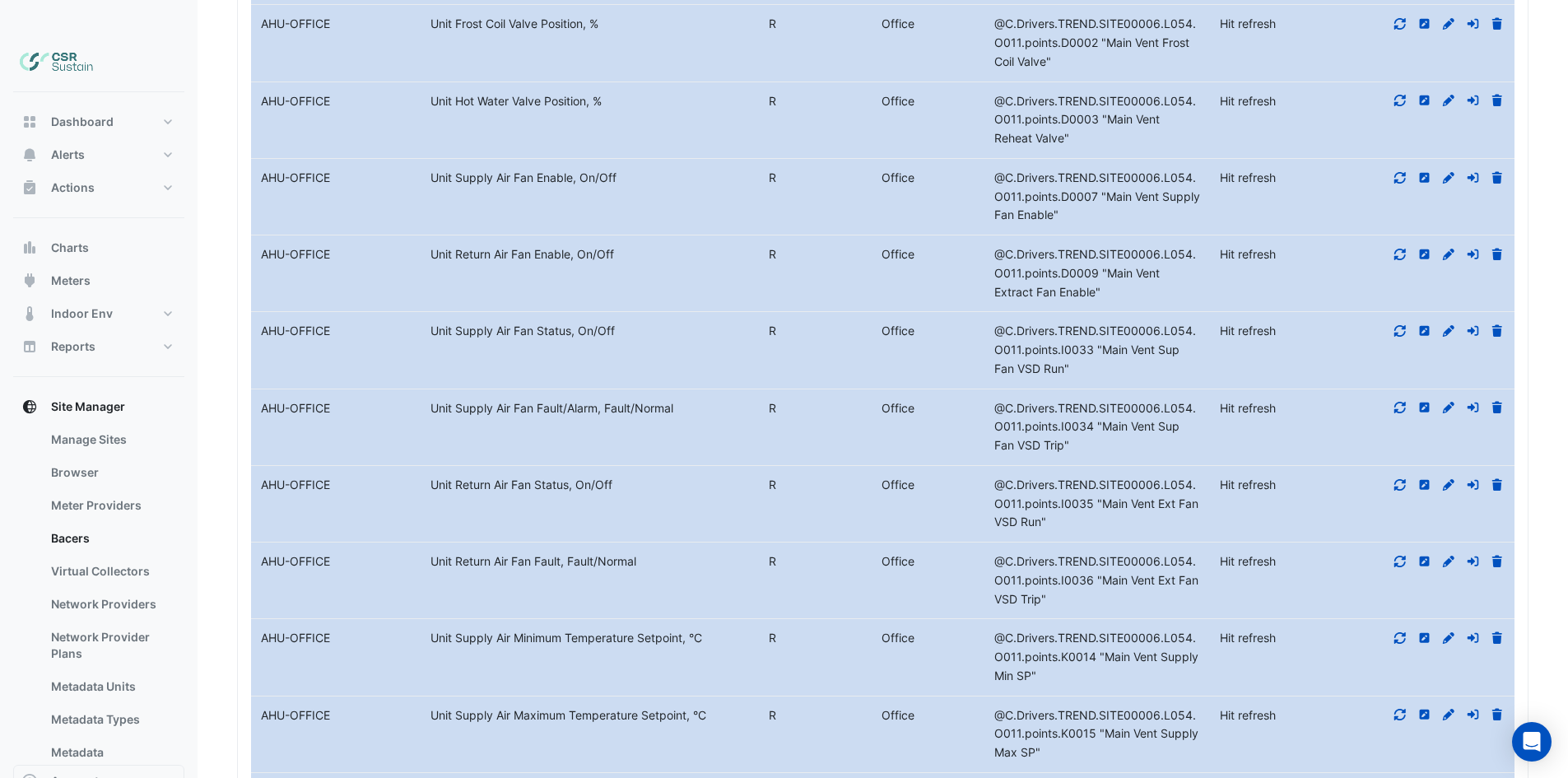
drag, startPoint x: 533, startPoint y: 417, endPoint x: 521, endPoint y: 374, distance: 44.6
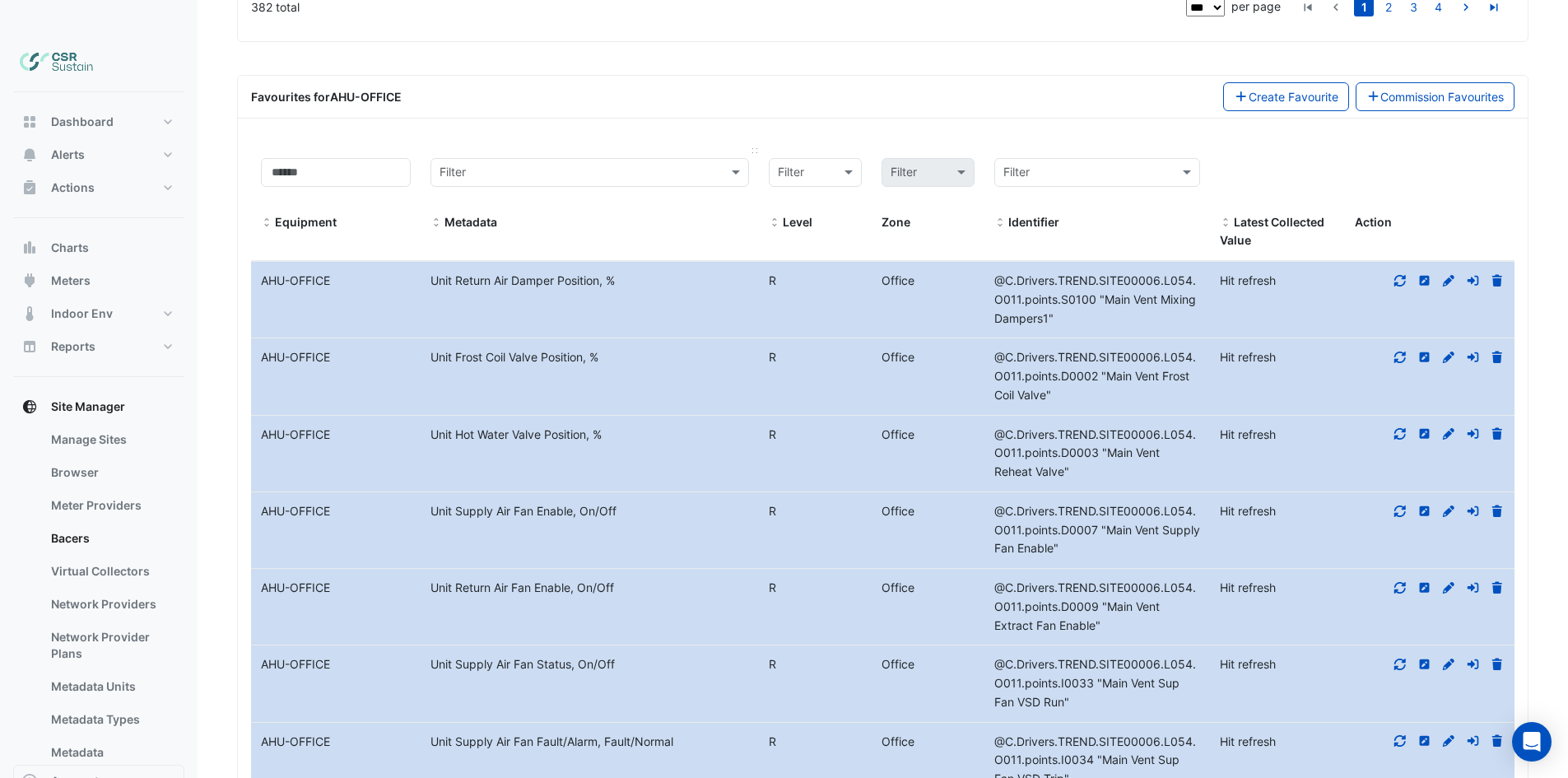
scroll to position [10440, 0]
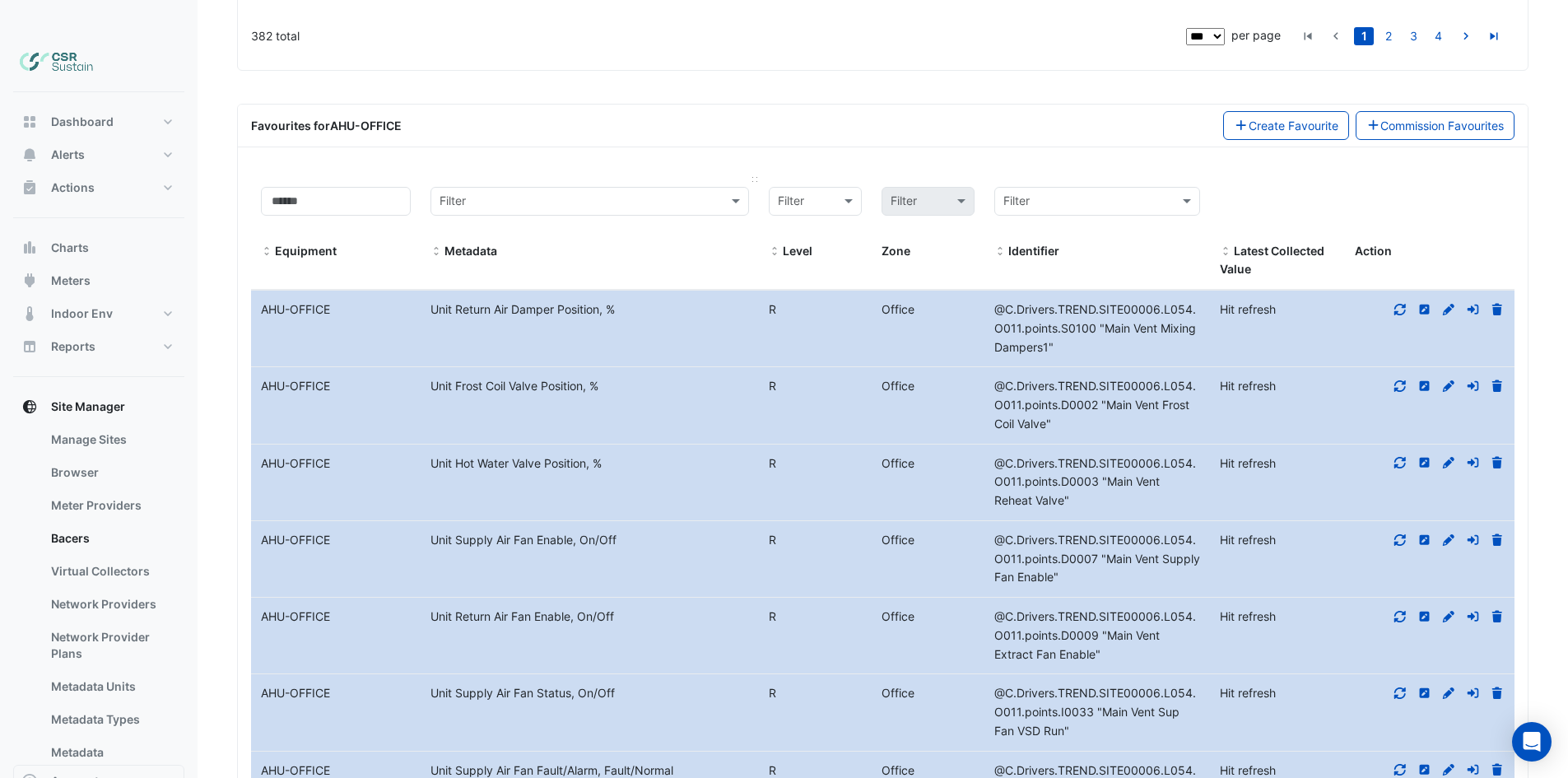
drag, startPoint x: 526, startPoint y: 317, endPoint x: 505, endPoint y: 264, distance: 57.0
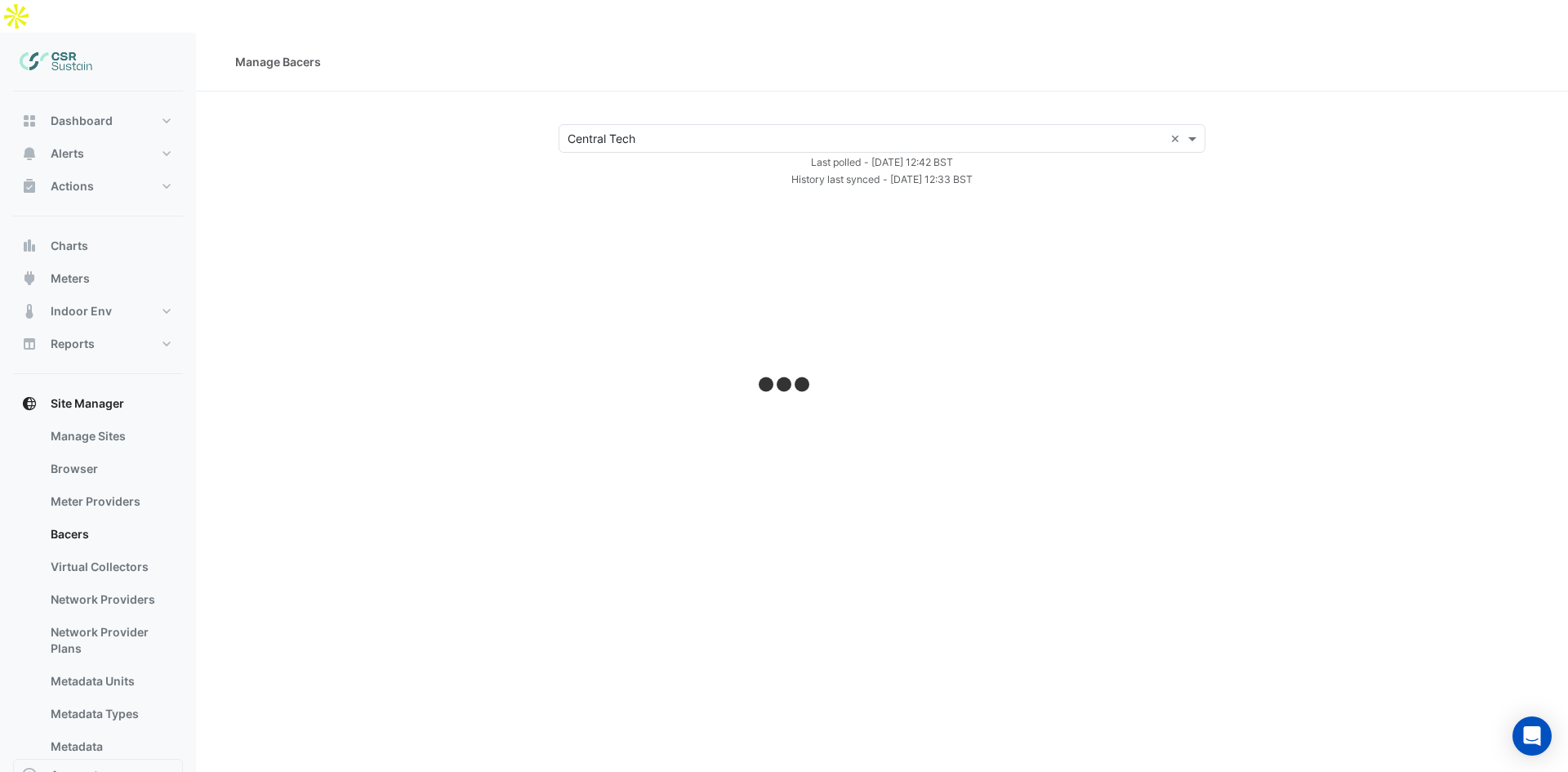
select select "***"
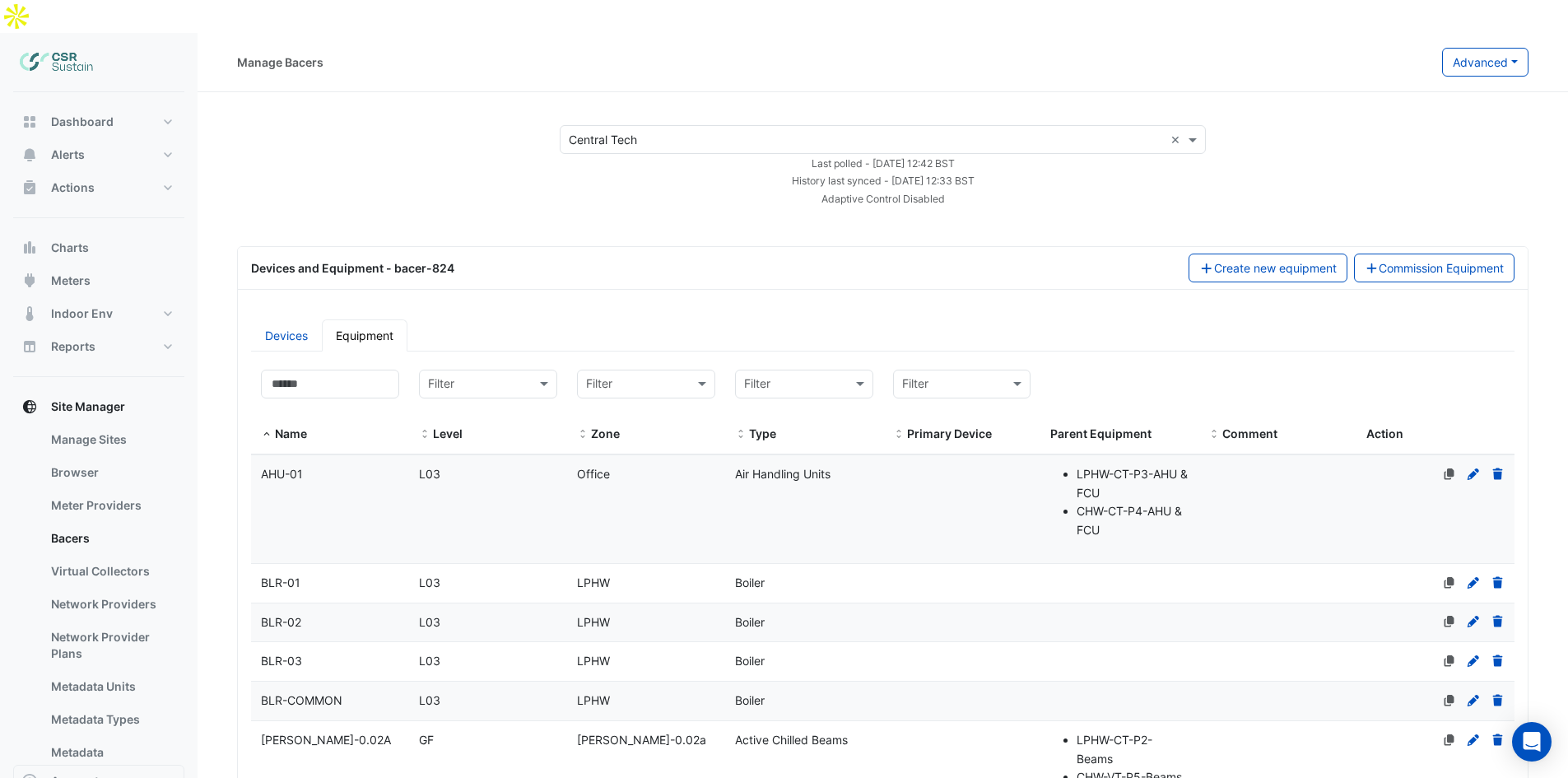
click at [308, 692] on div "BLR-COMMON" at bounding box center [330, 701] width 158 height 19
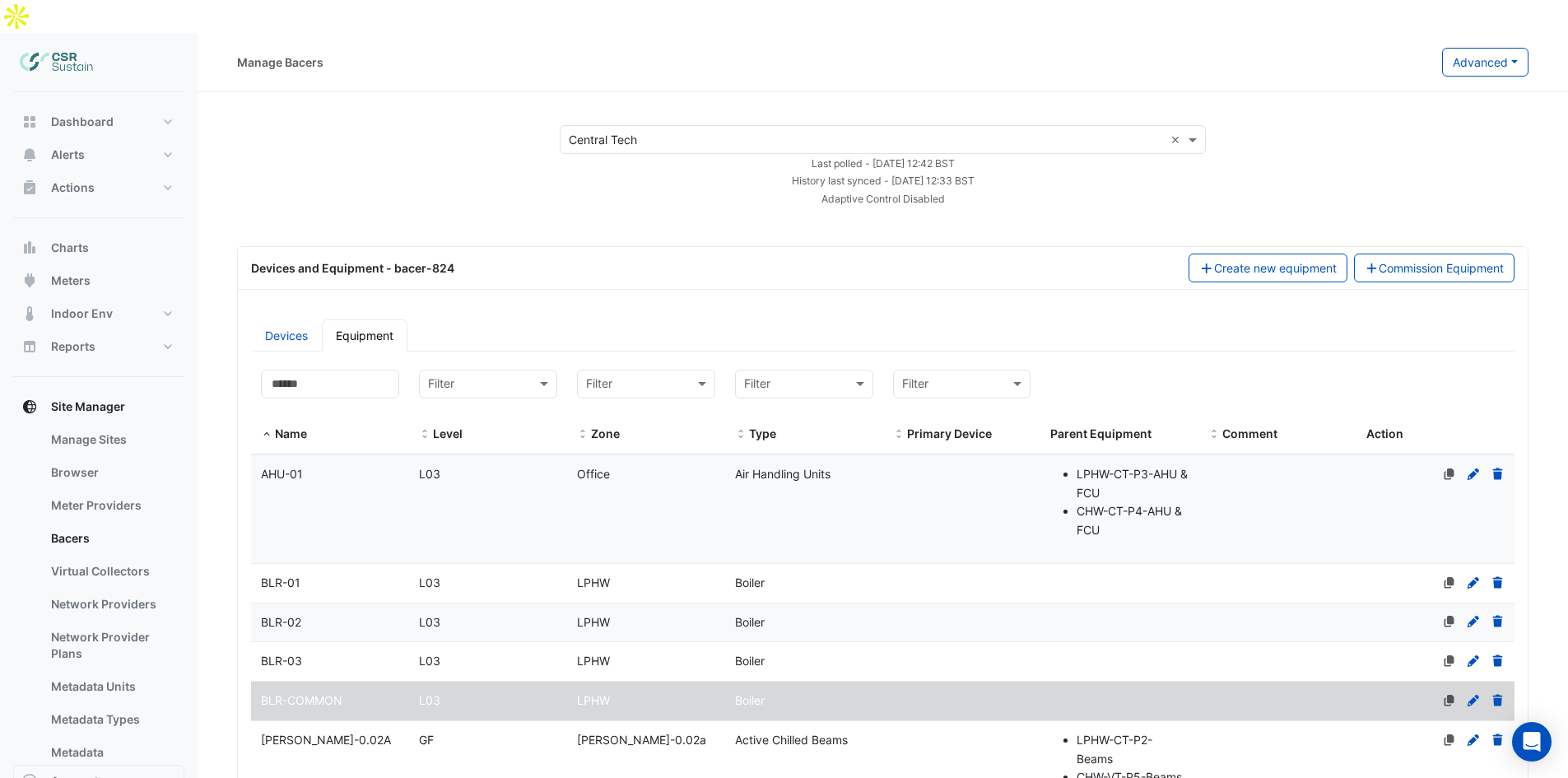
click at [1468, 695] on icon at bounding box center [1474, 700] width 15 height 11
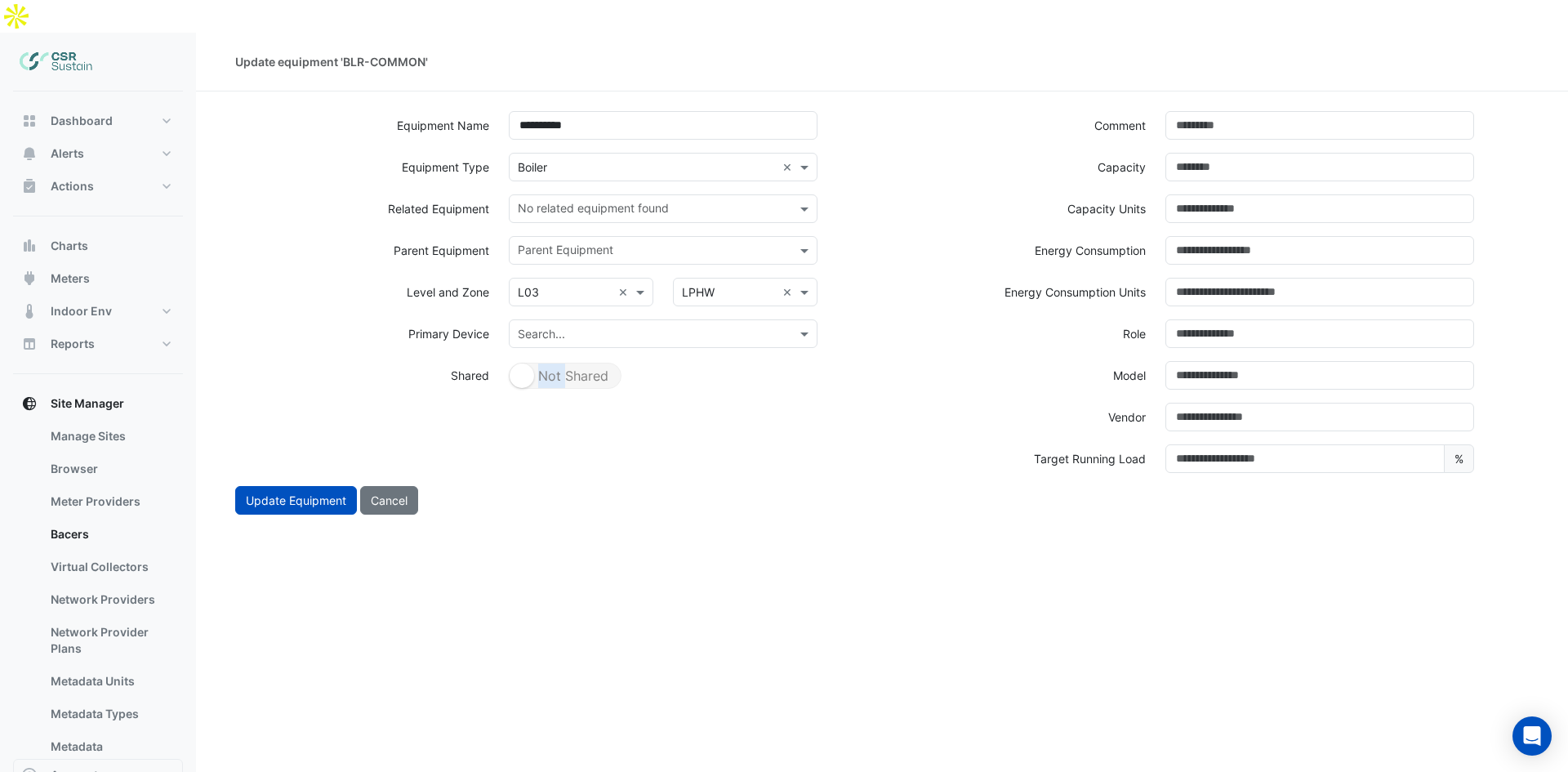
drag, startPoint x: 568, startPoint y: 330, endPoint x: 562, endPoint y: 341, distance: 12.5
click at [567, 362] on div "Shared Not Shared" at bounding box center [663, 375] width 309 height 28
click at [559, 363] on button "Shared Not Shared" at bounding box center [565, 375] width 113 height 26
drag, startPoint x: 536, startPoint y: 348, endPoint x: 522, endPoint y: 346, distance: 14.1
click at [534, 363] on button "Shared Not Shared" at bounding box center [565, 375] width 113 height 26
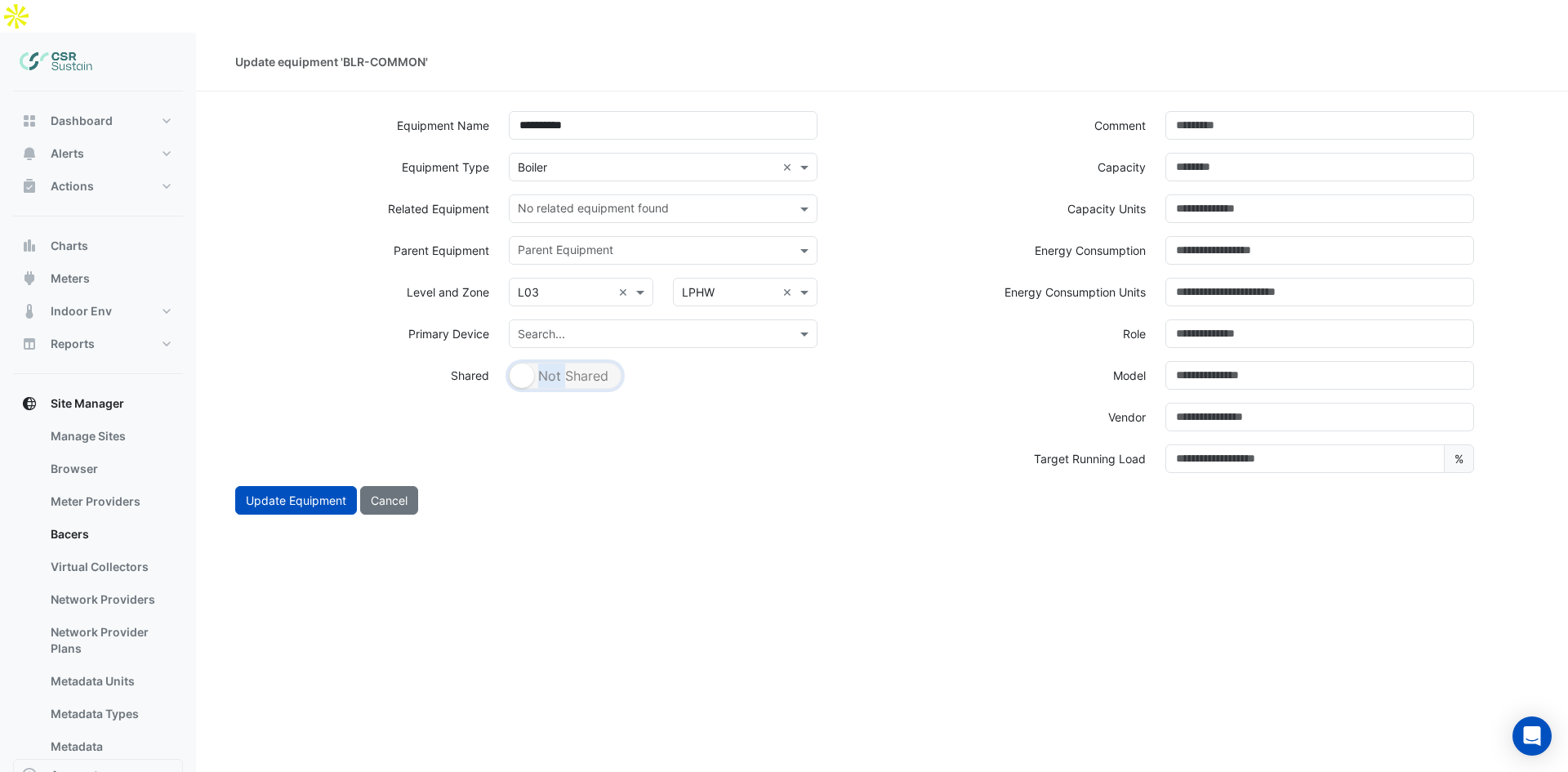
click at [519, 364] on small "button" at bounding box center [522, 375] width 25 height 25
click at [518, 364] on small "button" at bounding box center [522, 375] width 25 height 25
click at [517, 364] on small "button" at bounding box center [522, 375] width 25 height 25
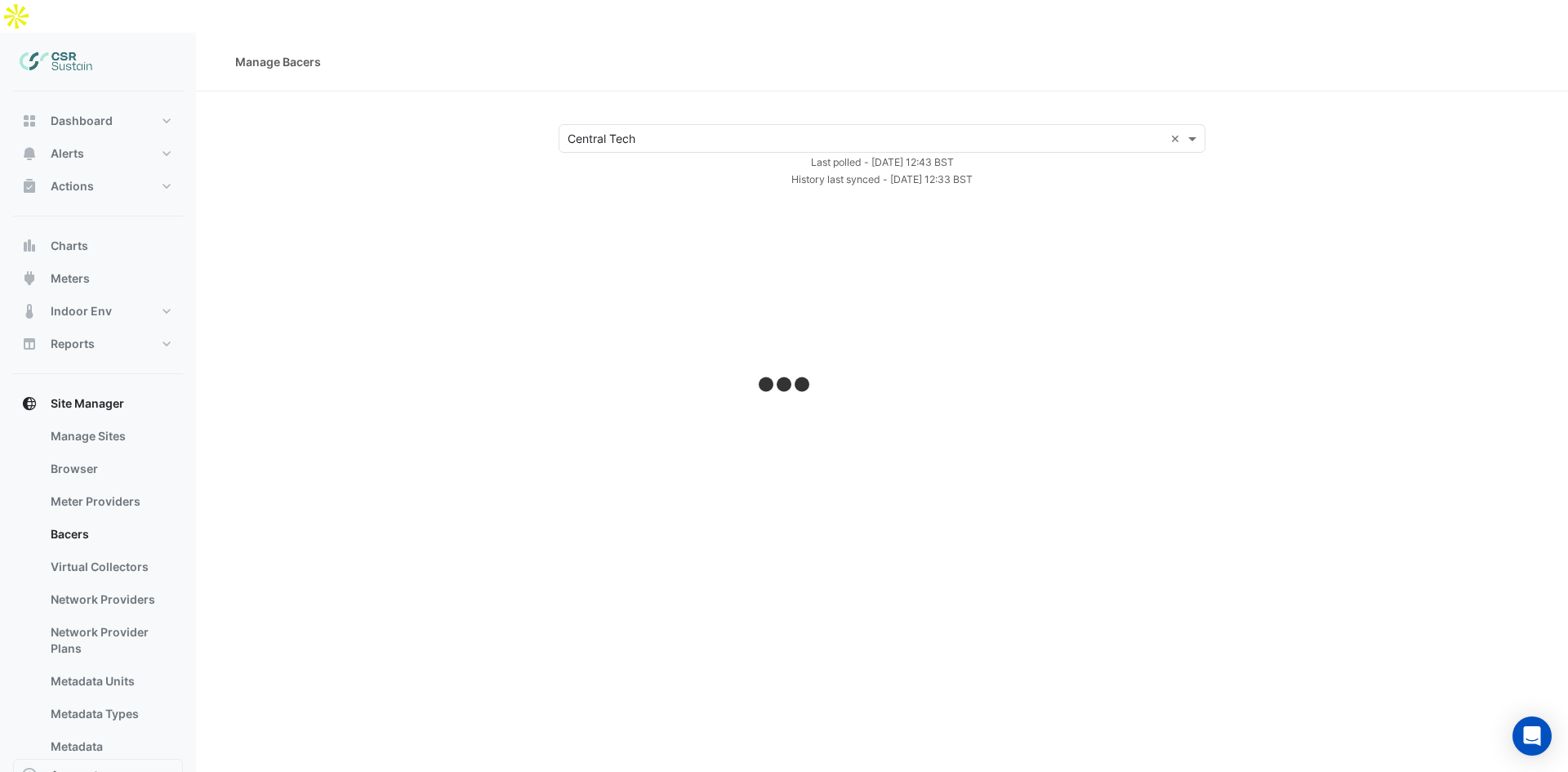
select select "***"
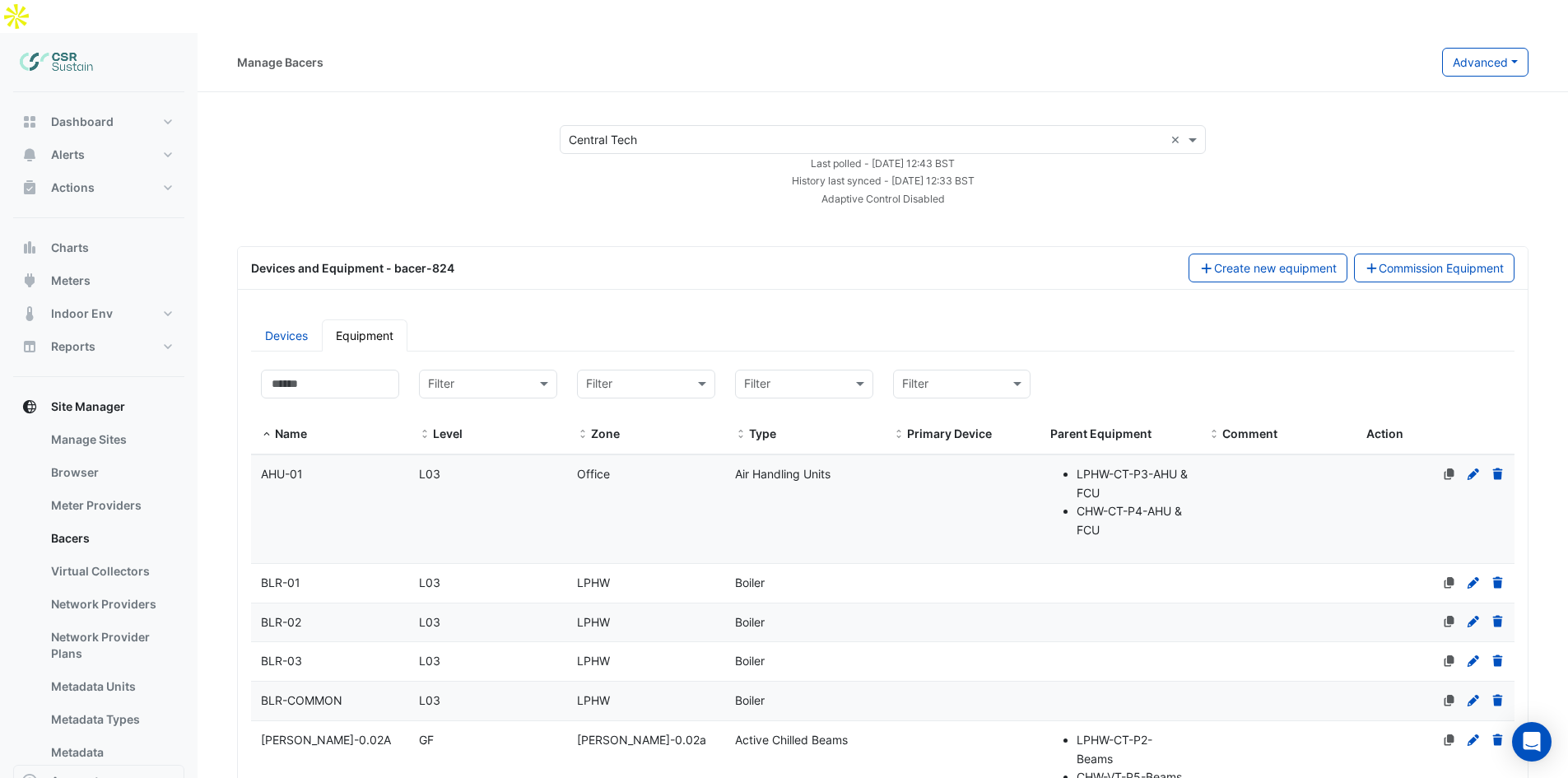
click at [328, 574] on div "BLR-01" at bounding box center [330, 584] width 158 height 19
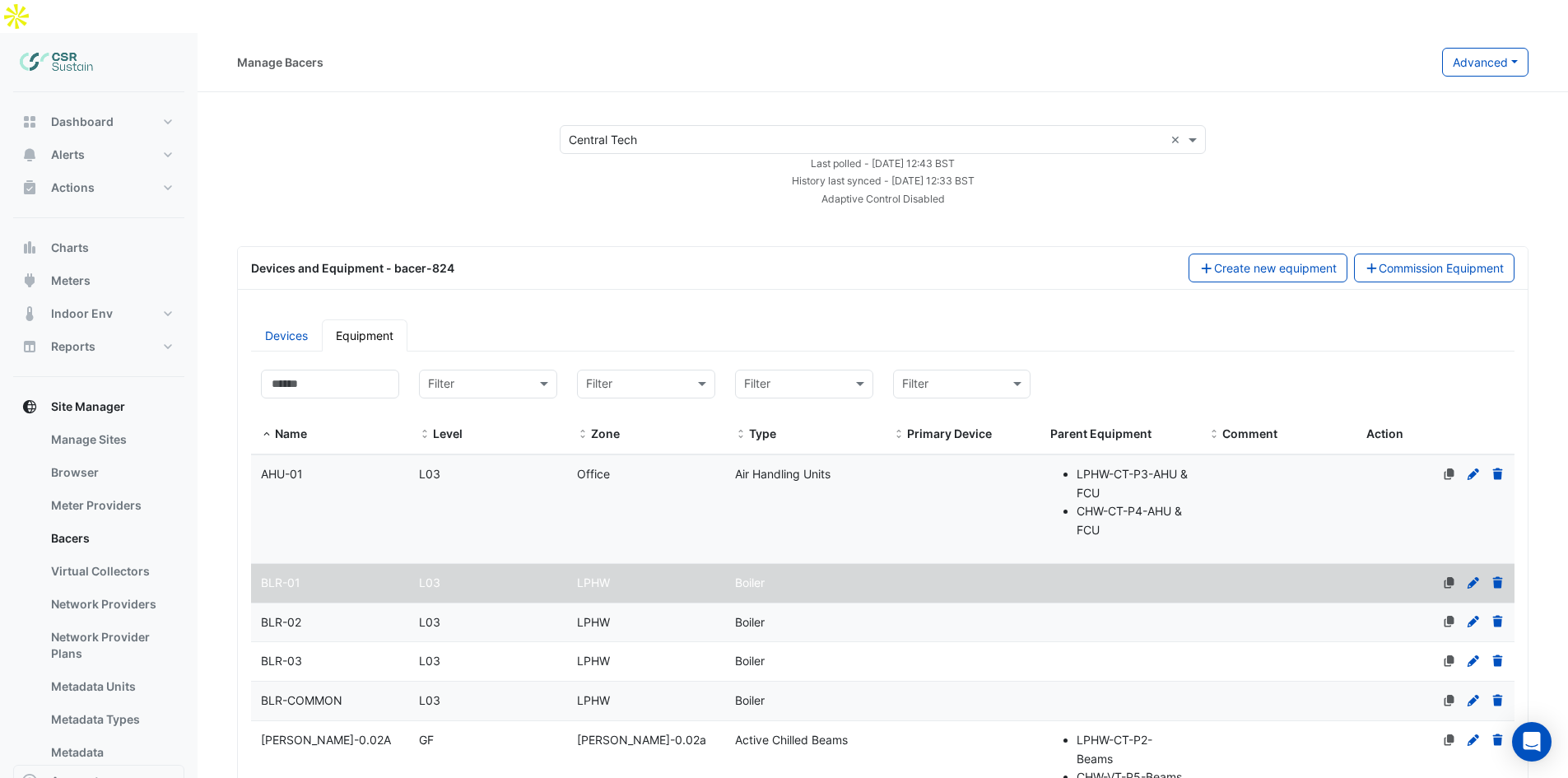
click at [1472, 577] on icon at bounding box center [1473, 583] width 11 height 11
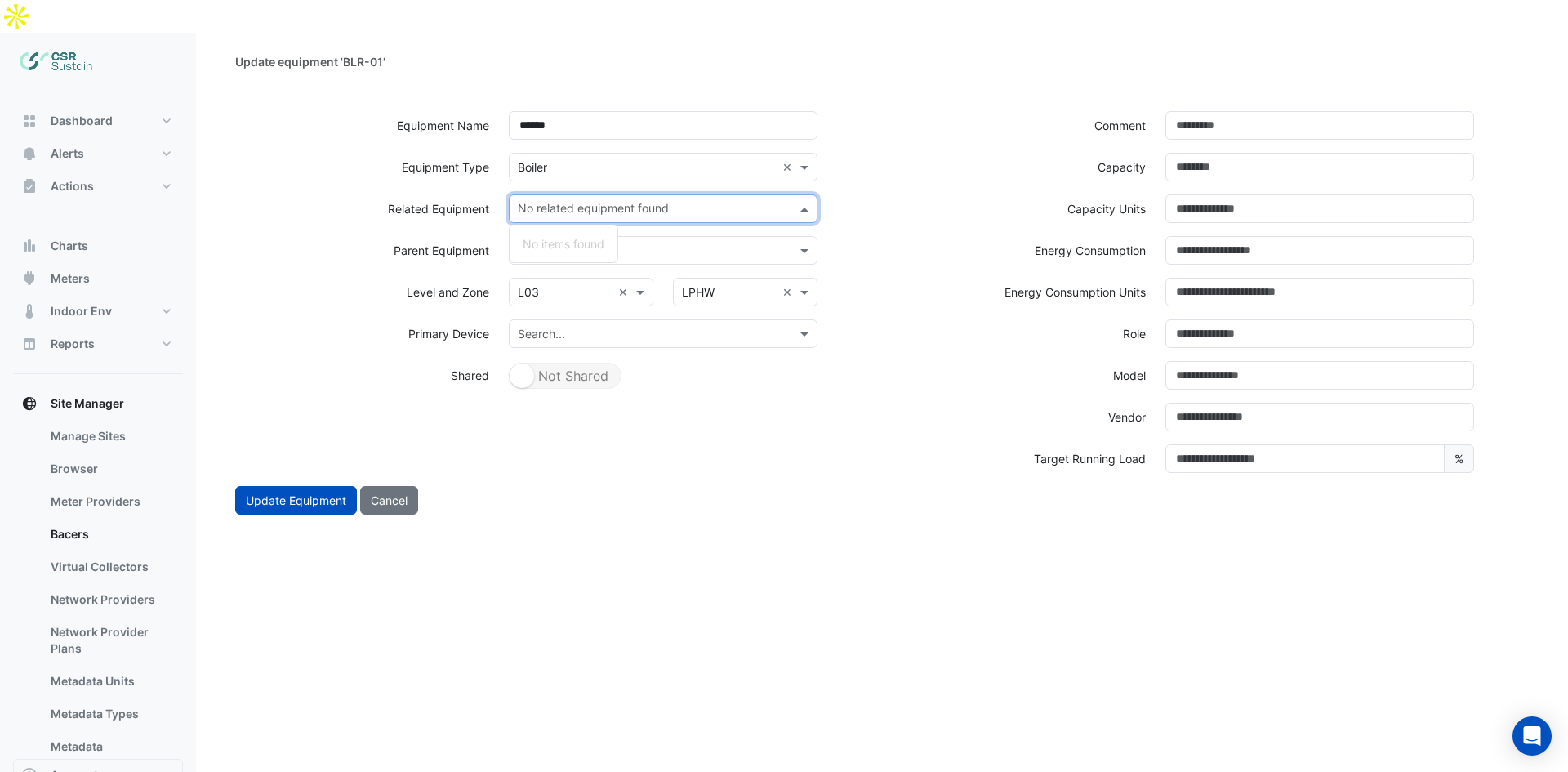
click at [574, 202] on input "text" at bounding box center [653, 210] width 272 height 17
click at [575, 202] on input "text" at bounding box center [653, 210] width 272 height 17
click at [661, 202] on input "text" at bounding box center [653, 210] width 272 height 17
click at [465, 195] on label "Related Equipment" at bounding box center [439, 208] width 101 height 28
drag, startPoint x: 426, startPoint y: 174, endPoint x: 545, endPoint y: 174, distance: 119.0
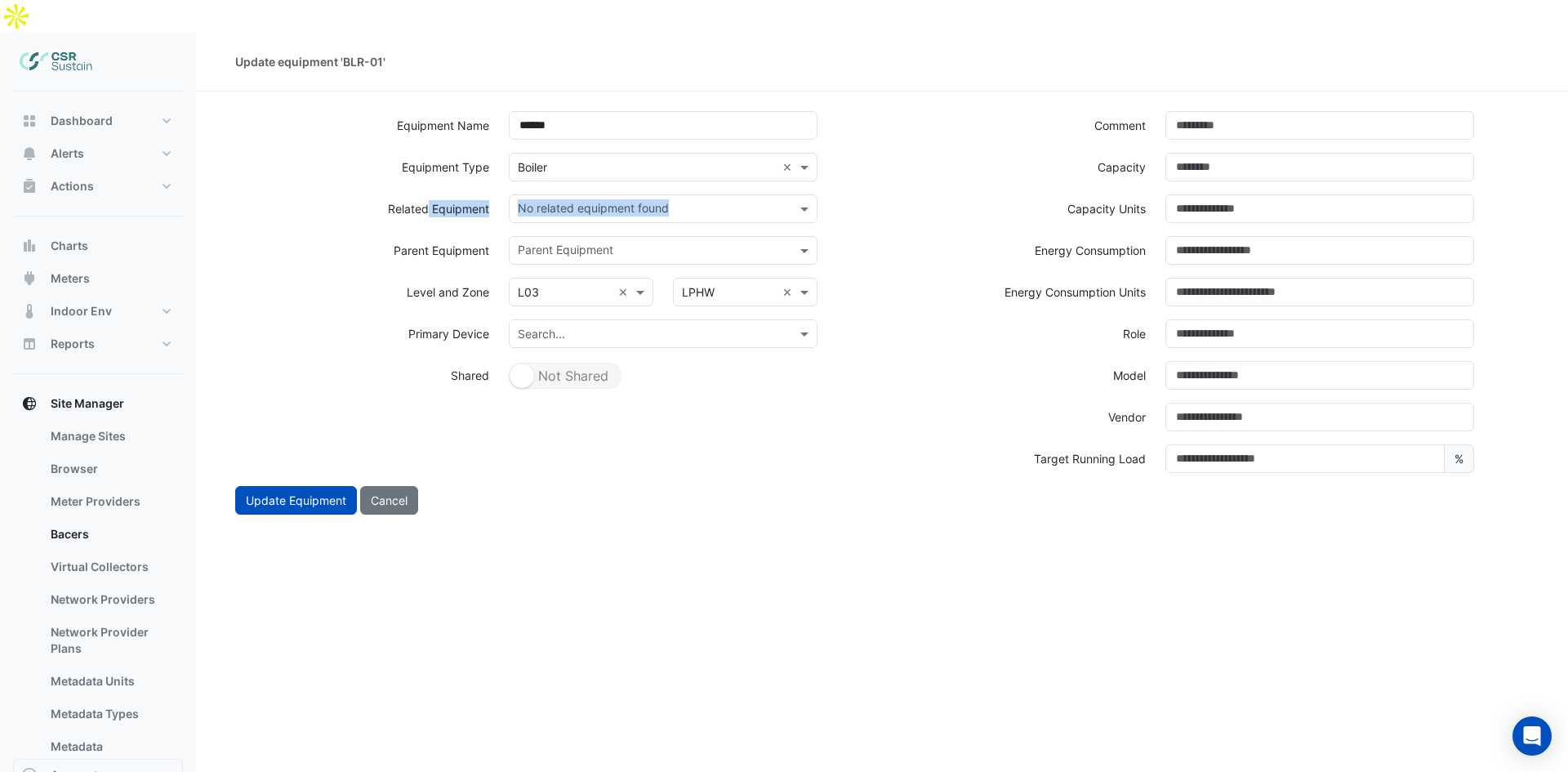
click at [539, 195] on div "Related Equipment No related equipment found" at bounding box center [554, 215] width 657 height 41
click at [546, 202] on input "text" at bounding box center [653, 210] width 272 height 17
click at [562, 202] on input "text" at bounding box center [653, 210] width 272 height 17
drag, startPoint x: 552, startPoint y: 173, endPoint x: 466, endPoint y: 186, distance: 87.0
click at [551, 202] on input "text" at bounding box center [653, 210] width 272 height 17
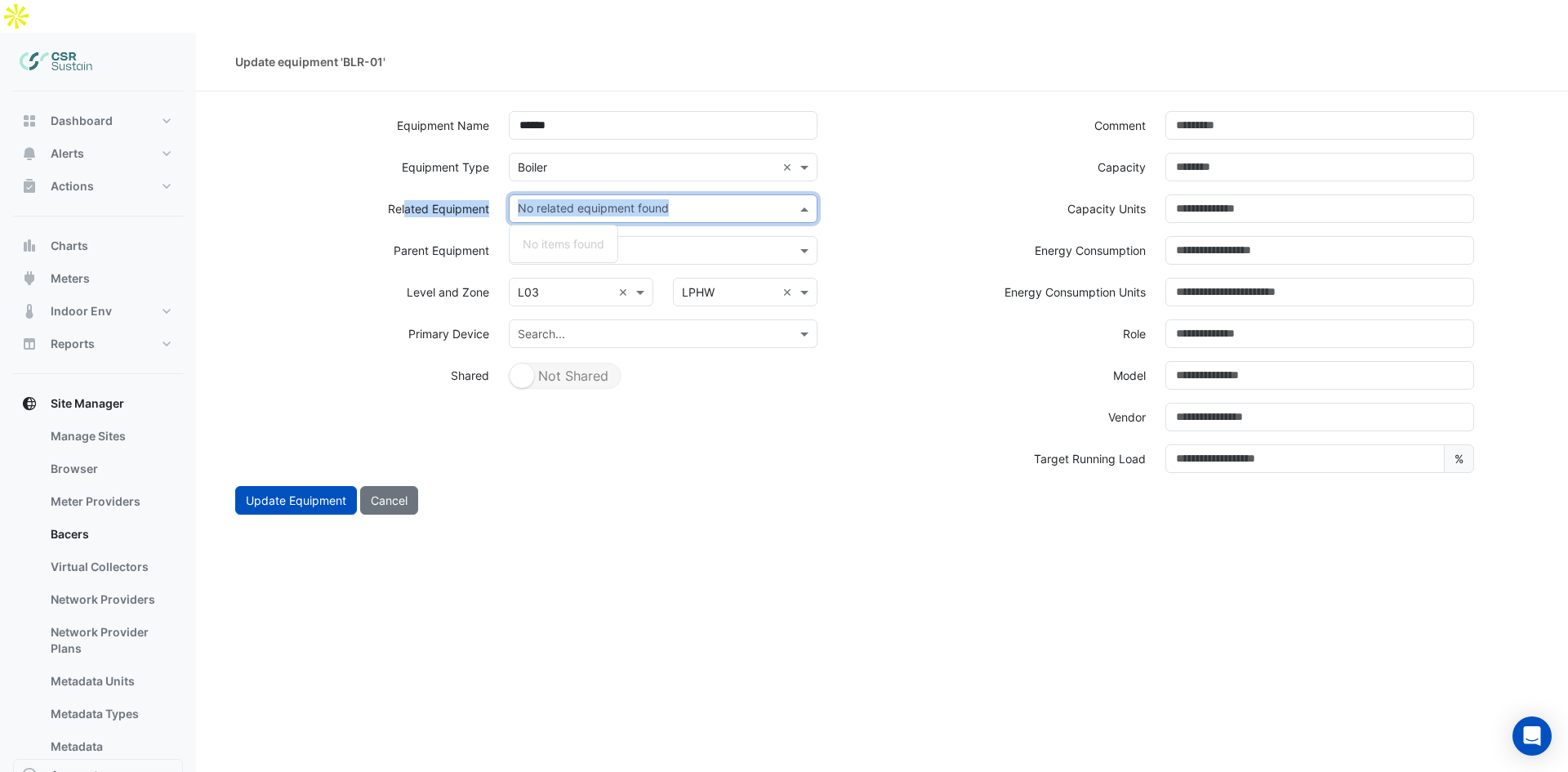
drag, startPoint x: 406, startPoint y: 180, endPoint x: 506, endPoint y: 183, distance: 100.0
click at [501, 195] on div "Related Equipment No related equipment found No items found No items found" at bounding box center [554, 215] width 657 height 41
drag, startPoint x: 516, startPoint y: 182, endPoint x: 564, endPoint y: 182, distance: 48.0
click at [531, 196] on div "No related equipment found" at bounding box center [650, 209] width 280 height 26
click at [566, 202] on input "text" at bounding box center [653, 210] width 272 height 17
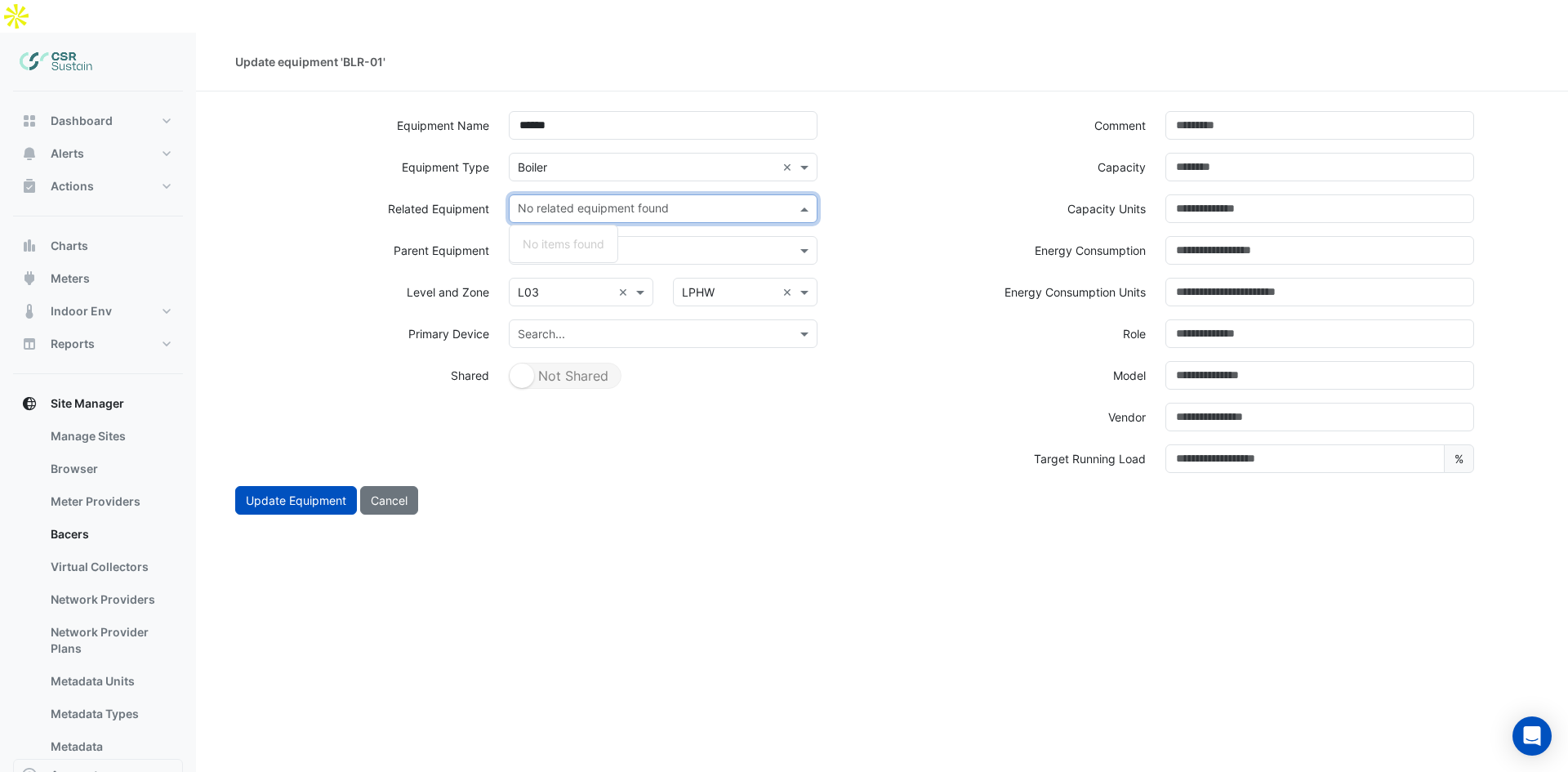
click at [568, 232] on div "No items found" at bounding box center [564, 244] width 108 height 24
click at [555, 202] on input "text" at bounding box center [653, 210] width 272 height 17
click at [803, 200] on span at bounding box center [806, 208] width 20 height 17
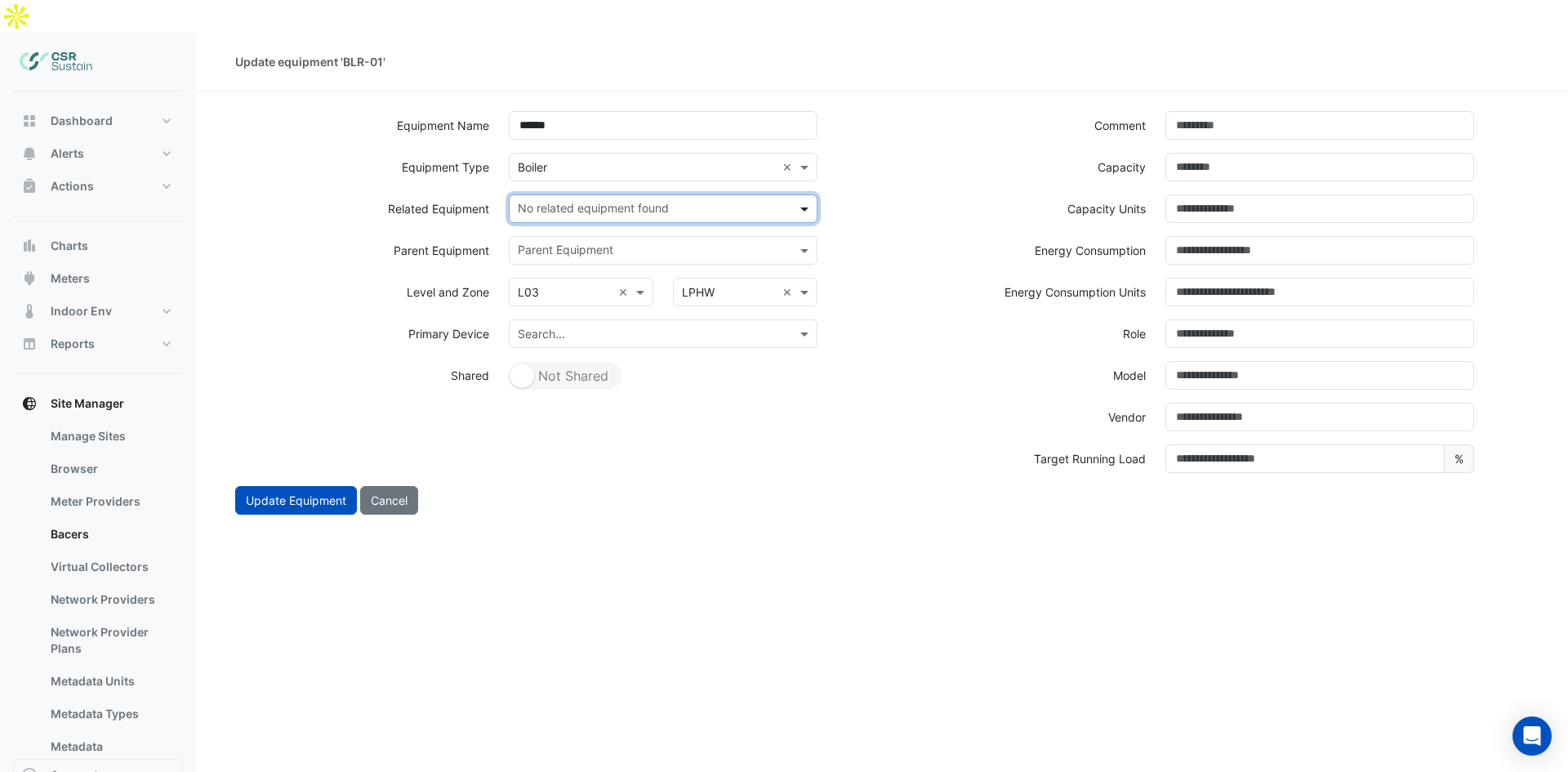
click at [803, 200] on span at bounding box center [806, 208] width 20 height 17
click at [749, 202] on input "text" at bounding box center [653, 210] width 272 height 17
click at [717, 202] on input "text" at bounding box center [653, 210] width 272 height 17
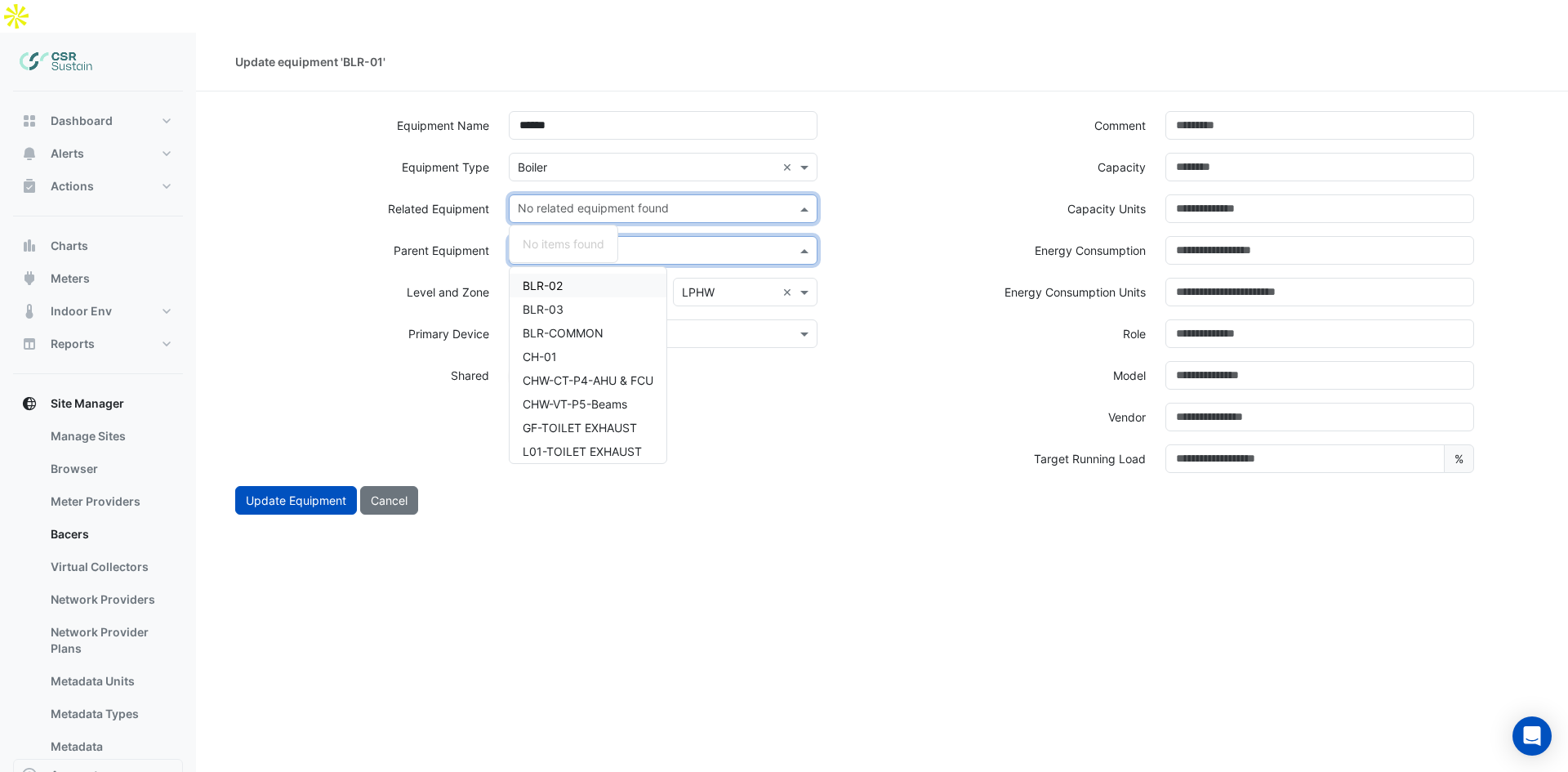
click at [637, 243] on input "text" at bounding box center [653, 252] width 272 height 17
click at [599, 202] on input "text" at bounding box center [653, 210] width 272 height 17
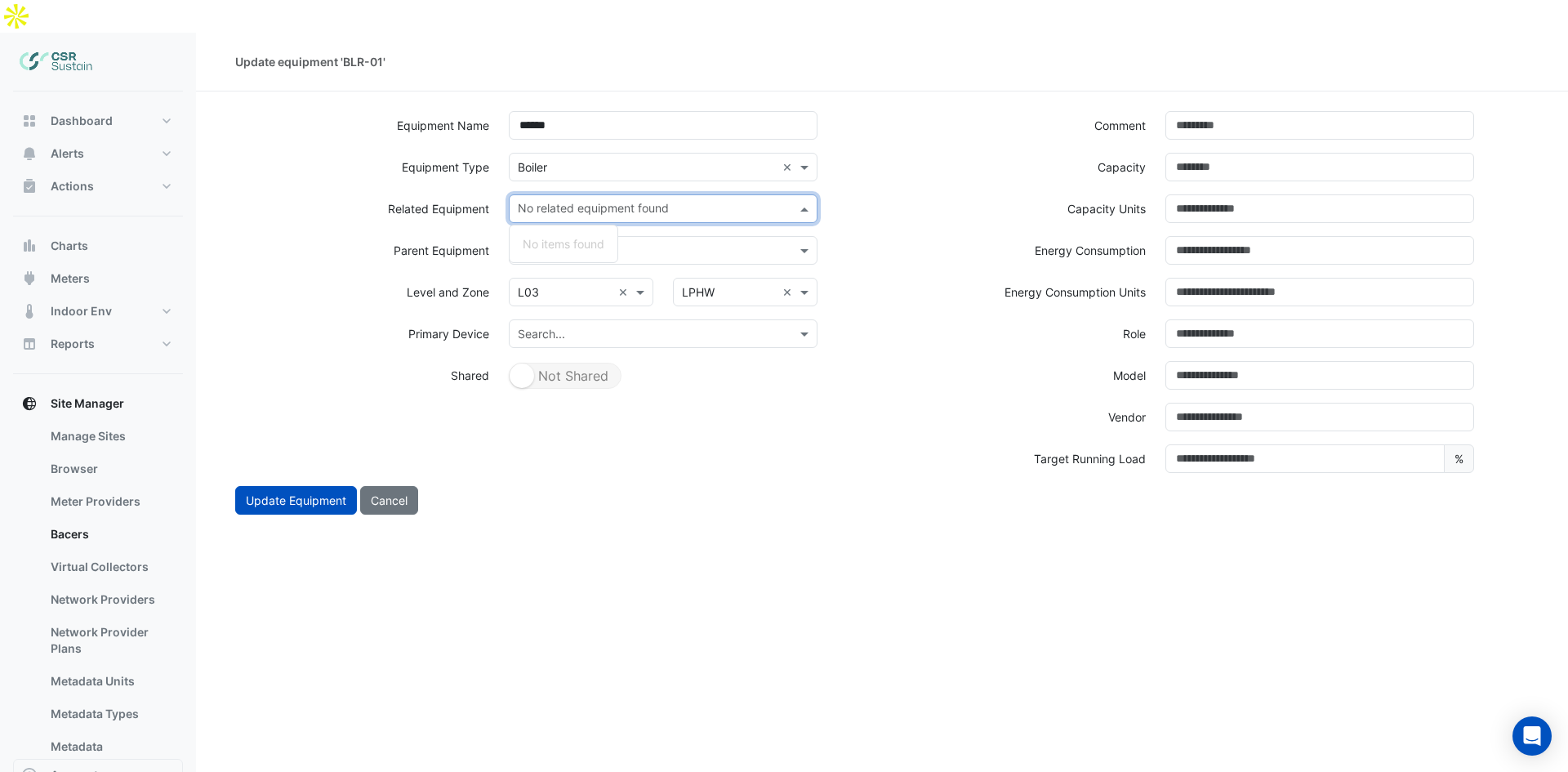
click at [403, 236] on label "Parent Equipment" at bounding box center [441, 250] width 95 height 28
click at [384, 487] on button "Cancel" at bounding box center [389, 500] width 58 height 28
select select "***"
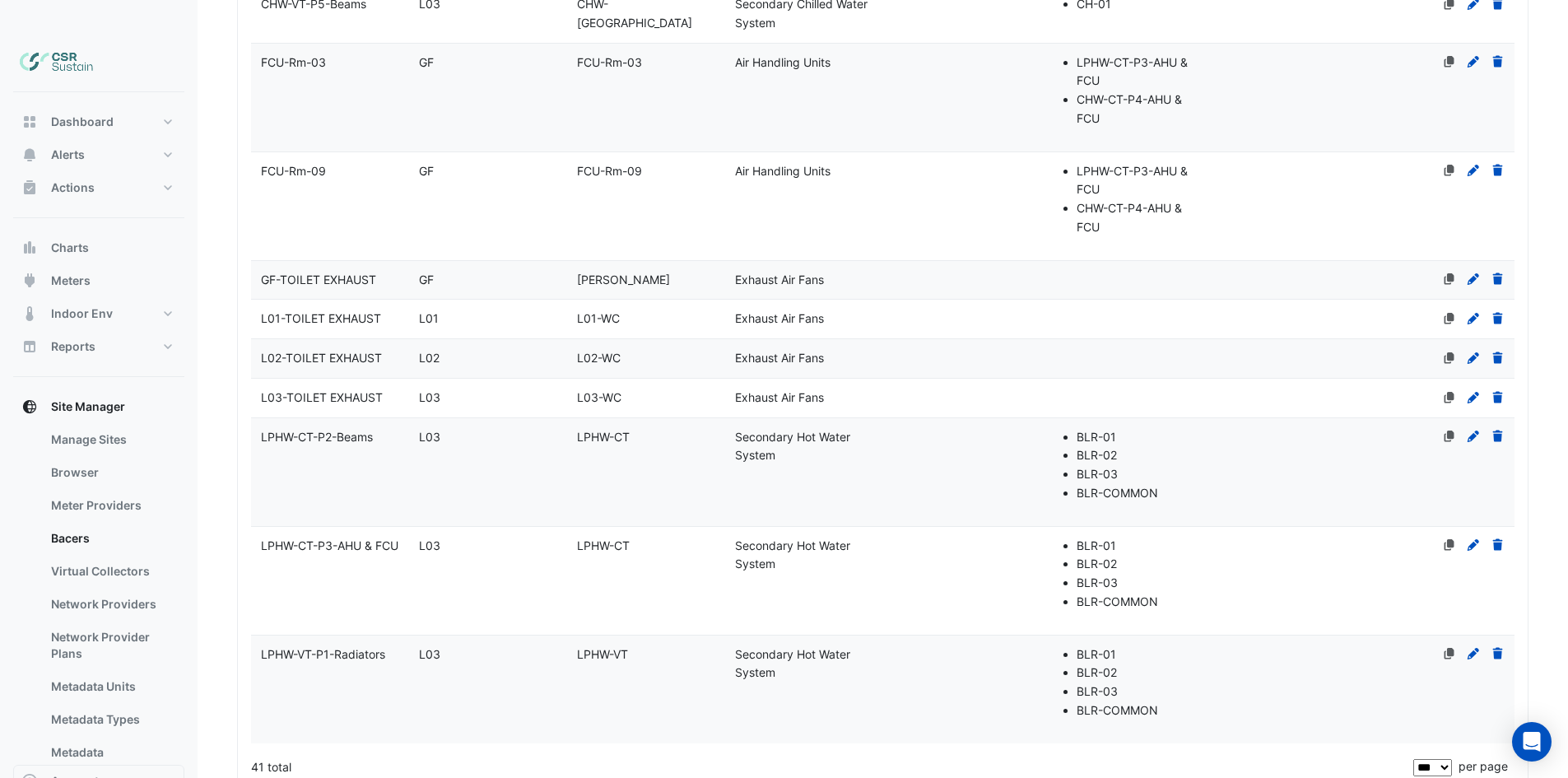
scroll to position [2907, 0]
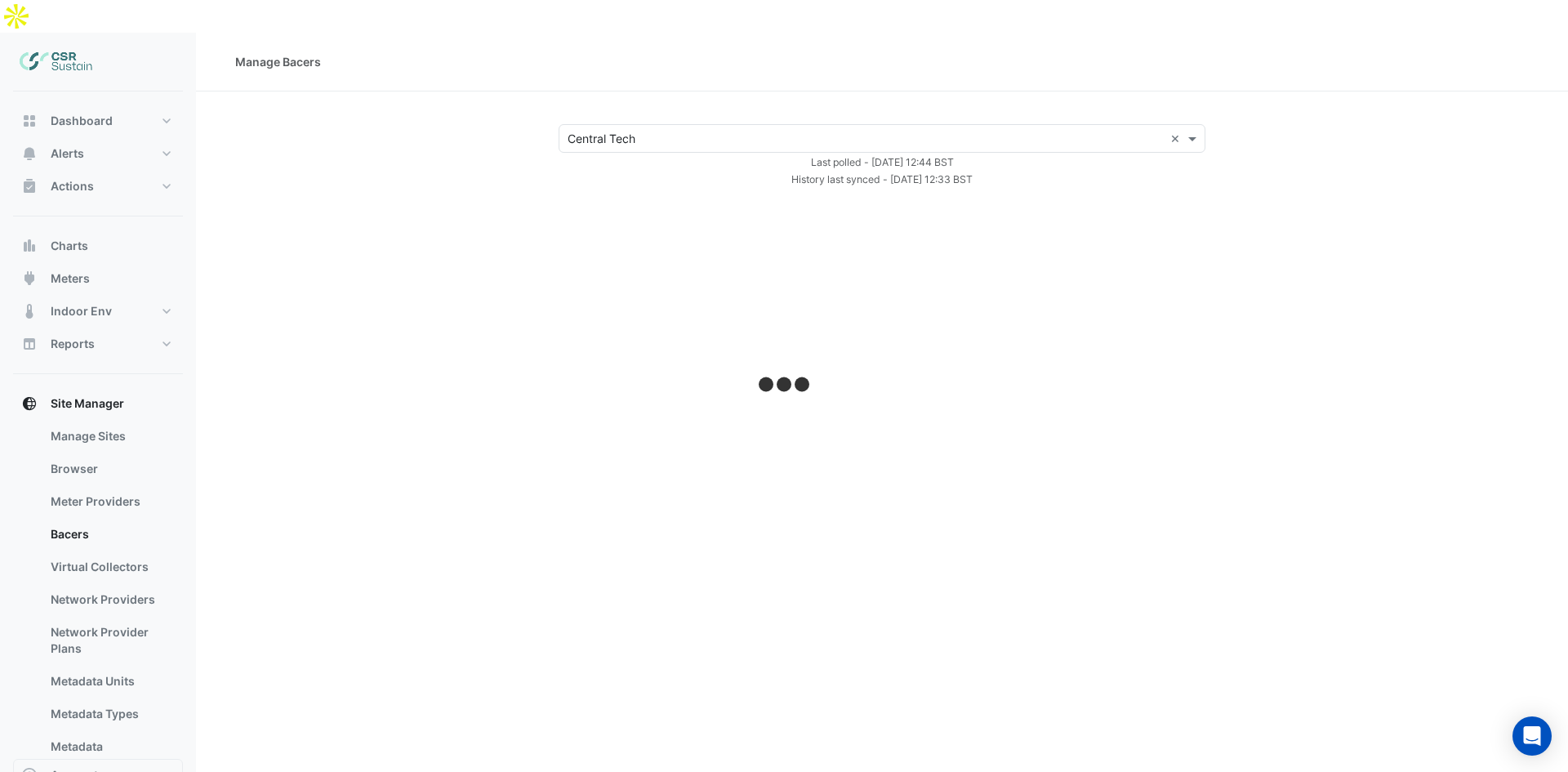
select select "***"
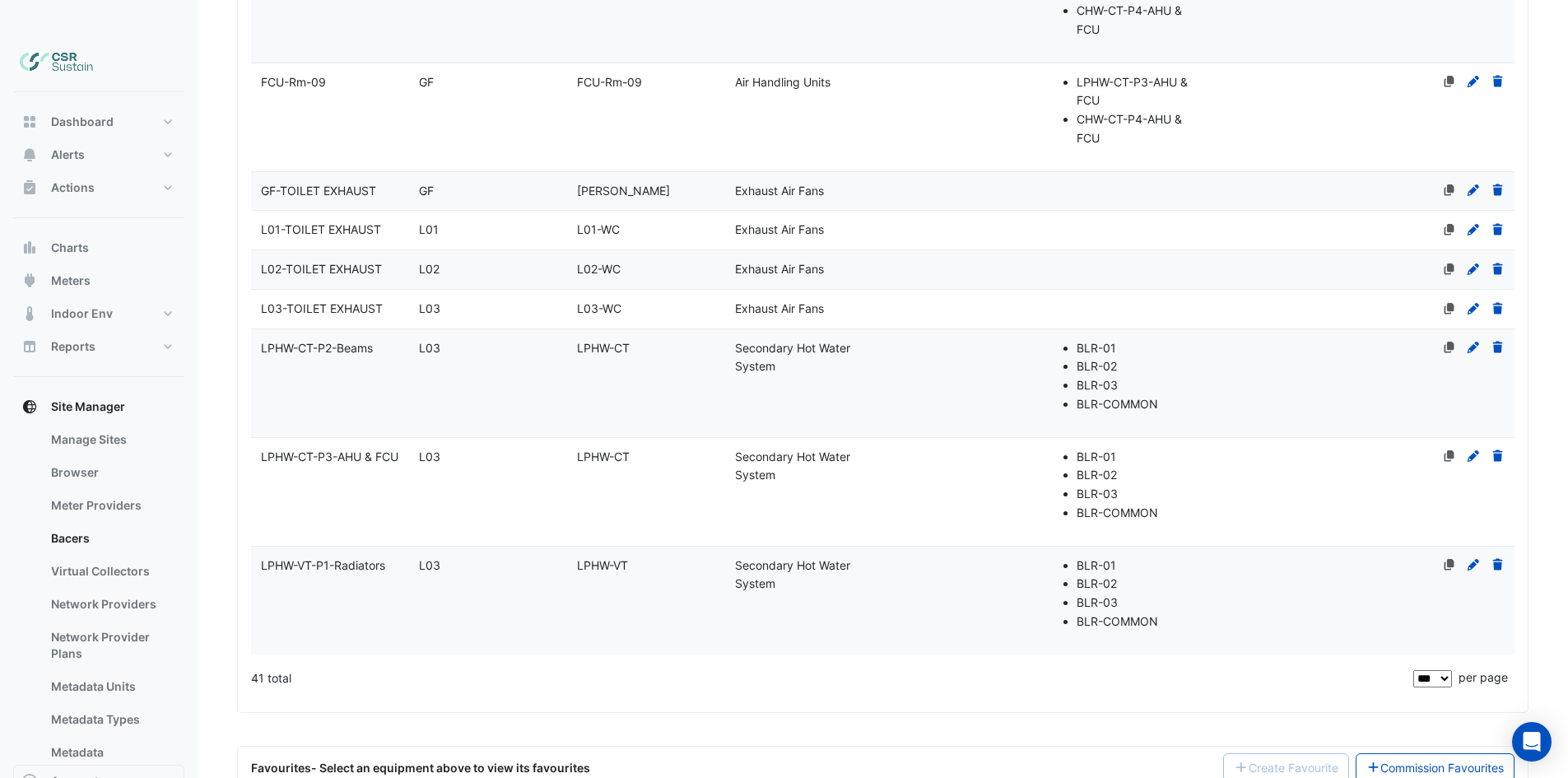
drag, startPoint x: 634, startPoint y: 273, endPoint x: 652, endPoint y: 408, distance: 136.2
drag, startPoint x: 672, startPoint y: 307, endPoint x: 670, endPoint y: 276, distance: 31.1
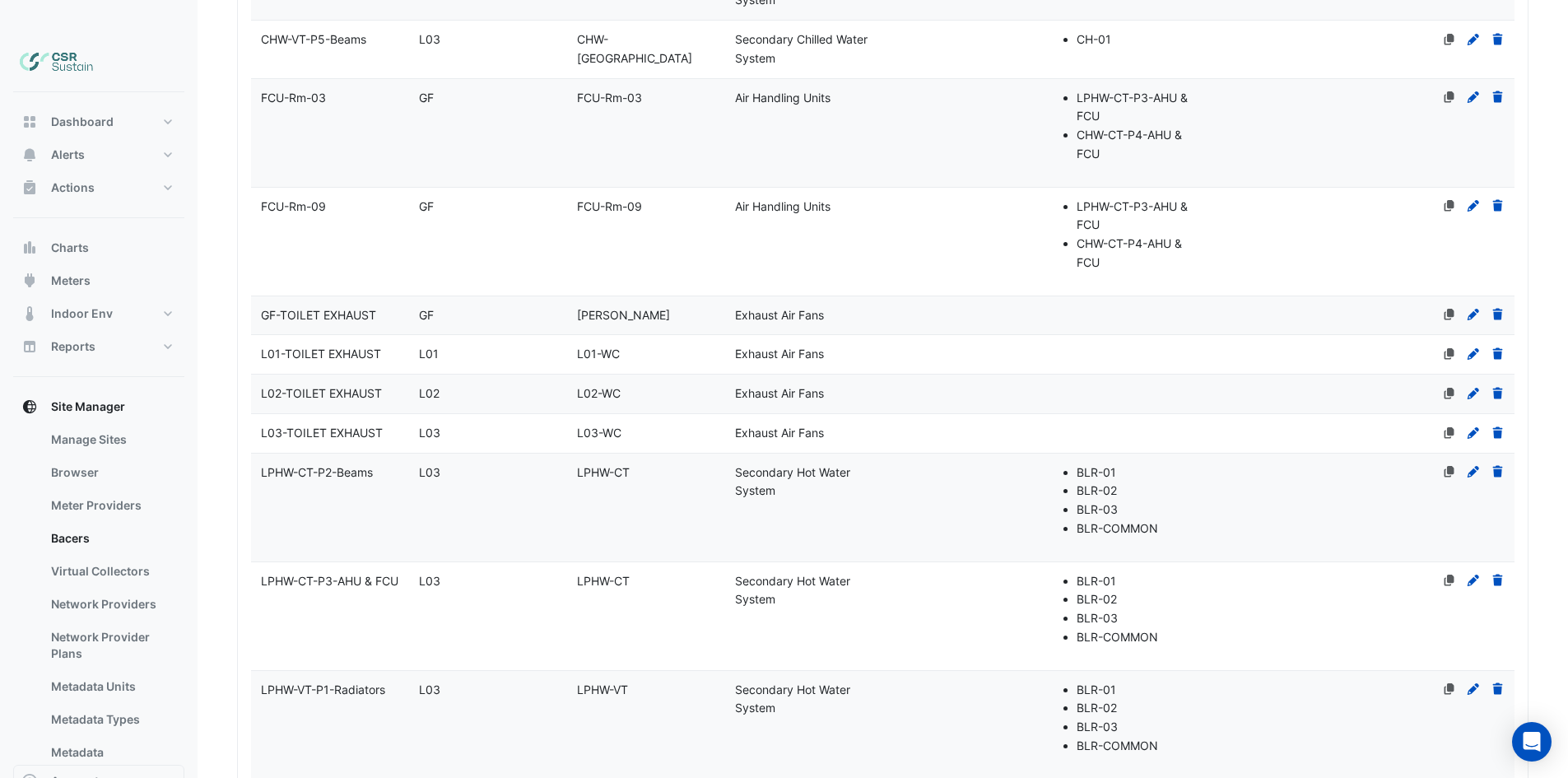
click at [287, 335] on datatable-body-cell "Name L01-TOILET EXHAUST" at bounding box center [330, 354] width 158 height 39
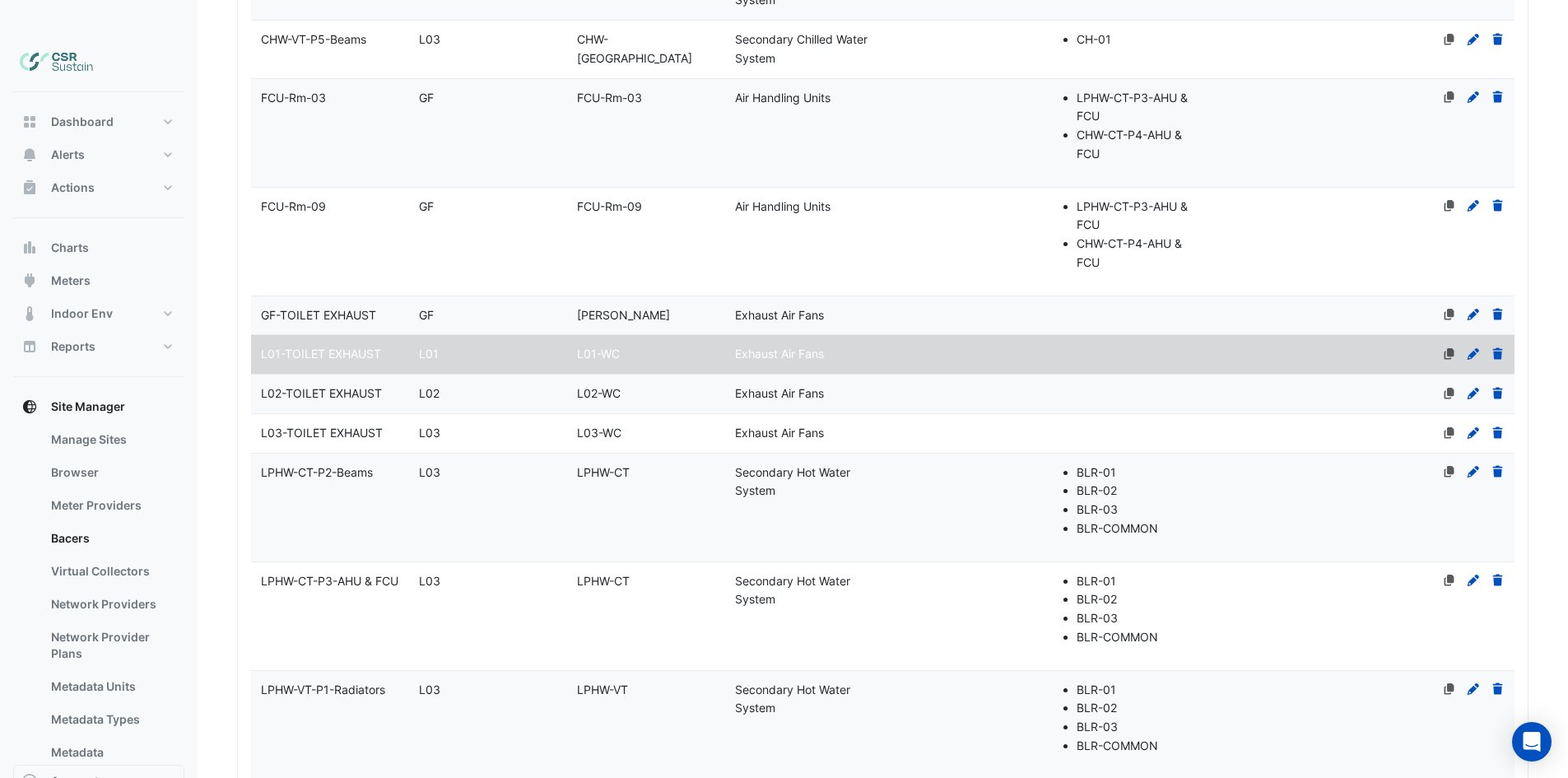
select select "***"
click at [1479, 349] on icon at bounding box center [1474, 354] width 15 height 11
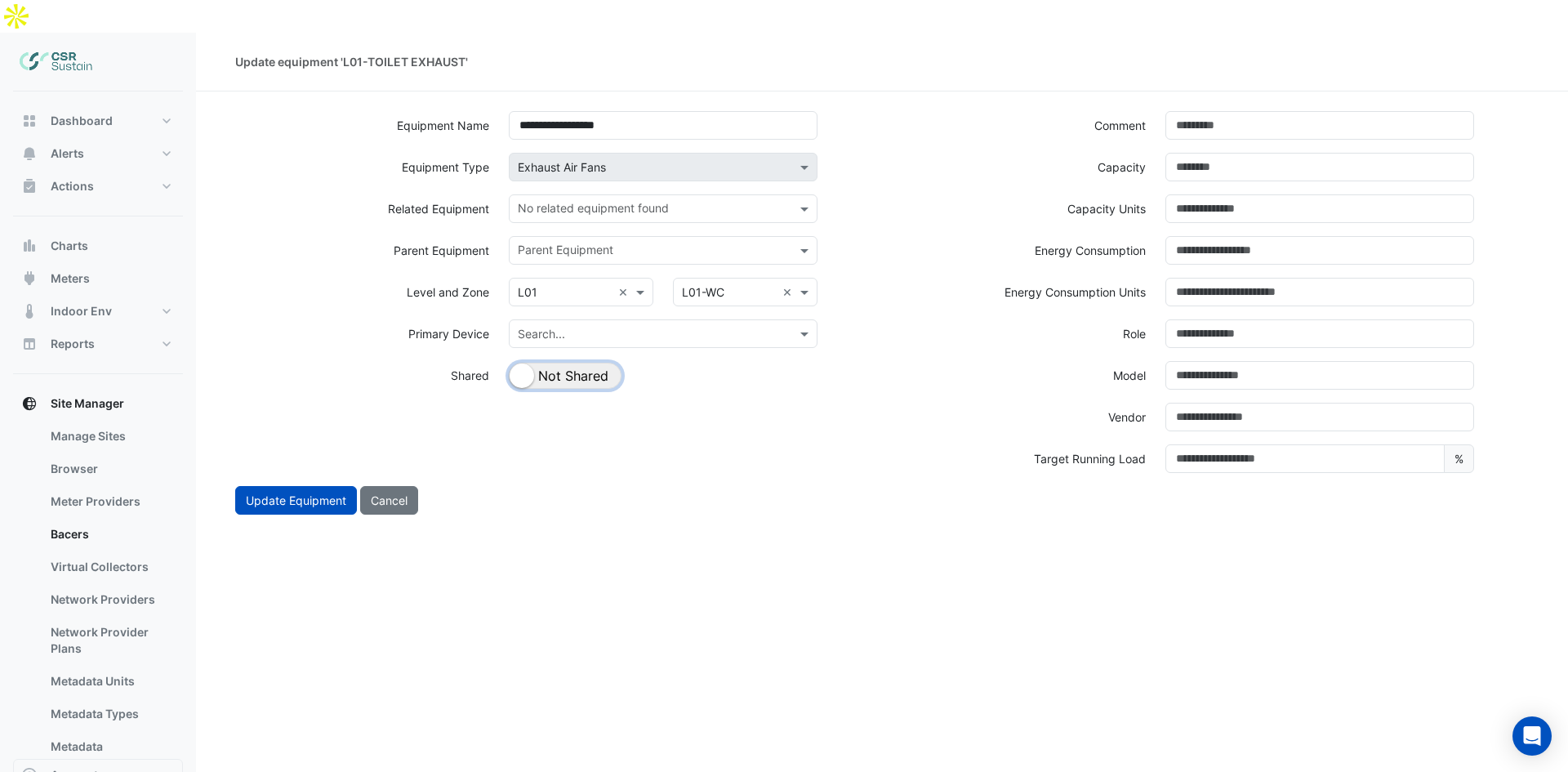
click at [545, 363] on button "Shared Not Shared" at bounding box center [565, 375] width 113 height 26
click at [582, 364] on small "button" at bounding box center [582, 375] width 25 height 25
click at [373, 487] on button "Cancel" at bounding box center [389, 500] width 58 height 28
select select "***"
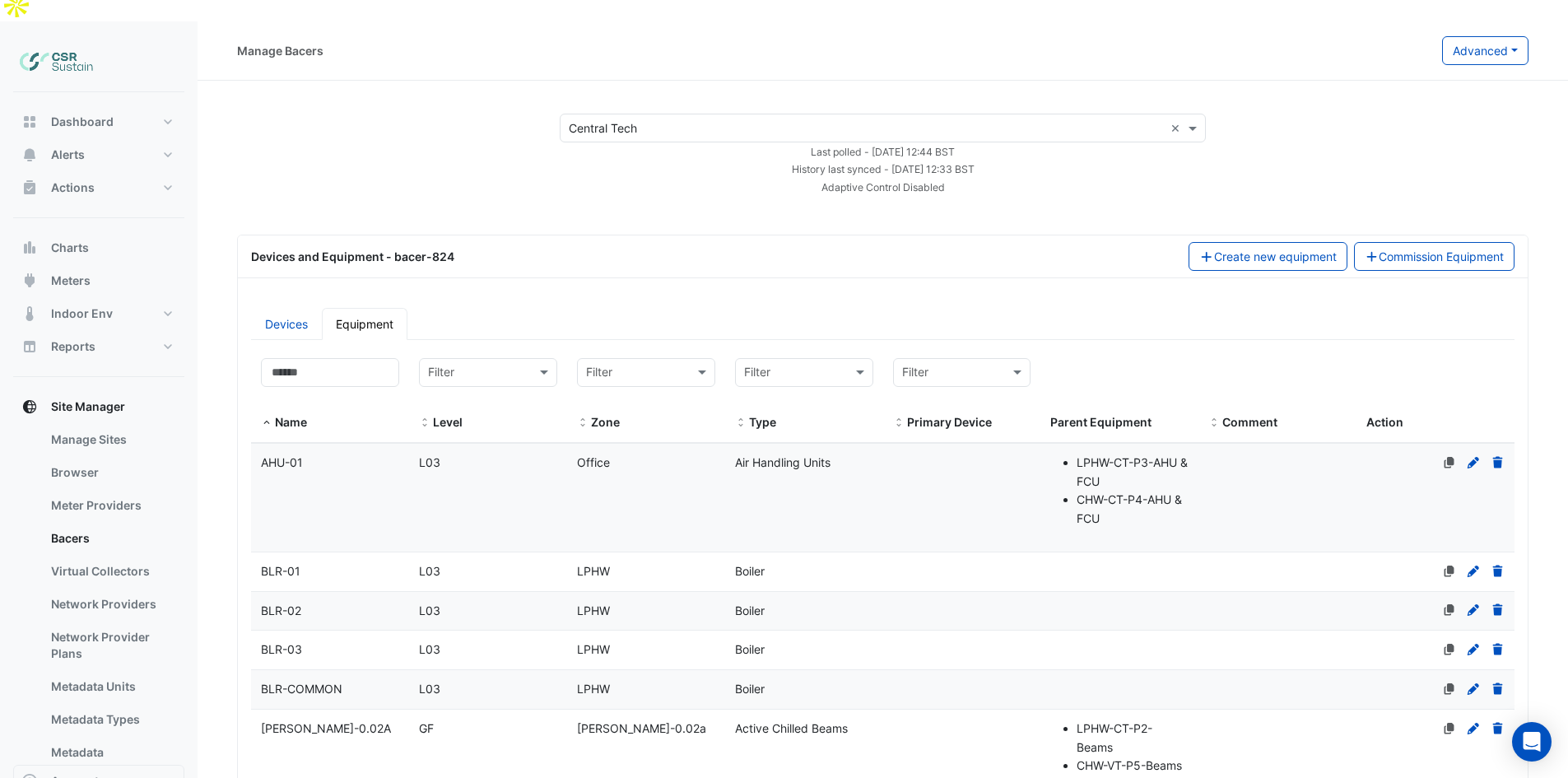
scroll to position [34, 0]
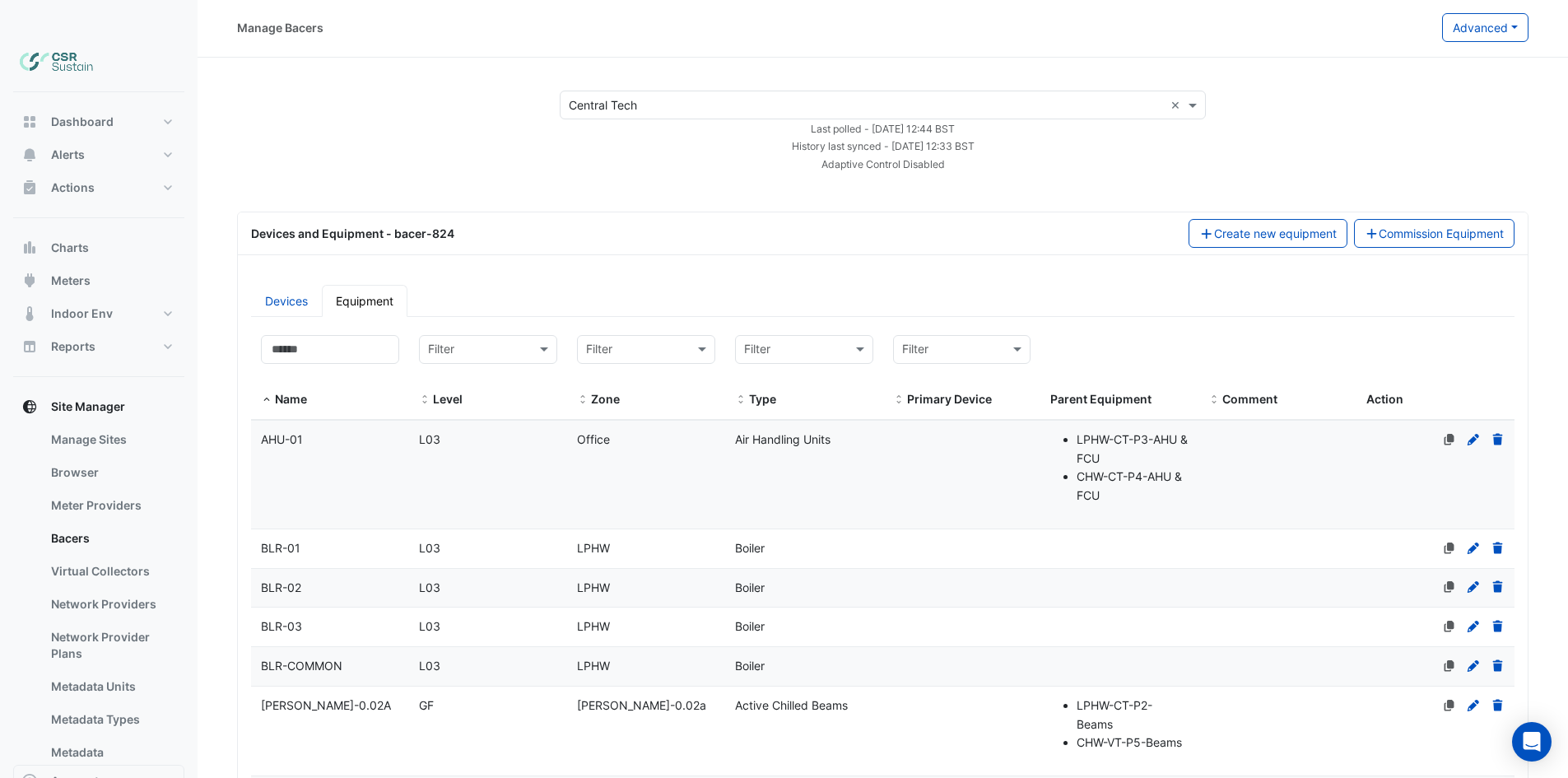
click at [483, 648] on datatable-body-cell "Level L03" at bounding box center [487, 667] width 158 height 39
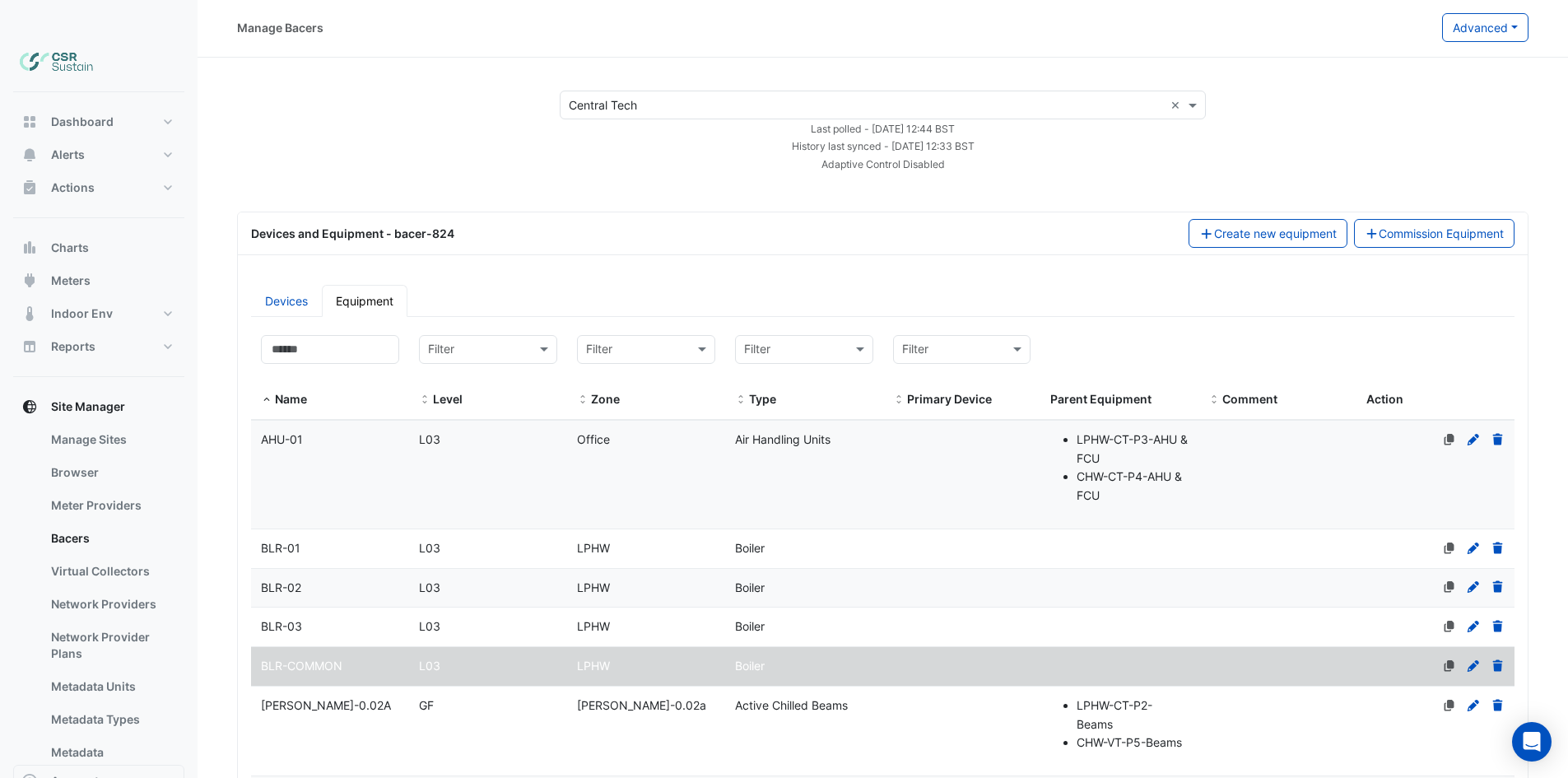
click at [1470, 661] on icon at bounding box center [1473, 666] width 11 height 11
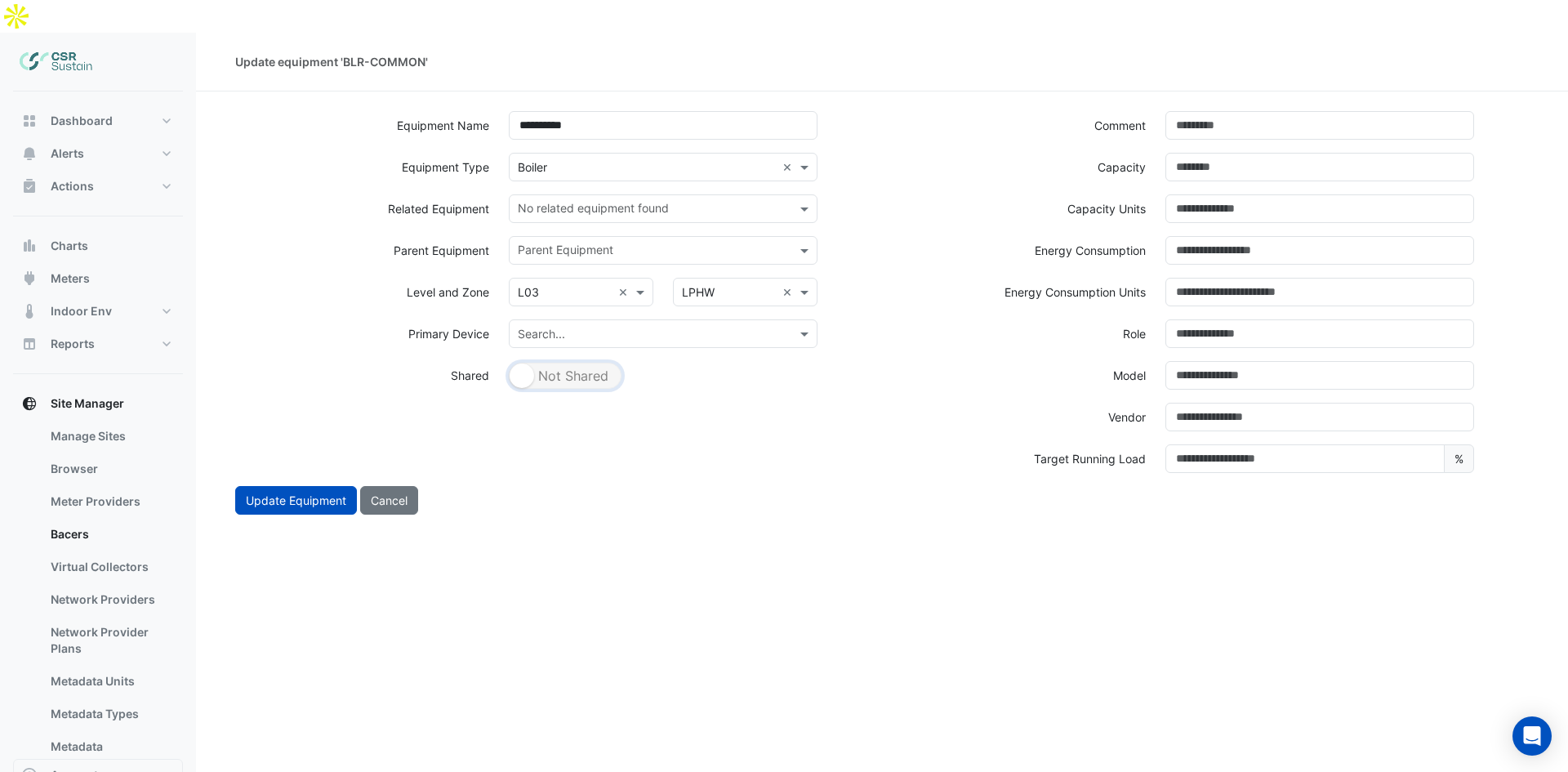
click at [517, 364] on small "button" at bounding box center [522, 375] width 25 height 25
click at [538, 363] on button "Shared Not Shared" at bounding box center [565, 375] width 113 height 26
click at [539, 363] on button "Shared Not Shared" at bounding box center [565, 375] width 113 height 26
click at [367, 487] on button "Cancel" at bounding box center [389, 500] width 58 height 28
select select "***"
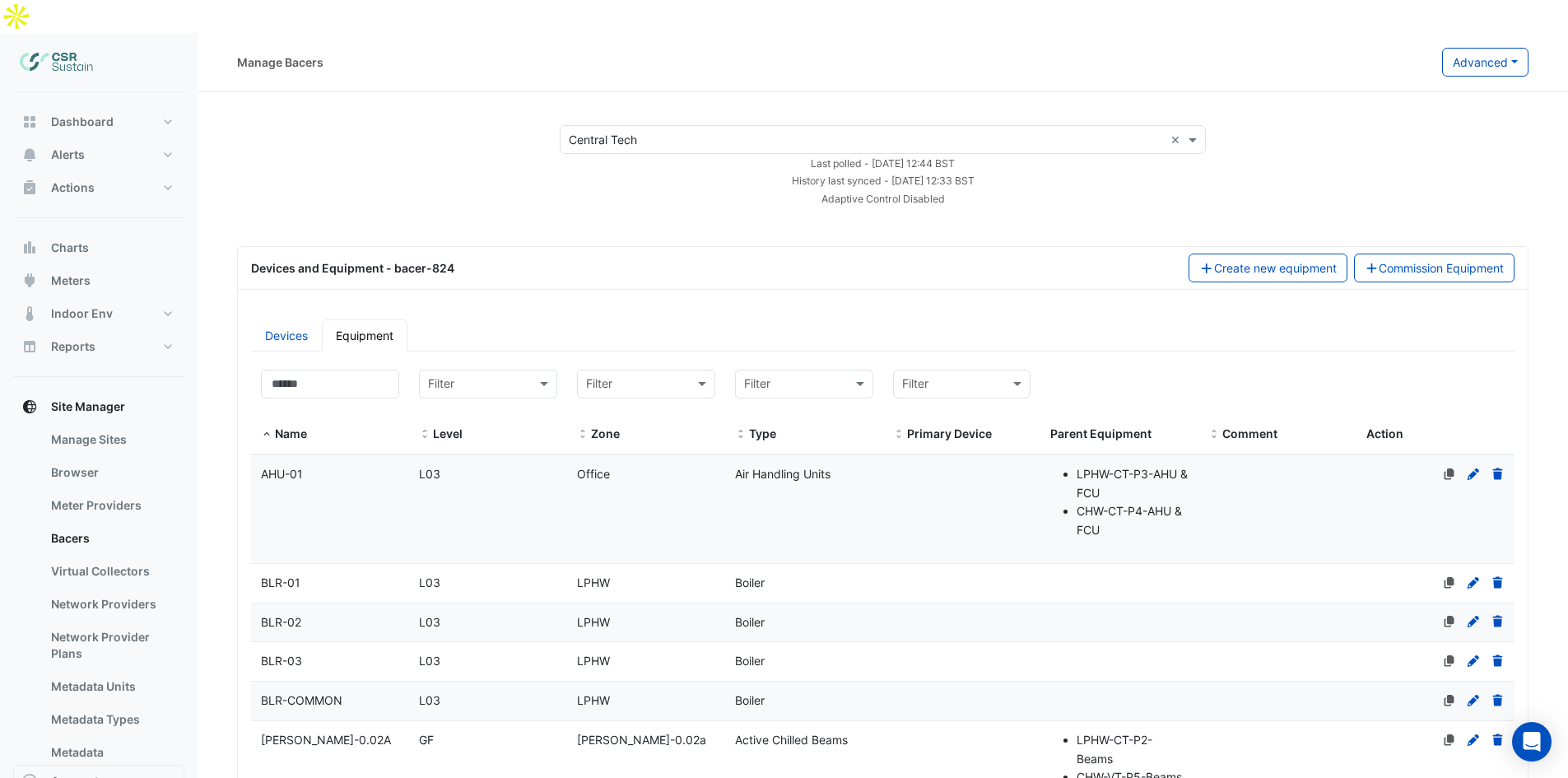
click at [1366, 692] on div at bounding box center [1435, 701] width 158 height 19
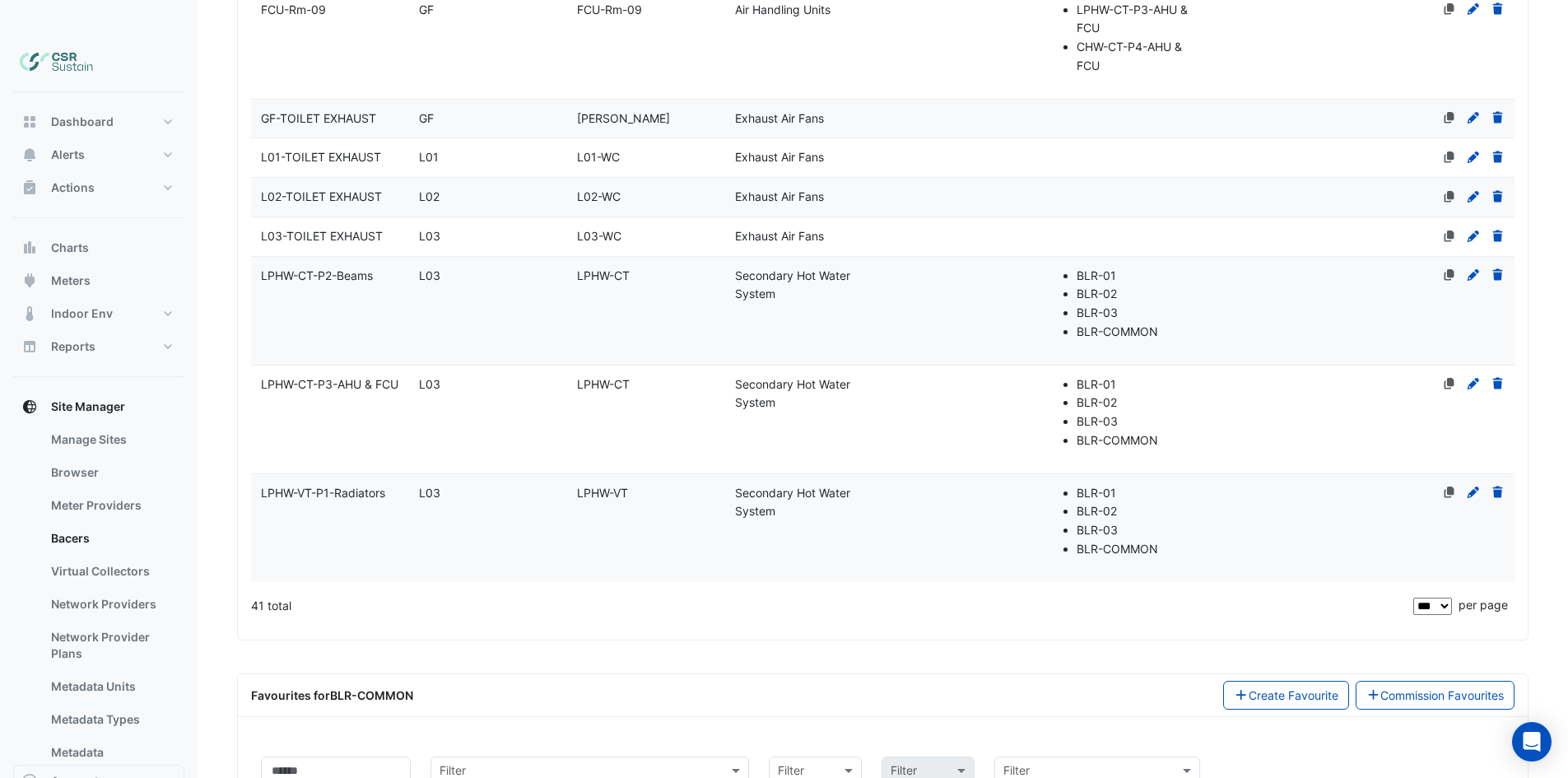
drag, startPoint x: 824, startPoint y: 327, endPoint x: 820, endPoint y: 627, distance: 300.0
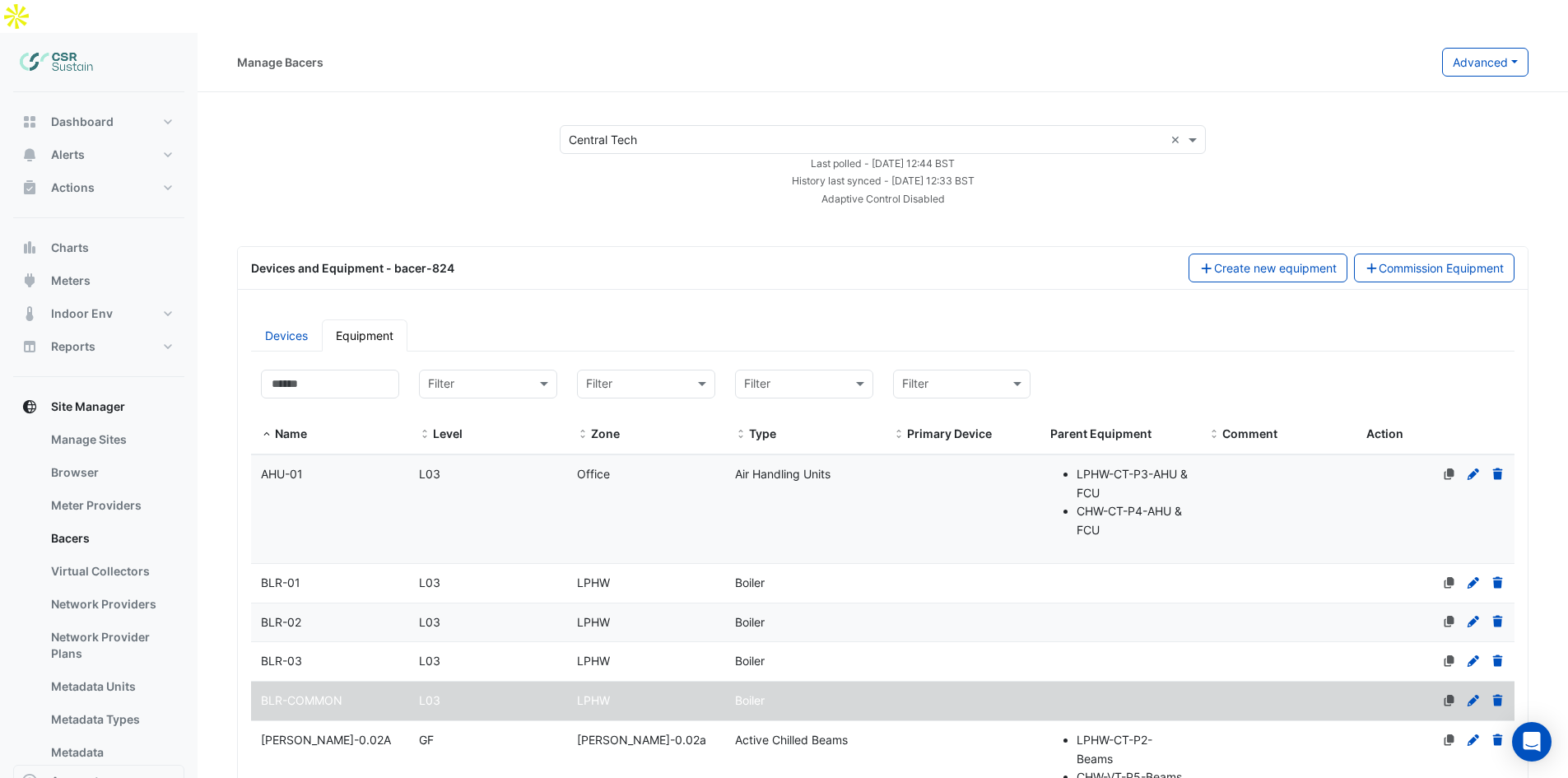
drag, startPoint x: 814, startPoint y: 684, endPoint x: 696, endPoint y: 133, distance: 563.5
click at [1497, 695] on icon at bounding box center [1497, 700] width 10 height 11
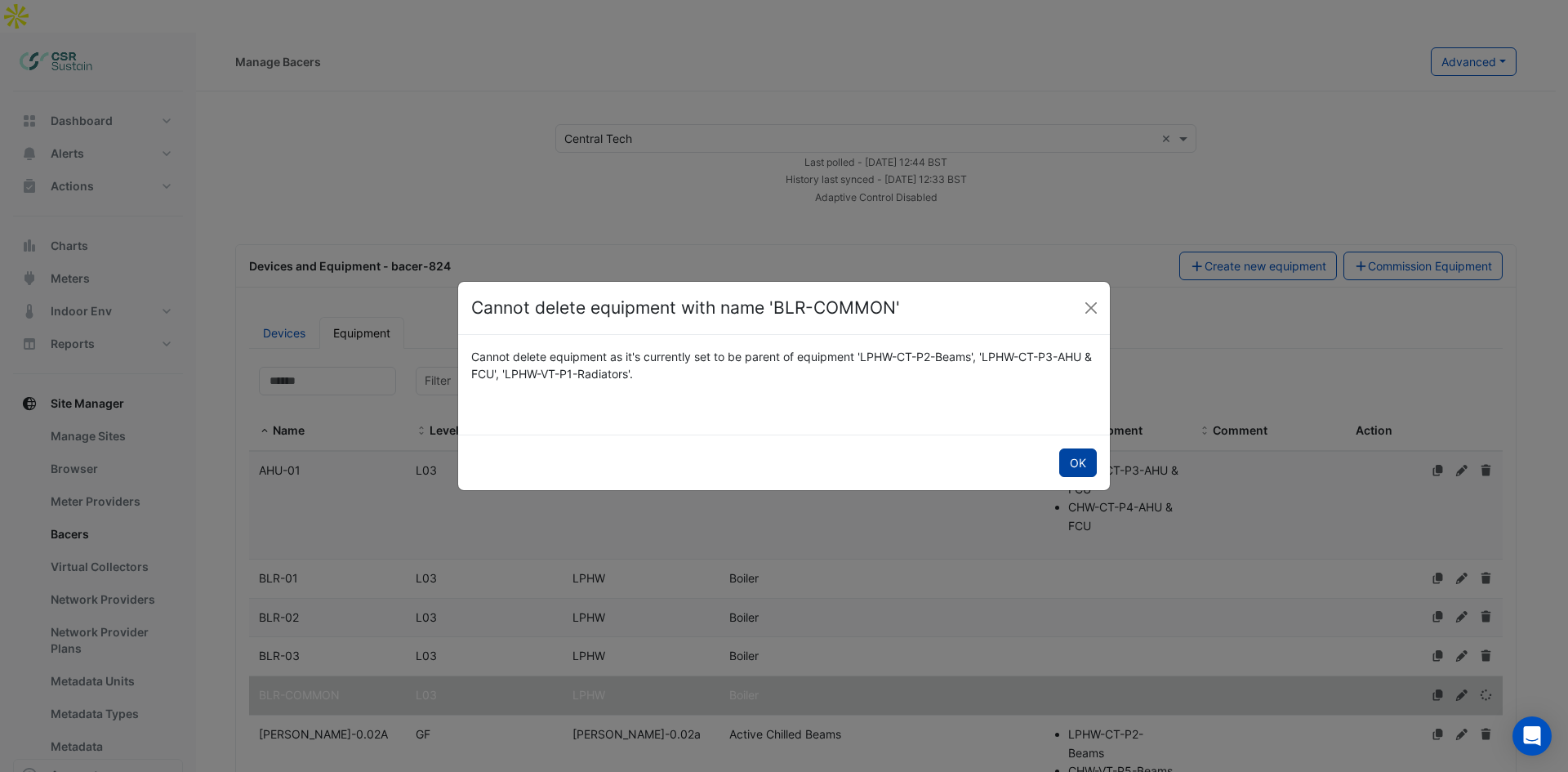
click at [1074, 464] on button "OK" at bounding box center [1078, 463] width 38 height 28
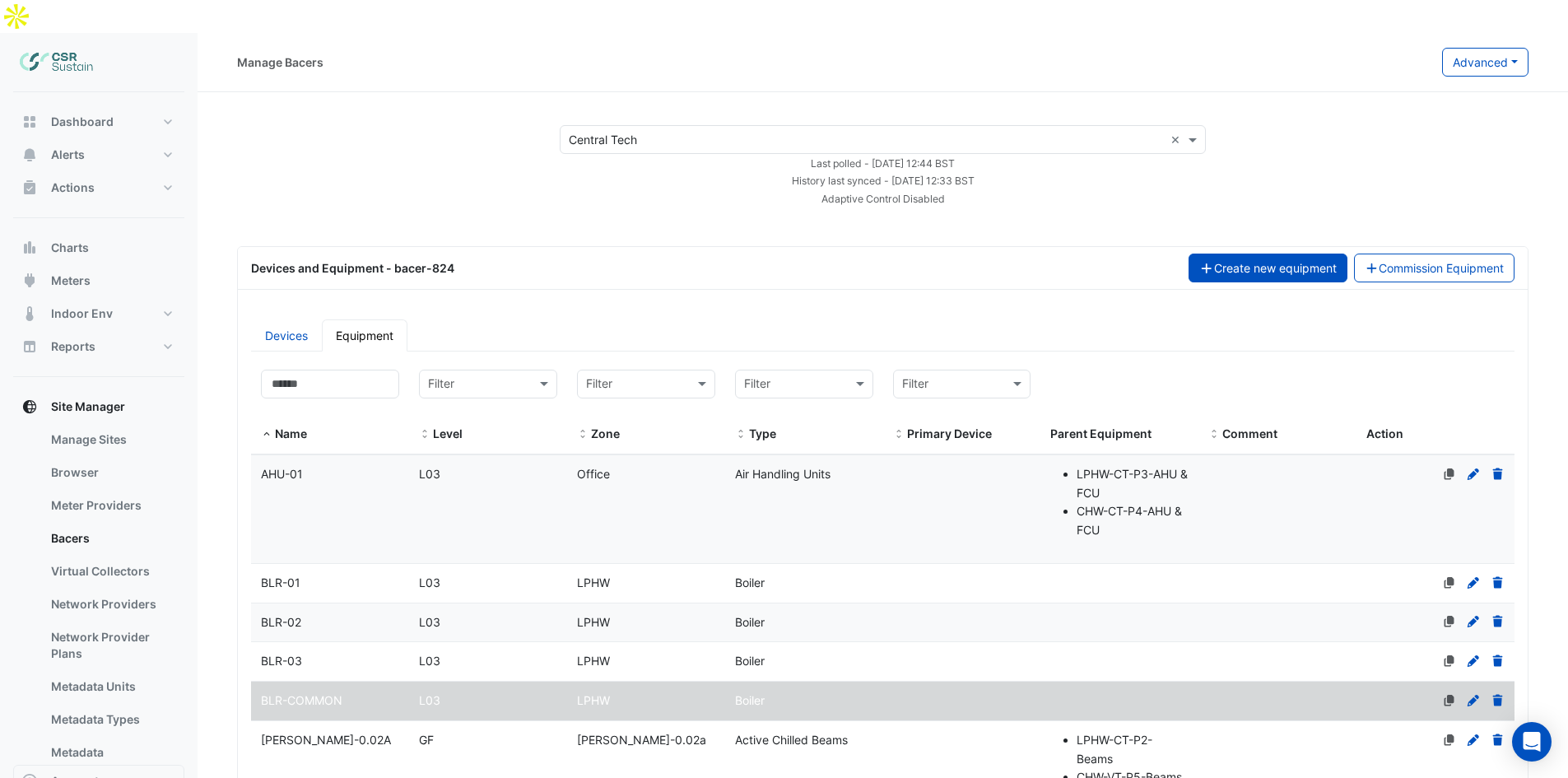
click at [1294, 253] on button "Create new equipment" at bounding box center [1268, 267] width 159 height 29
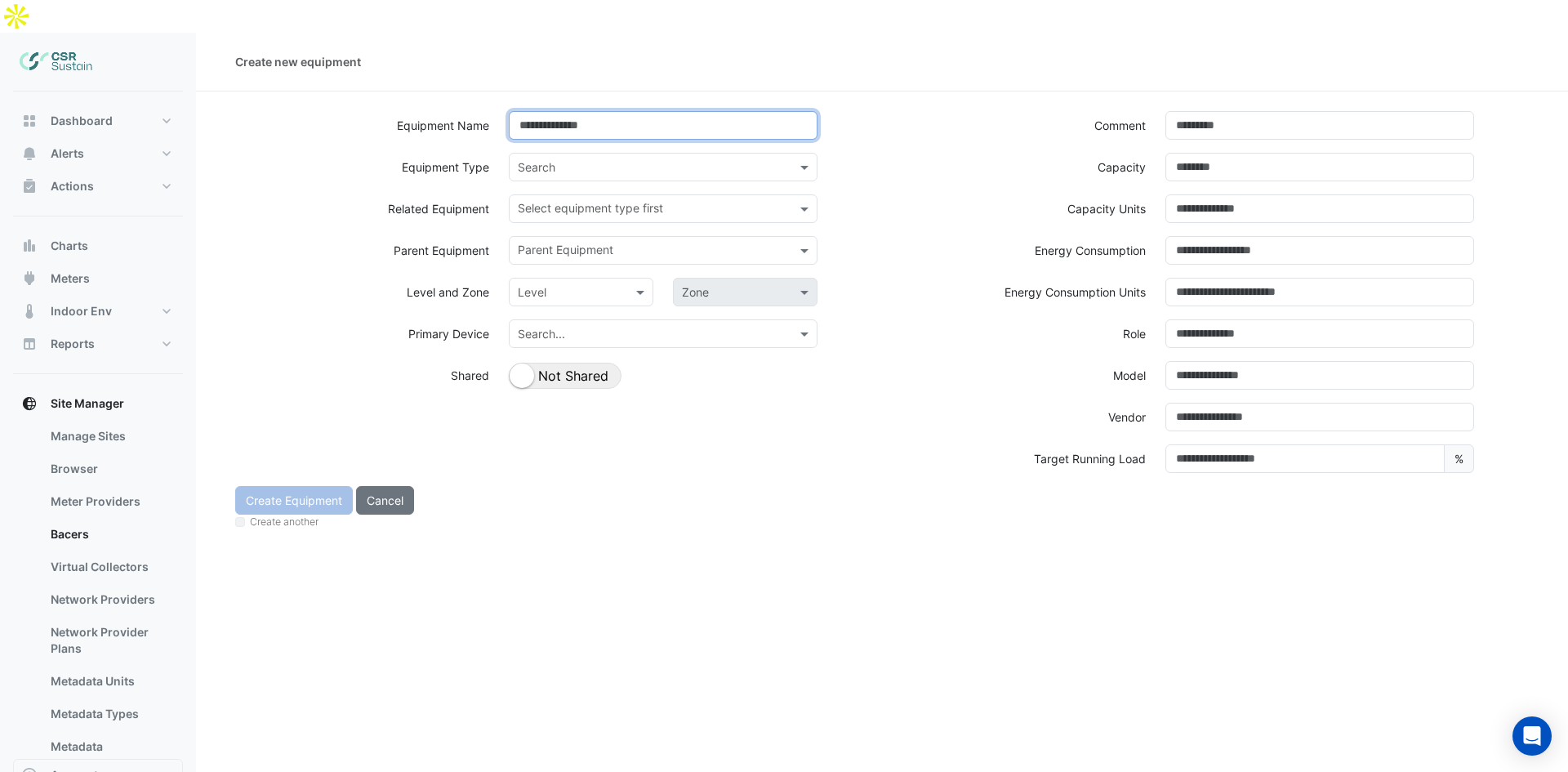
click at [539, 111] on input at bounding box center [663, 125] width 309 height 28
click at [528, 111] on input "**********" at bounding box center [663, 125] width 309 height 28
click at [619, 111] on input "**********" at bounding box center [663, 125] width 309 height 28
click at [616, 111] on div "**********" at bounding box center [663, 134] width 328 height 47
click at [624, 111] on input "**********" at bounding box center [663, 125] width 309 height 28
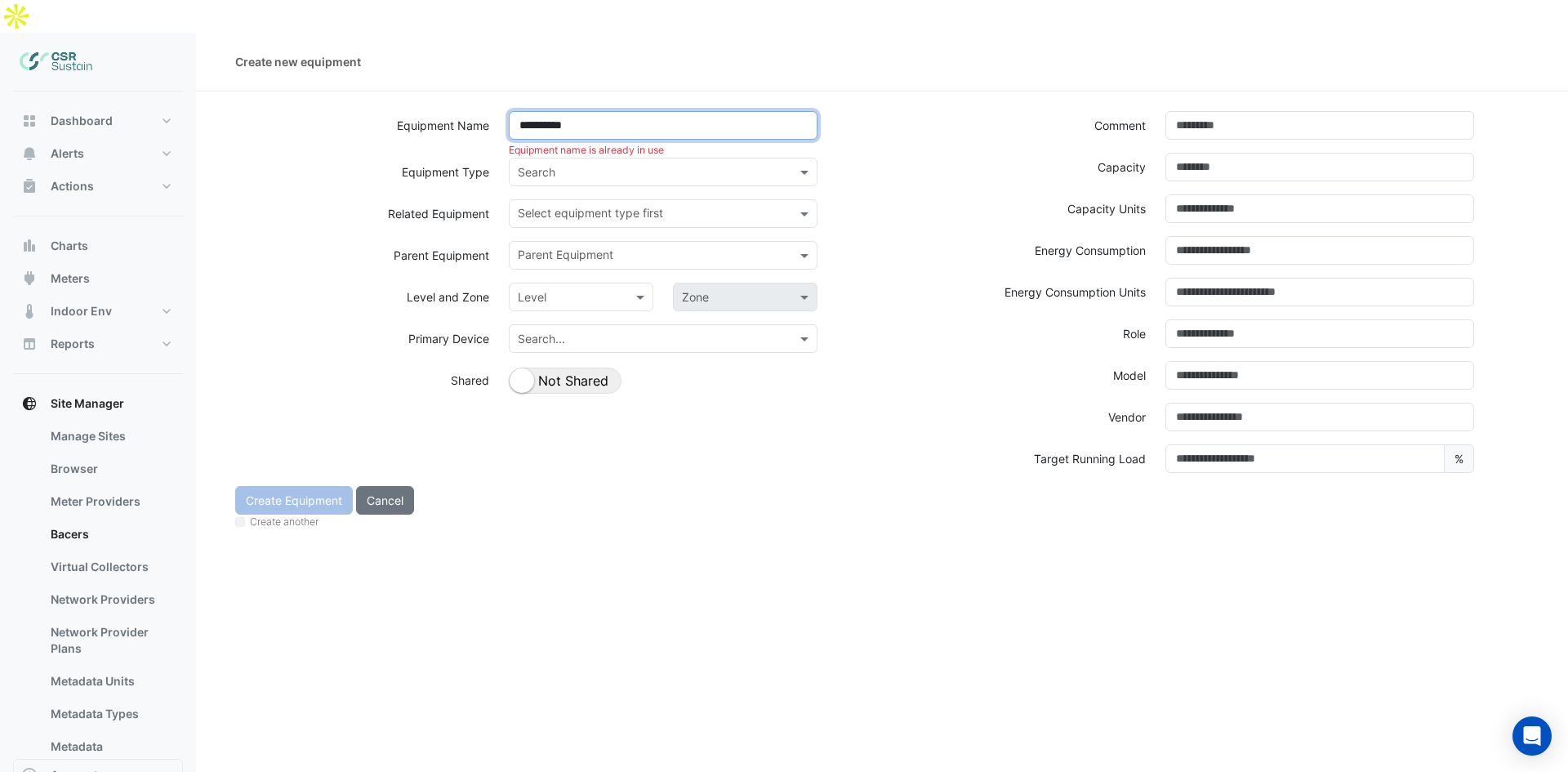
click at [629, 111] on input "**********" at bounding box center [663, 125] width 309 height 28
drag, startPoint x: 598, startPoint y: 93, endPoint x: 552, endPoint y: 92, distance: 46.0
click at [552, 111] on input "**********" at bounding box center [663, 125] width 309 height 28
click at [602, 111] on input "**********" at bounding box center [663, 125] width 309 height 28
type input "**********"
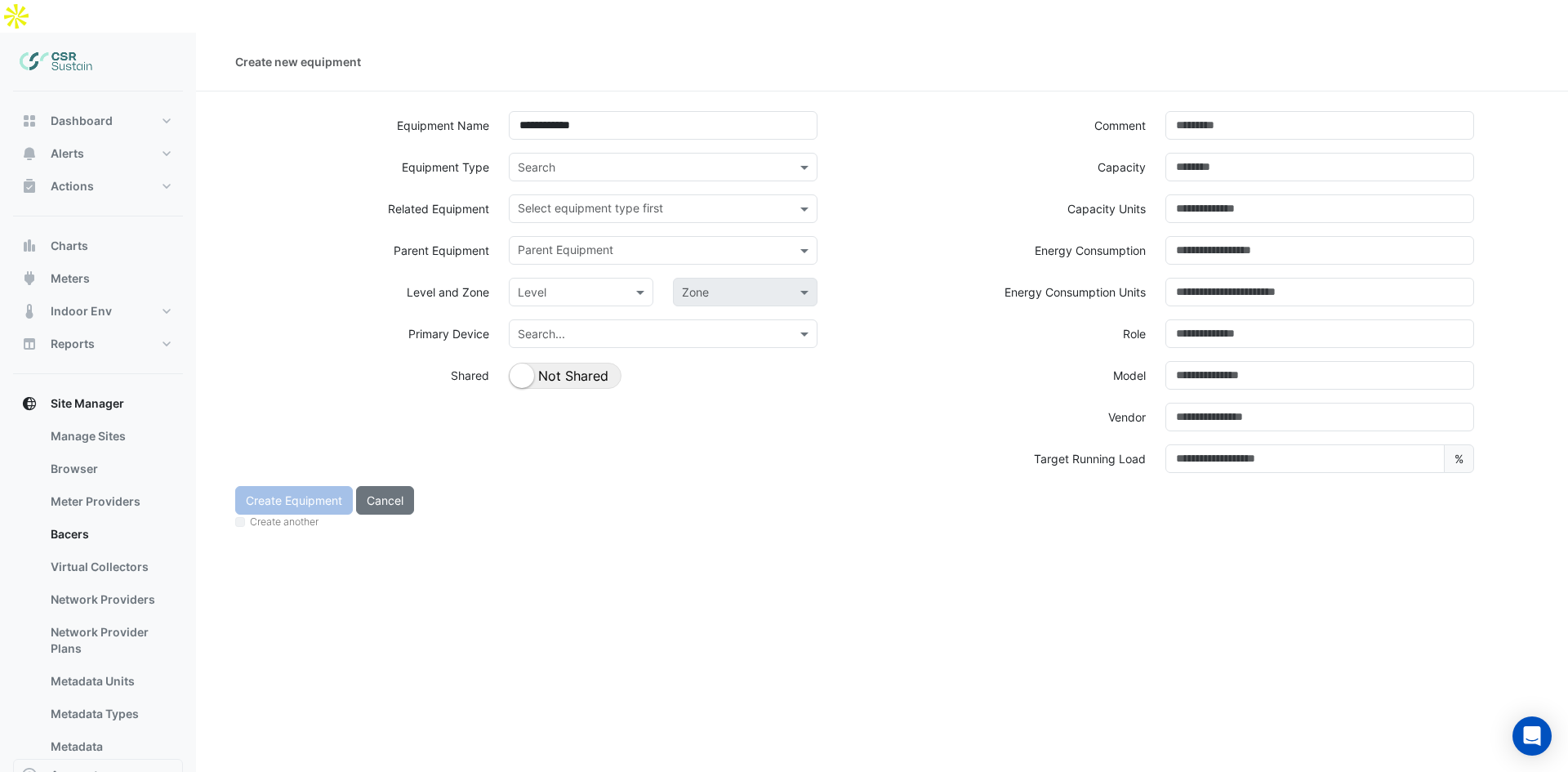
drag, startPoint x: 567, startPoint y: 151, endPoint x: 567, endPoint y: 142, distance: 9.0
click at [567, 152] on div "Search" at bounding box center [663, 173] width 328 height 41
click at [567, 160] on input "text" at bounding box center [646, 168] width 258 height 17
type input "****"
click at [567, 190] on div "Boiler" at bounding box center [556, 202] width 93 height 24
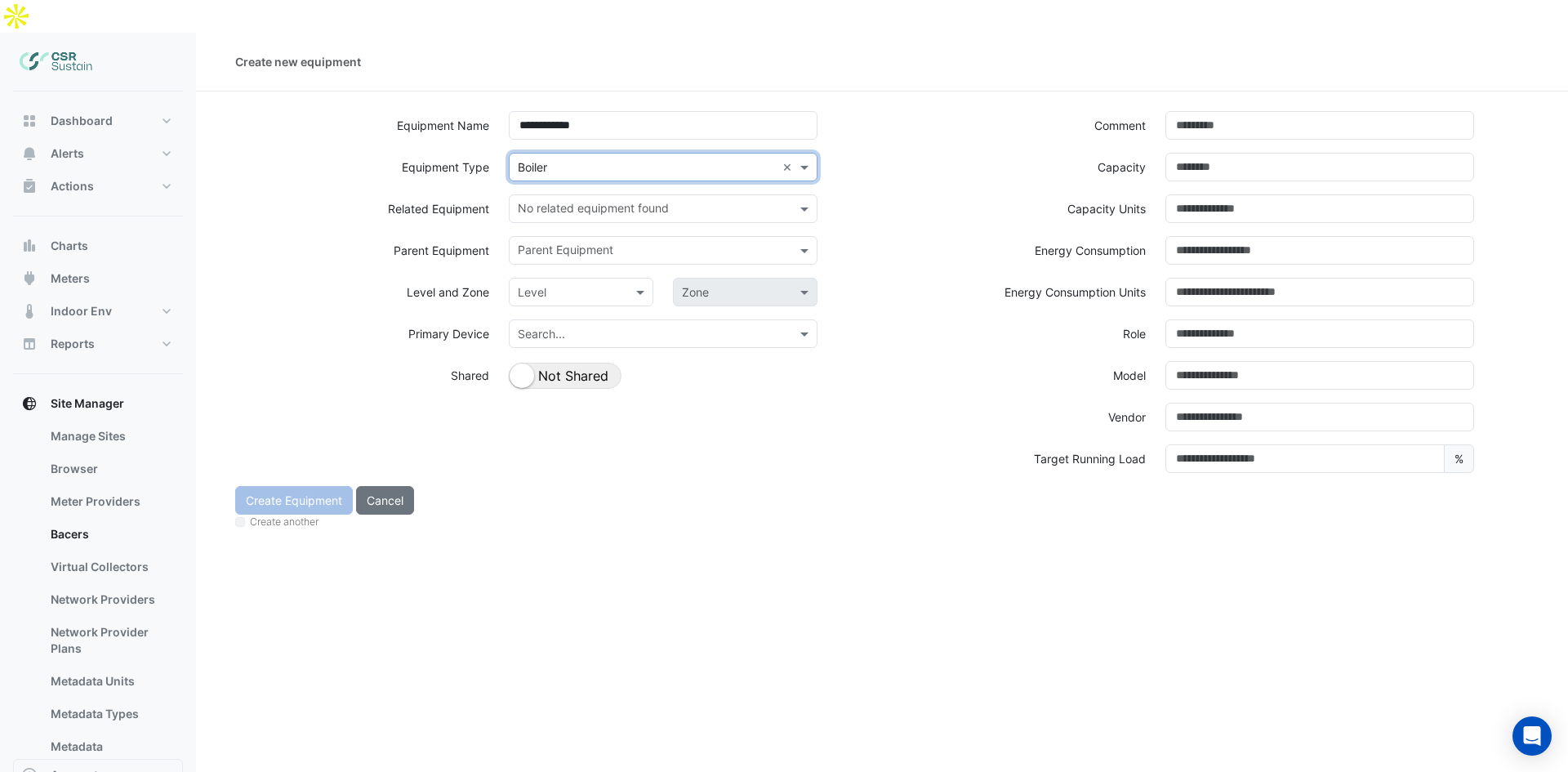
click at [565, 202] on input "text" at bounding box center [653, 210] width 272 height 17
drag, startPoint x: 462, startPoint y: 424, endPoint x: 520, endPoint y: 406, distance: 60.7
click at [476, 421] on div "**********" at bounding box center [554, 298] width 657 height 375
click at [539, 363] on button "Shared Not Shared" at bounding box center [565, 375] width 113 height 26
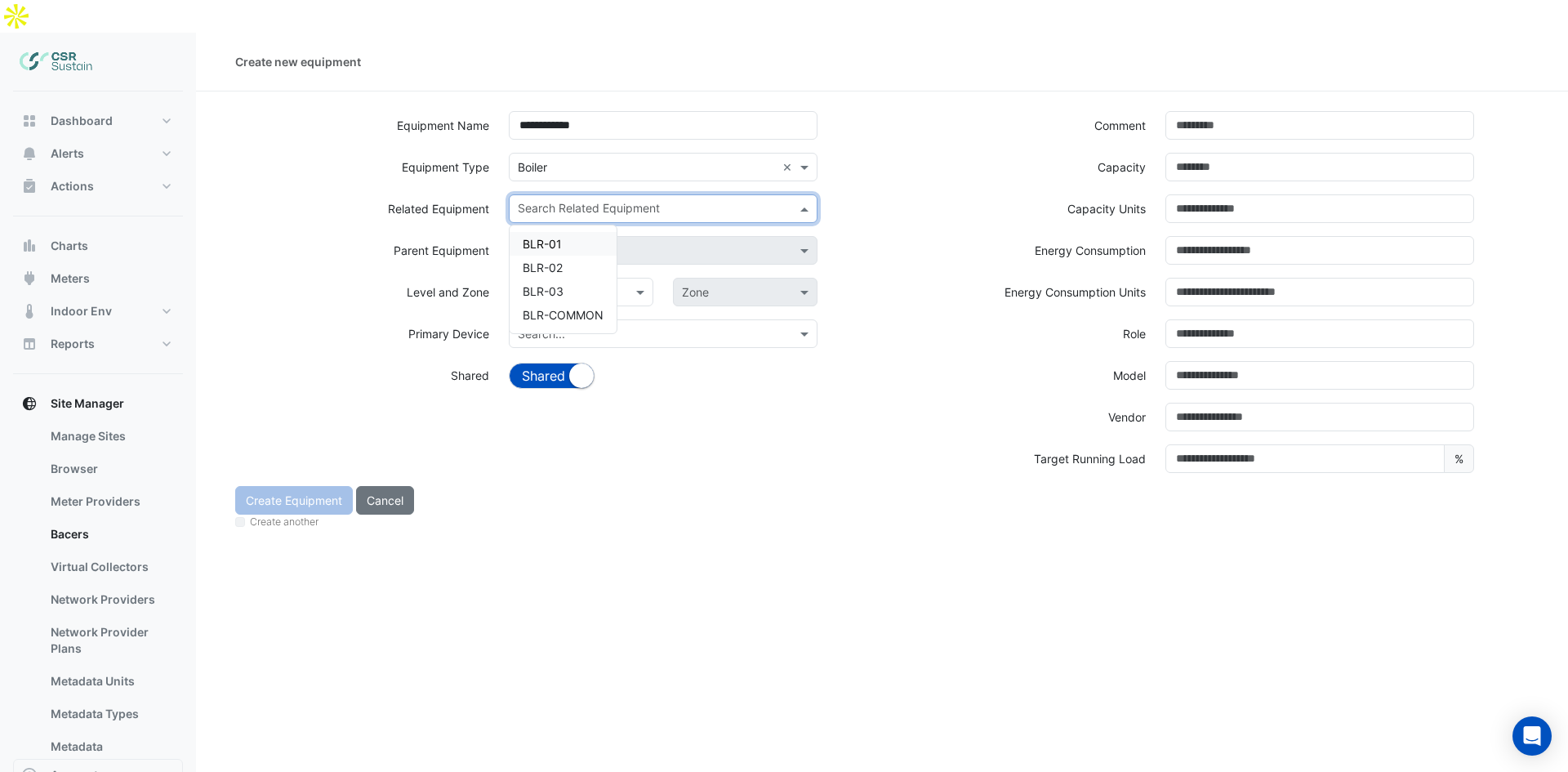
click at [559, 202] on input "text" at bounding box center [653, 210] width 272 height 17
click at [573, 232] on div "BLR-01" at bounding box center [563, 244] width 107 height 24
click at [580, 202] on input "text" at bounding box center [678, 210] width 196 height 17
click at [562, 256] on div "BLR-02" at bounding box center [563, 268] width 107 height 24
click at [643, 202] on input "text" at bounding box center [709, 210] width 133 height 17
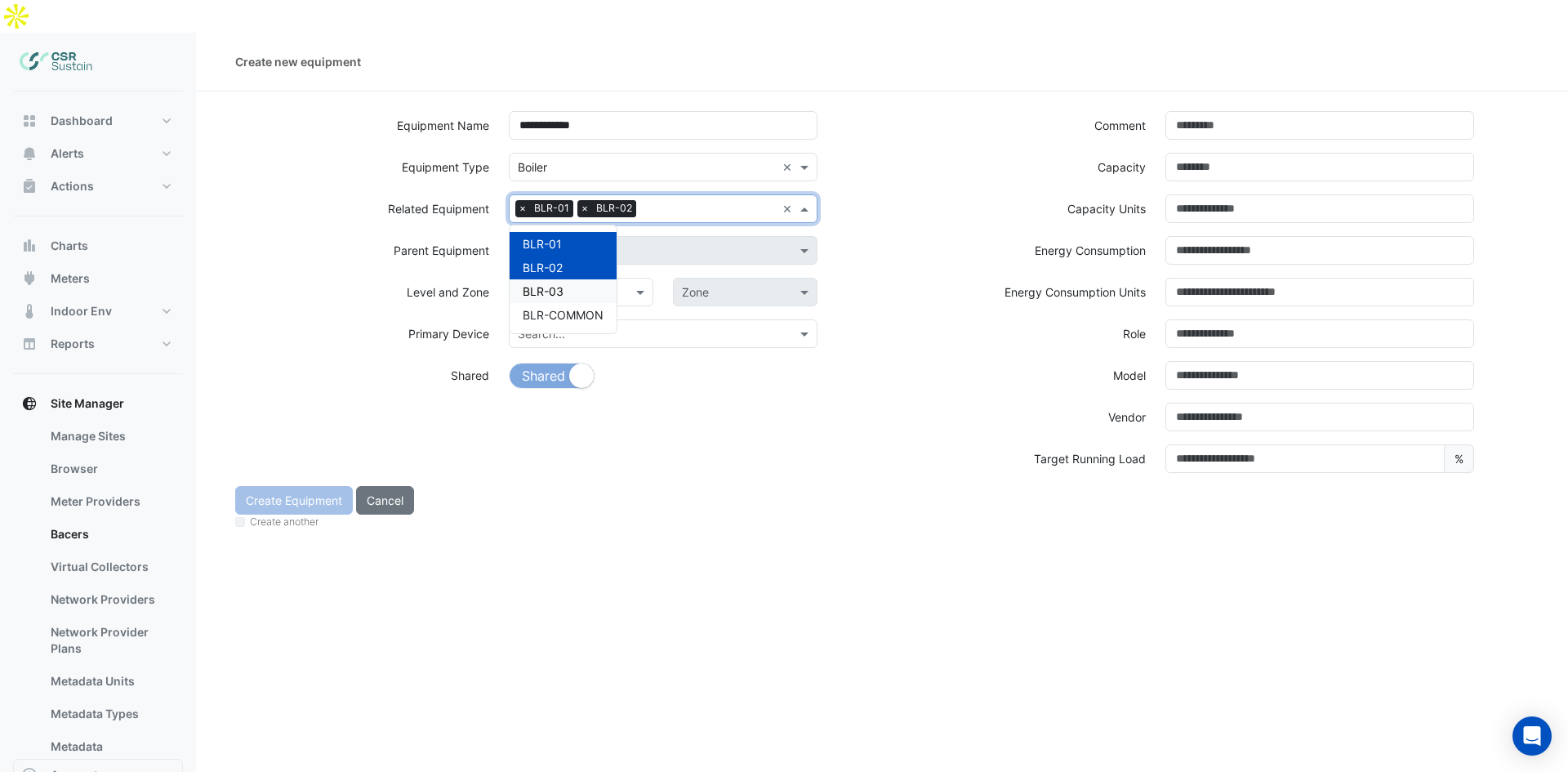
click at [587, 279] on div "BLR-03" at bounding box center [563, 291] width 107 height 24
click at [487, 519] on div "**********" at bounding box center [883, 419] width 1373 height 772
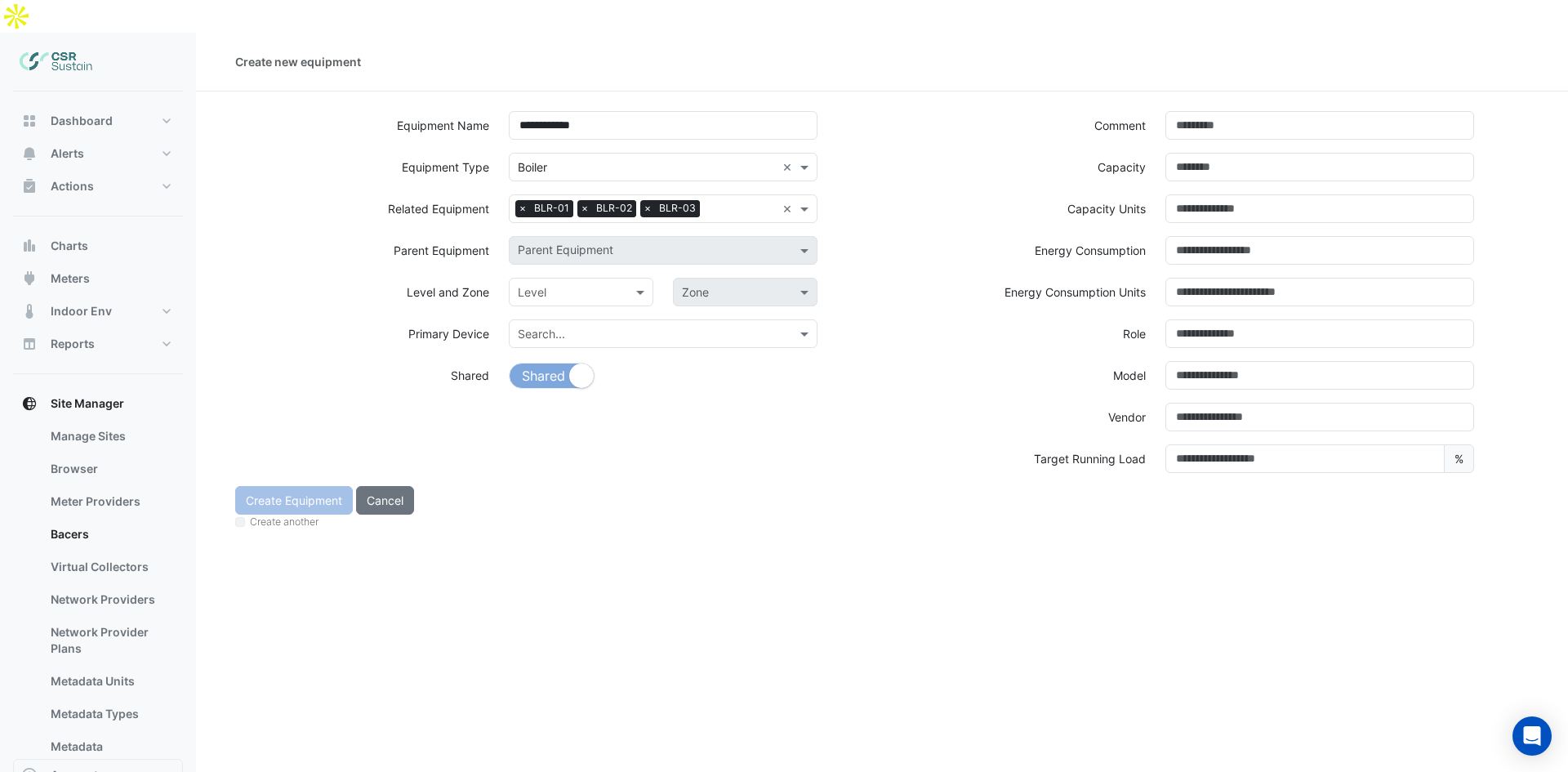
click at [569, 285] on input "text" at bounding box center [564, 293] width 94 height 17
click at [527, 410] on div "Roof" at bounding box center [535, 422] width 50 height 24
drag, startPoint x: 556, startPoint y: 258, endPoint x: 521, endPoint y: 341, distance: 90.1
click at [555, 285] on input "text" at bounding box center [564, 293] width 94 height 17
click at [524, 386] on div "L03" at bounding box center [535, 398] width 50 height 24
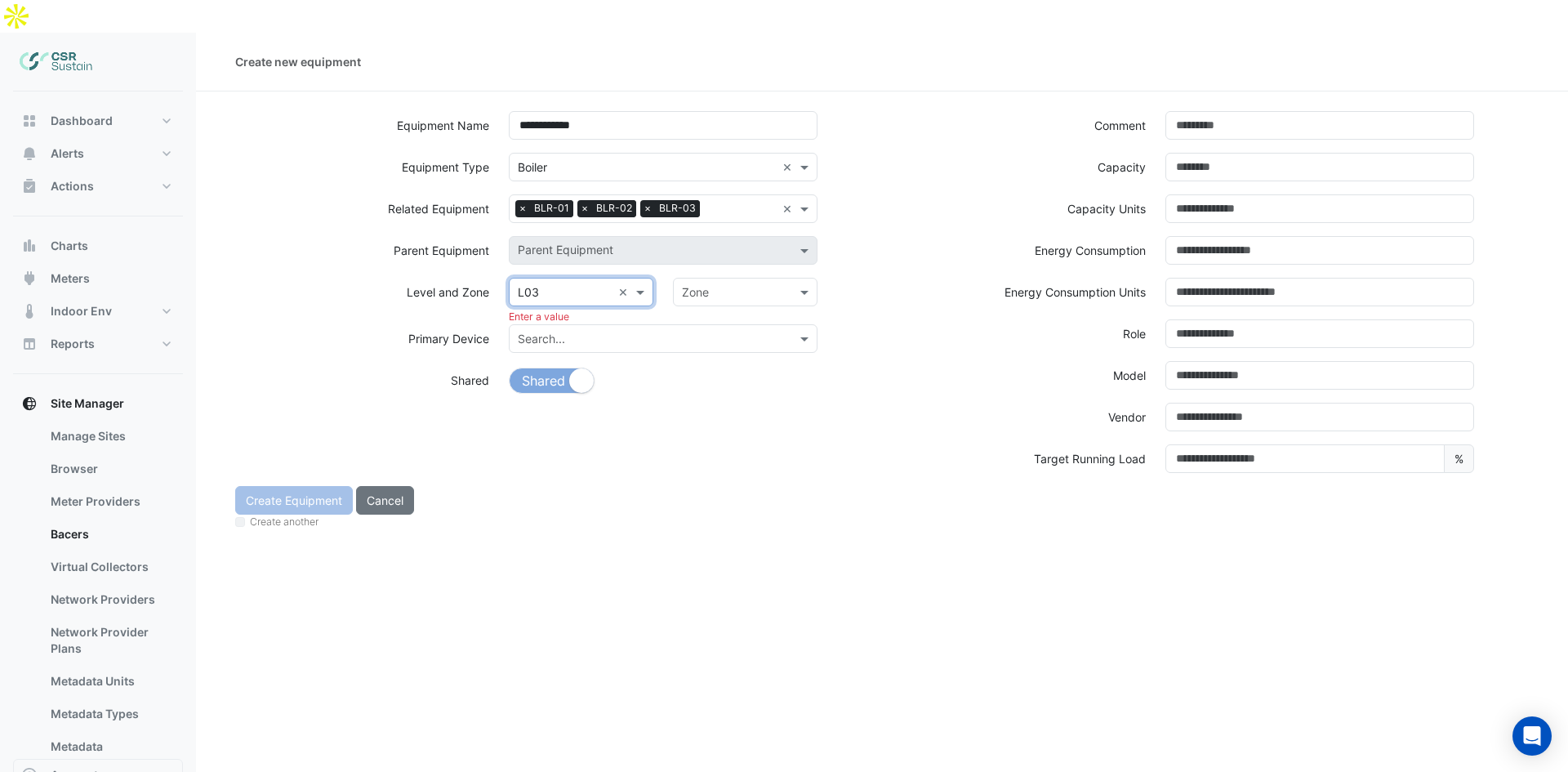
click at [732, 278] on div "Zone" at bounding box center [746, 292] width 145 height 28
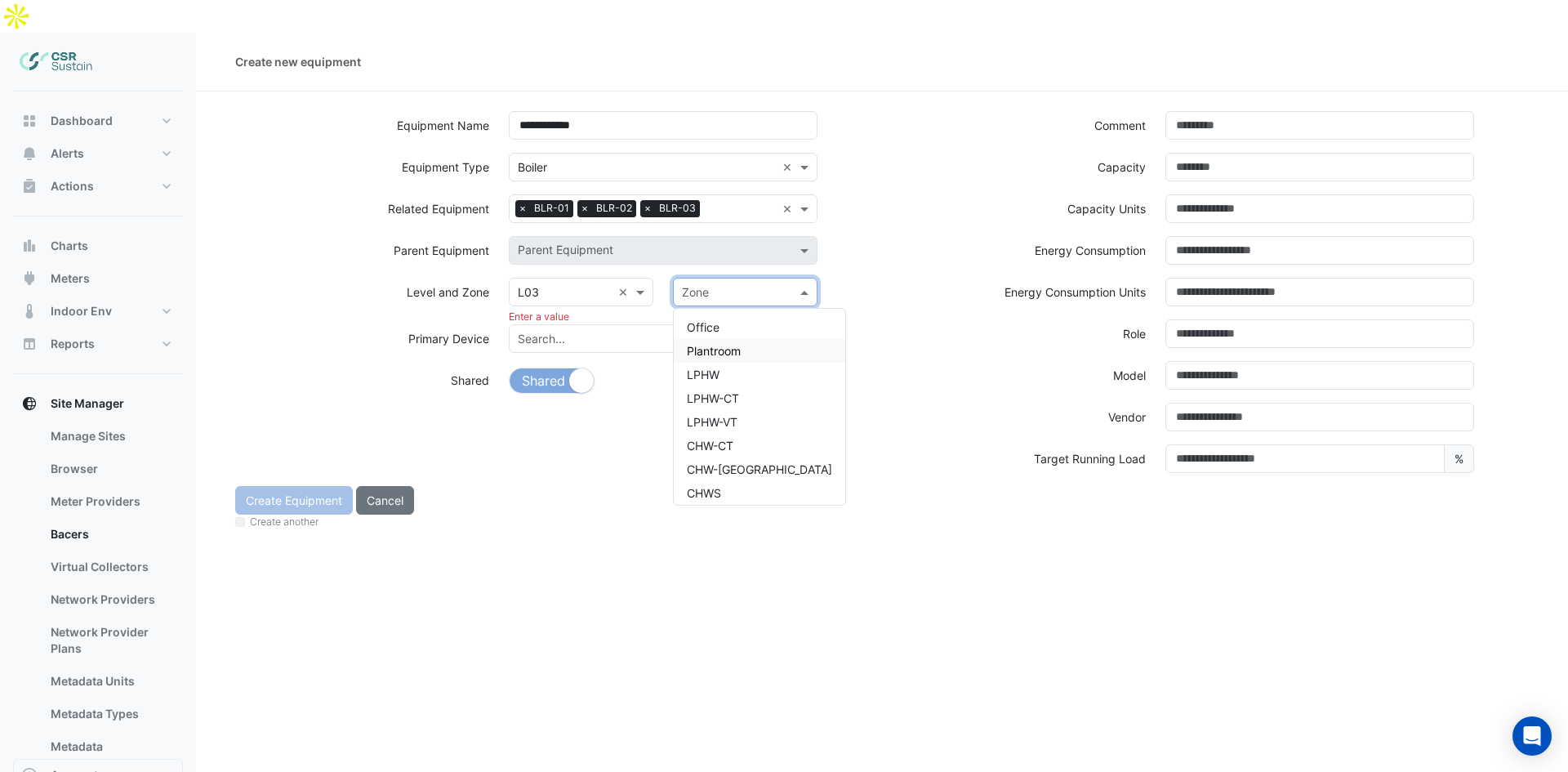
click at [718, 344] on span "Plantroom" at bounding box center [714, 351] width 54 height 14
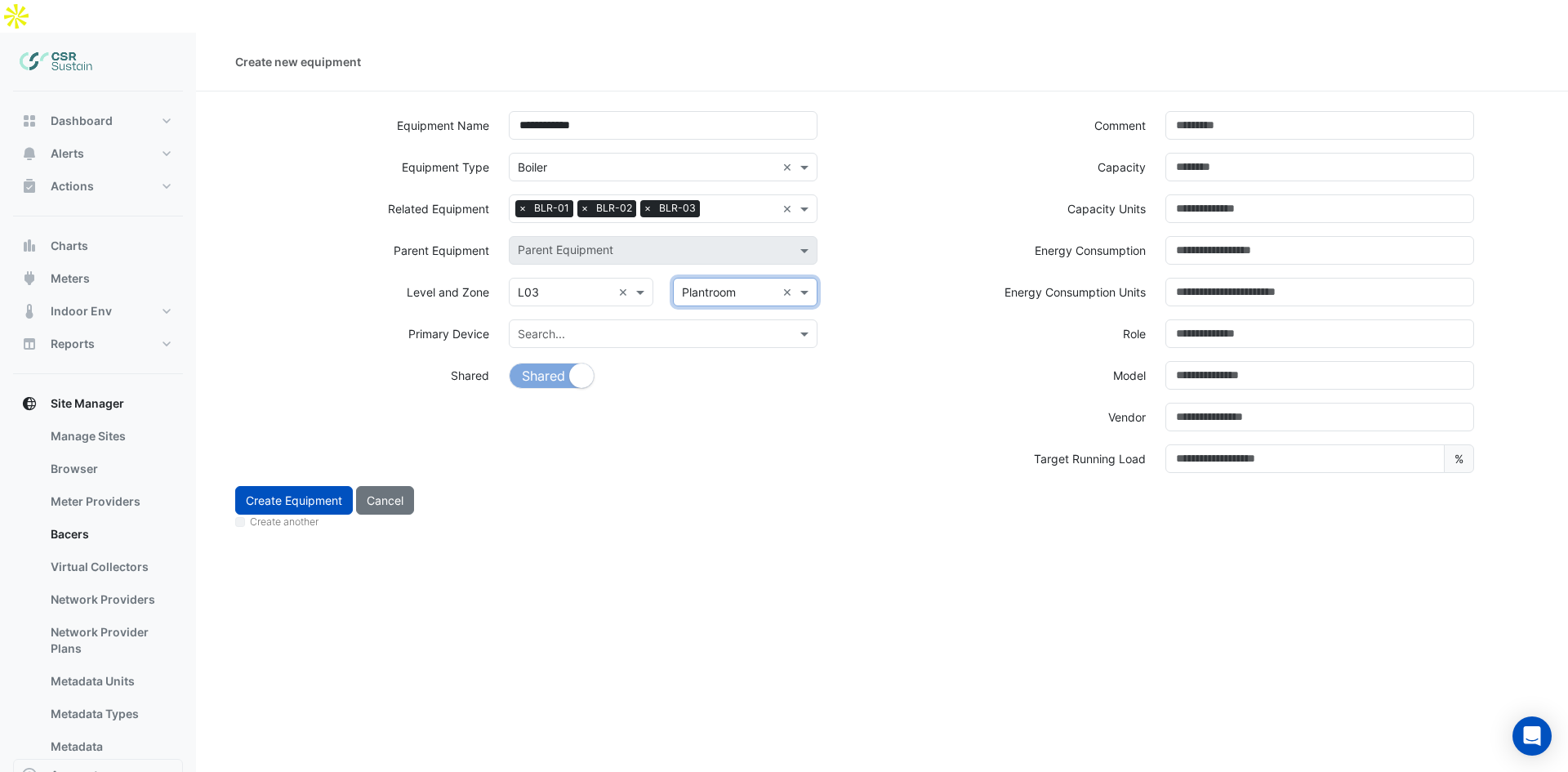
click at [704, 285] on input "text" at bounding box center [728, 293] width 94 height 17
drag, startPoint x: 898, startPoint y: 387, endPoint x: 880, endPoint y: 372, distance: 23.4
click at [899, 403] on div "Vendor" at bounding box center [1019, 417] width 273 height 28
click at [728, 278] on div "× Plantroom ×" at bounding box center [746, 292] width 145 height 28
click at [726, 344] on span "Plantroom" at bounding box center [714, 351] width 54 height 14
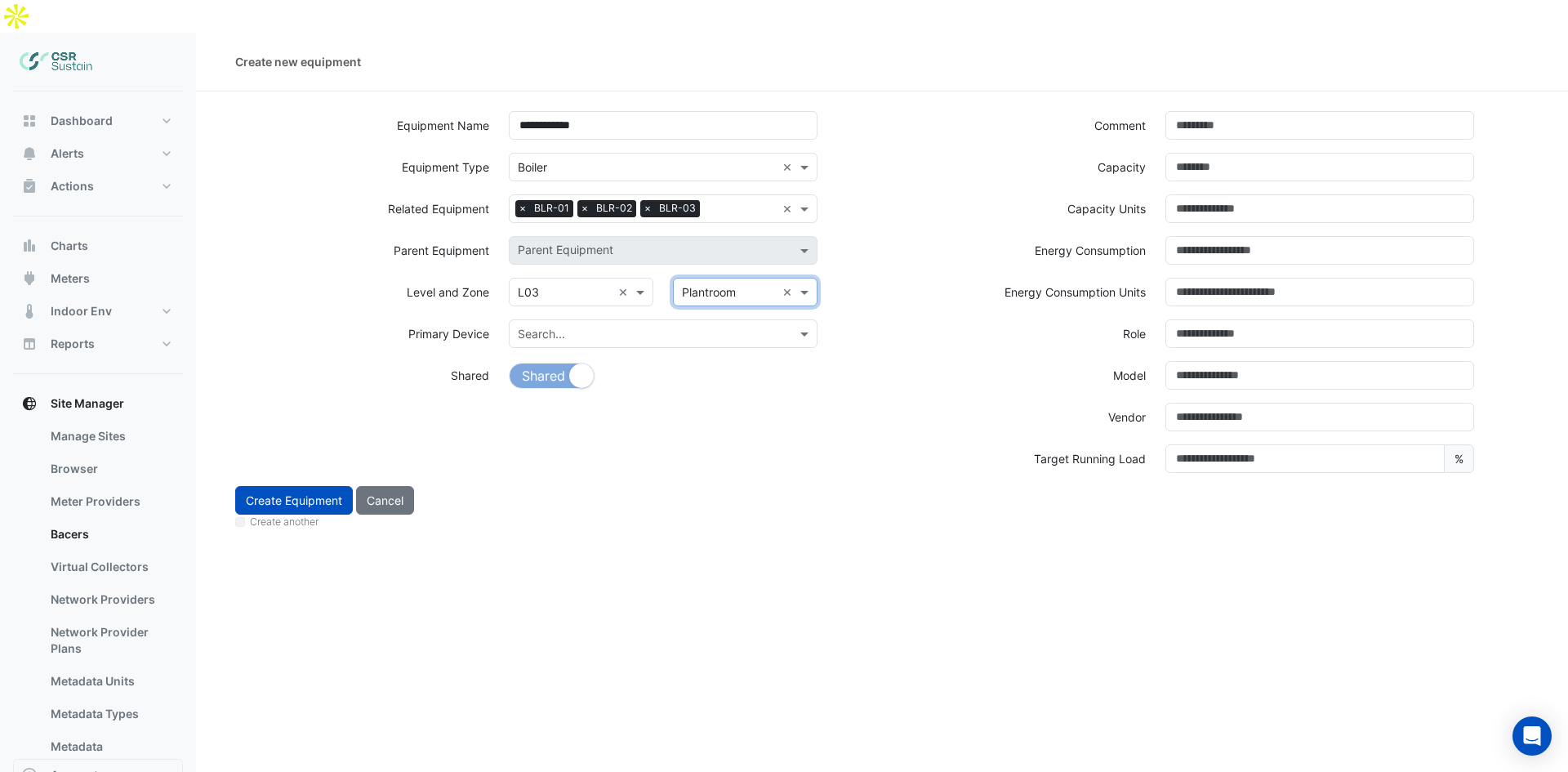
click at [796, 430] on div "**********" at bounding box center [554, 298] width 657 height 375
click at [586, 326] on input "text" at bounding box center [646, 334] width 258 height 17
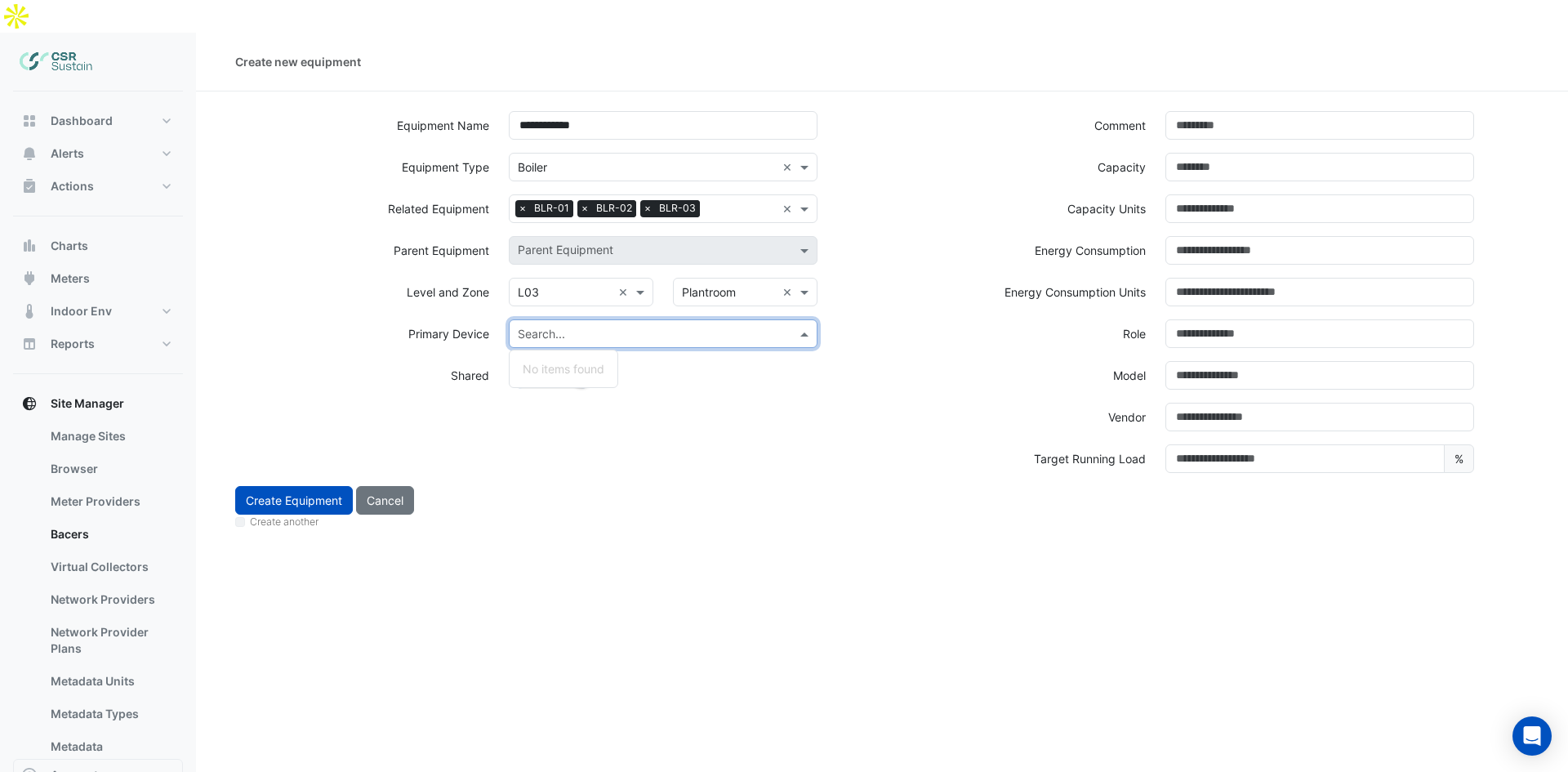
click at [841, 362] on div "Shared Shared Not Shared" at bounding box center [554, 382] width 657 height 41
click at [571, 326] on input "text" at bounding box center [646, 334] width 258 height 17
click at [928, 444] on div "Target Running Load" at bounding box center [1019, 458] width 273 height 28
click at [324, 487] on button "Create Equipment" at bounding box center [294, 500] width 117 height 28
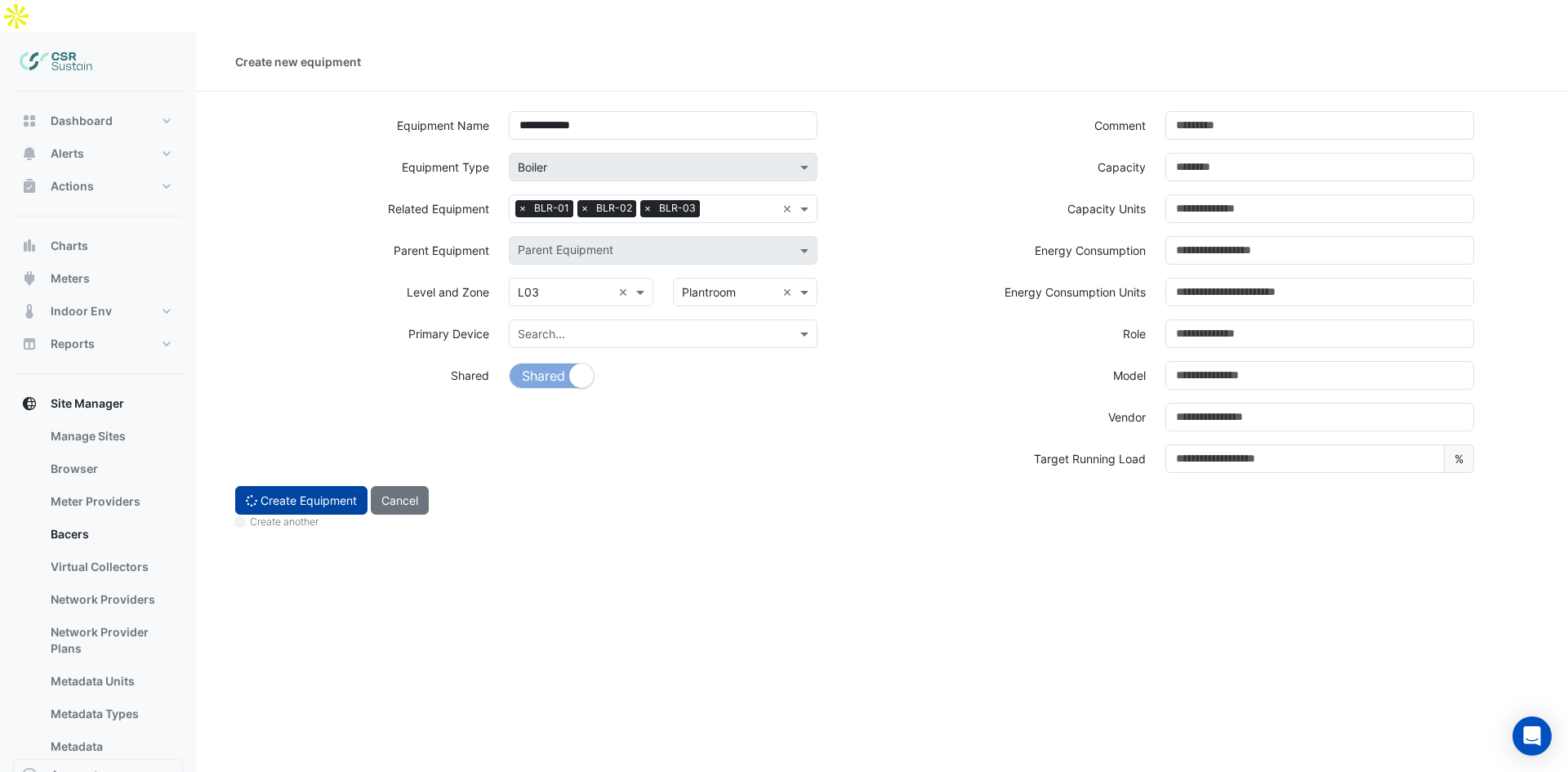
select select "***"
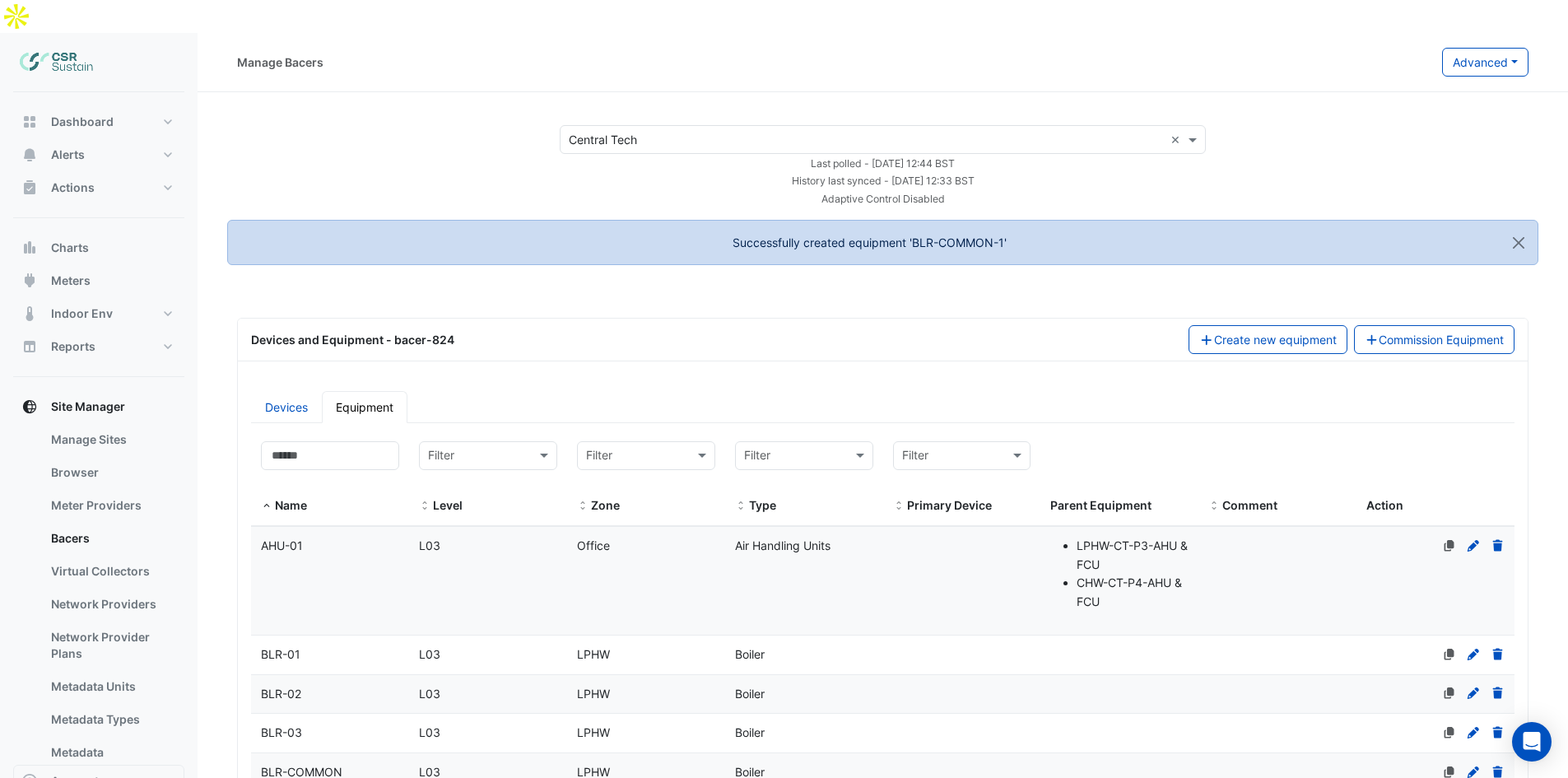
drag, startPoint x: 542, startPoint y: 499, endPoint x: 545, endPoint y: 510, distance: 11.4
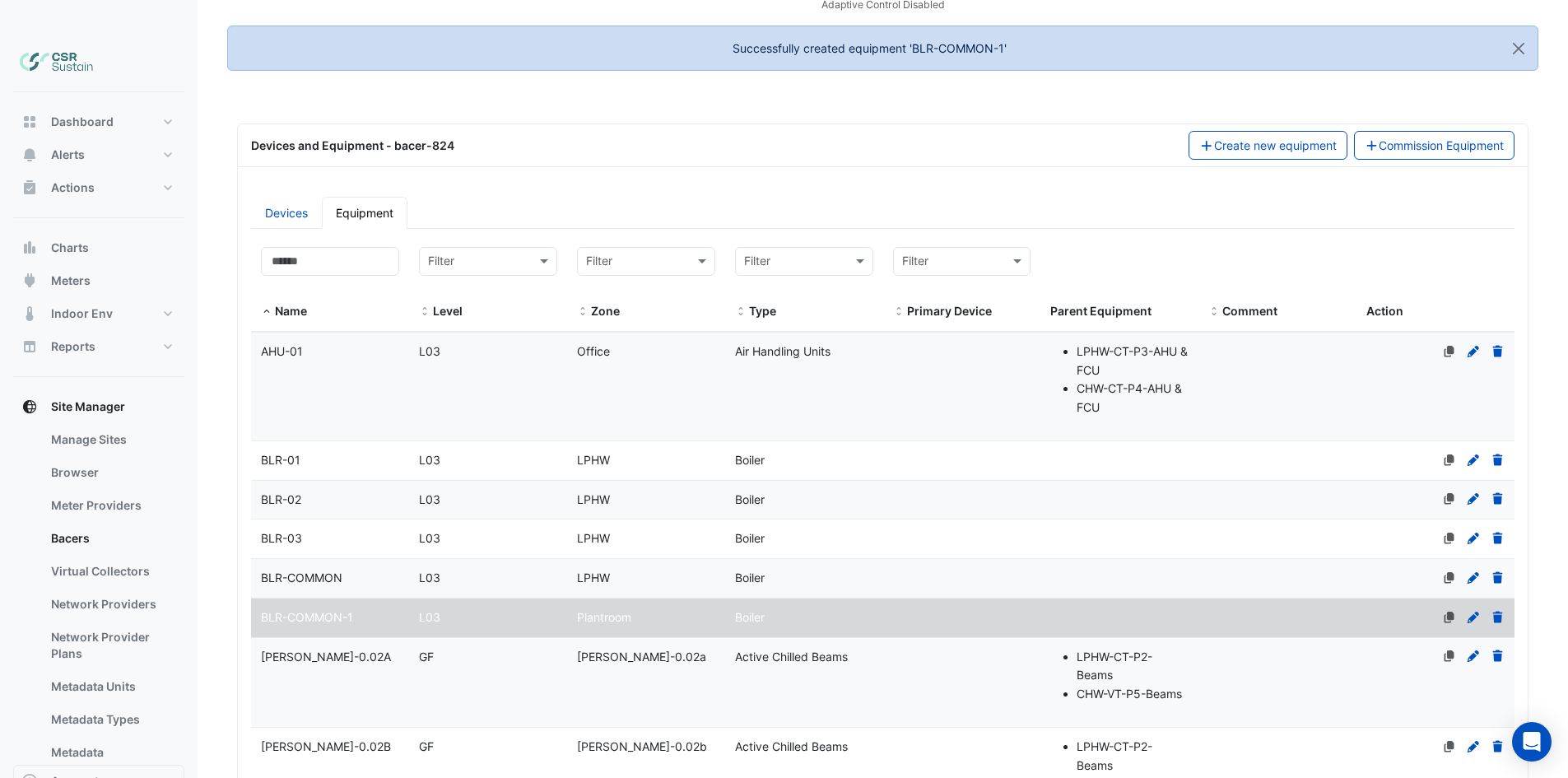
drag, startPoint x: 569, startPoint y: 379, endPoint x: 570, endPoint y: 435, distance: 56.0
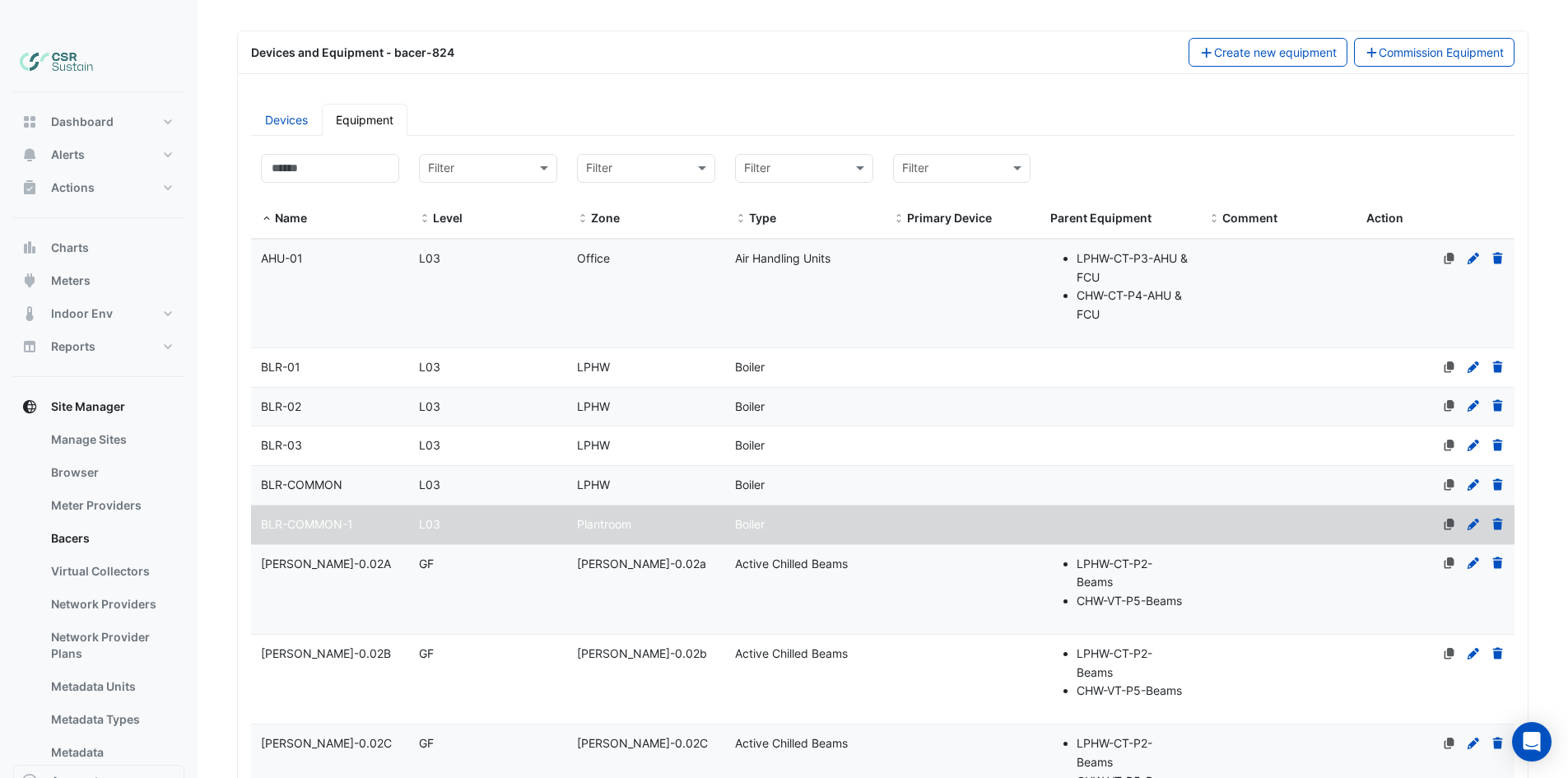
click at [326, 466] on datatable-body-cell "Name BLR-COMMON" at bounding box center [330, 486] width 158 height 39
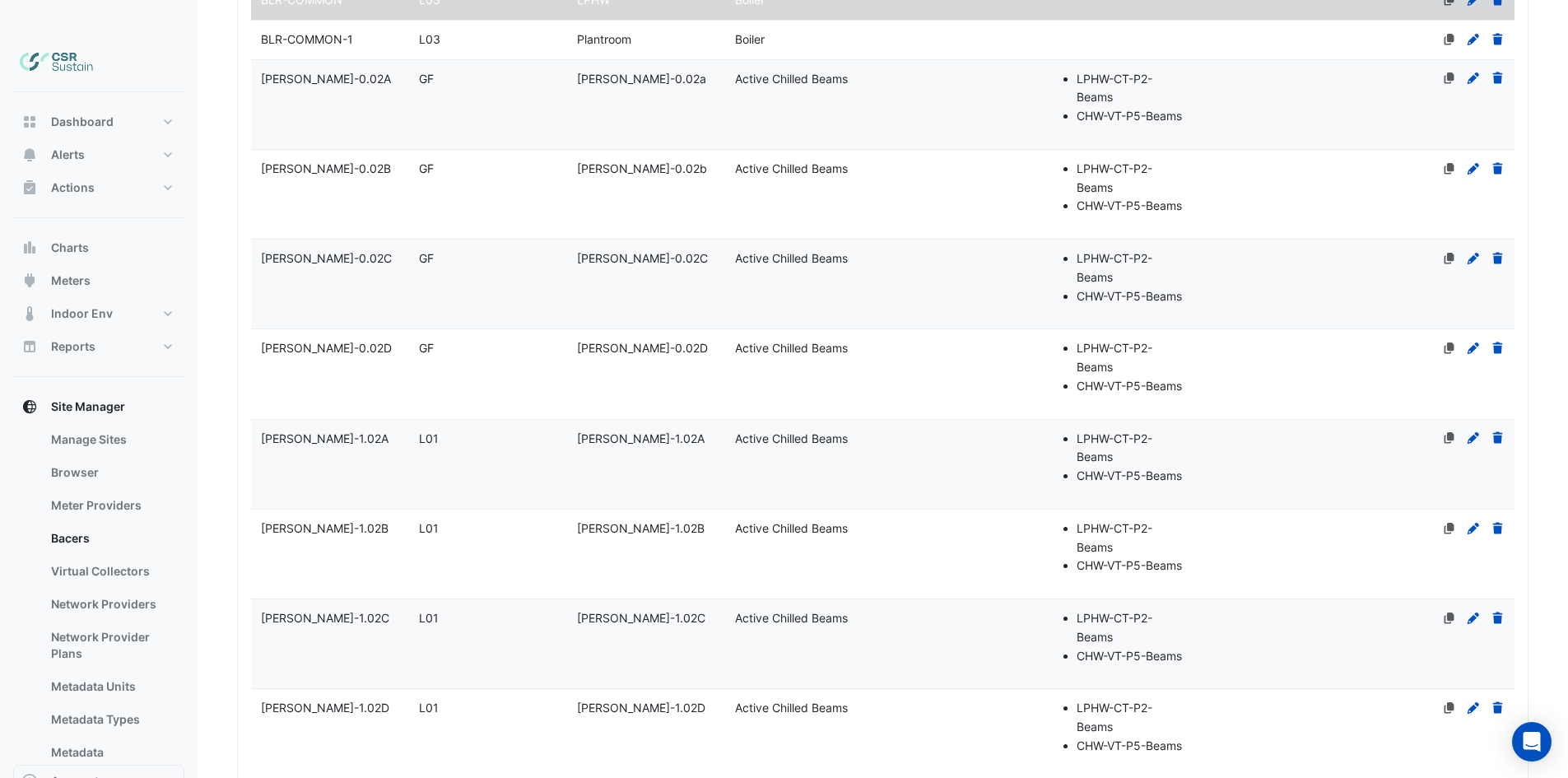
scroll to position [3480, 0]
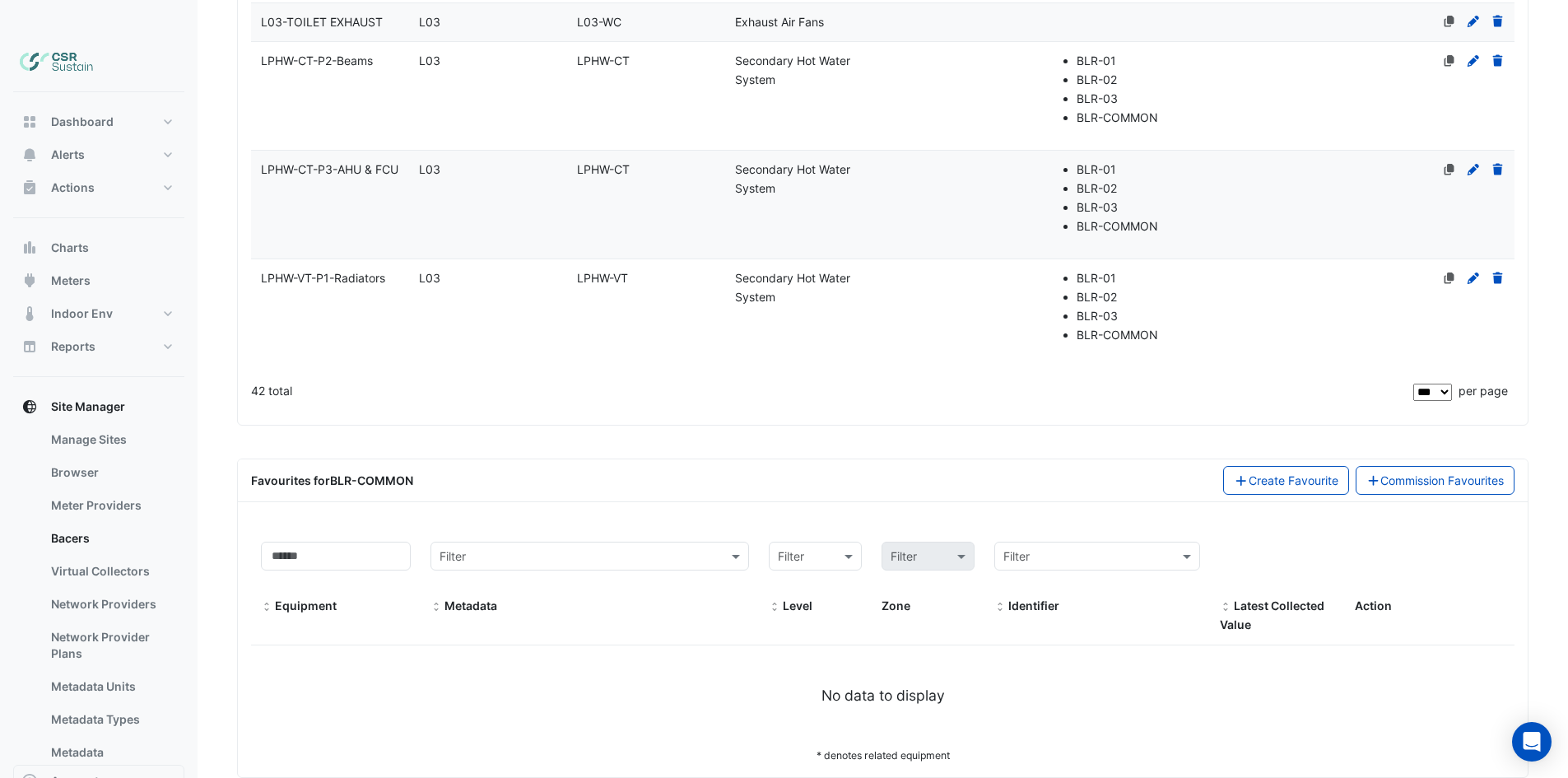
drag, startPoint x: 676, startPoint y: 387, endPoint x: 649, endPoint y: 702, distance: 316.2
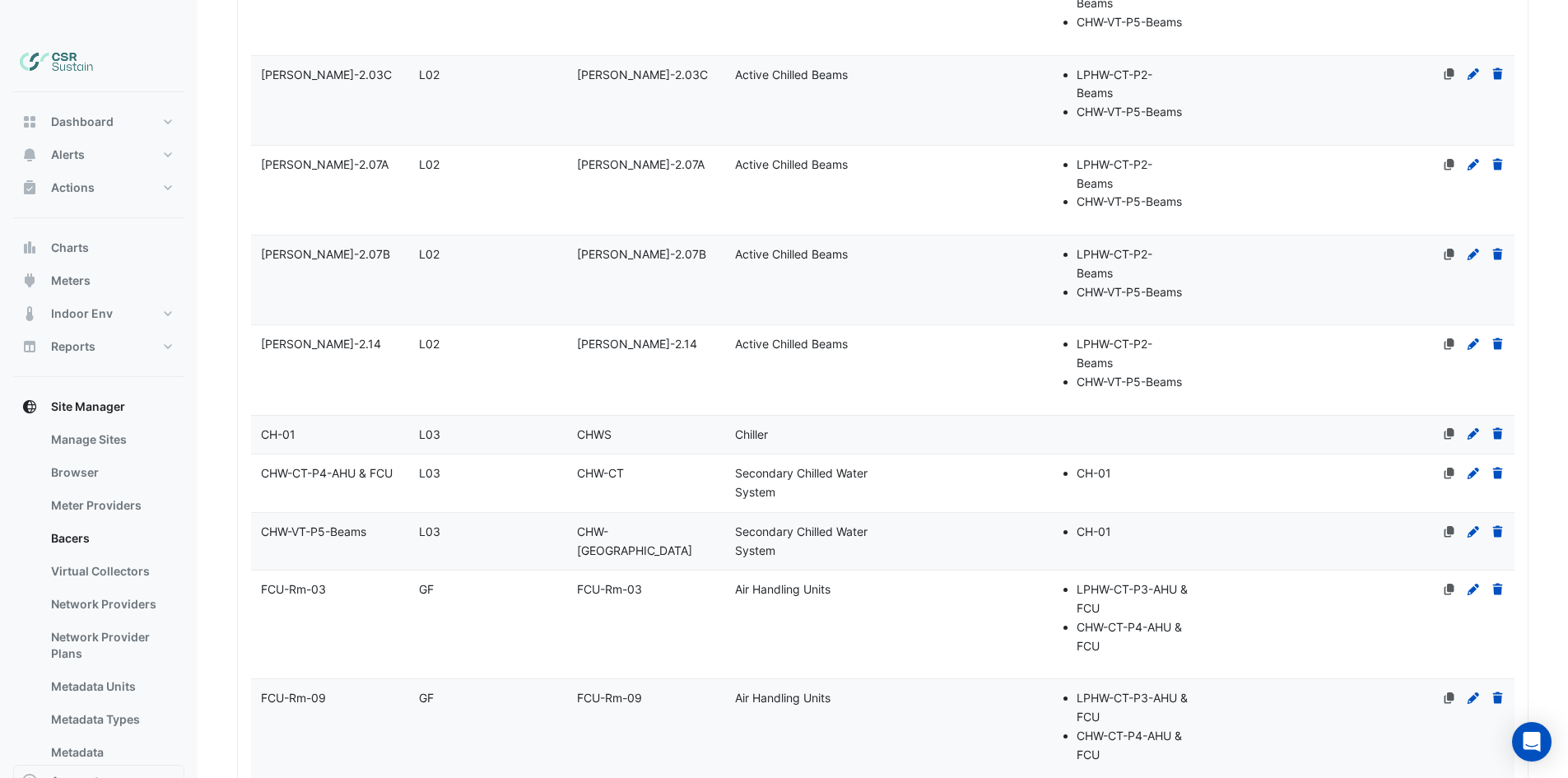
drag, startPoint x: 990, startPoint y: 668, endPoint x: 907, endPoint y: 434, distance: 248.3
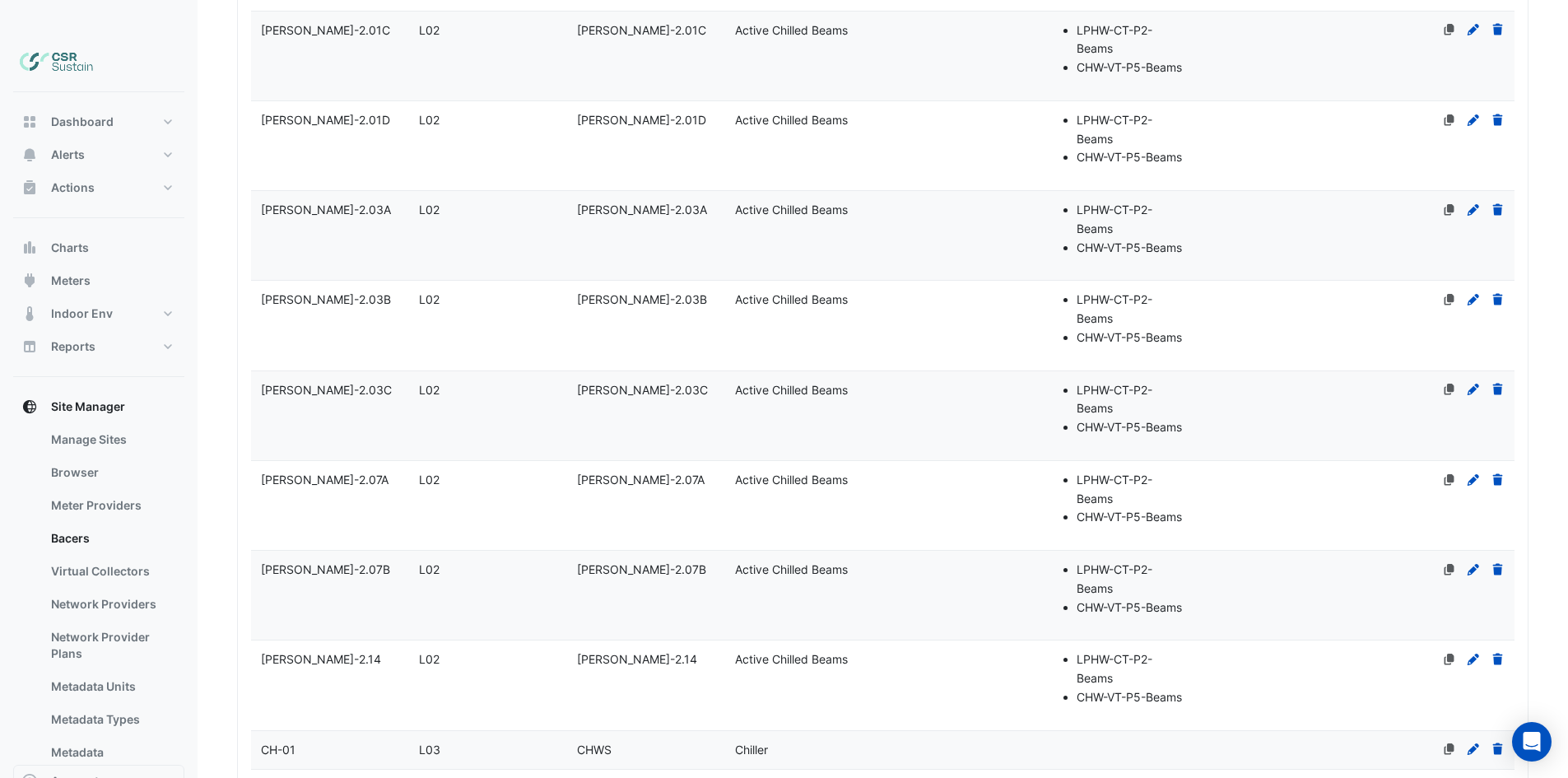
drag, startPoint x: 716, startPoint y: 325, endPoint x: 694, endPoint y: 244, distance: 83.9
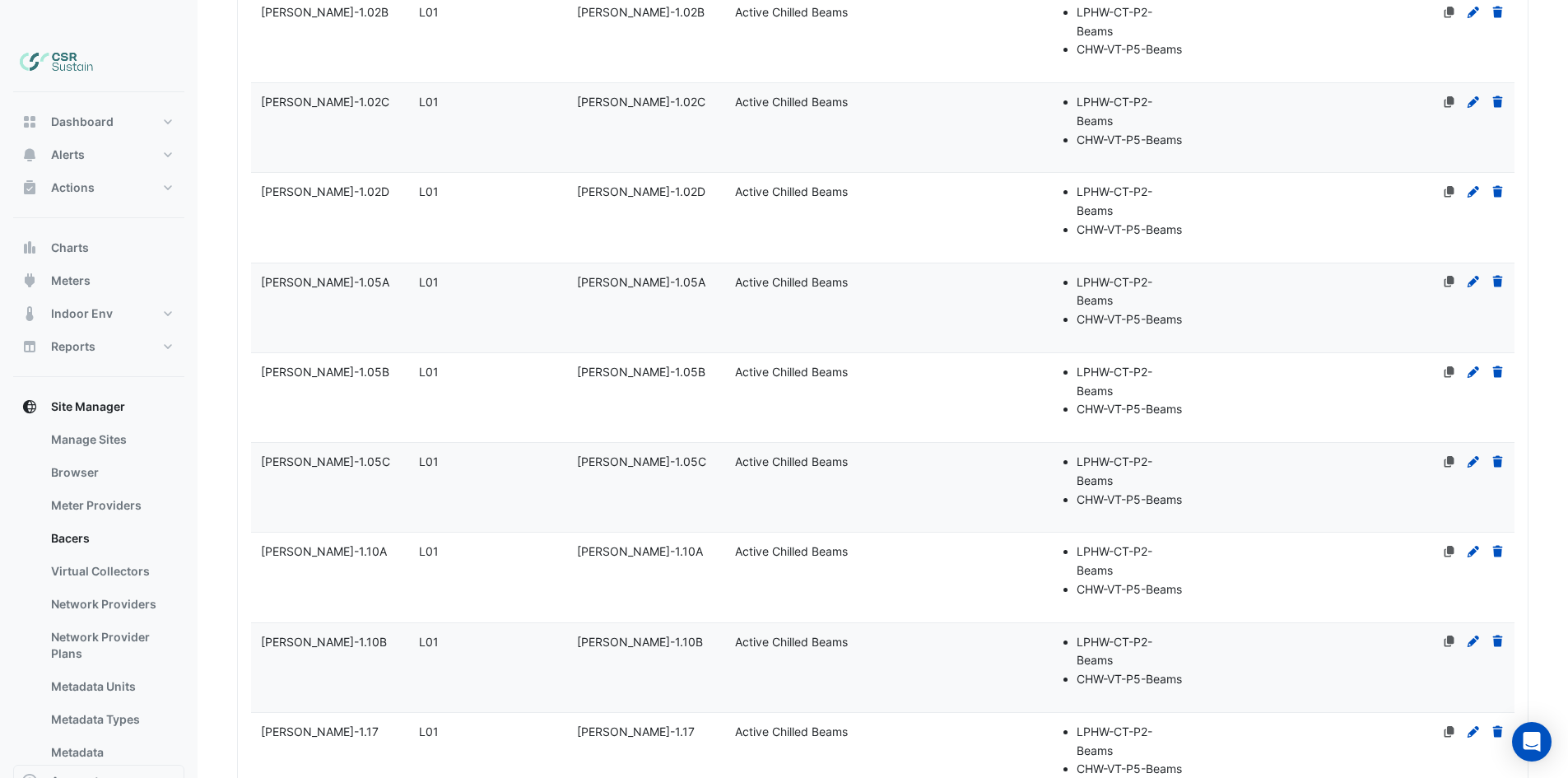
drag, startPoint x: 588, startPoint y: 214, endPoint x: 584, endPoint y: 198, distance: 16.5
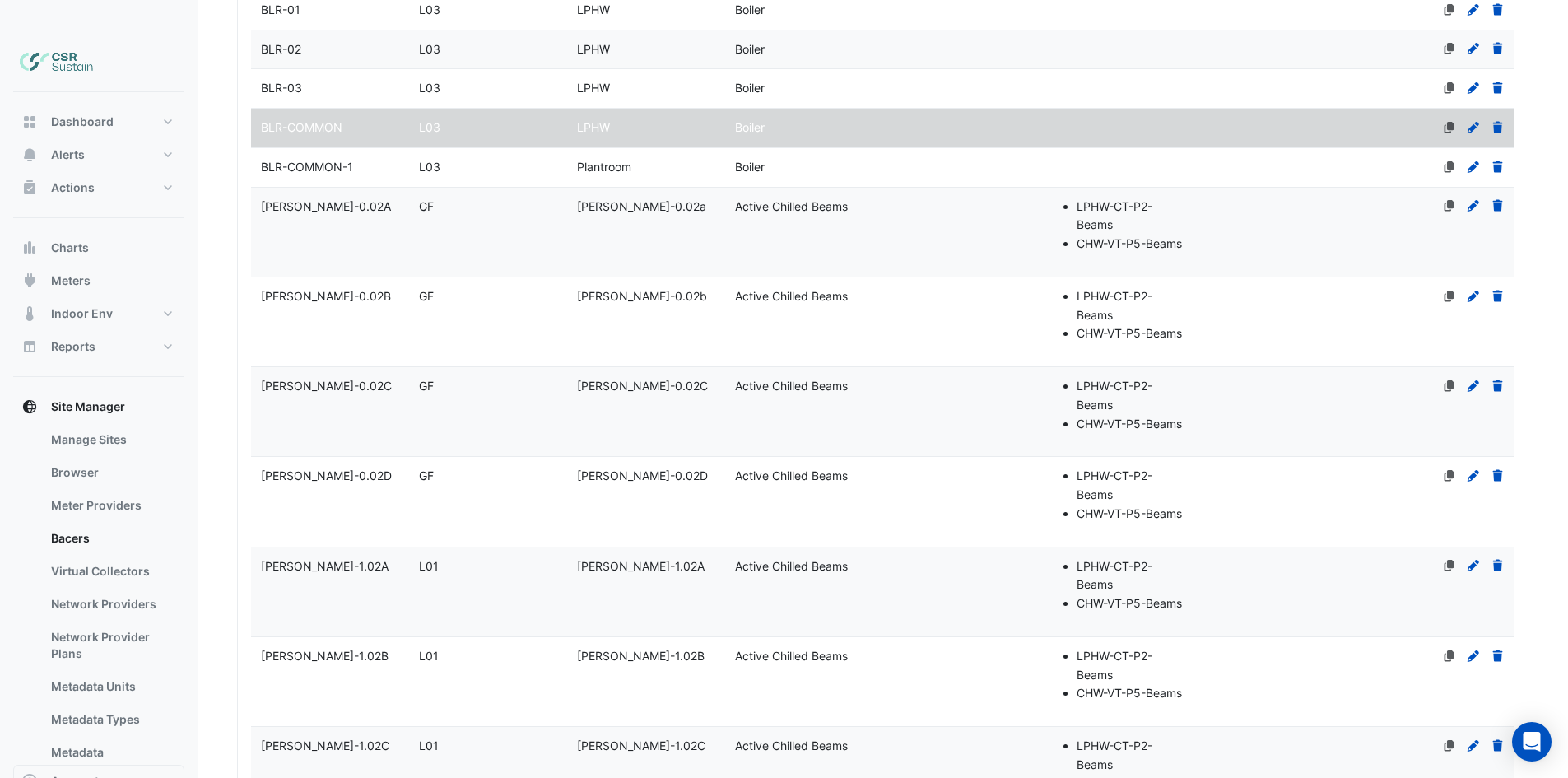
scroll to position [281, 0]
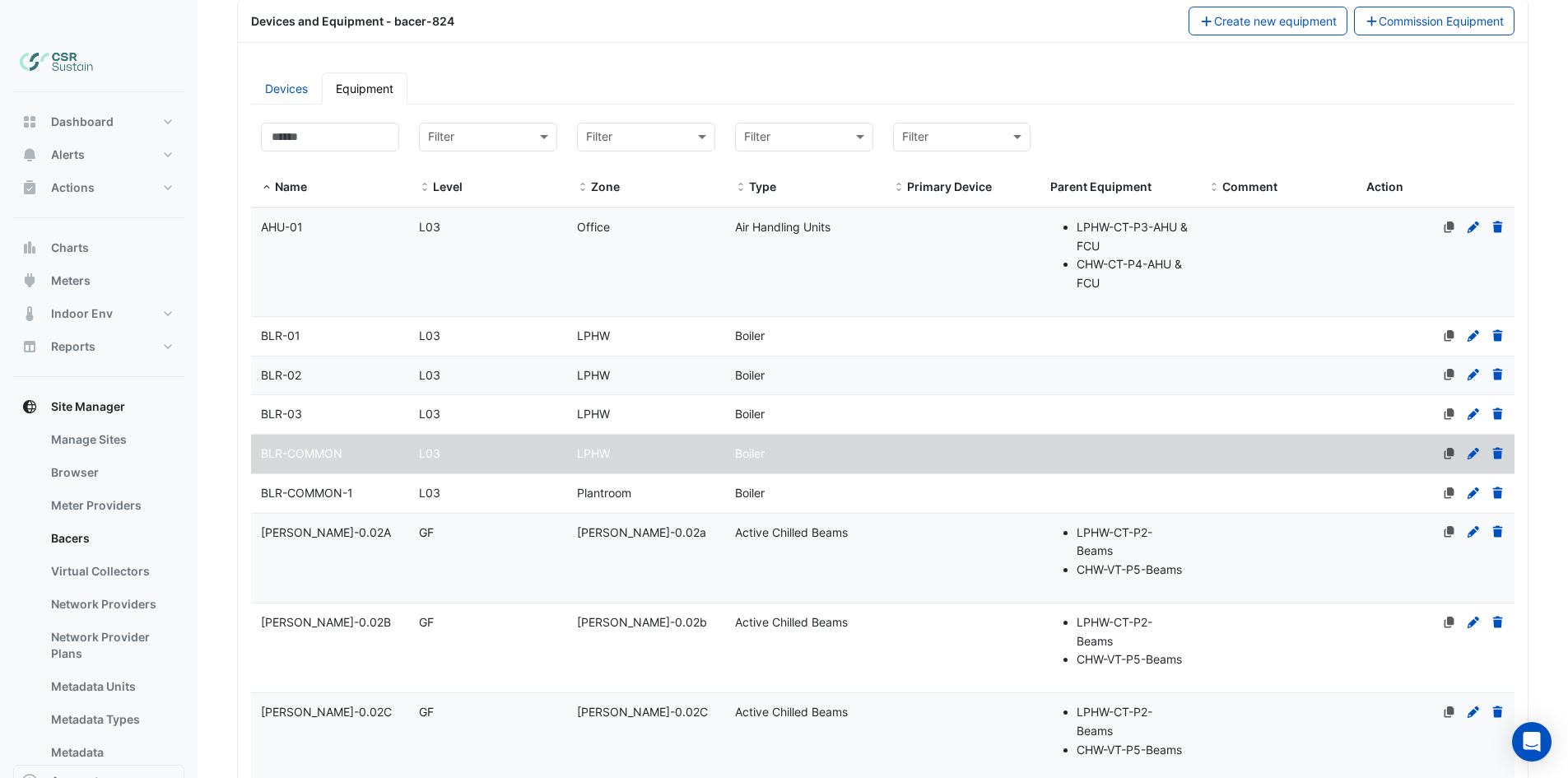
drag, startPoint x: 594, startPoint y: 295, endPoint x: 594, endPoint y: 169, distance: 126.0
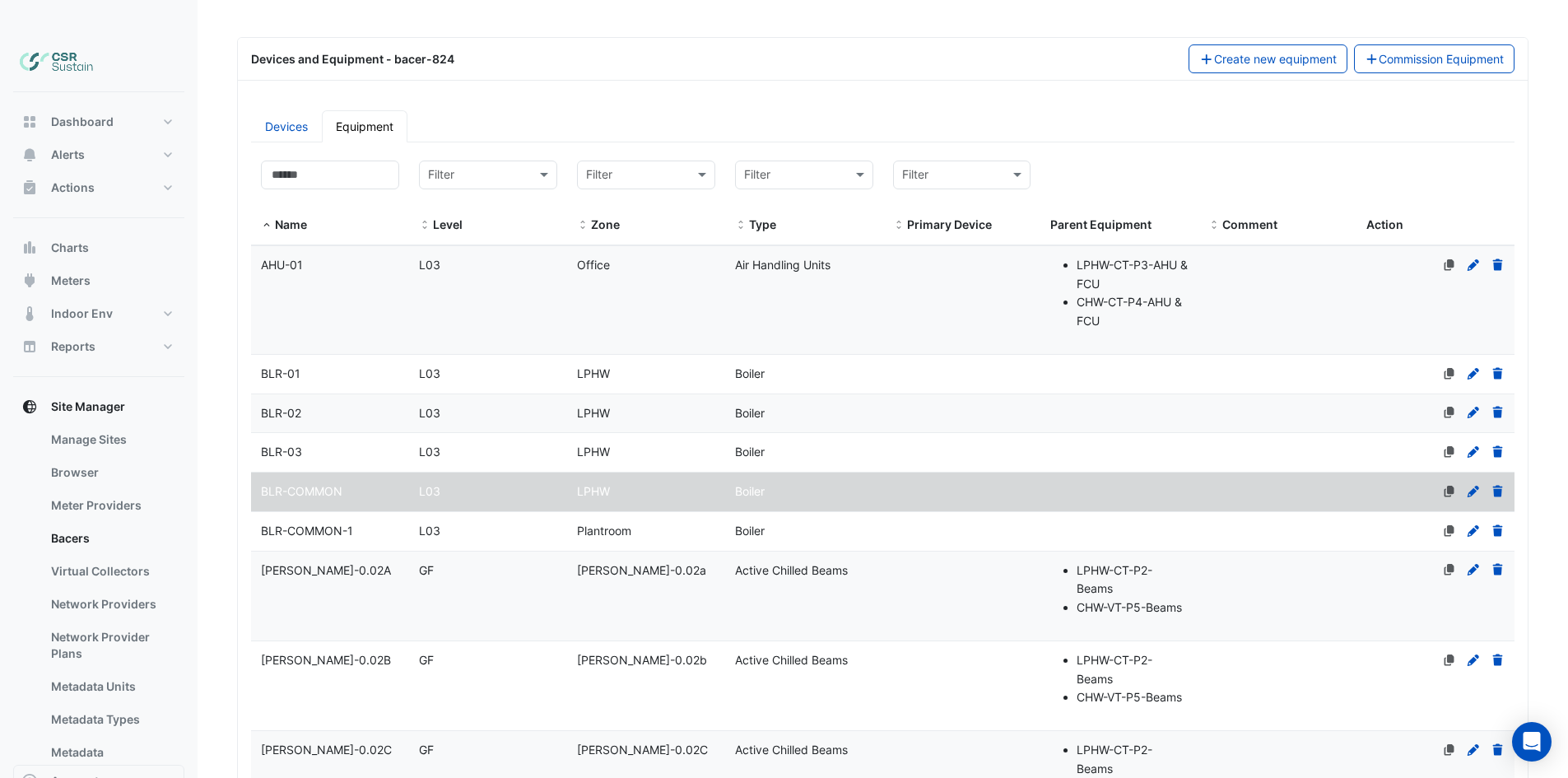
click at [1495, 485] on icon at bounding box center [1497, 490] width 10 height 11
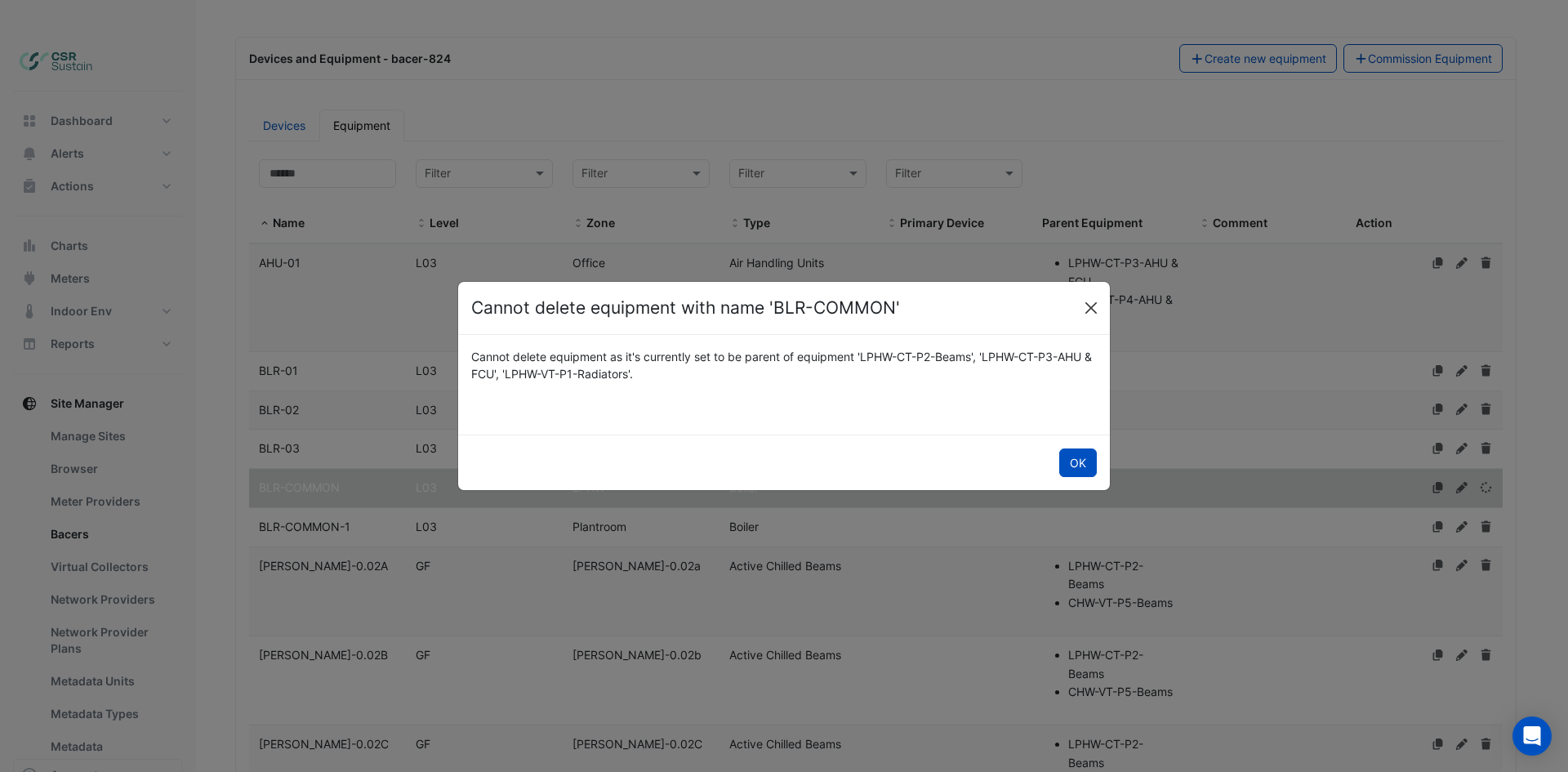
click at [1082, 314] on button "Close" at bounding box center [1091, 308] width 25 height 25
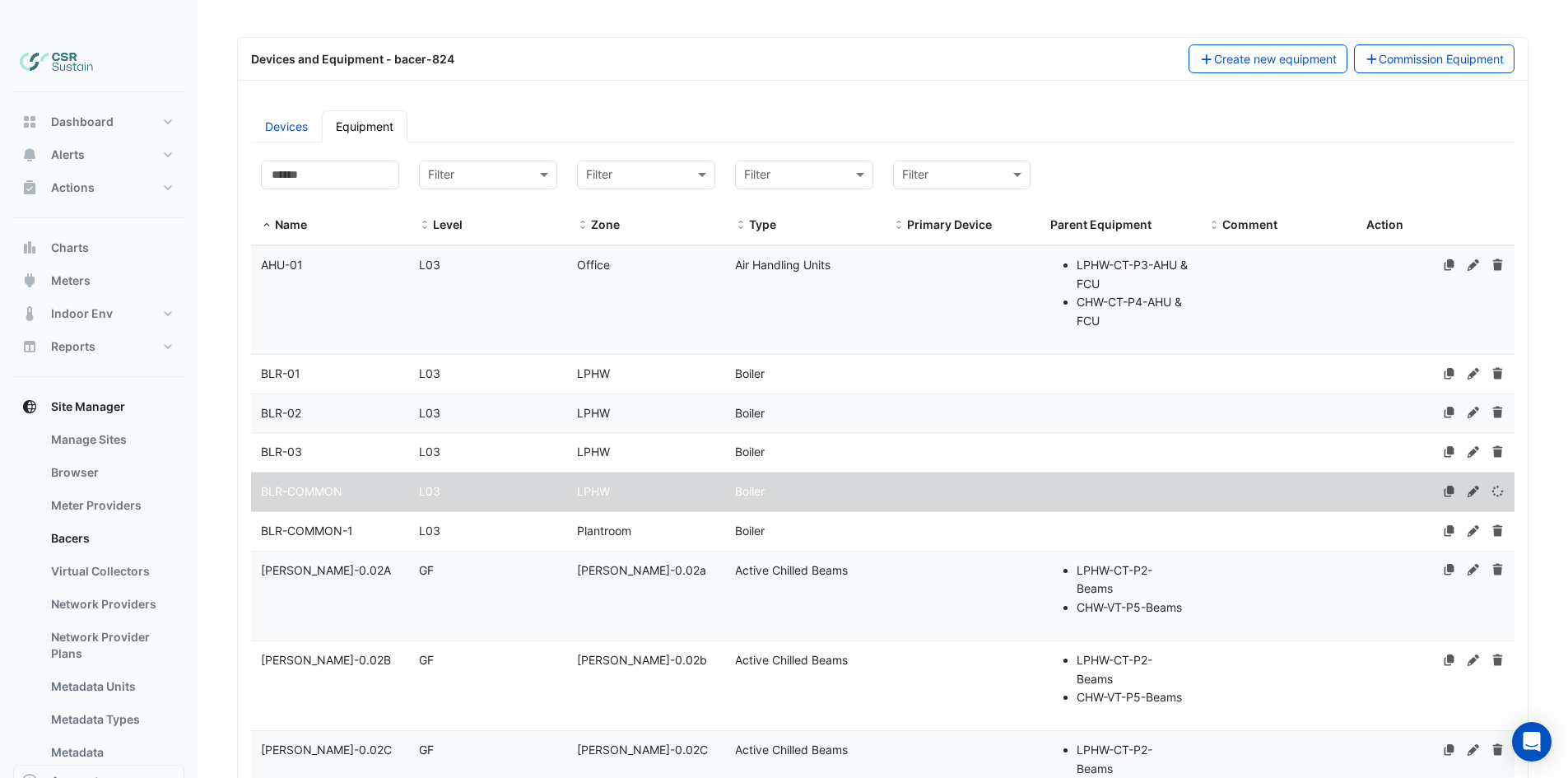
click at [428, 524] on span "L03" at bounding box center [429, 530] width 21 height 14
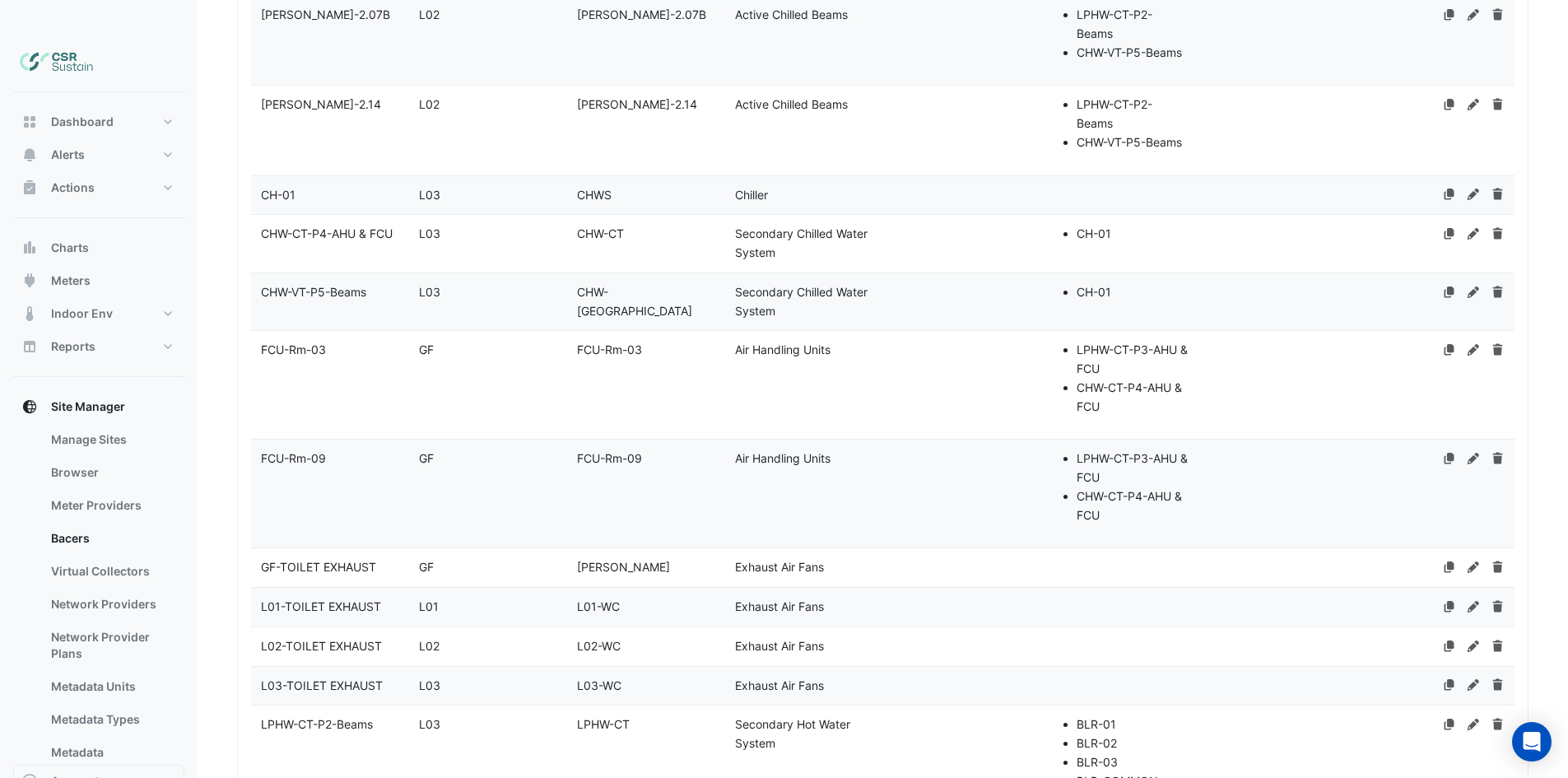
scroll to position [3480, 0]
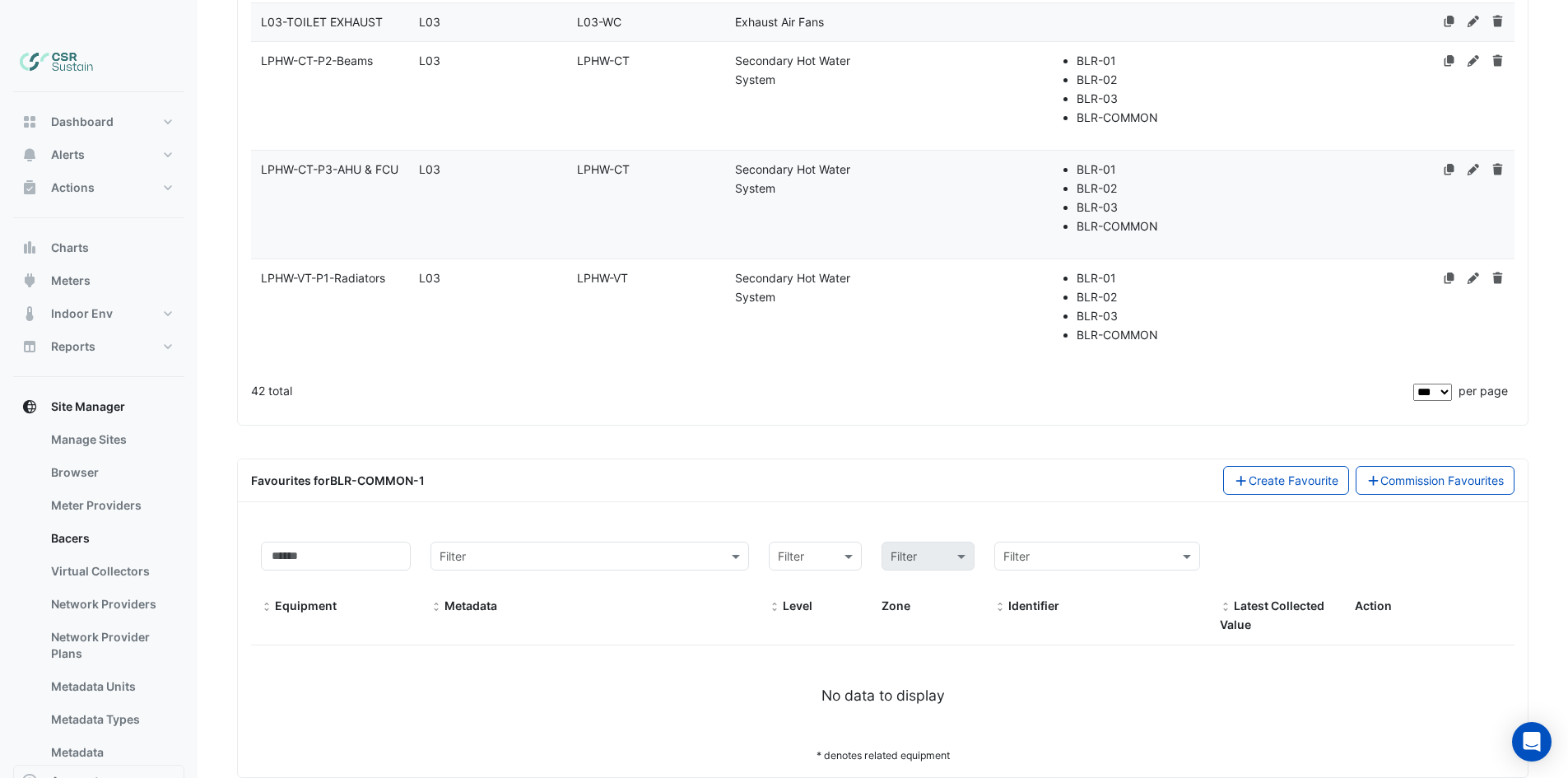
drag, startPoint x: 467, startPoint y: 472, endPoint x: 485, endPoint y: 654, distance: 182.9
click at [1299, 466] on button "Create Favourite" at bounding box center [1286, 480] width 126 height 29
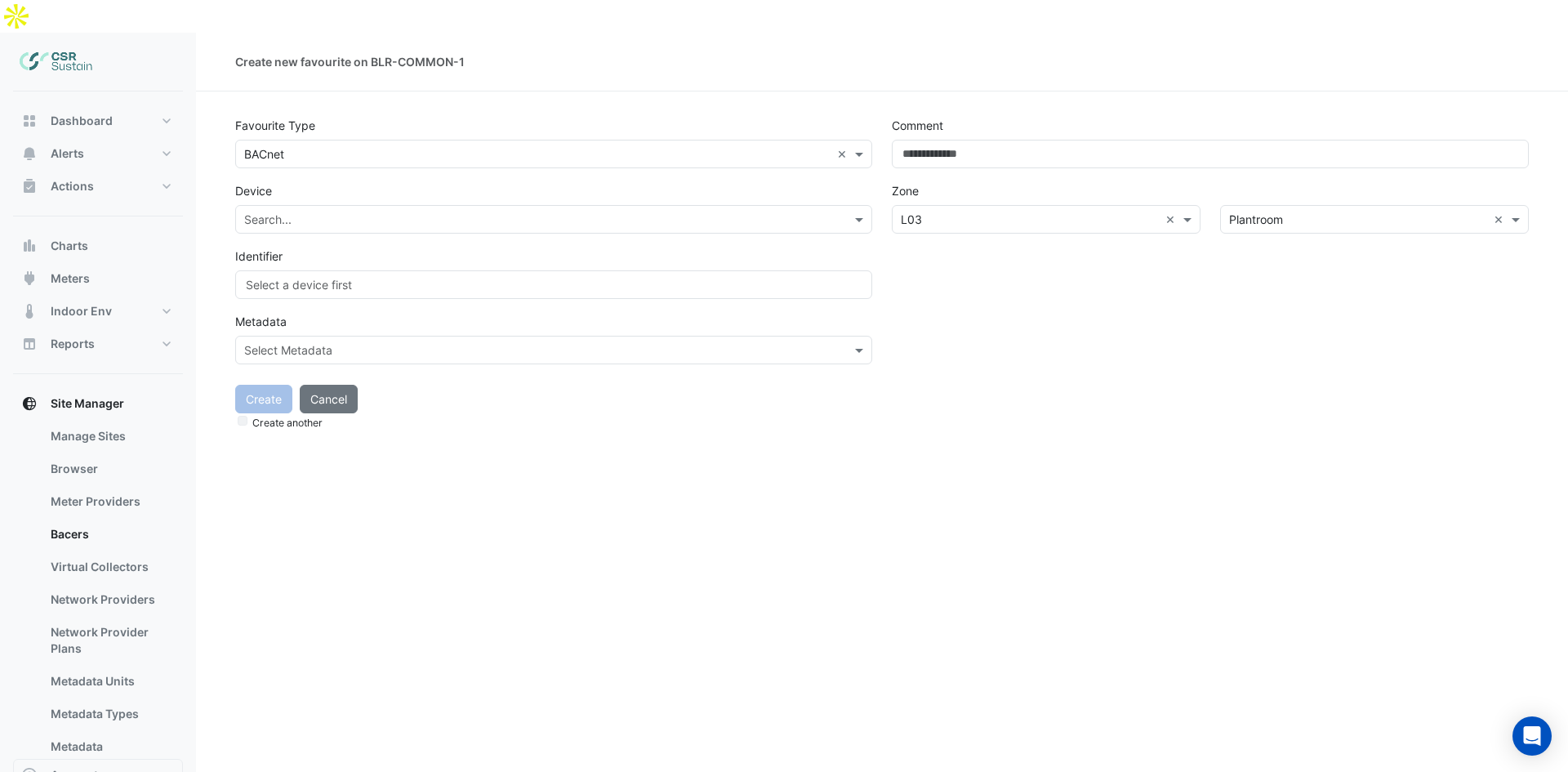
click at [317, 414] on div "Create another" at bounding box center [882, 422] width 1294 height 17
click at [324, 385] on button "Cancel" at bounding box center [328, 398] width 58 height 28
select select "***"
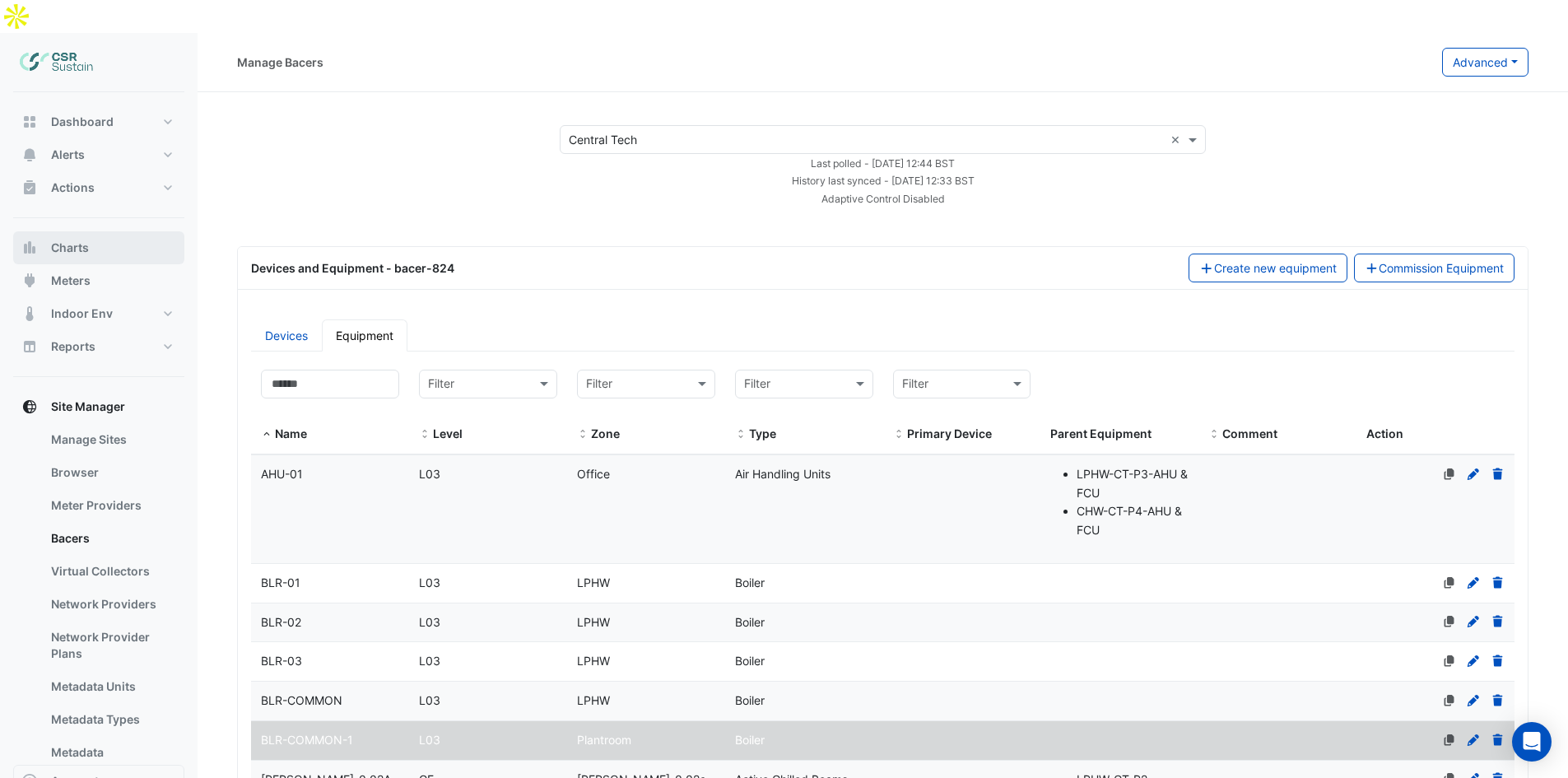
click at [80, 240] on span "Charts" at bounding box center [69, 248] width 38 height 17
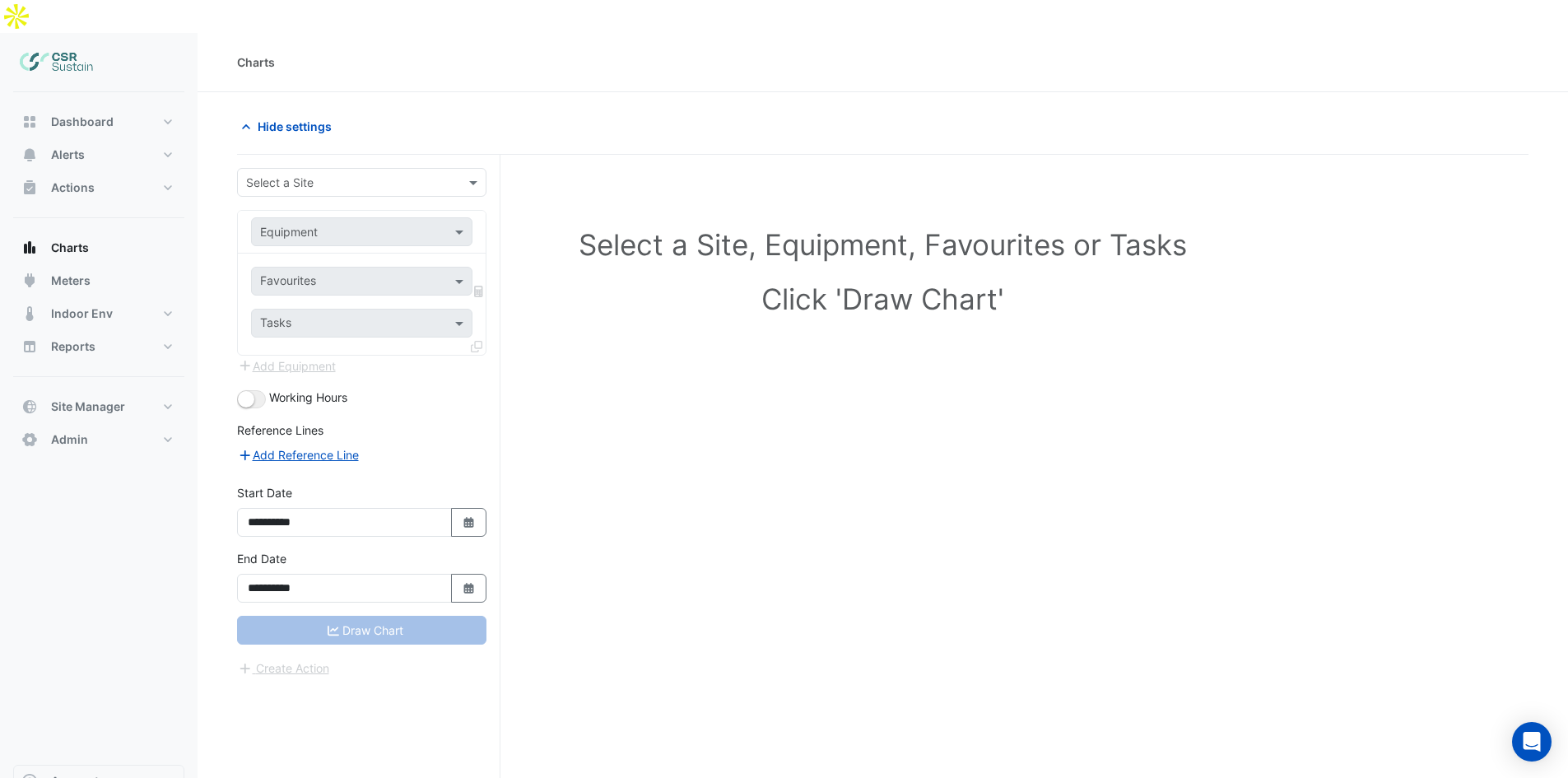
click at [349, 175] on input "text" at bounding box center [345, 183] width 199 height 18
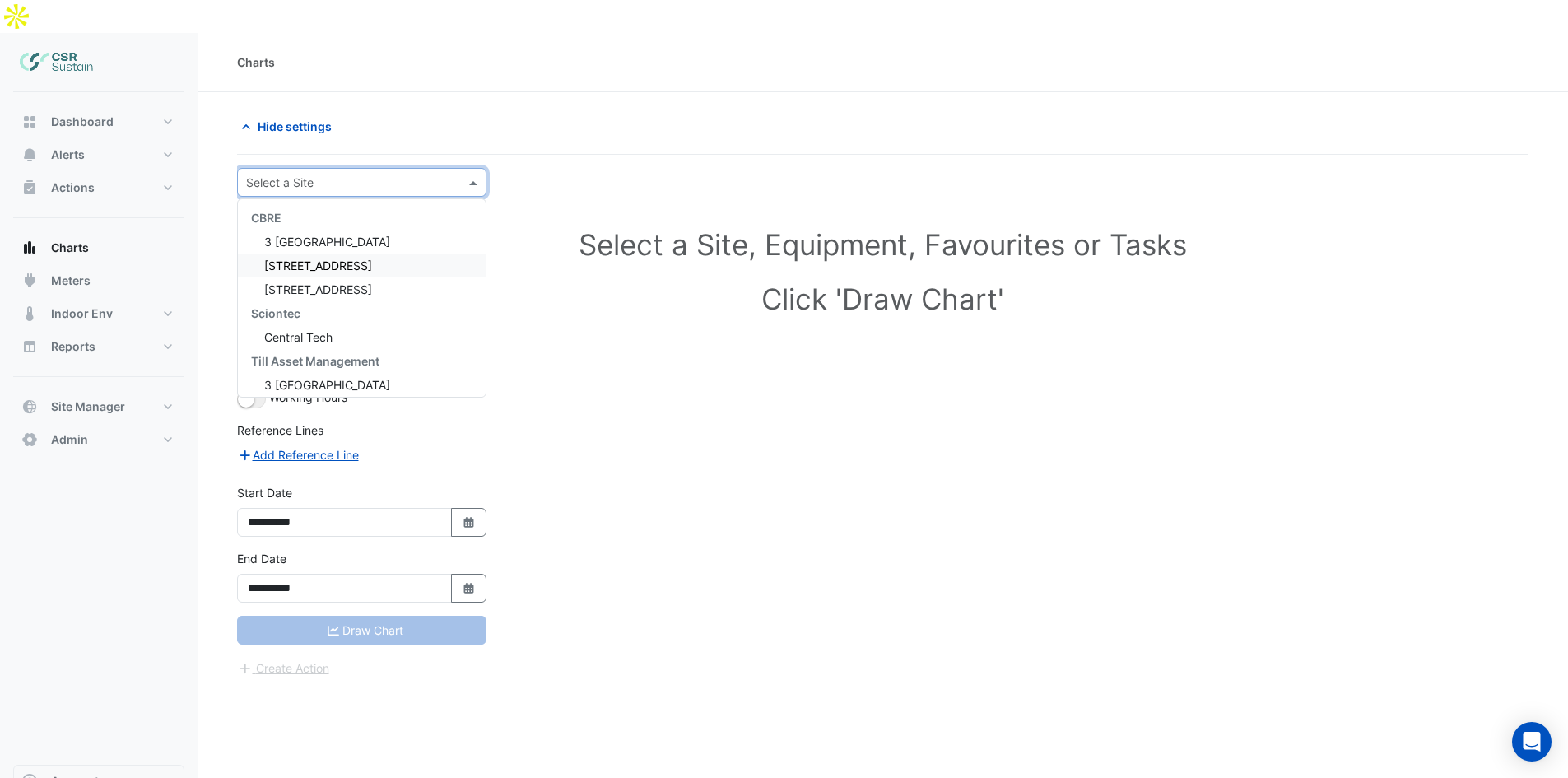
click at [302, 259] on span "5 Exchange Quay" at bounding box center [318, 266] width 108 height 14
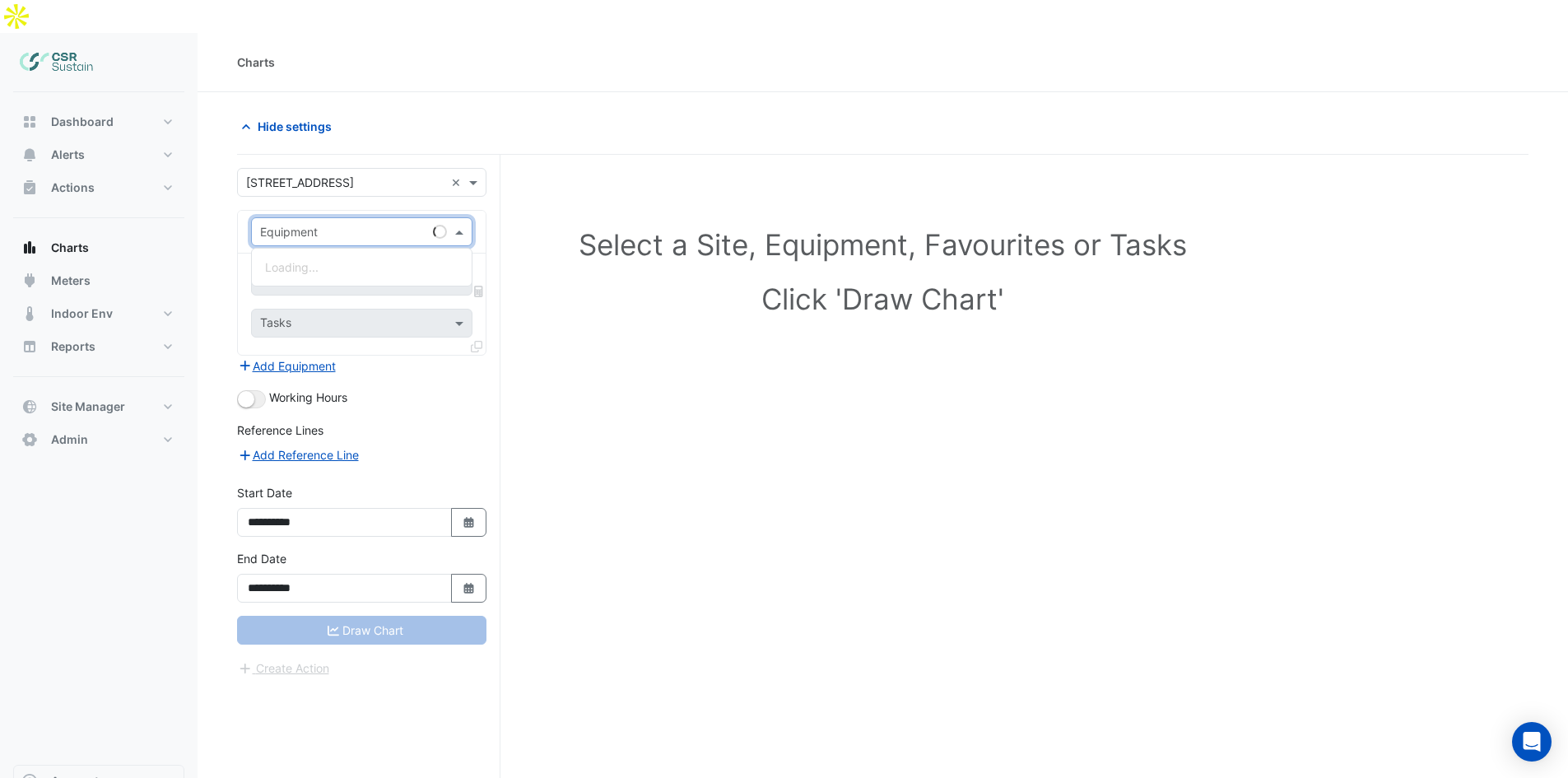
click at [345, 224] on input "text" at bounding box center [345, 232] width 170 height 18
click at [316, 260] on span "AHU-OFFICE" at bounding box center [300, 266] width 69 height 14
click at [324, 274] on input "text" at bounding box center [343, 282] width 166 height 18
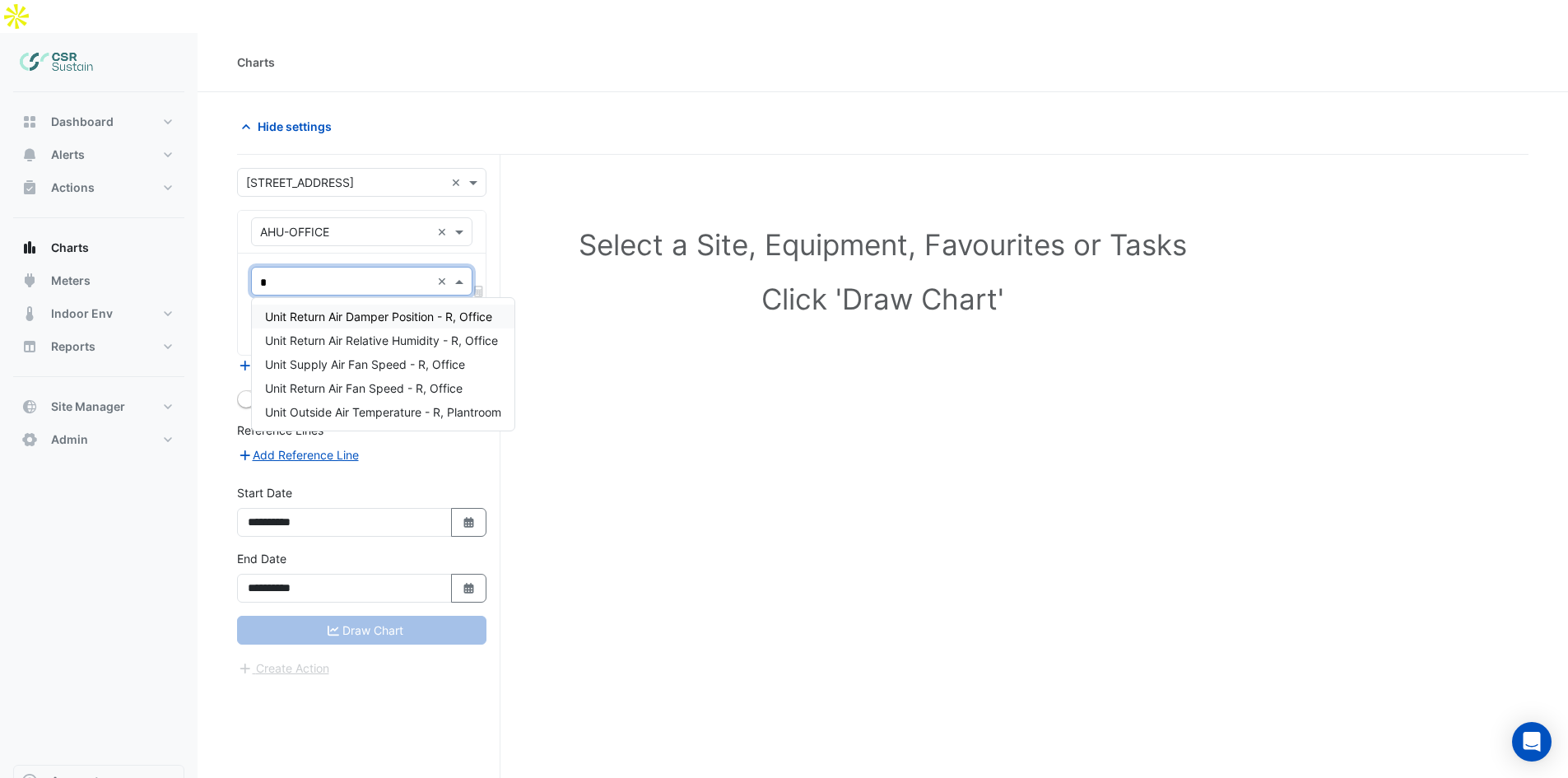
type input "**"
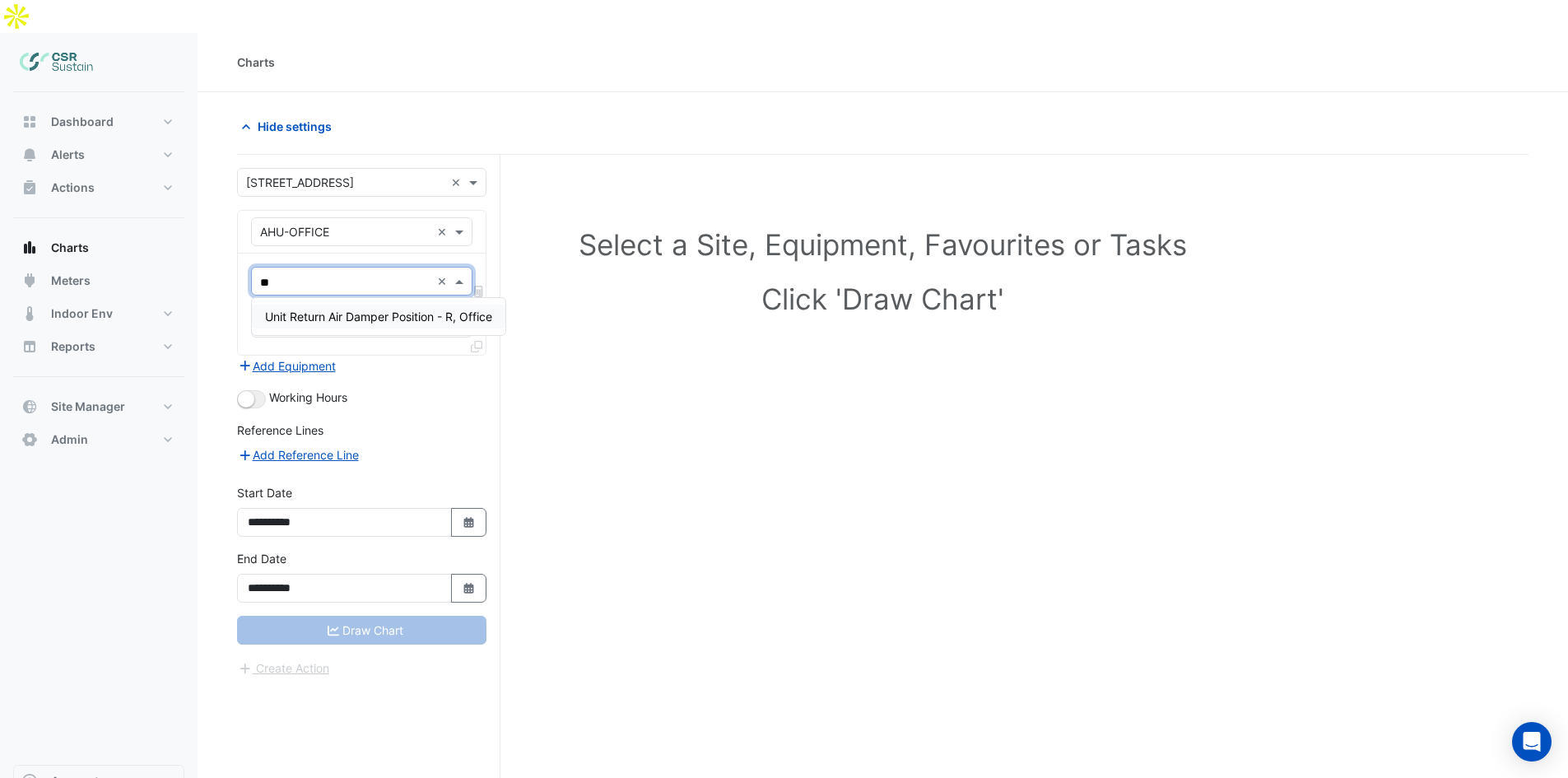
drag, startPoint x: 298, startPoint y: 250, endPoint x: 256, endPoint y: 251, distance: 42.0
click at [256, 268] on div "**" at bounding box center [340, 281] width 178 height 26
click at [319, 274] on input "**" at bounding box center [345, 282] width 170 height 18
drag, startPoint x: 297, startPoint y: 252, endPoint x: 235, endPoint y: 253, distance: 62.0
click at [235, 253] on section "**********" at bounding box center [883, 483] width 1370 height 782
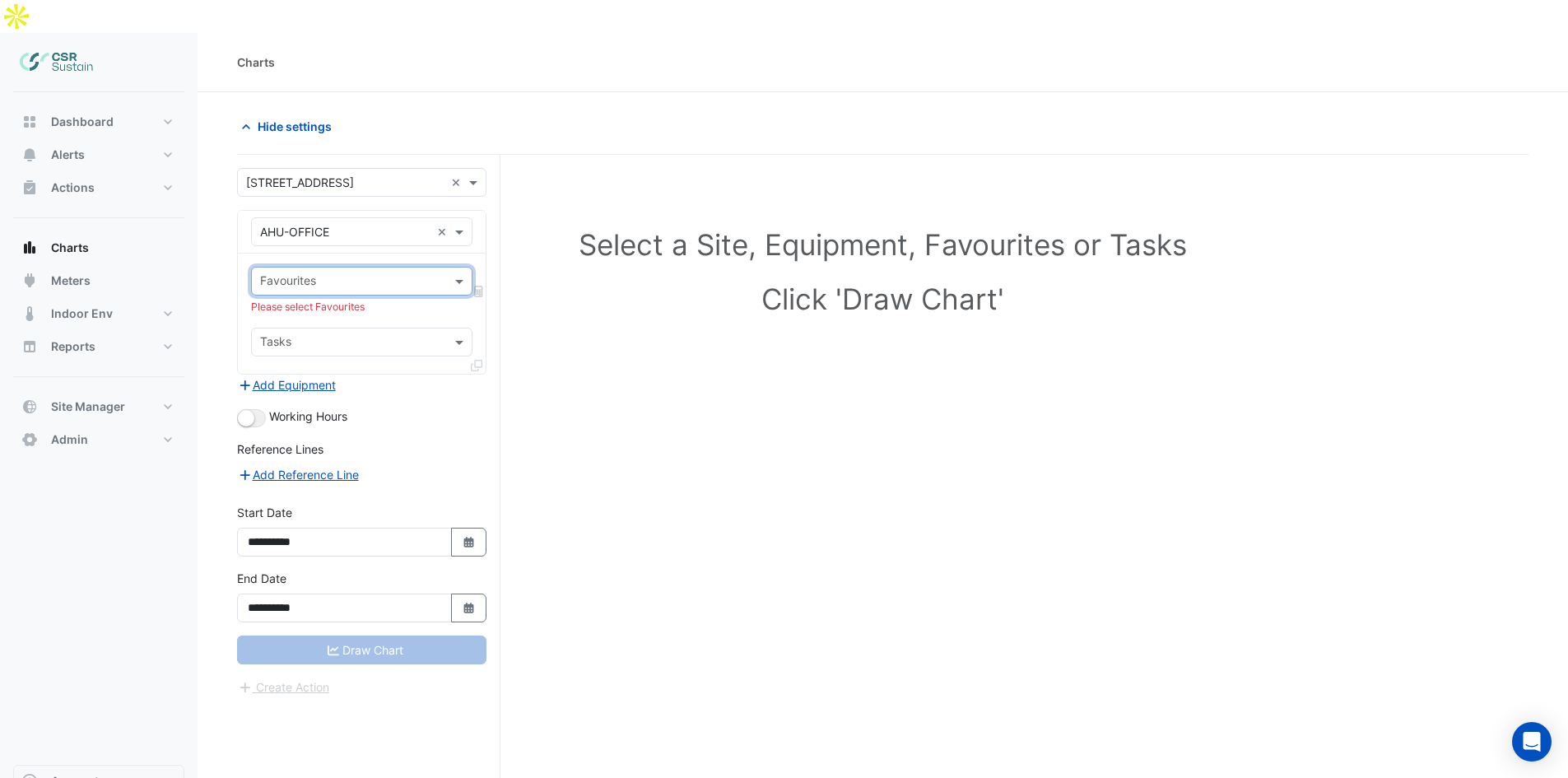
click at [319, 274] on input "text" at bounding box center [351, 282] width 184 height 18
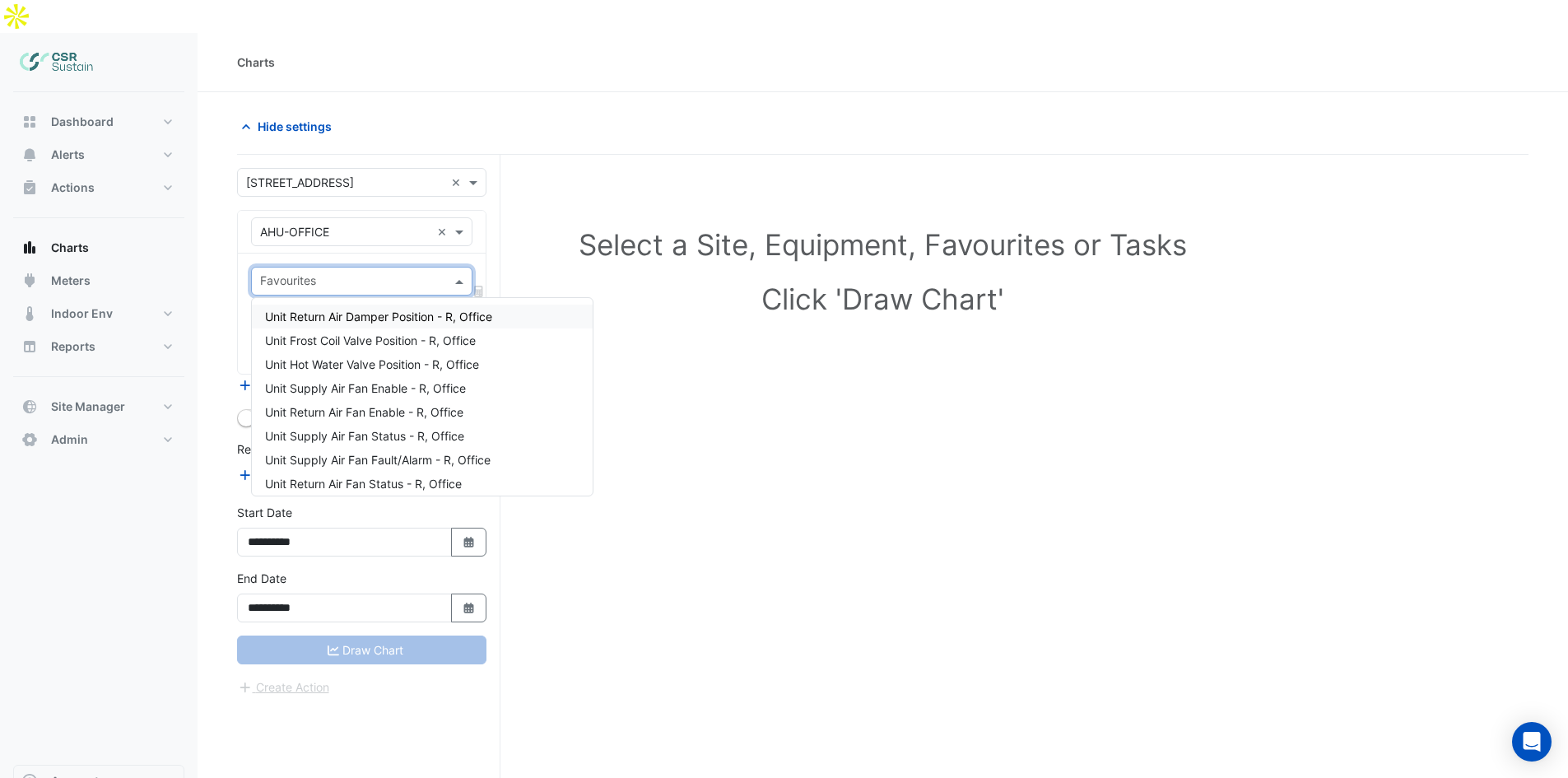
click at [299, 274] on input "text" at bounding box center [351, 282] width 184 height 18
click at [334, 274] on input "text" at bounding box center [351, 282] width 184 height 18
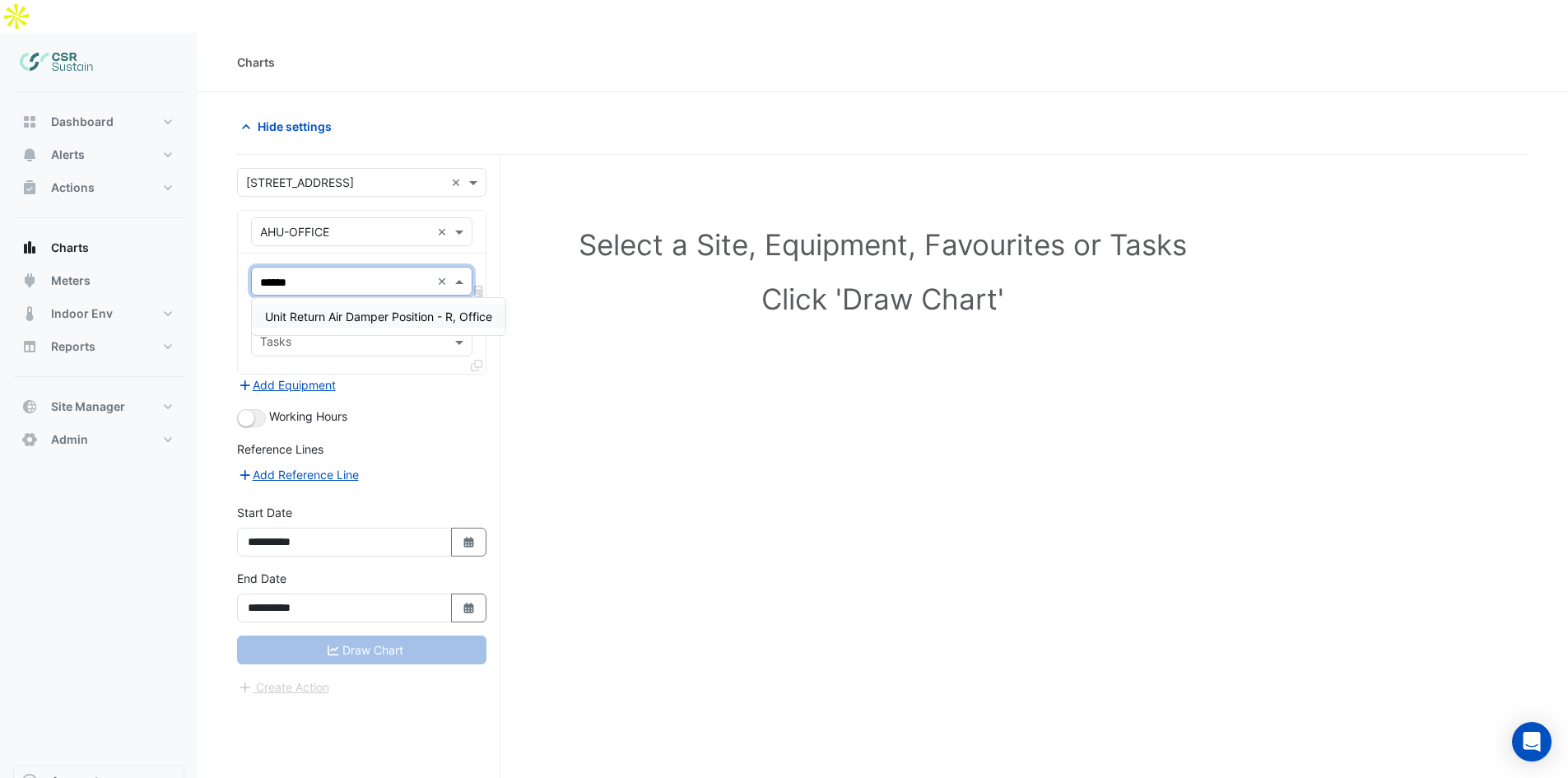
drag, startPoint x: 334, startPoint y: 248, endPoint x: 301, endPoint y: 247, distance: 33.0
click at [301, 274] on input "******" at bounding box center [345, 282] width 170 height 18
type input "******"
click at [106, 93] on div "Dashboard Portfolio Ratings Performance Alerts Site Rules Templates Actions Sit…" at bounding box center [98, 428] width 171 height 673
click at [106, 114] on span "Dashboard" at bounding box center [82, 122] width 63 height 17
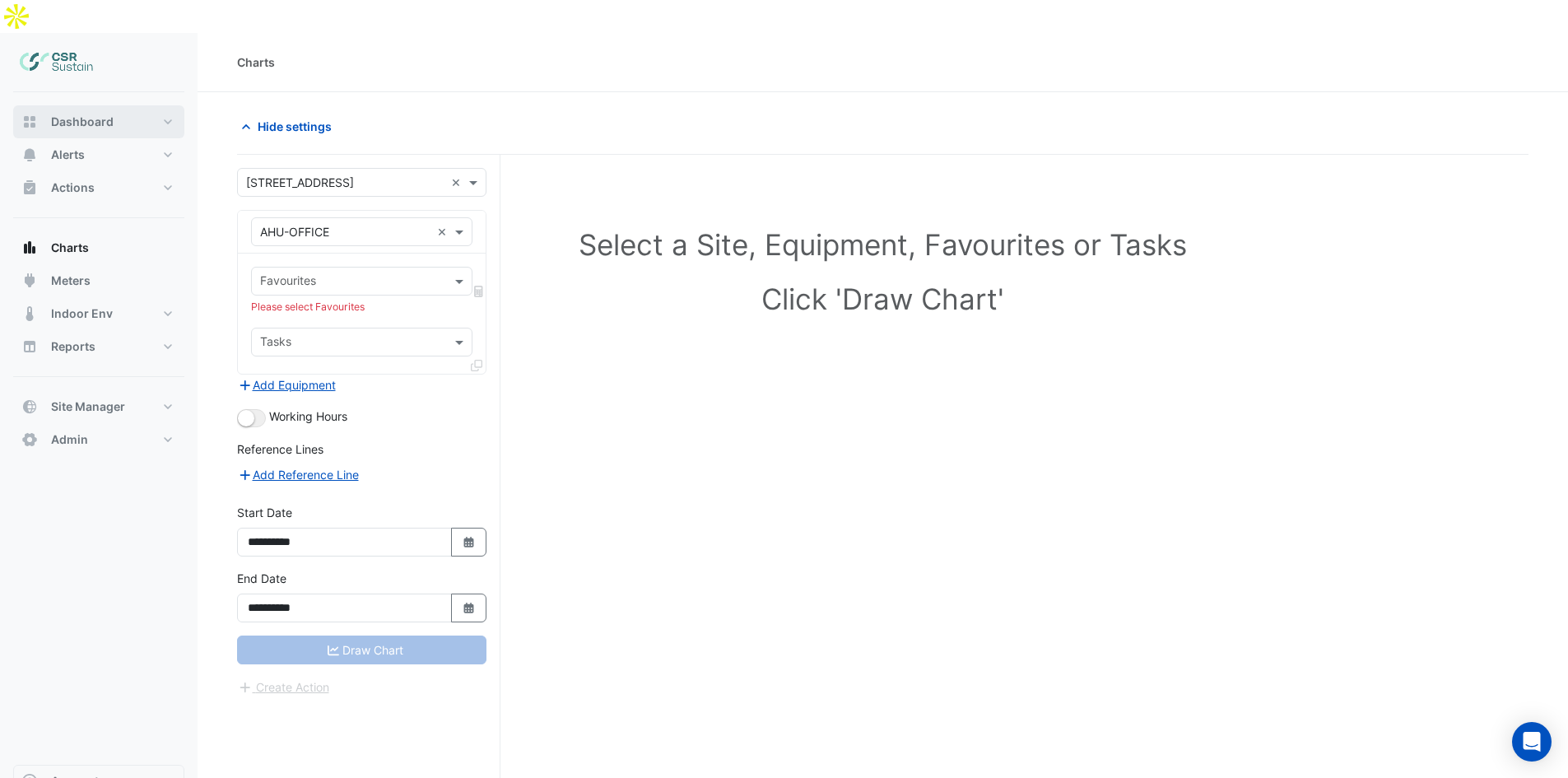
select select "***"
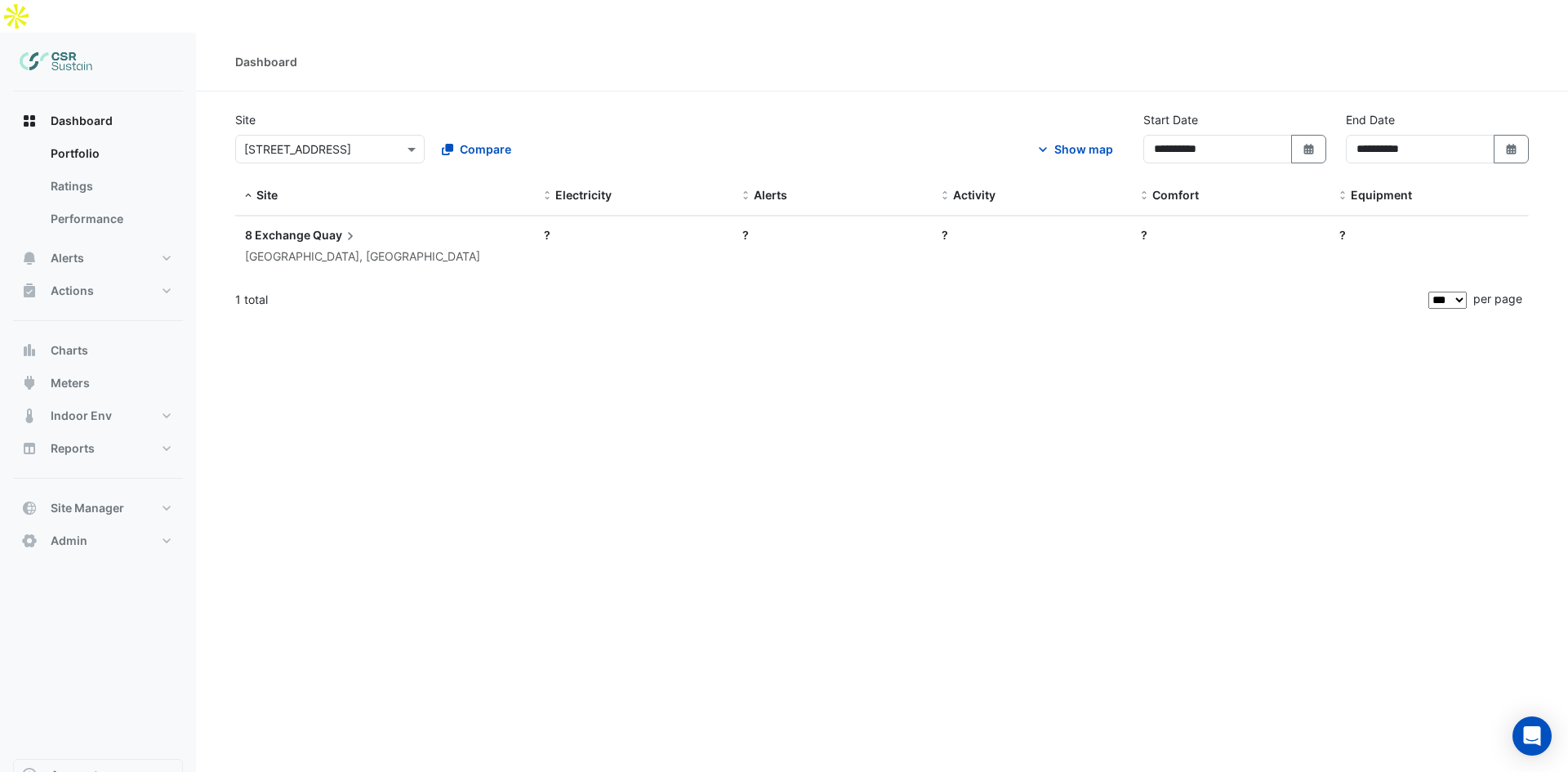
click at [328, 227] on span "Quay" at bounding box center [336, 236] width 46 height 18
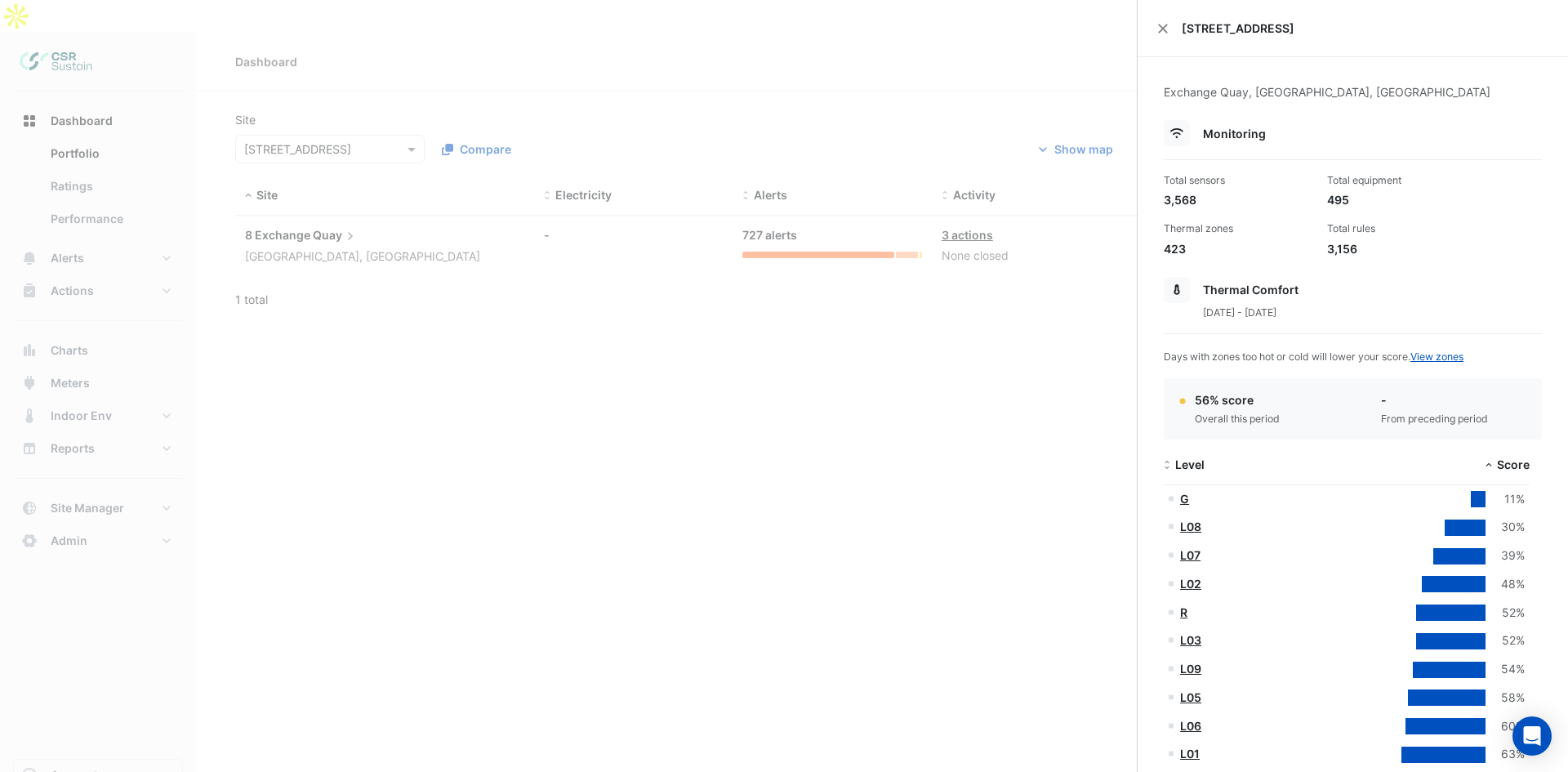
drag, startPoint x: 1161, startPoint y: 32, endPoint x: 1153, endPoint y: 50, distance: 19.7
click at [1161, 31] on button "Close" at bounding box center [1163, 28] width 11 height 11
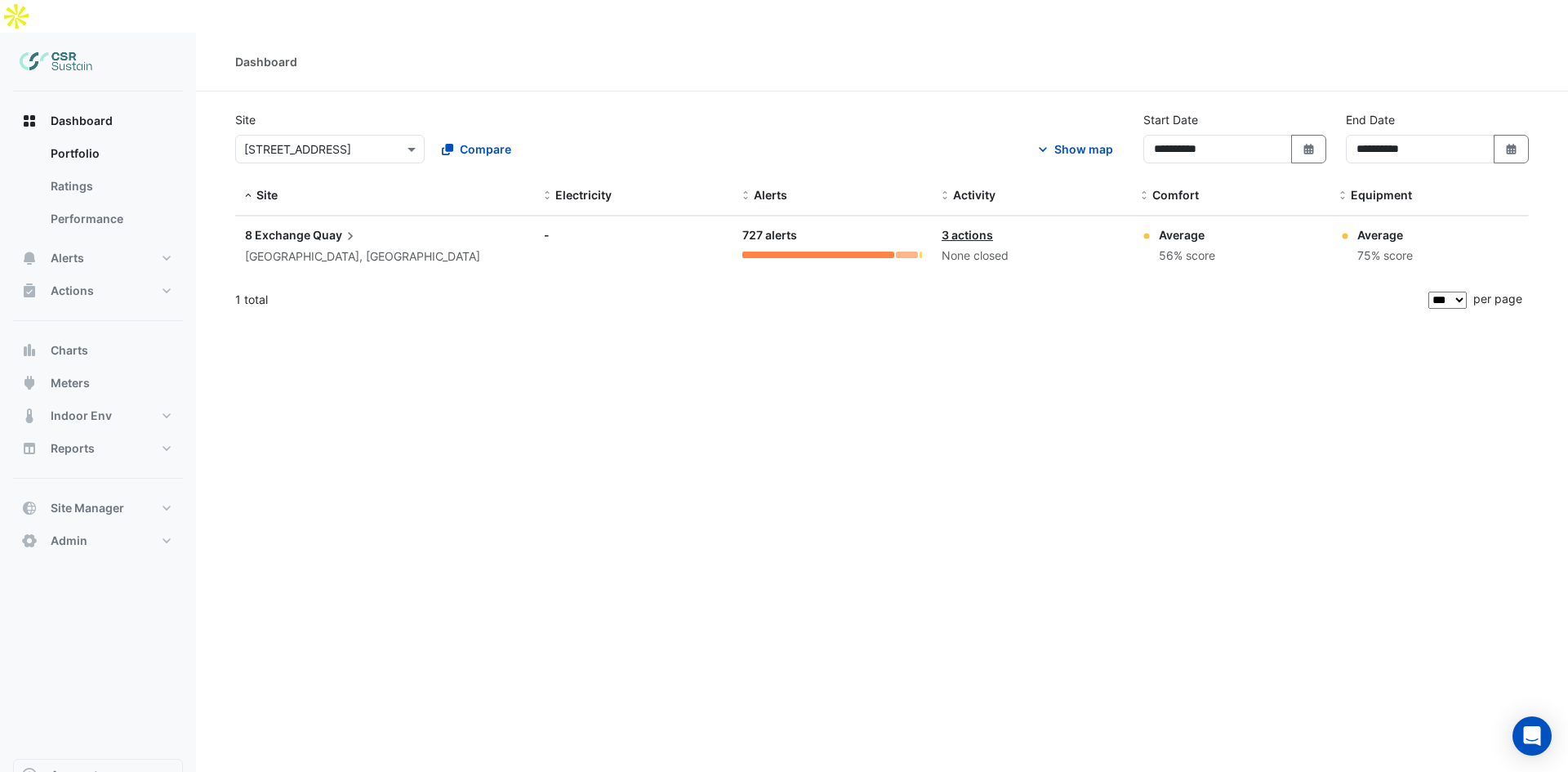
click at [309, 228] on app-text-append "8 Exchange Quay" at bounding box center [302, 234] width 114 height 14
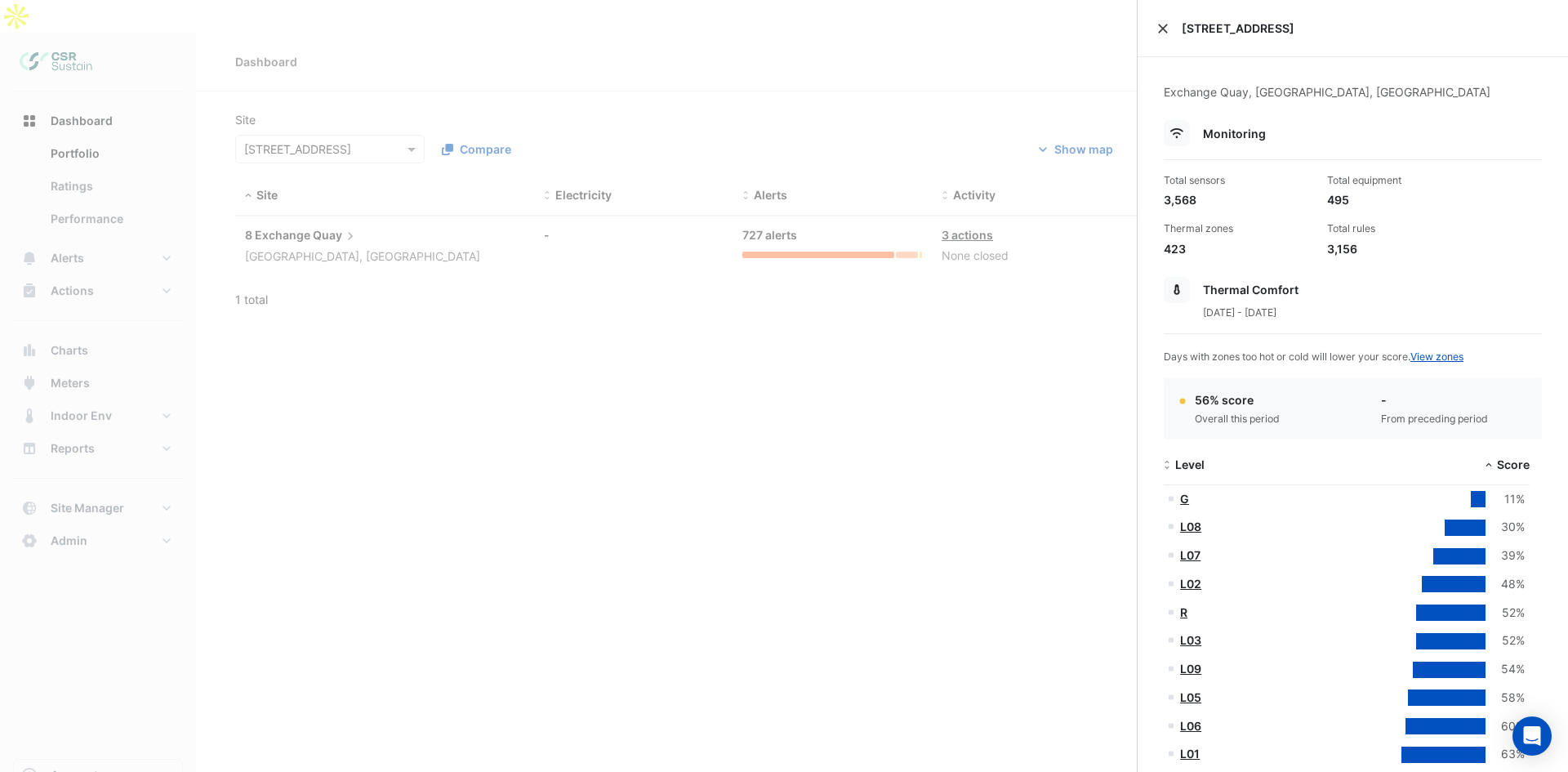
click at [1163, 28] on button "Close" at bounding box center [1163, 28] width 11 height 11
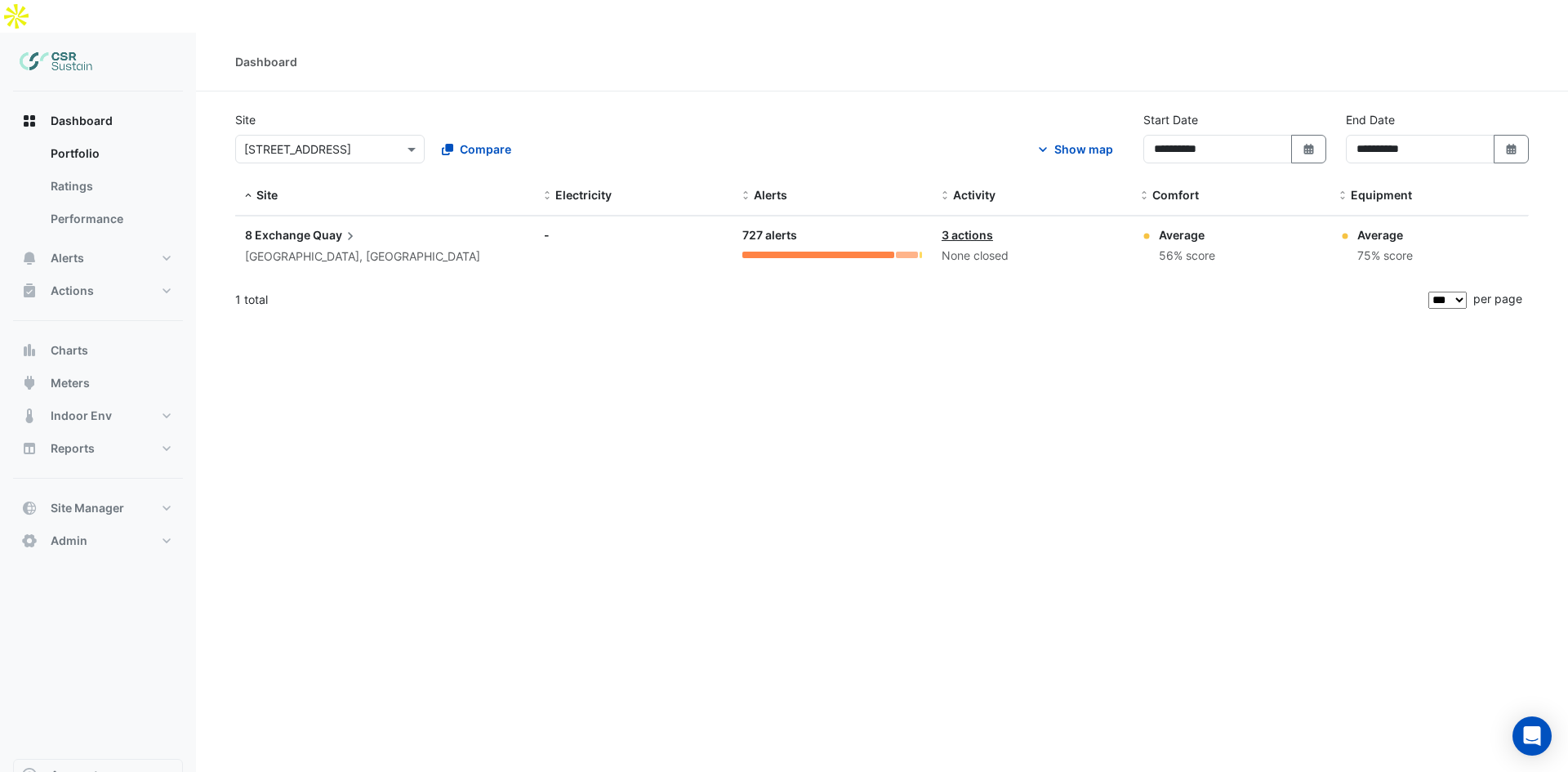
click at [290, 135] on div "× 8 Exchange Quay" at bounding box center [329, 149] width 190 height 28
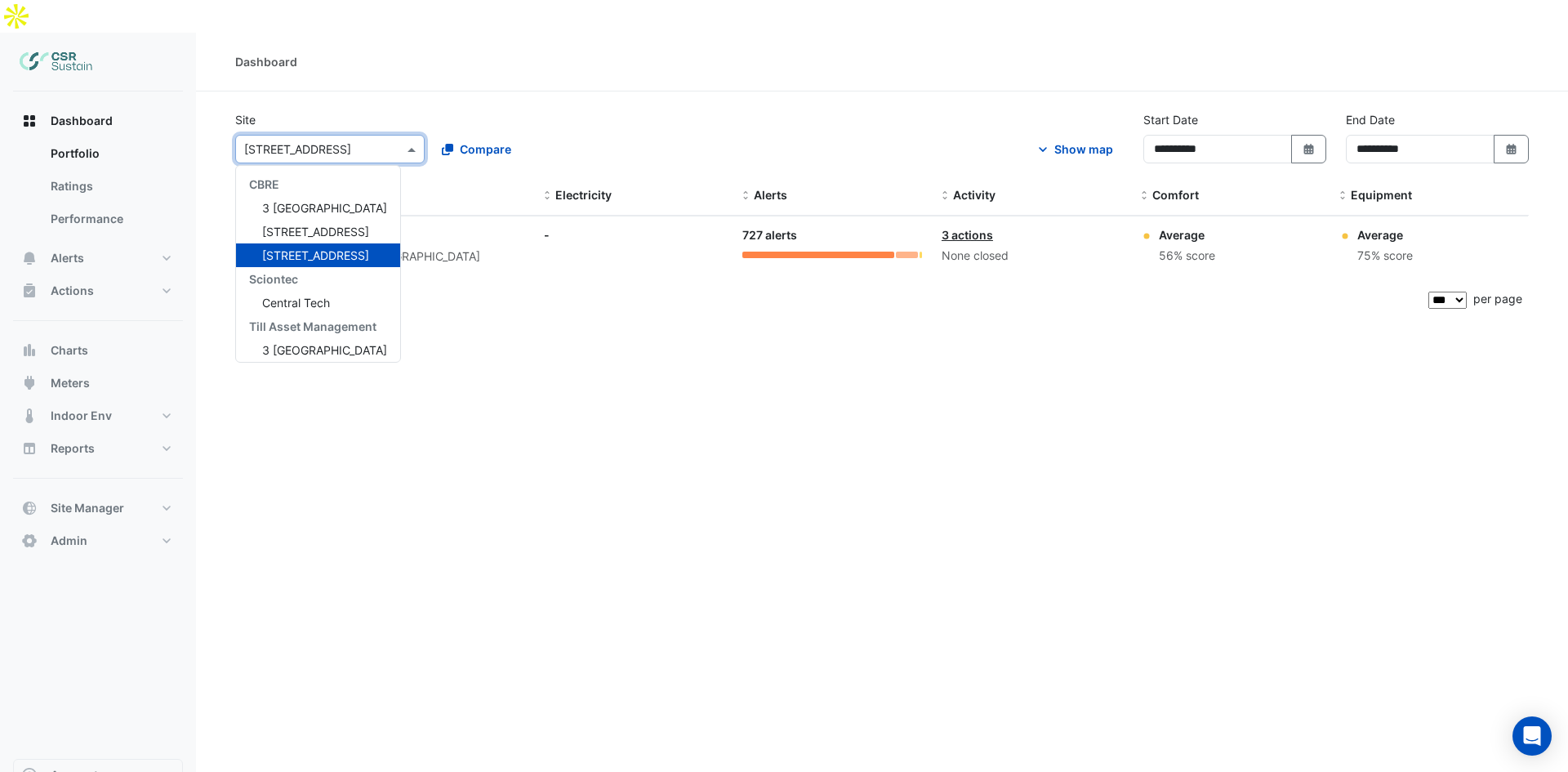
click at [293, 249] on span "[STREET_ADDRESS]" at bounding box center [316, 255] width 107 height 14
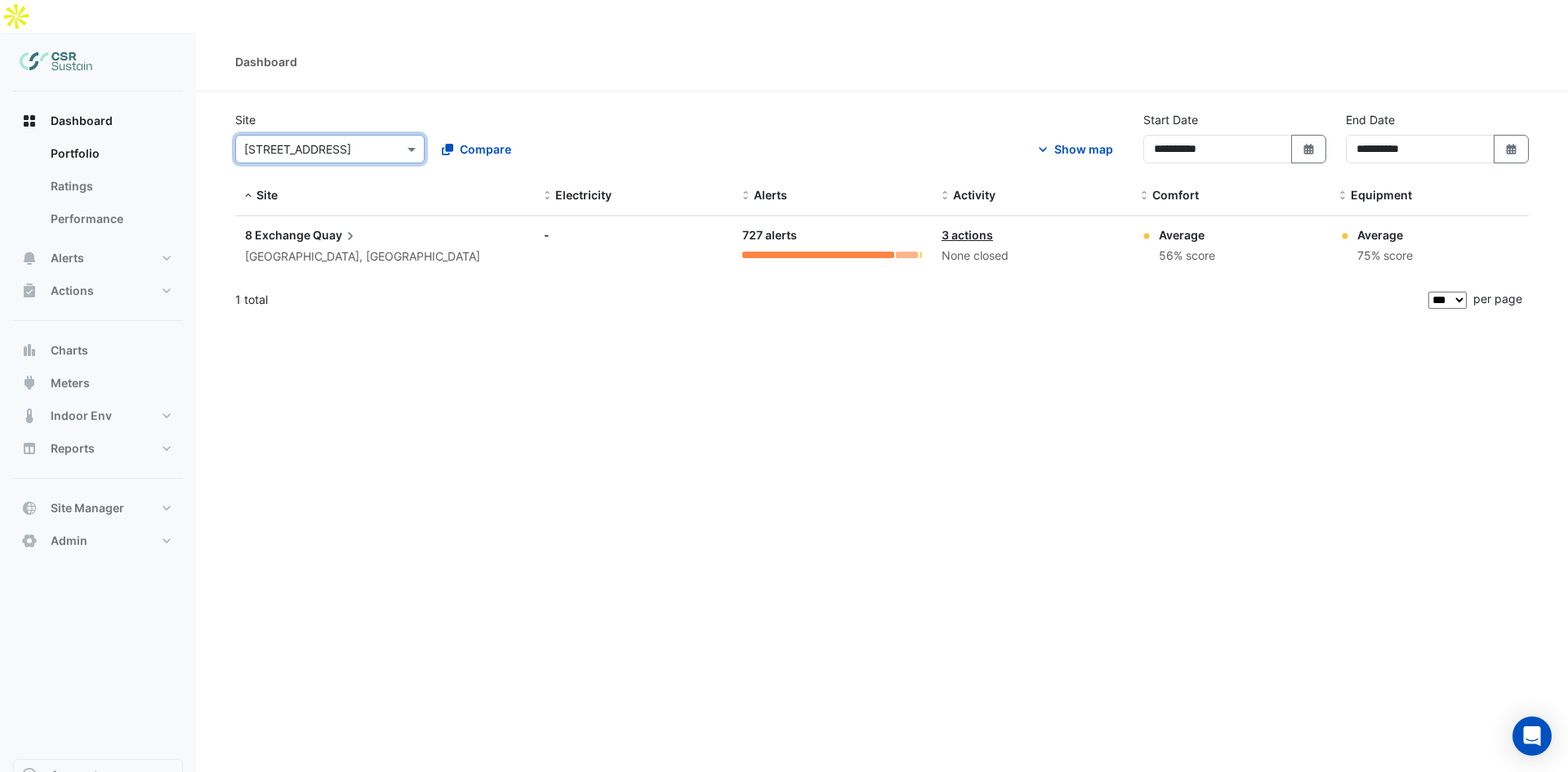
click at [320, 227] on span "Quay" at bounding box center [336, 236] width 46 height 18
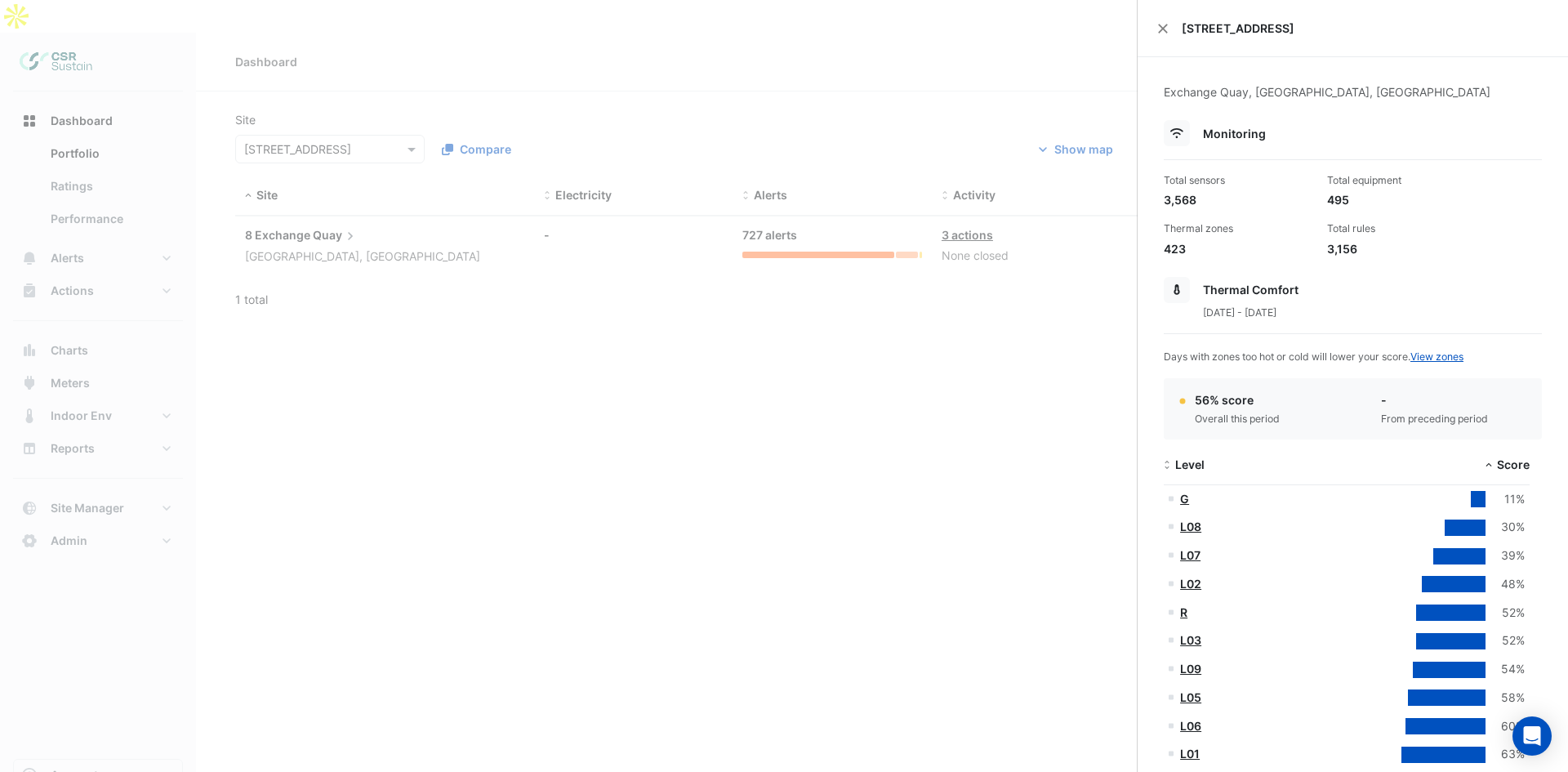
click at [101, 221] on ngb-offcanvas-backdrop at bounding box center [784, 386] width 1568 height 772
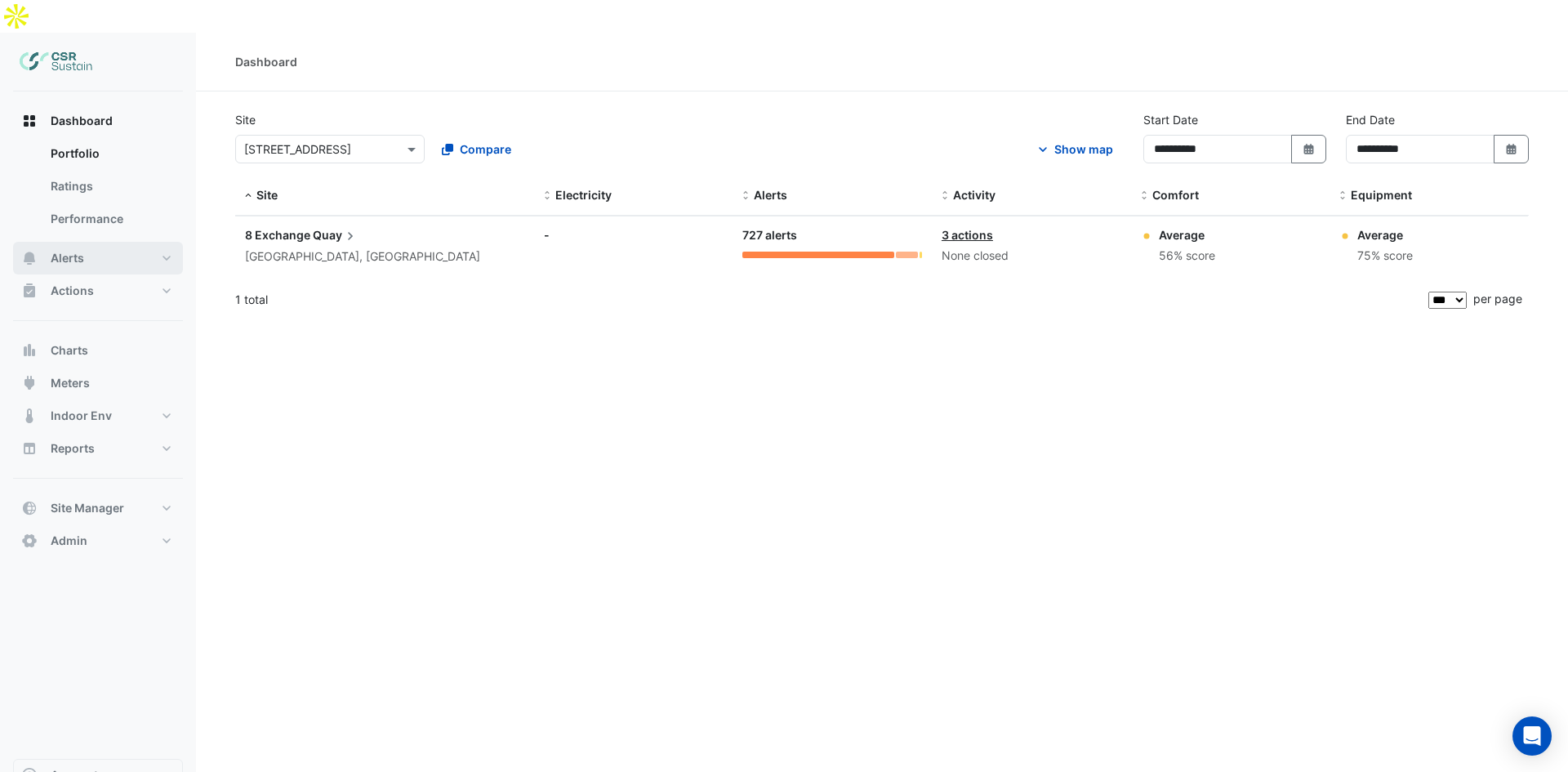
click at [120, 242] on button "Alerts" at bounding box center [97, 259] width 170 height 33
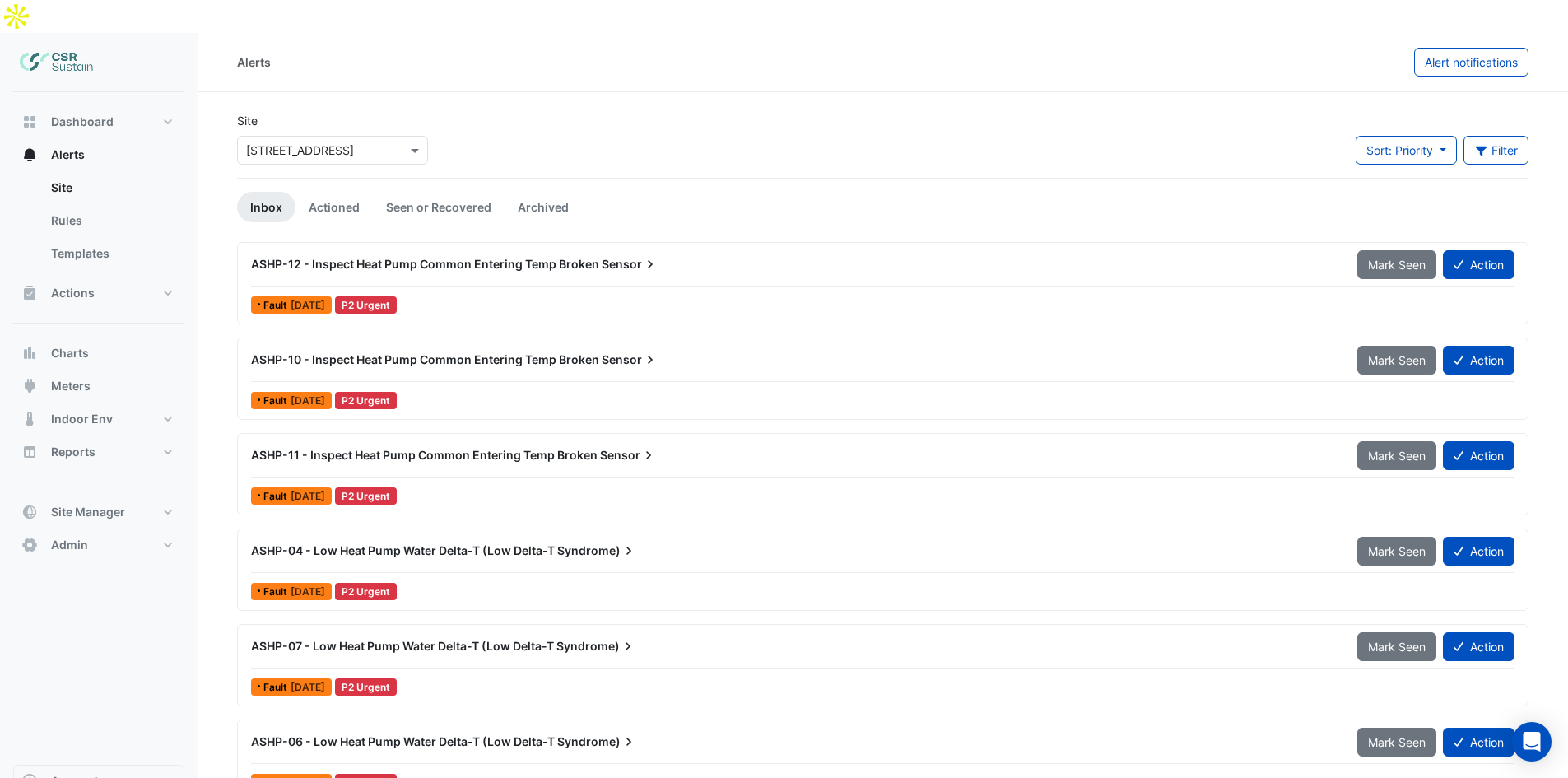
click at [457, 257] on span "ASHP-12 - Inspect Heat Pump Common Entering Temp Broken" at bounding box center [425, 264] width 349 height 14
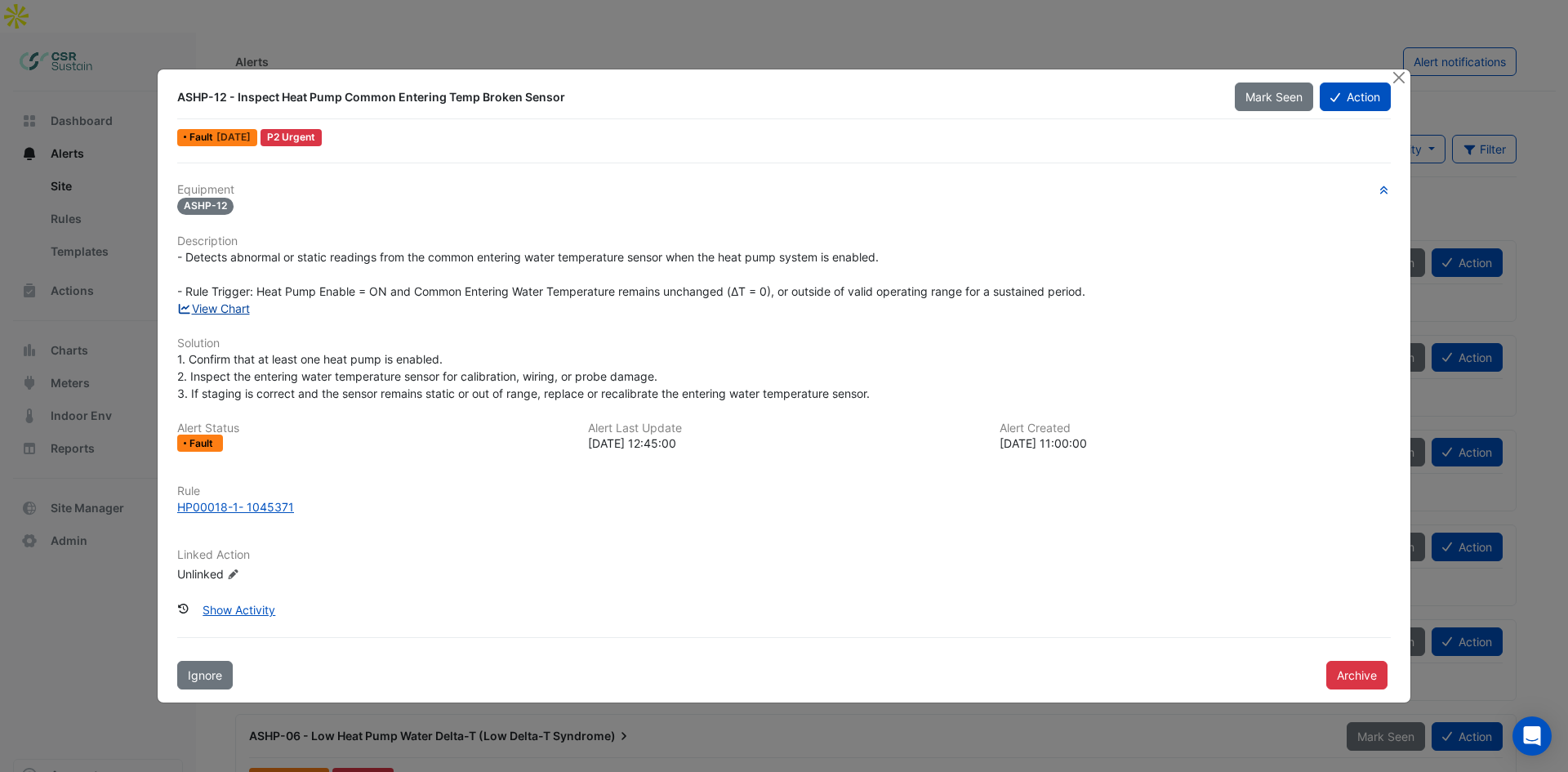
click at [228, 309] on link "View Chart" at bounding box center [213, 308] width 72 height 14
drag, startPoint x: 272, startPoint y: 89, endPoint x: 486, endPoint y: 96, distance: 214.1
click at [486, 96] on div "ASHP-12 - Inspect Heat Pump Common Entering Temp Broken Sensor" at bounding box center [696, 97] width 1039 height 17
click at [1398, 73] on button "Close" at bounding box center [1398, 78] width 17 height 17
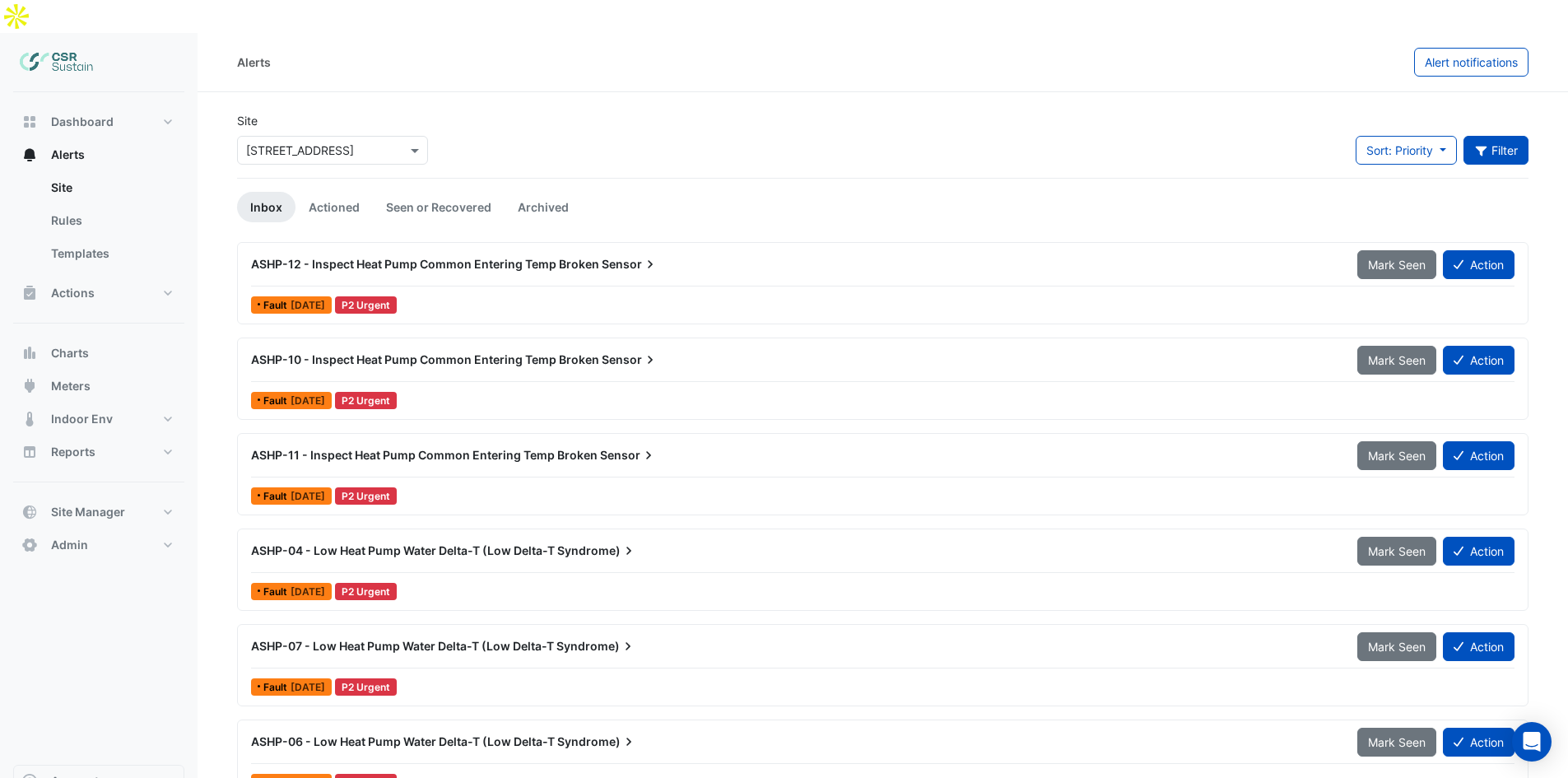
drag, startPoint x: 1520, startPoint y: 120, endPoint x: 1510, endPoint y: 124, distance: 10.8
click at [1520, 136] on button "Filter" at bounding box center [1496, 150] width 66 height 29
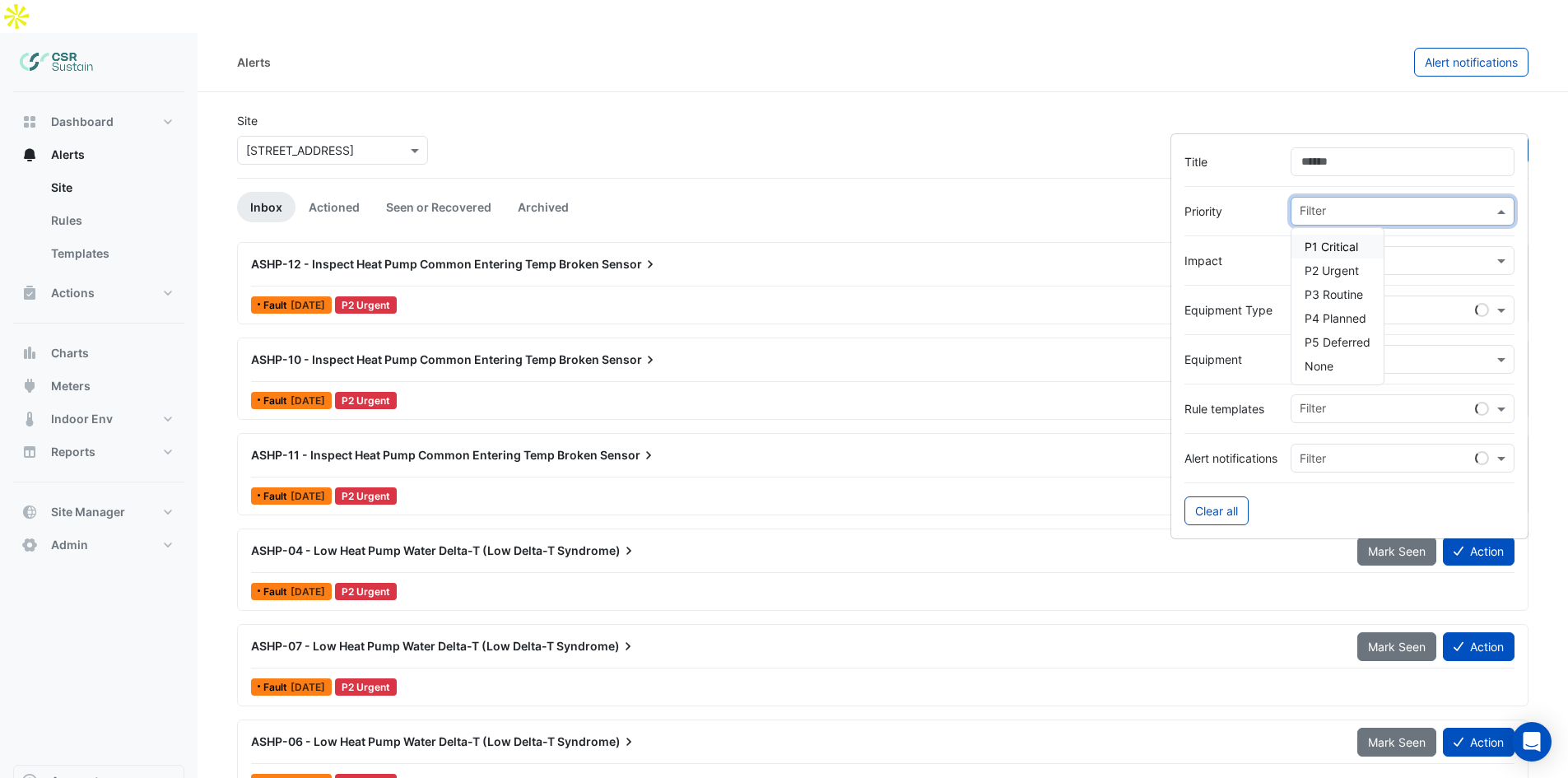
click at [1347, 221] on div at bounding box center [1395, 213] width 196 height 21
drag, startPoint x: 1361, startPoint y: 218, endPoint x: 1326, endPoint y: 249, distance: 46.8
click at [1360, 218] on input "text" at bounding box center [1396, 213] width 193 height 18
click at [1507, 257] on span at bounding box center [1503, 260] width 20 height 18
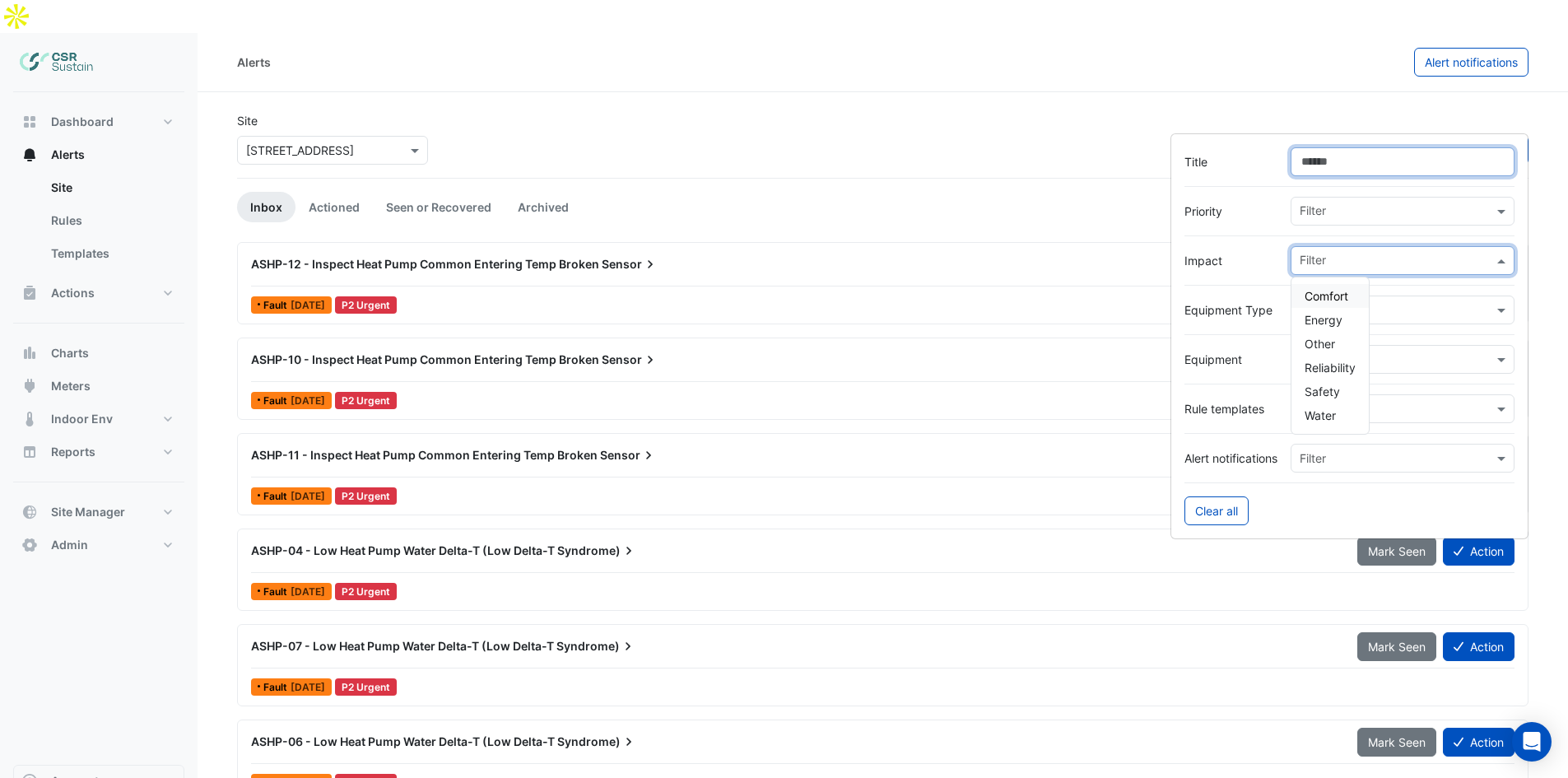
click at [1338, 159] on input "Title" at bounding box center [1403, 161] width 224 height 29
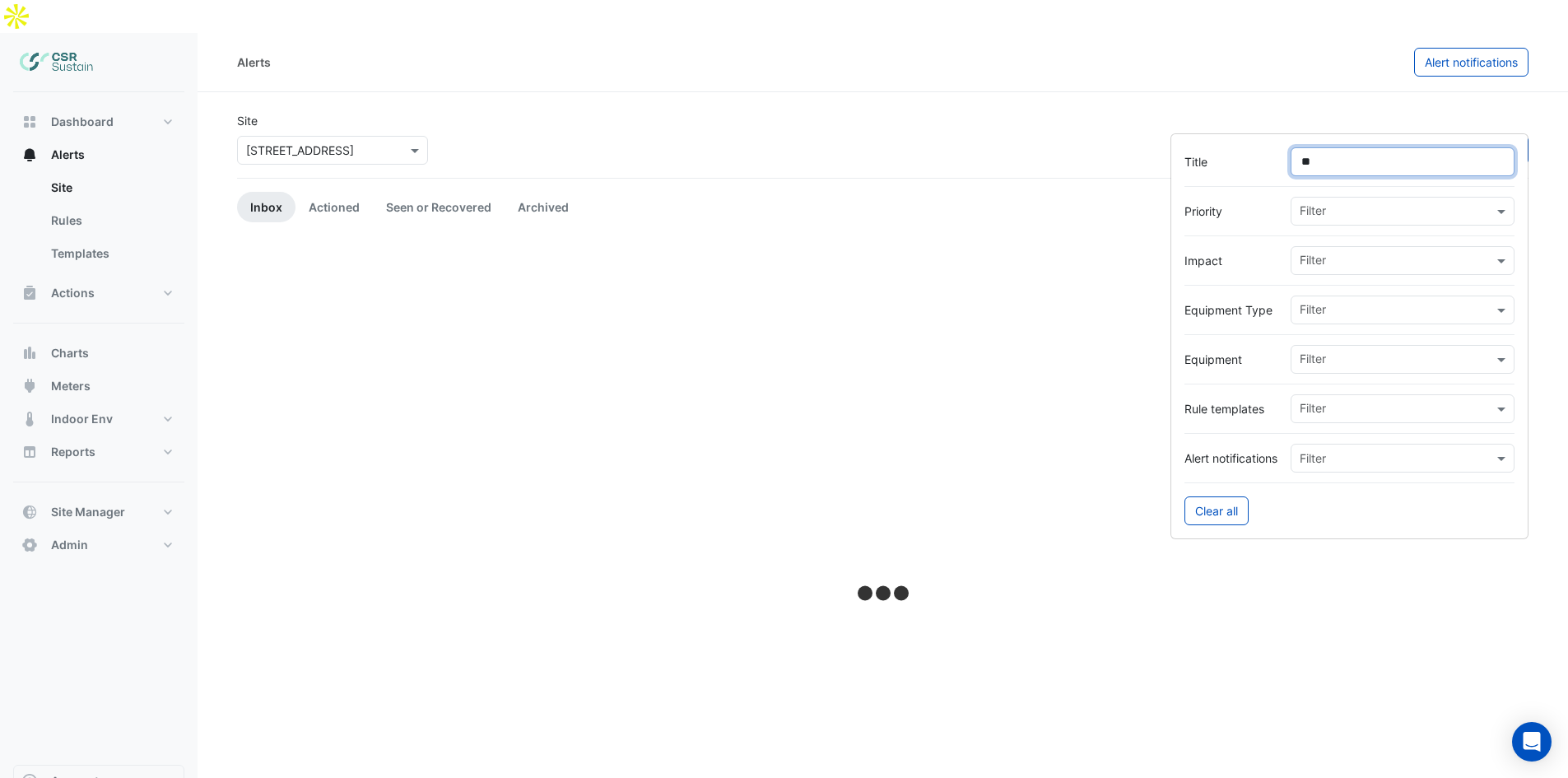
type input "*"
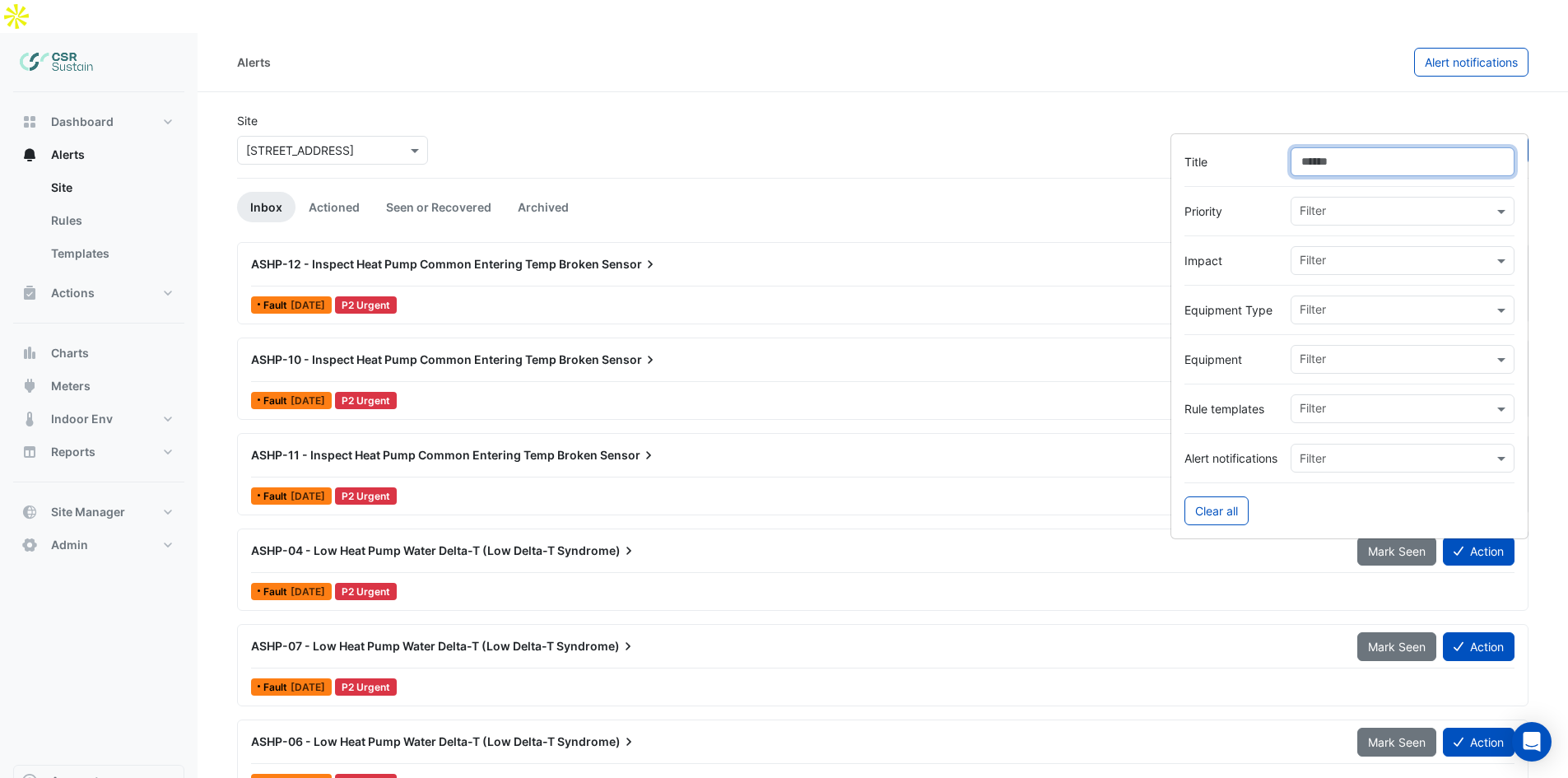
click at [1385, 167] on input "Title" at bounding box center [1403, 161] width 224 height 29
type input "******"
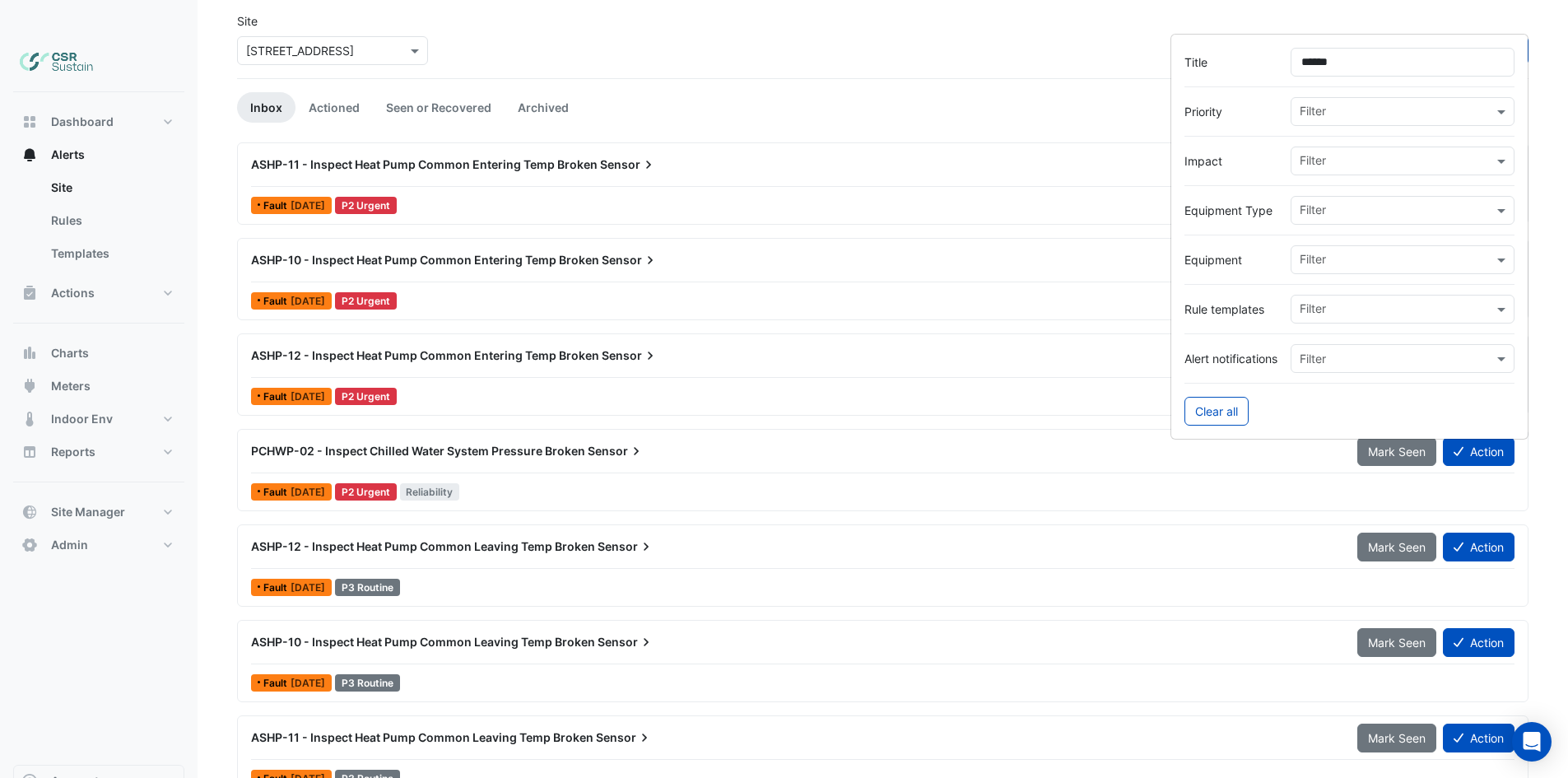
drag, startPoint x: 686, startPoint y: 507, endPoint x: 625, endPoint y: 669, distance: 173.1
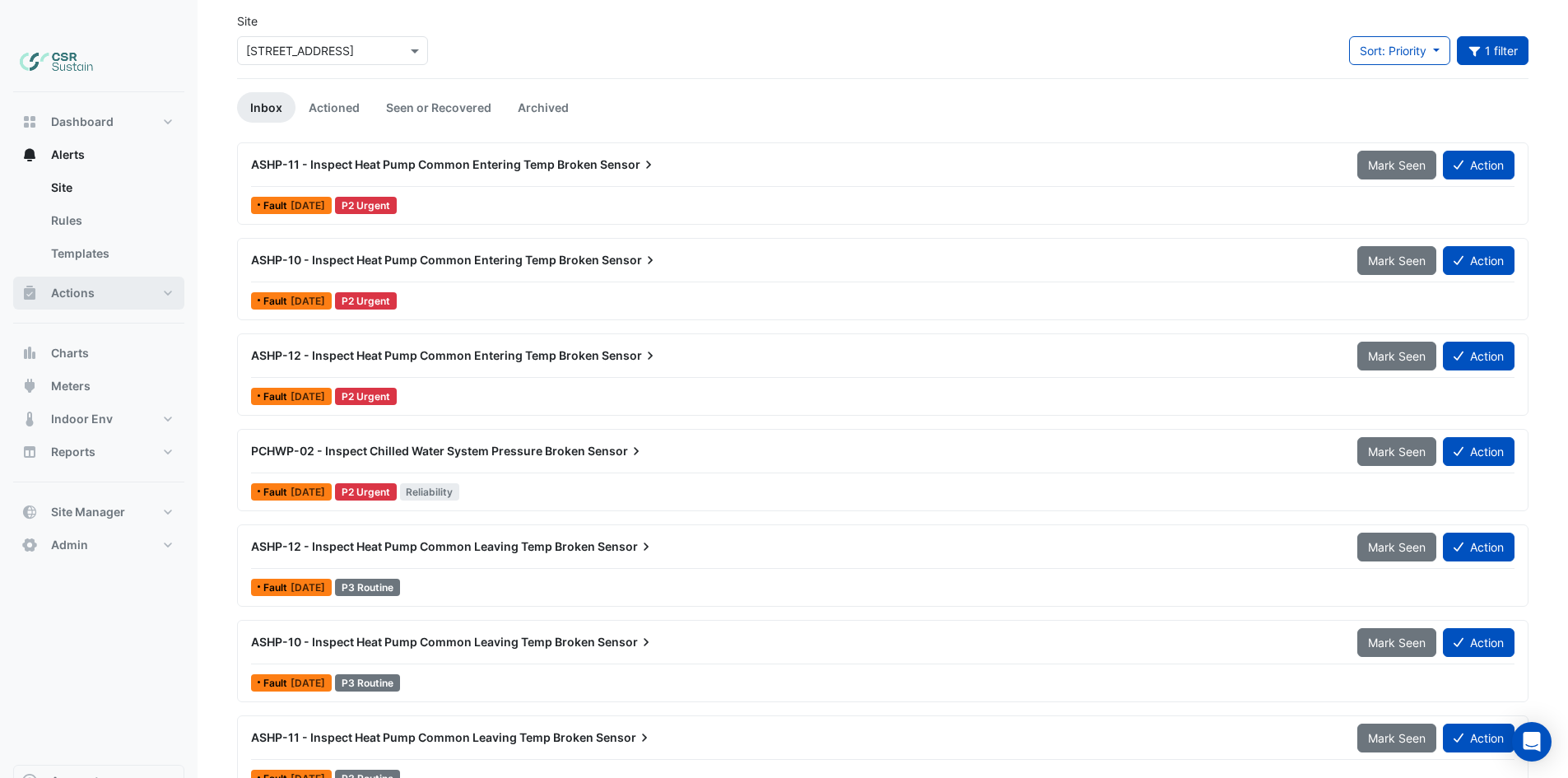
click at [91, 285] on span "Actions" at bounding box center [72, 293] width 43 height 17
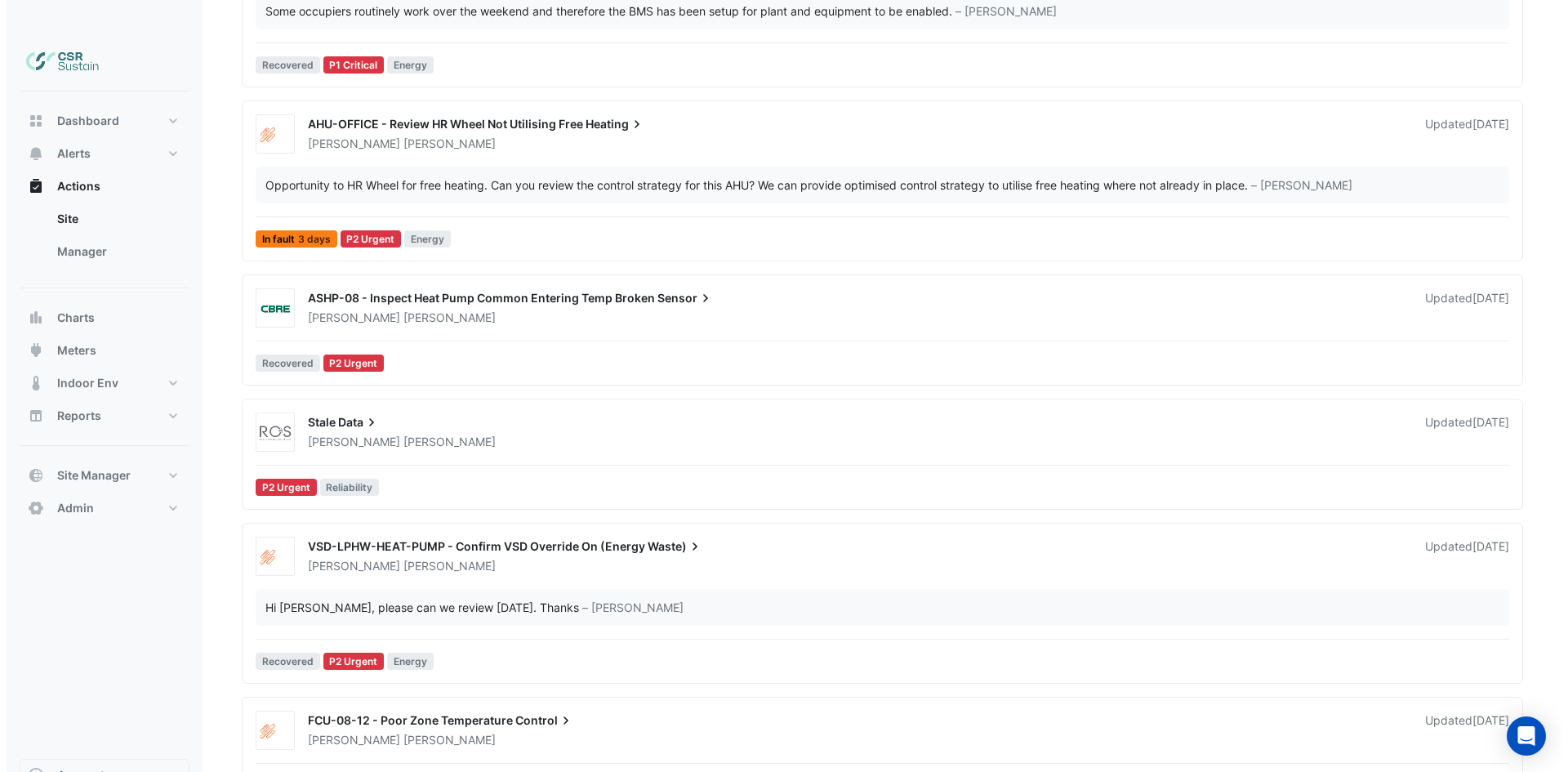
scroll to position [678, 0]
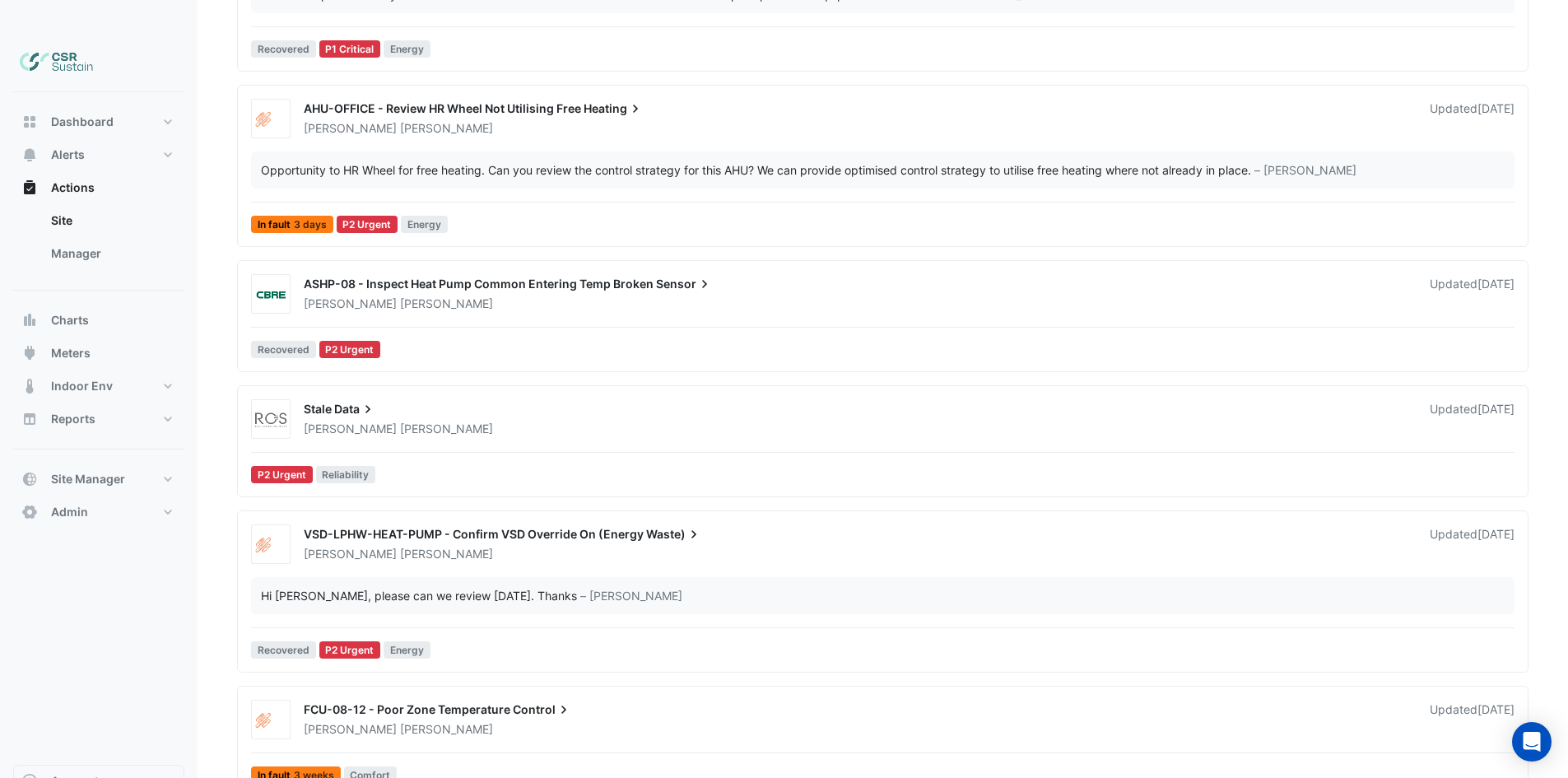
drag, startPoint x: 388, startPoint y: 582, endPoint x: 396, endPoint y: 488, distance: 94.3
click at [385, 421] on div "Spencer Hogg" at bounding box center [857, 429] width 1109 height 17
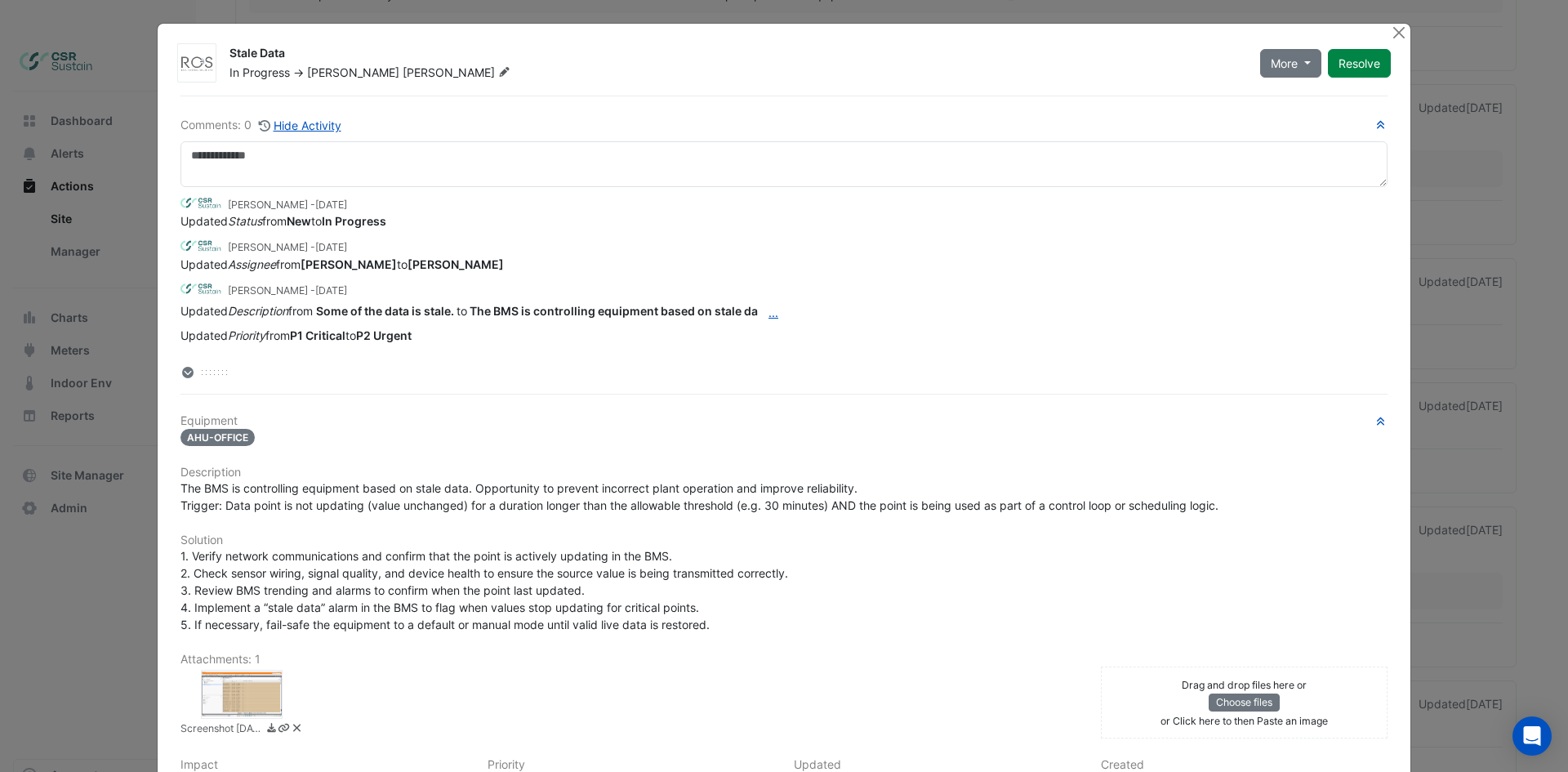
drag, startPoint x: 287, startPoint y: 60, endPoint x: 223, endPoint y: 51, distance: 64.6
click at [229, 51] on div "Stale Data" at bounding box center [735, 54] width 1011 height 19
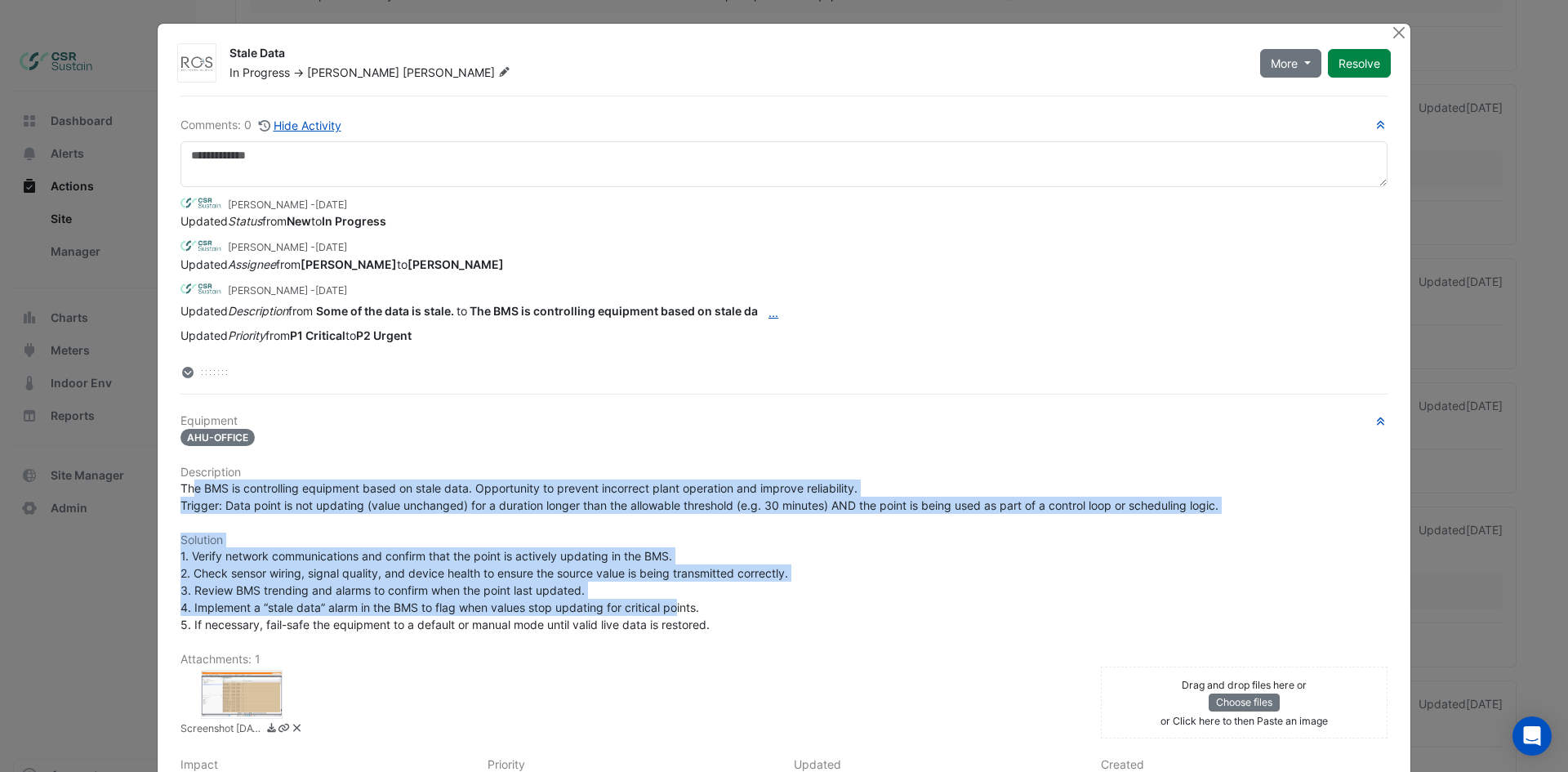
drag, startPoint x: 190, startPoint y: 488, endPoint x: 674, endPoint y: 613, distance: 499.9
click at [674, 613] on div "Equipment AHU-OFFICE Description The BMS is controlling equipment based on stal…" at bounding box center [784, 643] width 1207 height 459
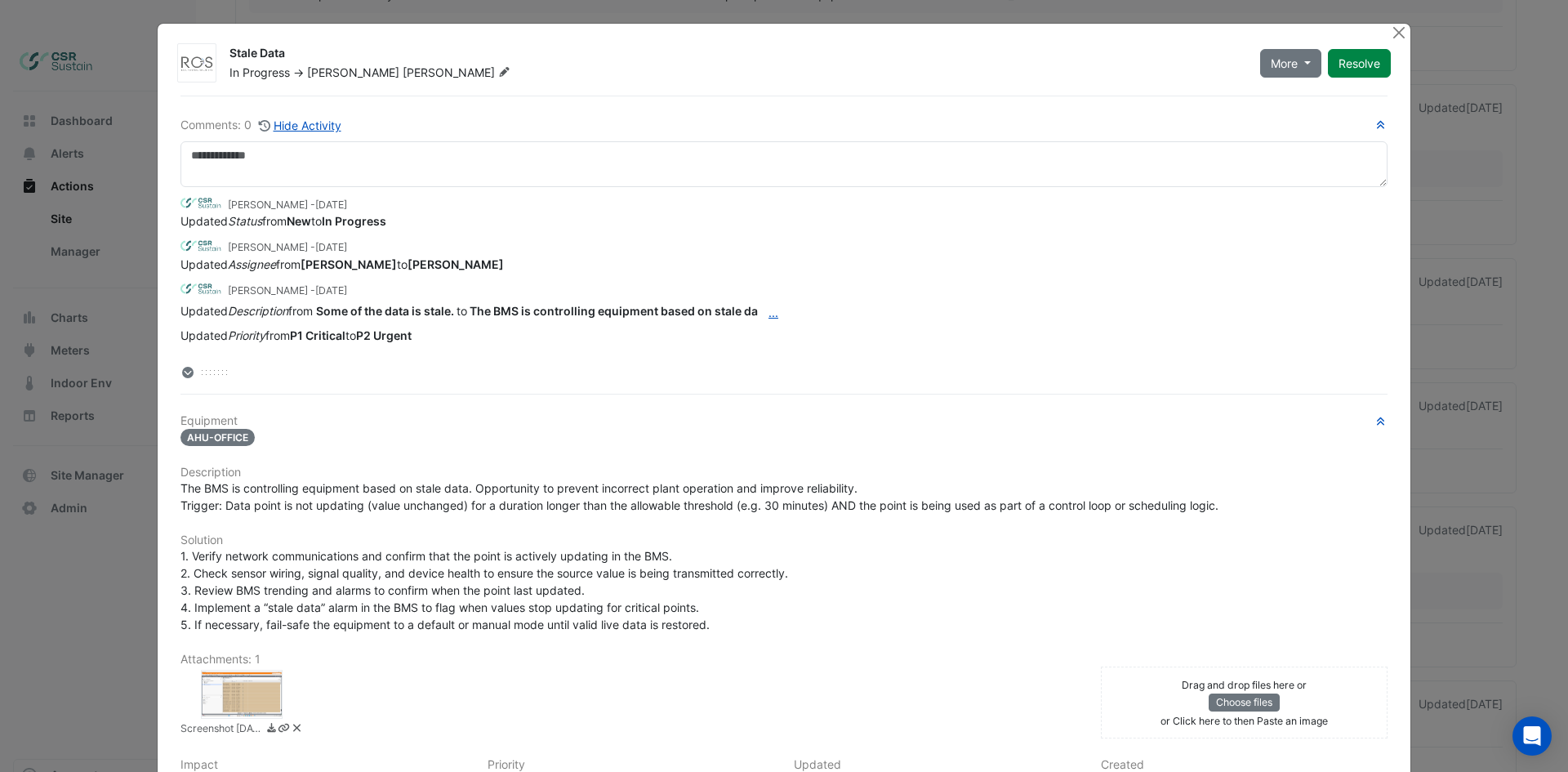
click at [711, 630] on div "1. Verify network communications and confirm that the point is actively updatin…" at bounding box center [784, 590] width 1207 height 85
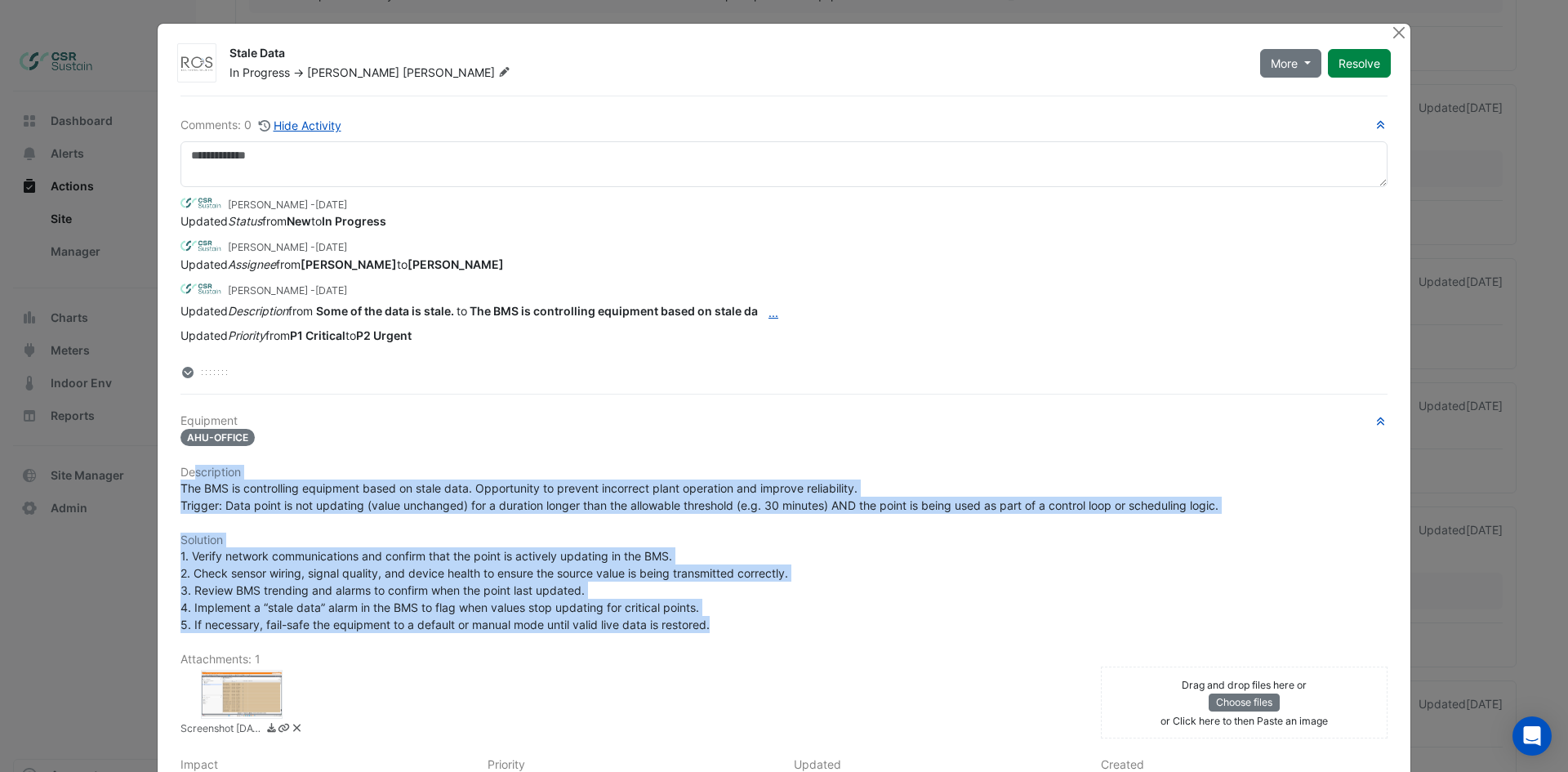
drag, startPoint x: 616, startPoint y: 615, endPoint x: 186, endPoint y: 470, distance: 453.8
click at [186, 470] on div "Equipment AHU-OFFICE Description The BMS is controlling equipment based on stal…" at bounding box center [784, 643] width 1207 height 459
click at [191, 482] on span "The BMS is controlling equipment based on stale data. Opportunity to prevent in…" at bounding box center [700, 497] width 1039 height 31
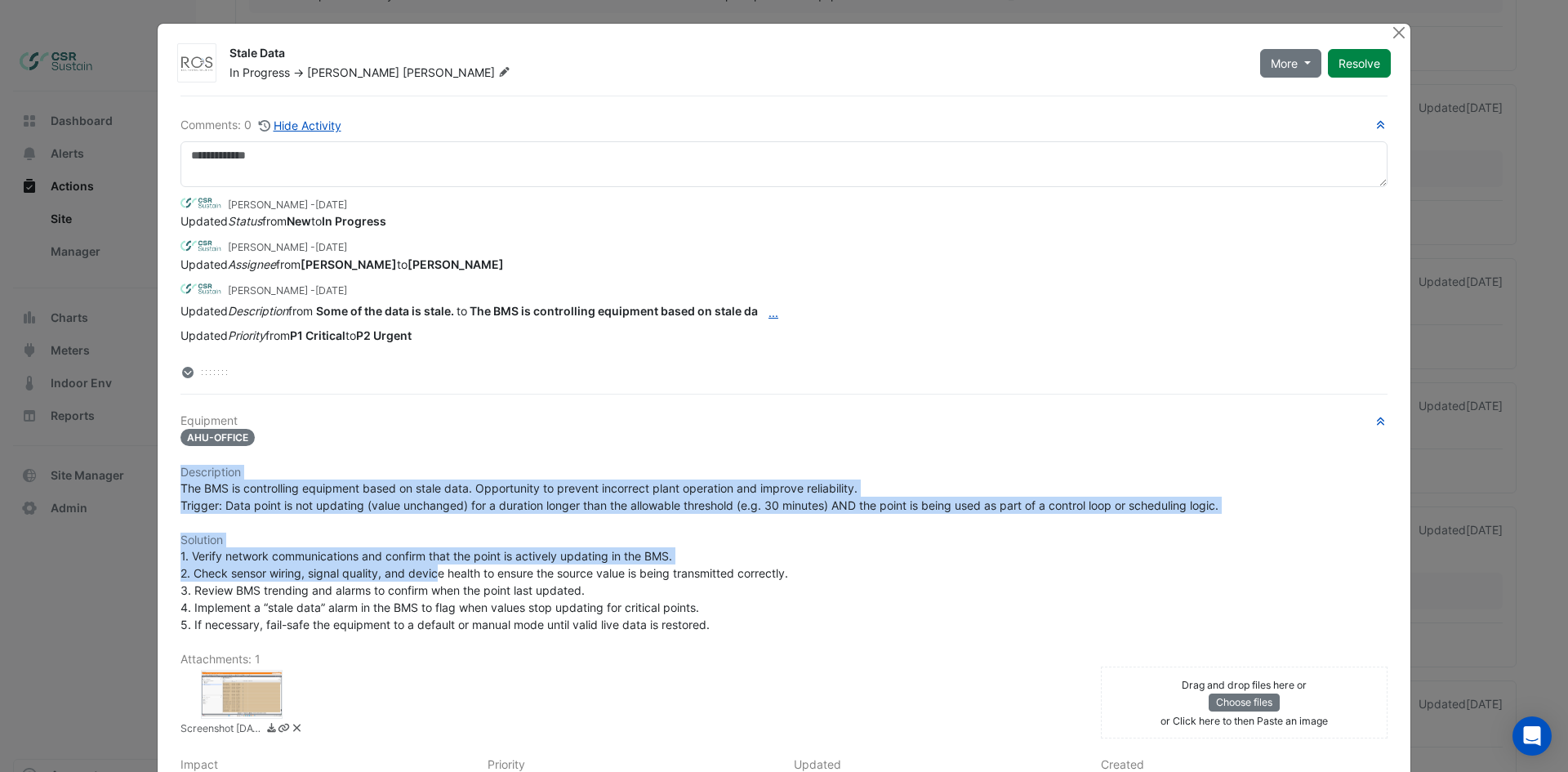
drag, startPoint x: 175, startPoint y: 474, endPoint x: 463, endPoint y: 579, distance: 306.5
click at [451, 577] on div "Equipment AHU-OFFICE Description The BMS is controlling equipment based on stal…" at bounding box center [784, 643] width 1207 height 459
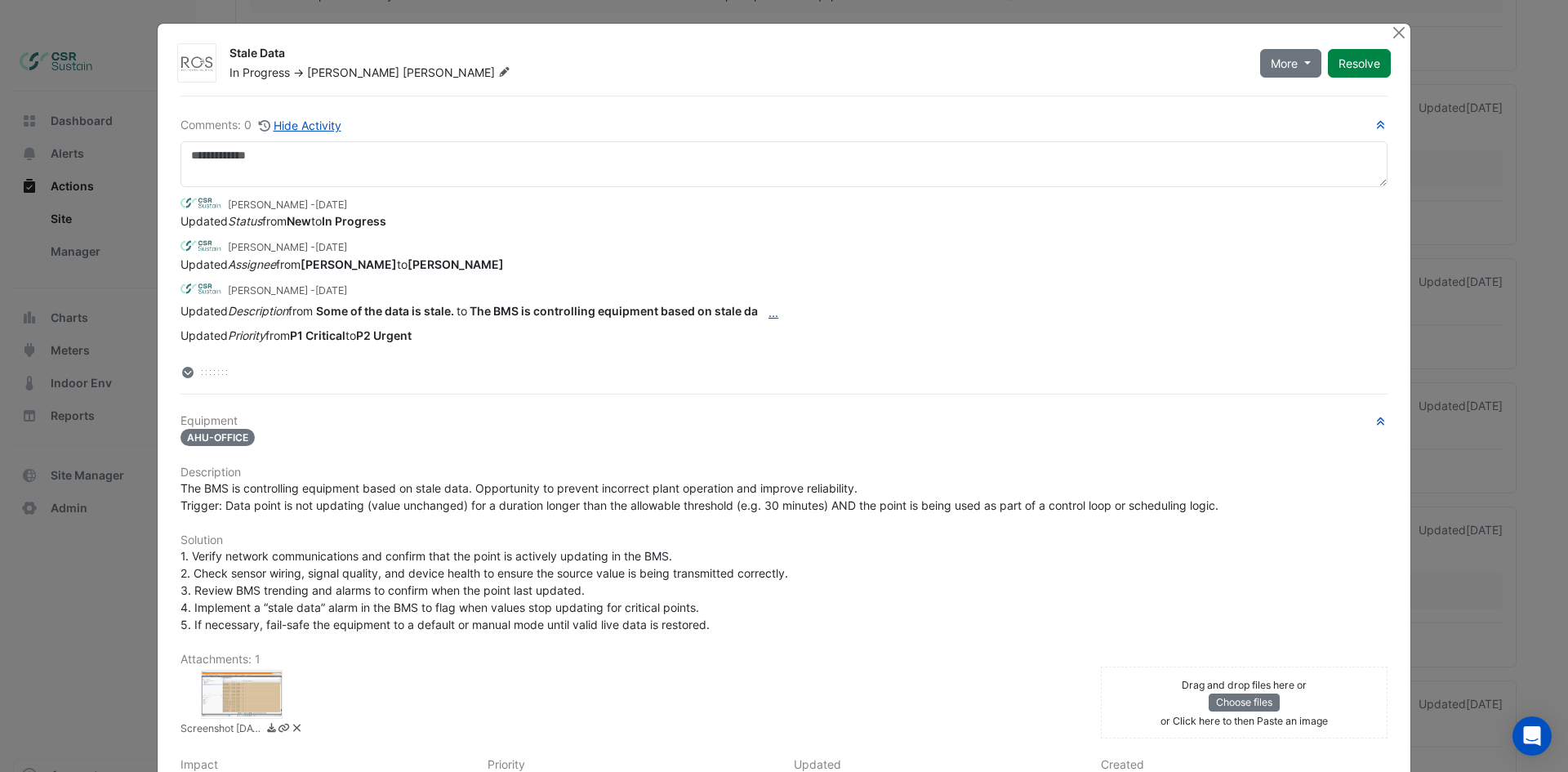
drag, startPoint x: 463, startPoint y: 579, endPoint x: 529, endPoint y: 578, distance: 66.0
click at [464, 579] on span "1. Verify network communications and confirm that the point is actively updatin…" at bounding box center [484, 590] width 607 height 83
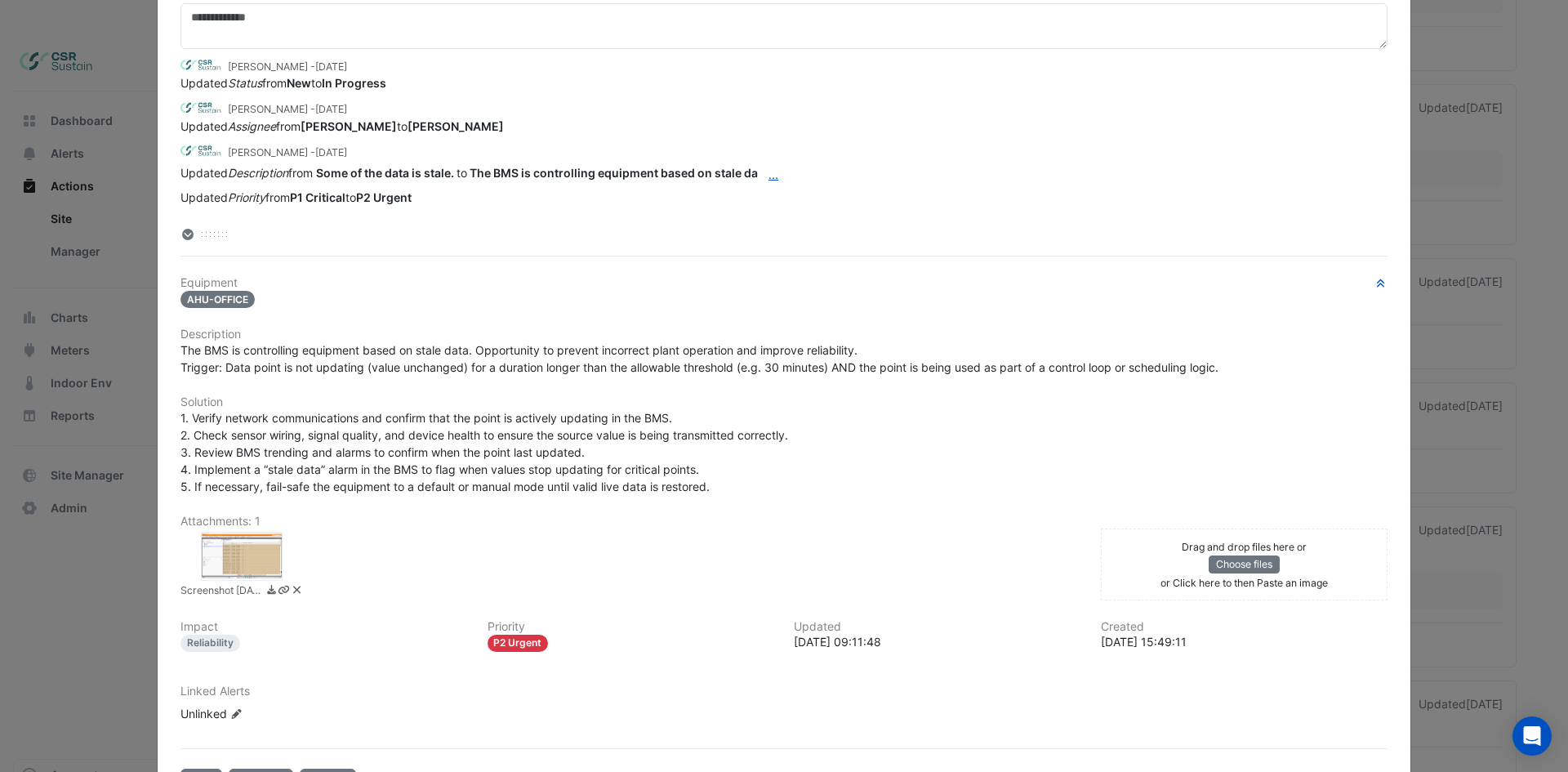
scroll to position [163, 0]
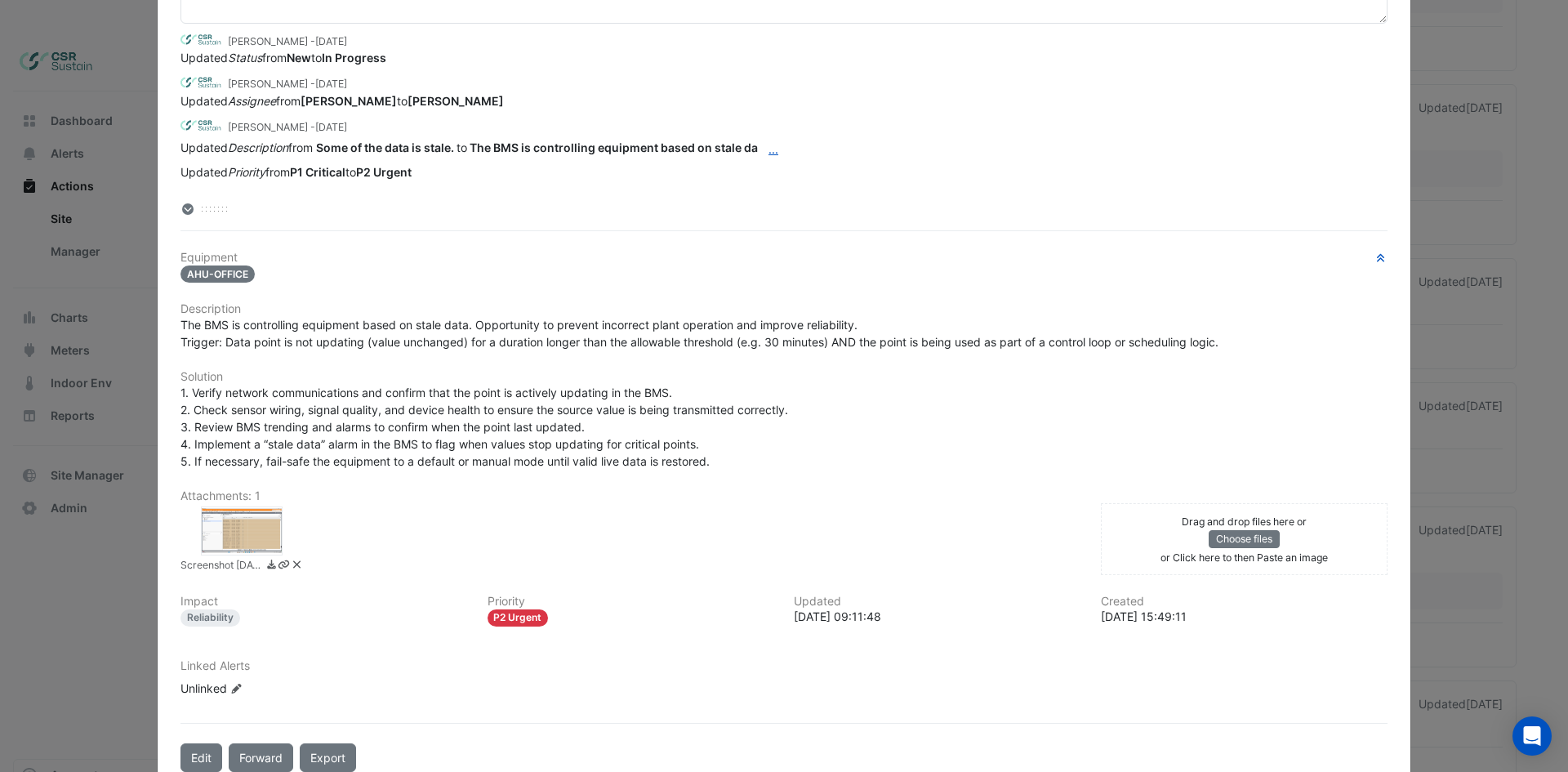
click at [240, 531] on div at bounding box center [241, 531] width 82 height 49
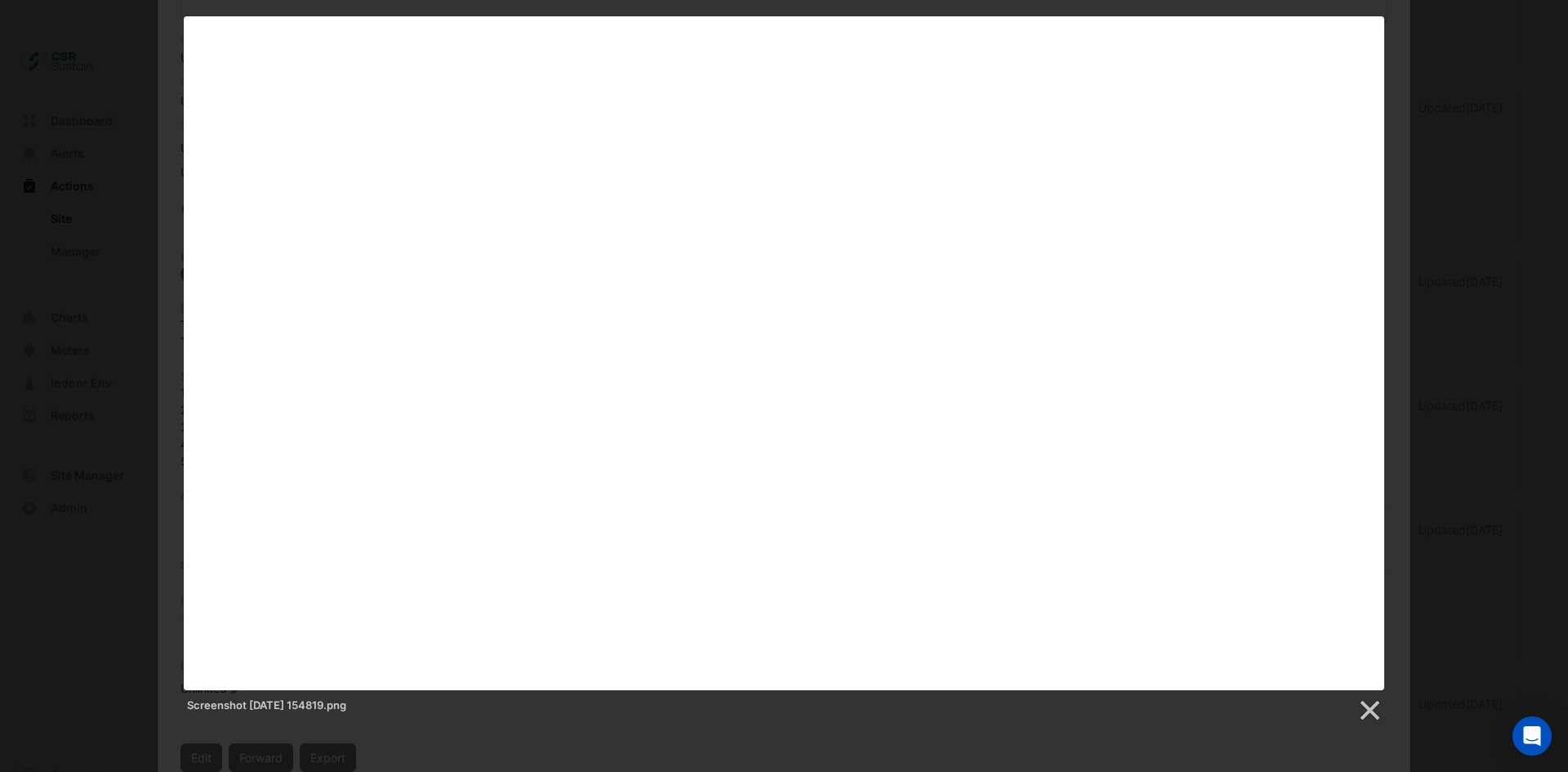
click at [135, 371] on div "Screenshot 2025-09-15 154819.png" at bounding box center [784, 370] width 1568 height 707
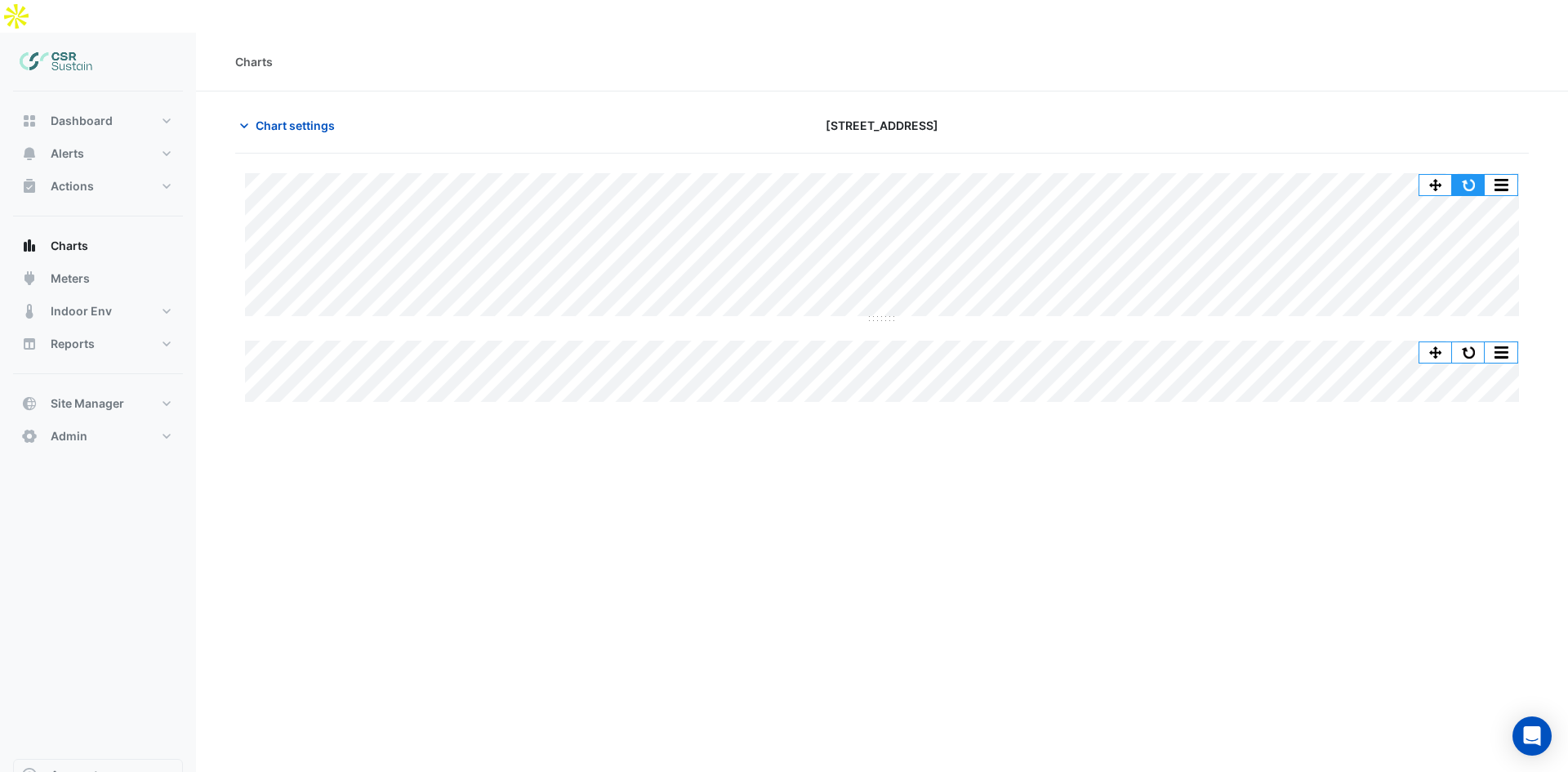
click at [1474, 175] on button "button" at bounding box center [1469, 185] width 33 height 20
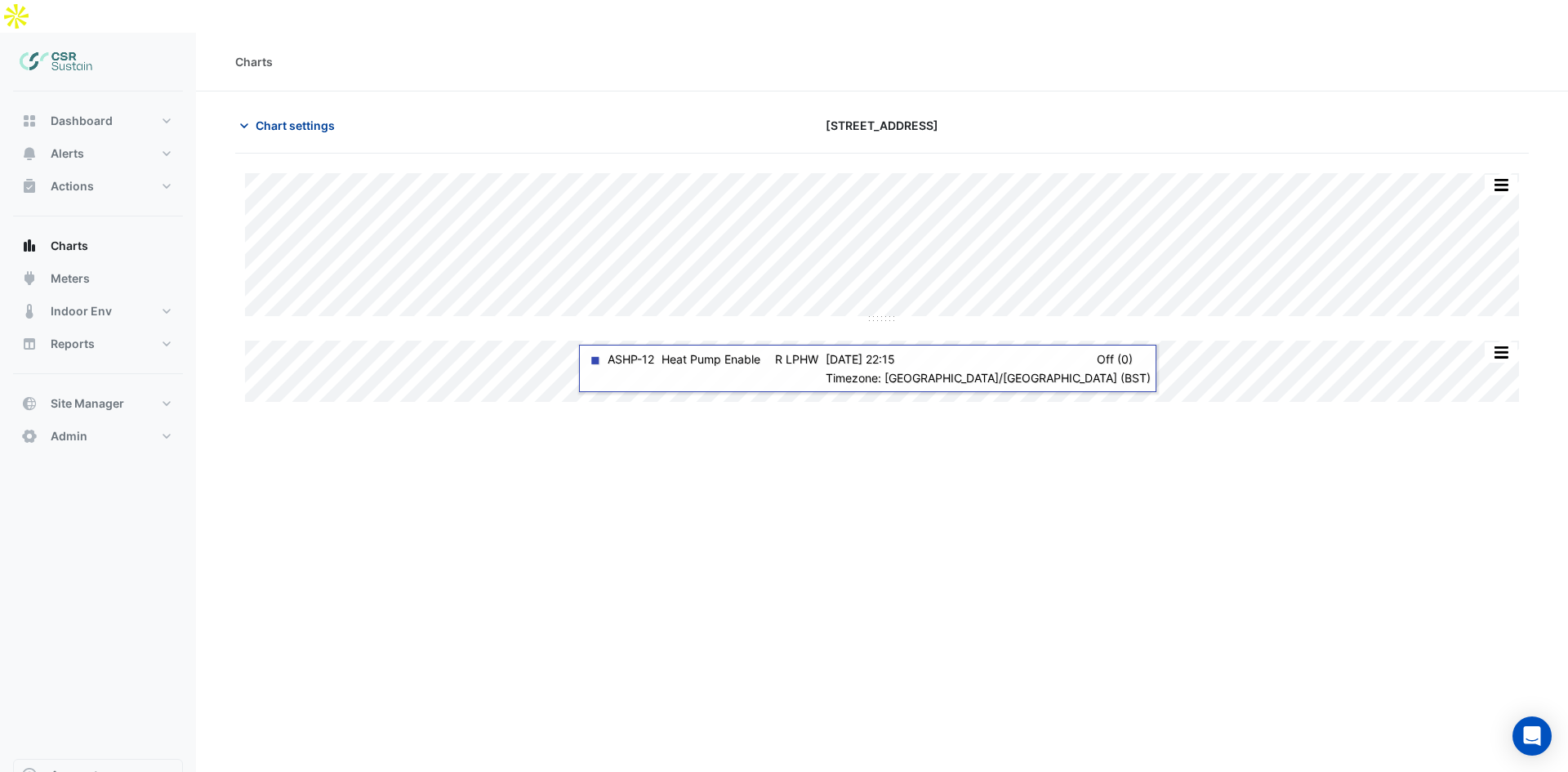
click at [259, 117] on span "Chart settings" at bounding box center [295, 125] width 79 height 17
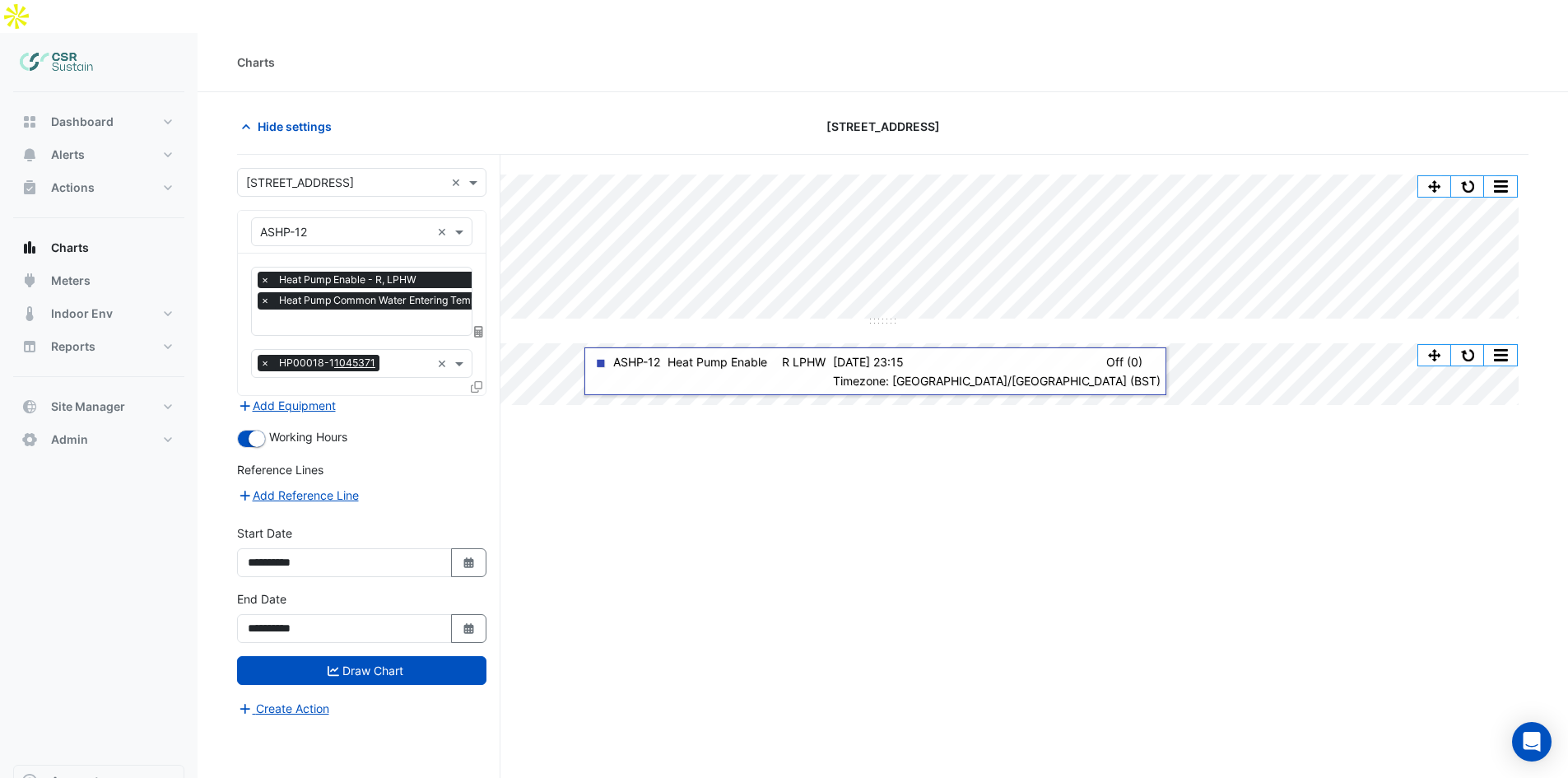
click at [214, 100] on section "Hide settings [STREET_ADDRESS] Split All Split None Print Save as JPEG Save as …" at bounding box center [883, 483] width 1370 height 782
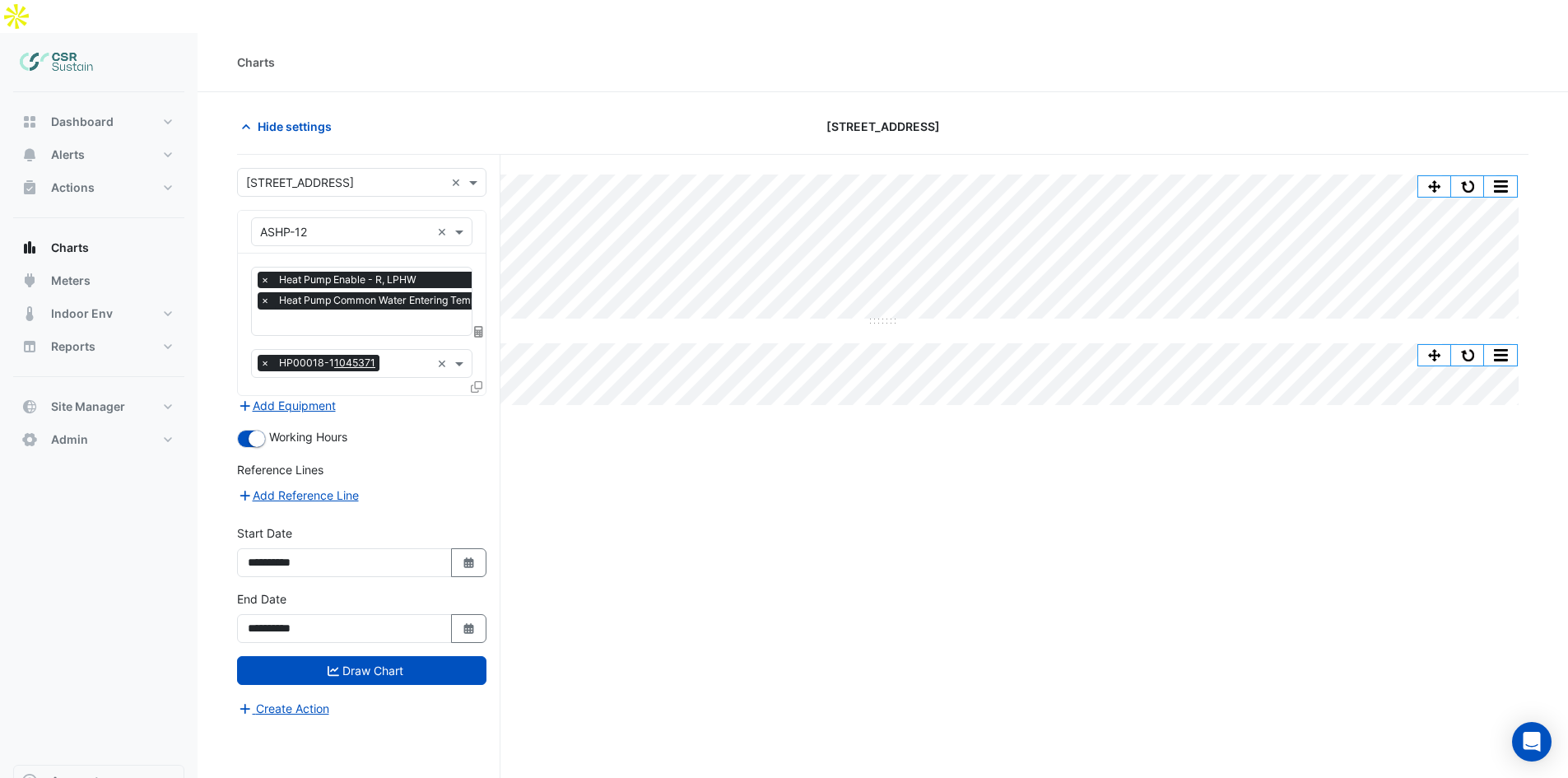
click at [574, 154] on div "Split All Split None Print Save as JPEG Save as PNG Pivot Data Table Export CSV…" at bounding box center [882, 513] width 1292 height 719
click at [565, 93] on section "Hide settings [STREET_ADDRESS] Split All Split None Print Save as JPEG Save as …" at bounding box center [883, 483] width 1370 height 782
